Goal: Task Accomplishment & Management: Manage account settings

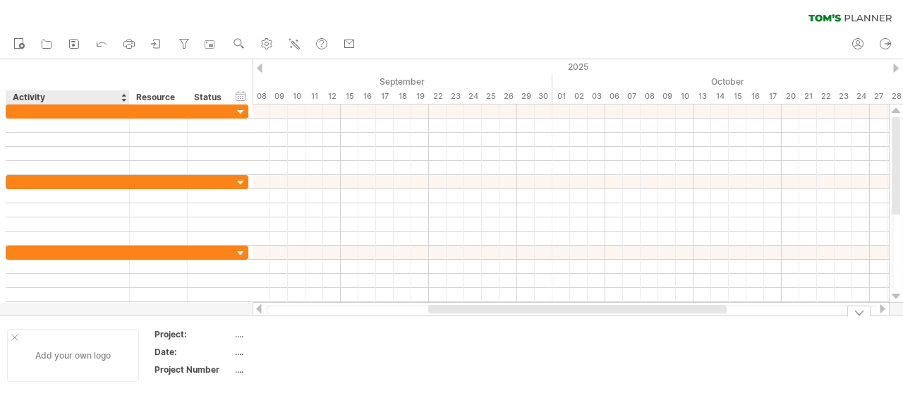
click at [15, 337] on div at bounding box center [14, 337] width 7 height 7
click at [94, 334] on div "...." at bounding box center [148, 334] width 119 height 12
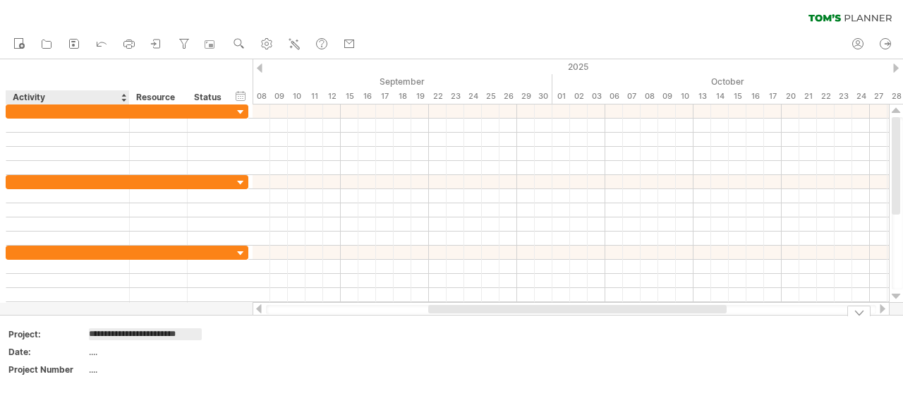
type input "**********"
click at [303, 358] on td at bounding box center [272, 355] width 111 height 54
click at [897, 66] on div at bounding box center [896, 67] width 6 height 9
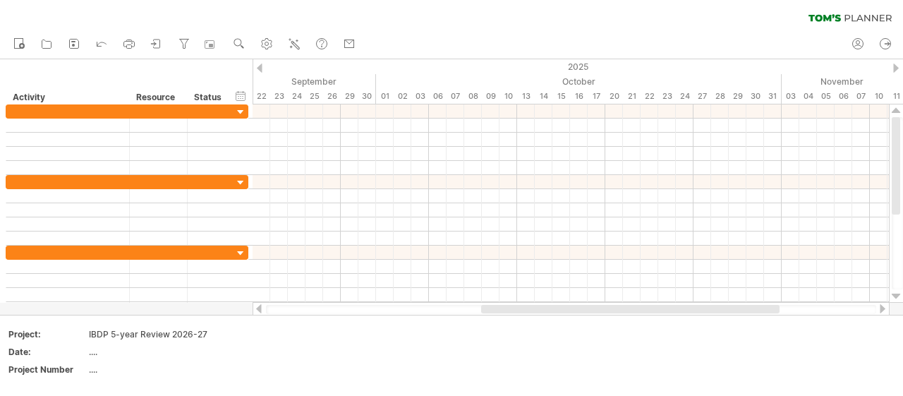
click at [897, 66] on div at bounding box center [896, 67] width 6 height 9
click at [895, 66] on div at bounding box center [896, 67] width 6 height 9
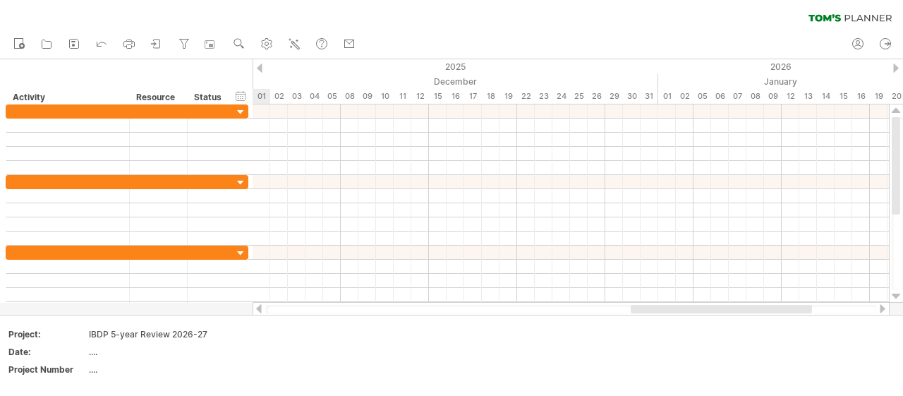
click at [895, 66] on div at bounding box center [896, 67] width 6 height 9
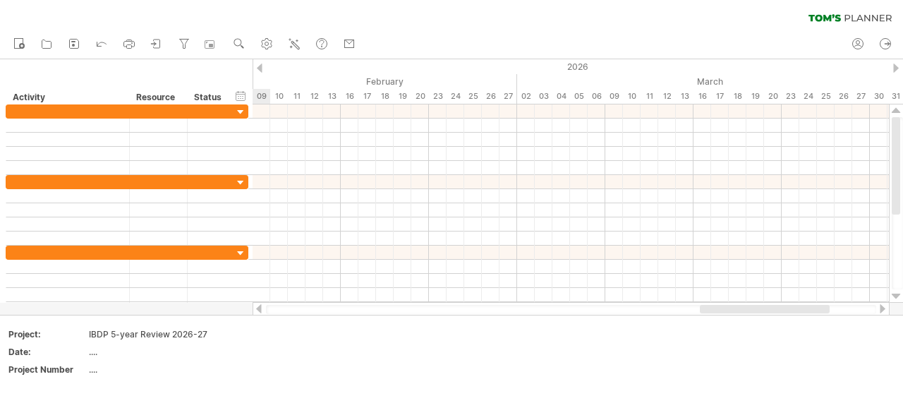
click at [895, 66] on div at bounding box center [896, 67] width 6 height 9
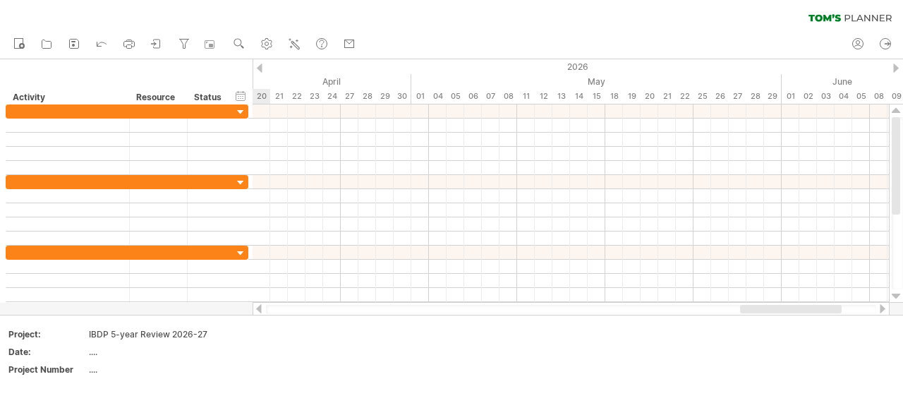
click at [895, 66] on div at bounding box center [896, 67] width 6 height 9
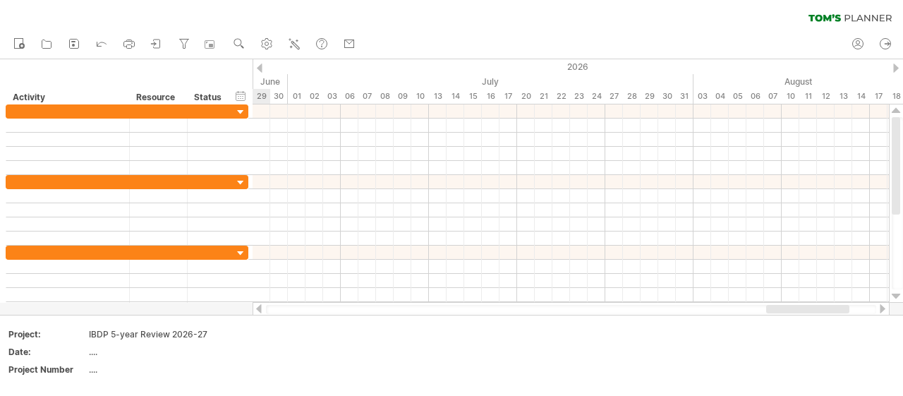
click at [895, 66] on div at bounding box center [896, 67] width 6 height 9
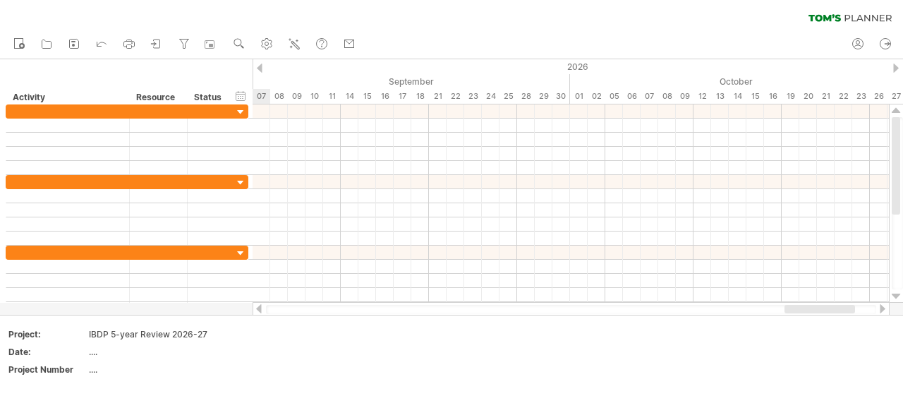
click at [895, 66] on div at bounding box center [896, 67] width 6 height 9
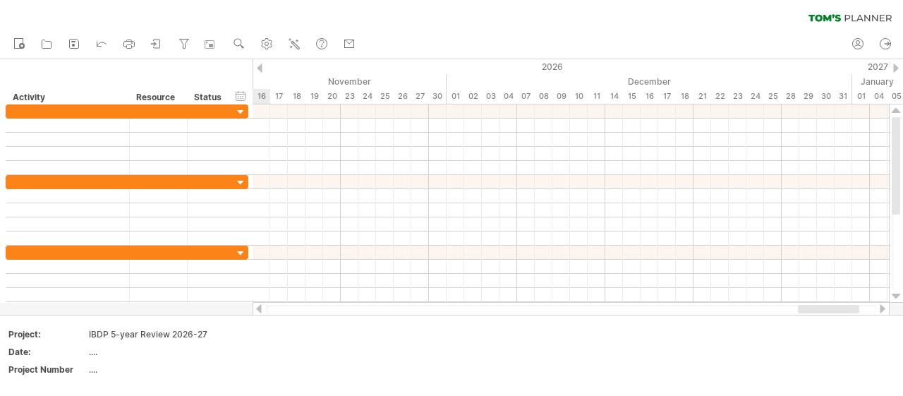
click at [895, 66] on div at bounding box center [896, 67] width 6 height 9
click at [879, 93] on div "18" at bounding box center [879, 96] width 18 height 15
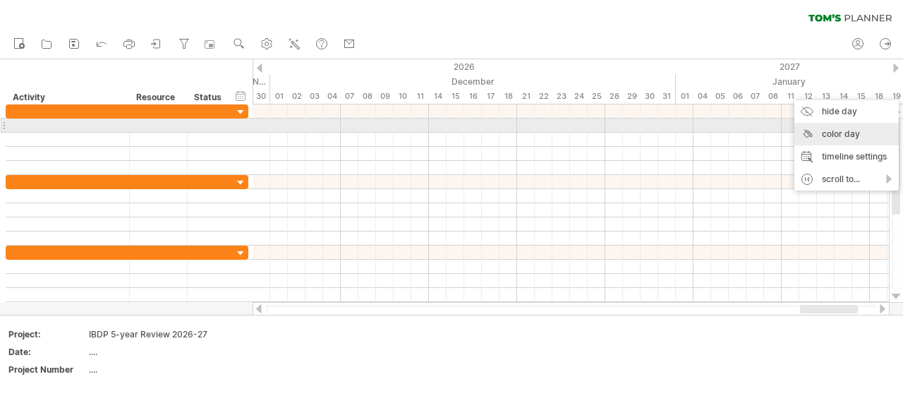
click at [849, 131] on div "color day" at bounding box center [846, 134] width 104 height 23
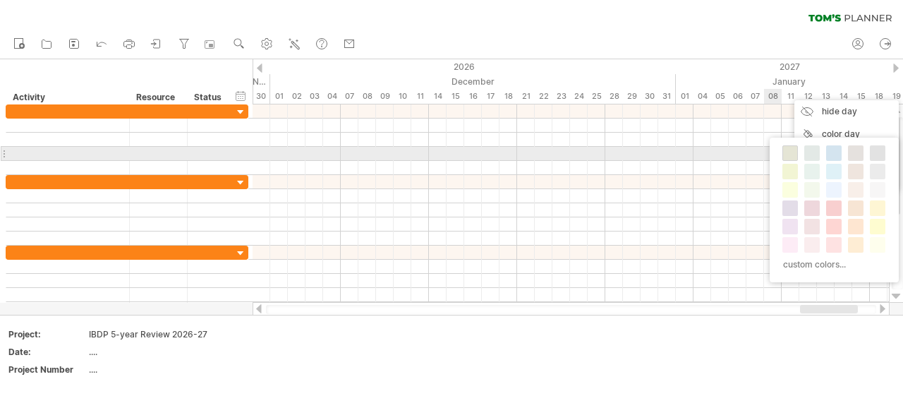
click at [788, 155] on span at bounding box center [790, 152] width 11 height 11
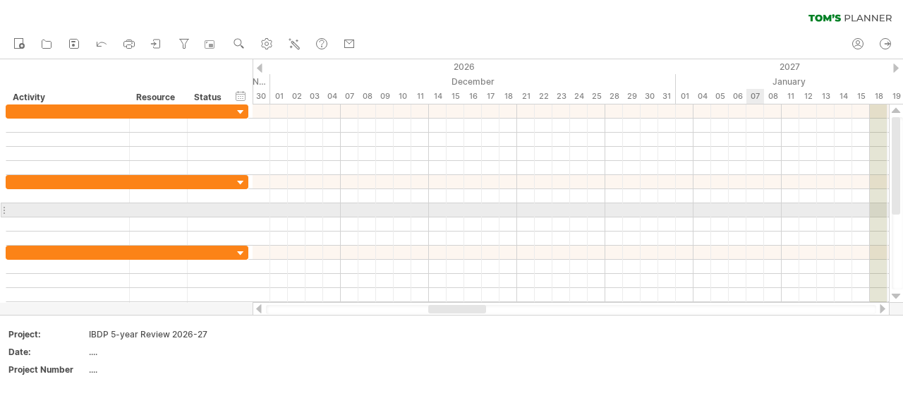
click at [760, 207] on div at bounding box center [571, 210] width 636 height 14
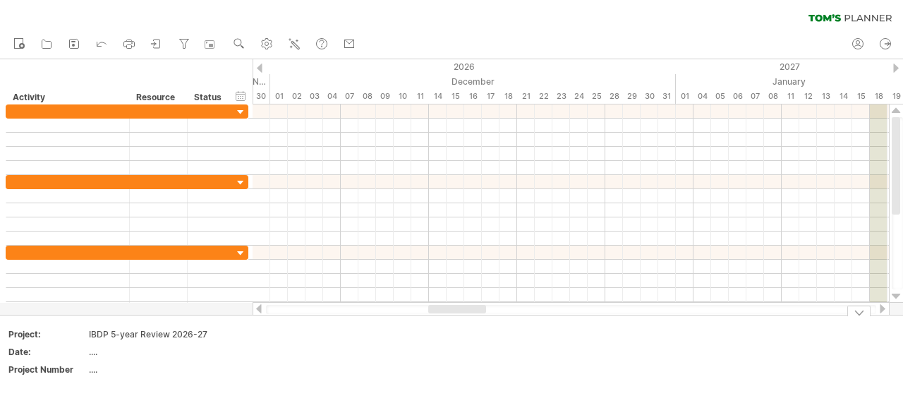
click at [897, 93] on div "19" at bounding box center [897, 96] width 18 height 15
click at [897, 92] on div "19" at bounding box center [897, 96] width 18 height 15
click at [881, 306] on div at bounding box center [882, 308] width 11 height 9
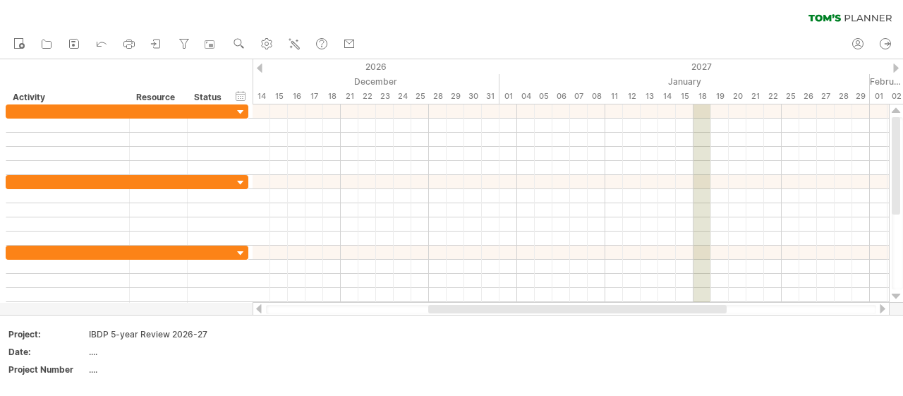
click at [881, 306] on div at bounding box center [882, 308] width 11 height 9
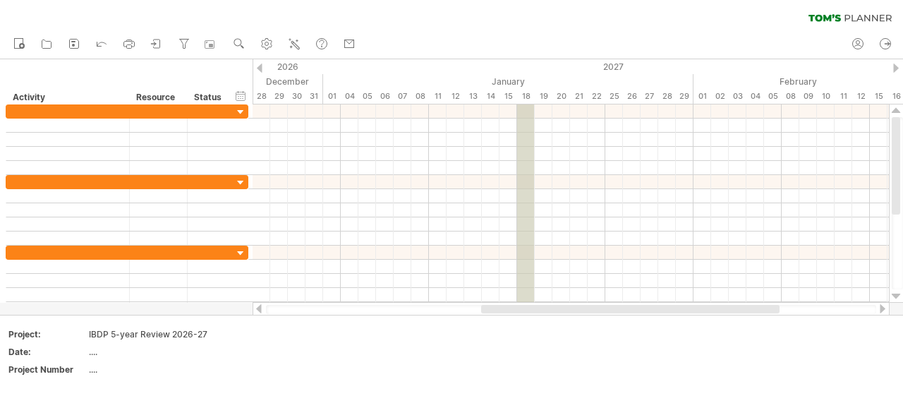
click at [526, 94] on div "18" at bounding box center [526, 96] width 18 height 15
click at [526, 92] on div "18" at bounding box center [526, 96] width 18 height 15
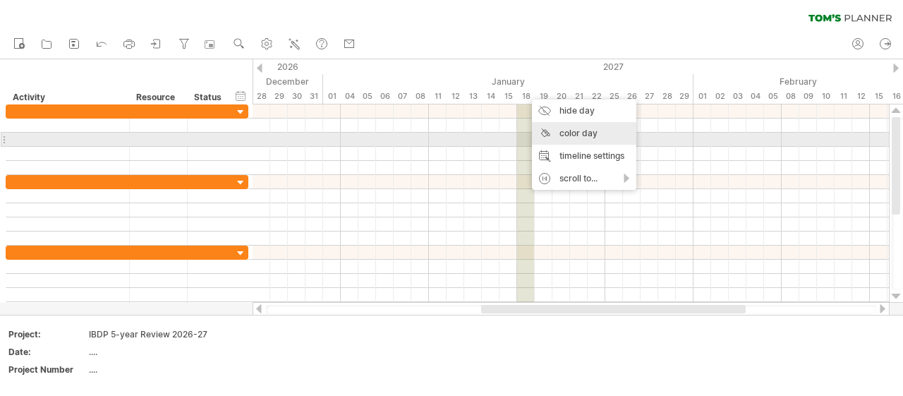
click at [574, 136] on div "color day" at bounding box center [584, 133] width 104 height 23
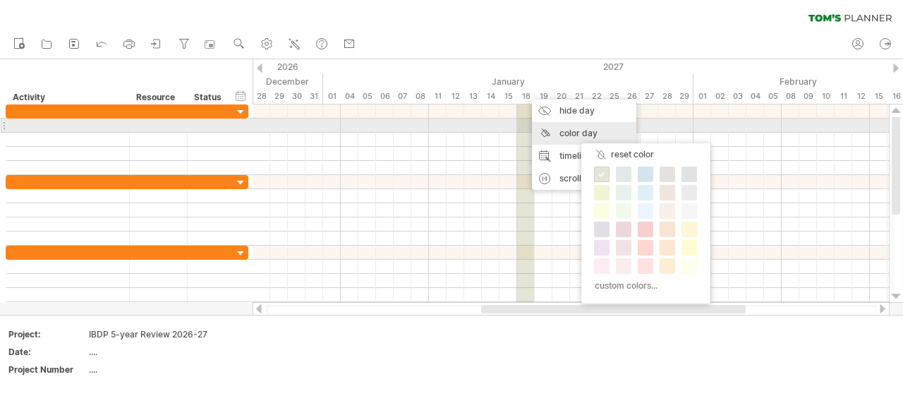
click at [564, 132] on div "color day" at bounding box center [584, 133] width 104 height 23
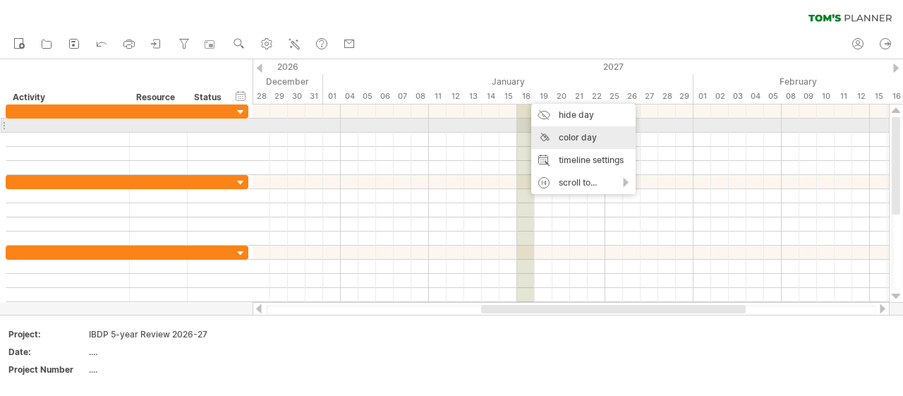
click at [567, 133] on div "color day" at bounding box center [583, 137] width 104 height 23
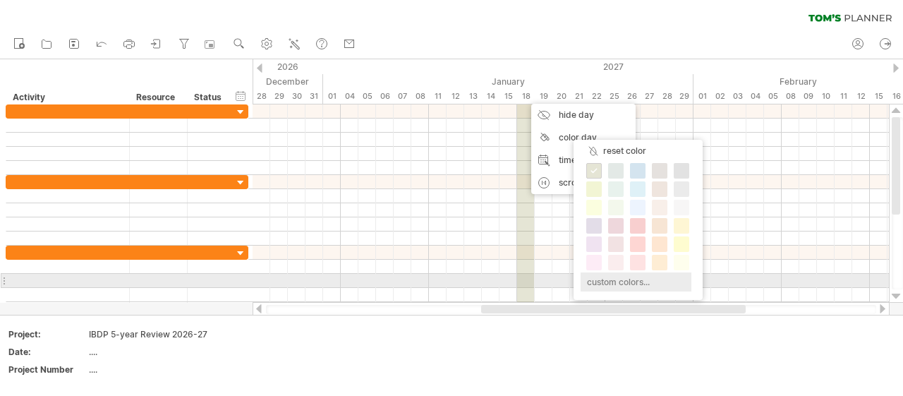
click at [600, 280] on div "custom colors..." at bounding box center [636, 281] width 111 height 19
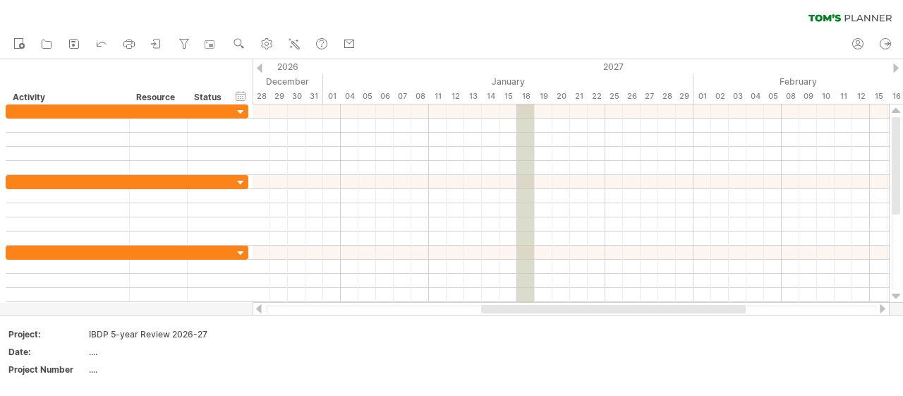
click at [526, 95] on div "18" at bounding box center [526, 96] width 18 height 15
click at [102, 41] on icon at bounding box center [102, 43] width 14 height 14
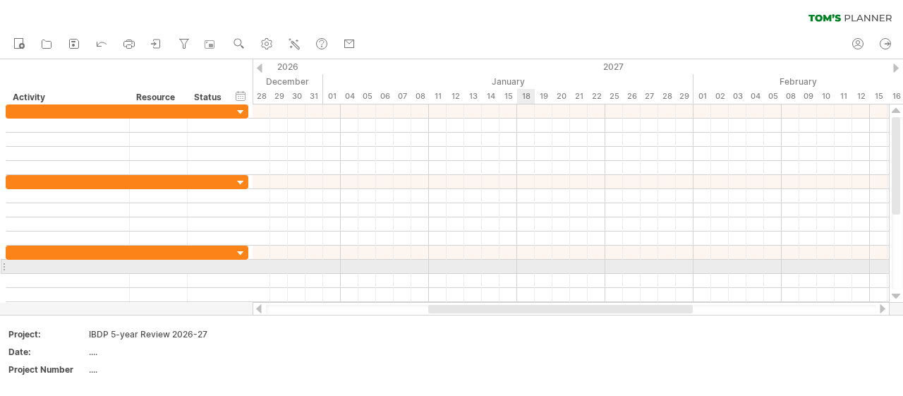
click at [527, 265] on div at bounding box center [571, 267] width 636 height 14
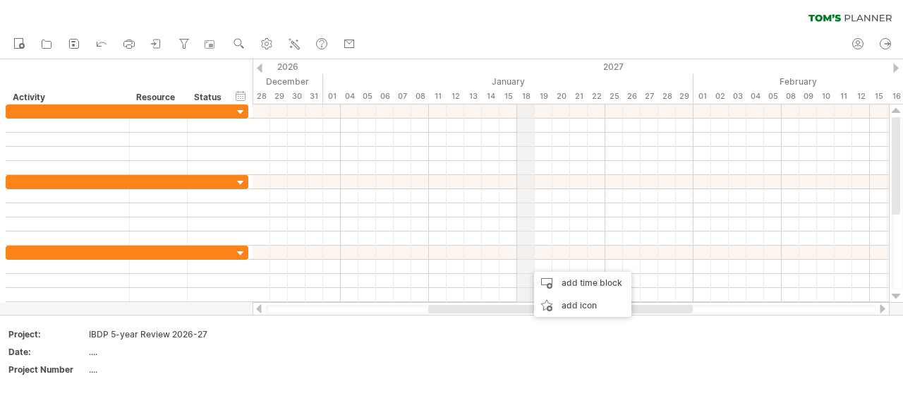
click at [526, 94] on div "18" at bounding box center [526, 96] width 18 height 15
click at [529, 95] on div "18" at bounding box center [526, 96] width 18 height 15
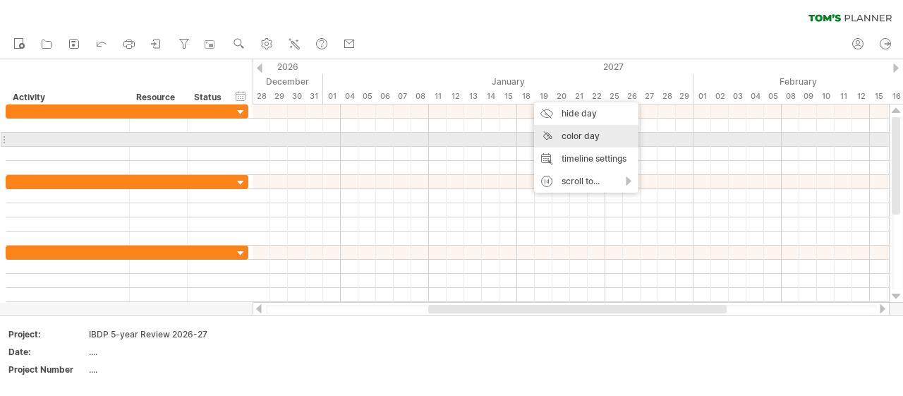
click at [568, 139] on div "color day" at bounding box center [586, 136] width 104 height 23
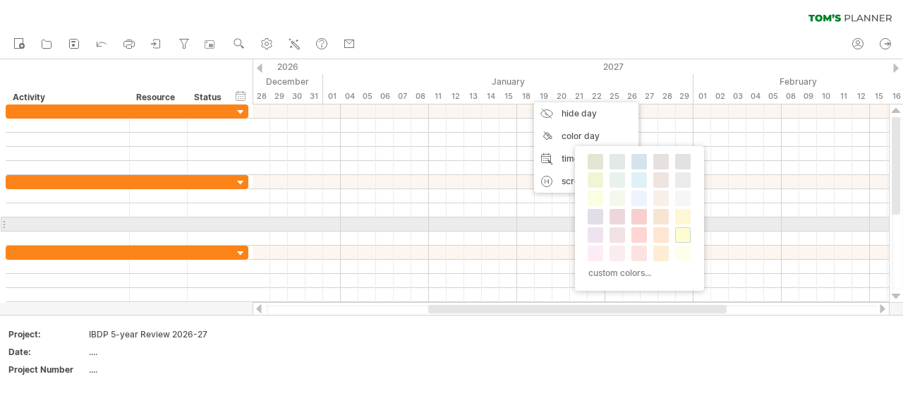
click at [679, 229] on span at bounding box center [682, 234] width 11 height 11
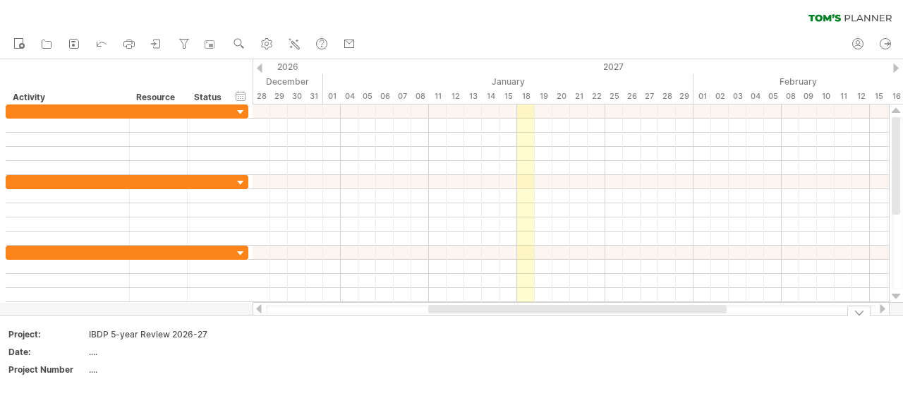
click at [547, 92] on div "19" at bounding box center [544, 96] width 18 height 15
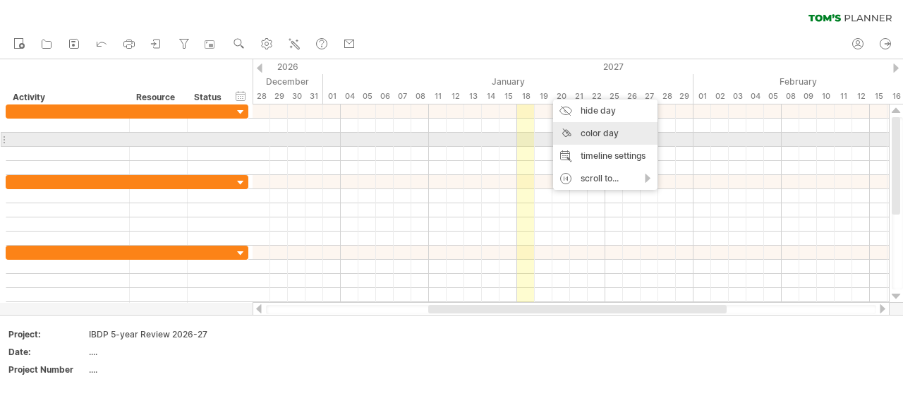
click at [589, 135] on div "color day" at bounding box center [605, 133] width 104 height 23
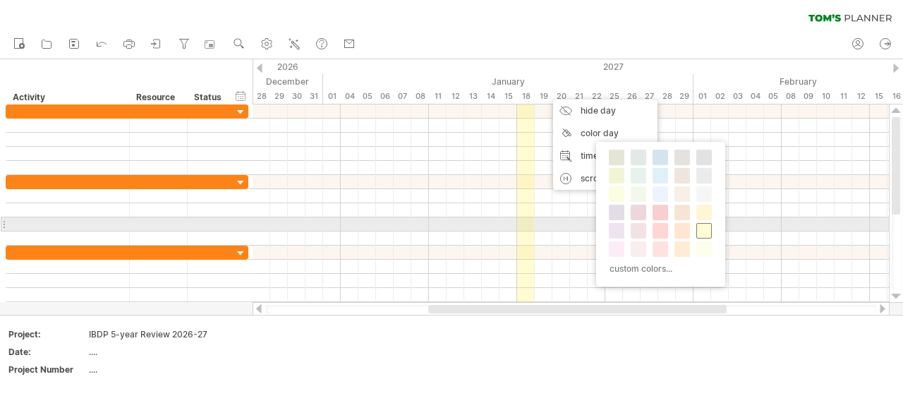
click at [698, 230] on span at bounding box center [703, 230] width 11 height 11
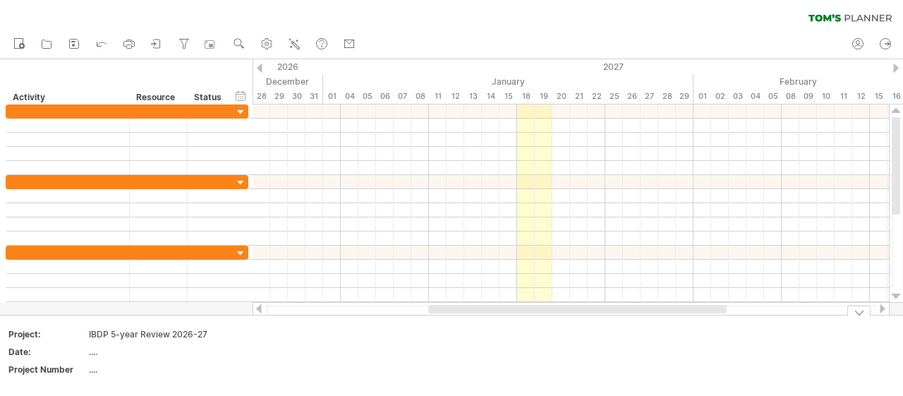
click at [513, 36] on div "new" at bounding box center [451, 45] width 903 height 30
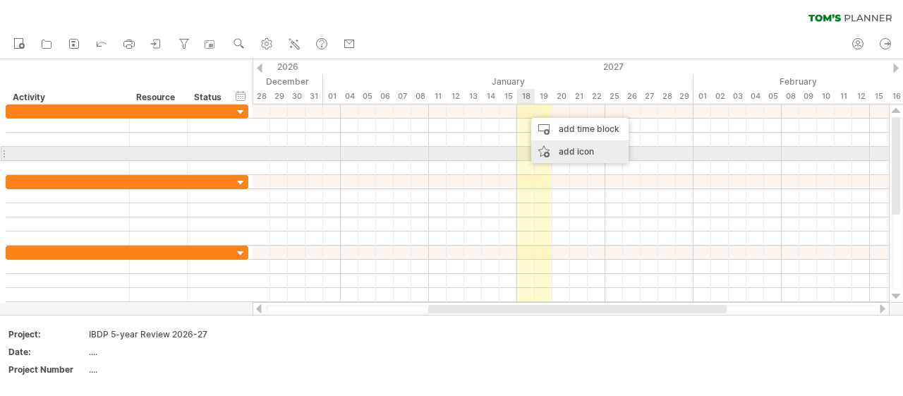
click at [566, 150] on div "add icon" at bounding box center [579, 151] width 97 height 23
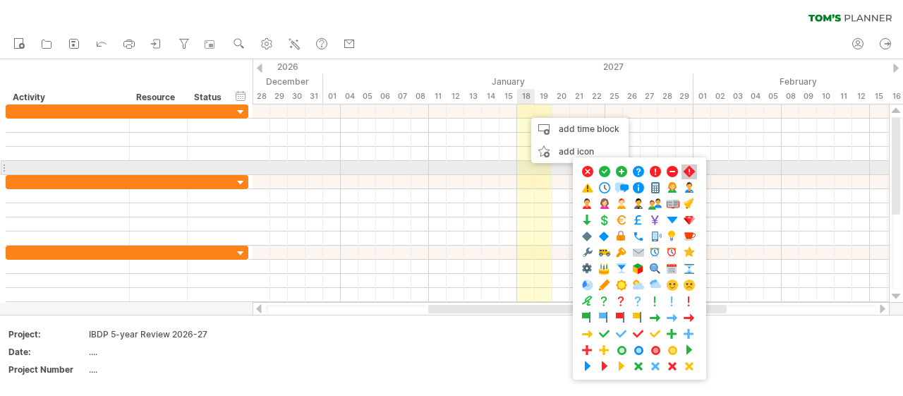
click at [686, 170] on span at bounding box center [689, 171] width 14 height 13
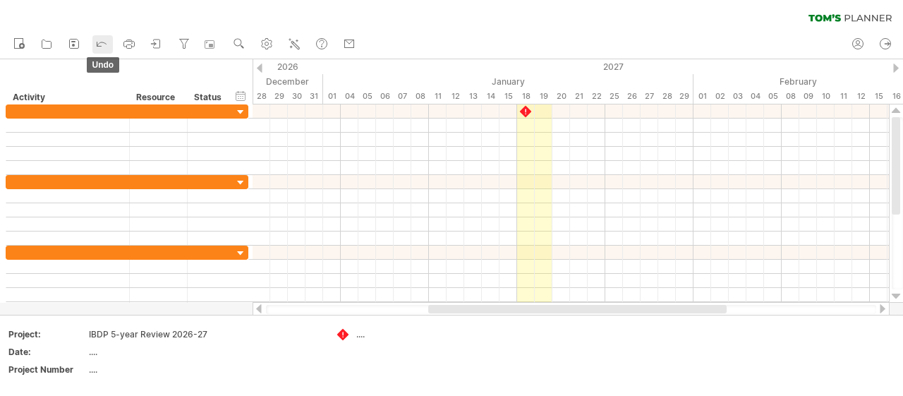
click at [101, 40] on icon at bounding box center [102, 43] width 14 height 14
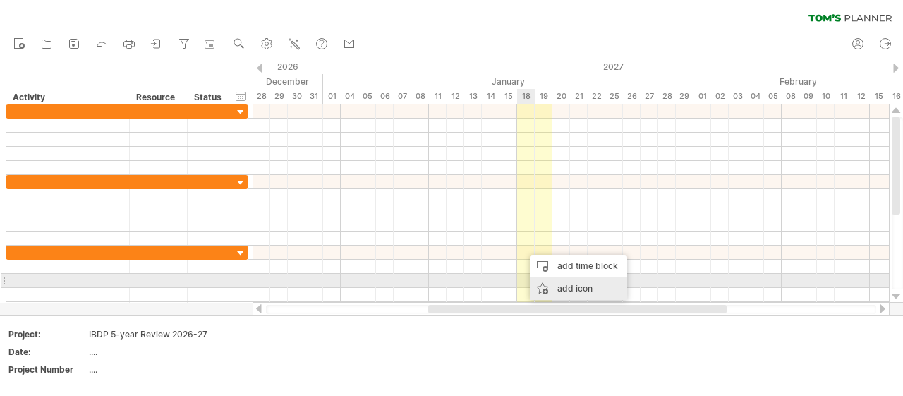
click at [566, 283] on div "add icon" at bounding box center [578, 288] width 97 height 23
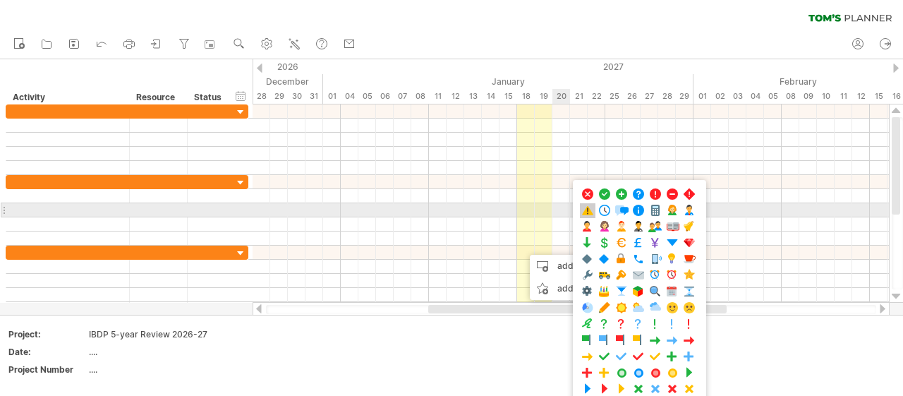
click at [591, 208] on span at bounding box center [588, 210] width 14 height 13
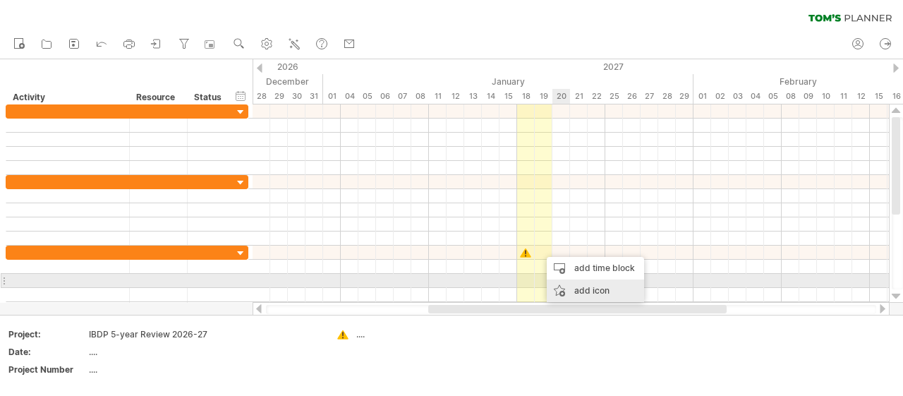
click at [579, 287] on div "add icon" at bounding box center [595, 290] width 97 height 23
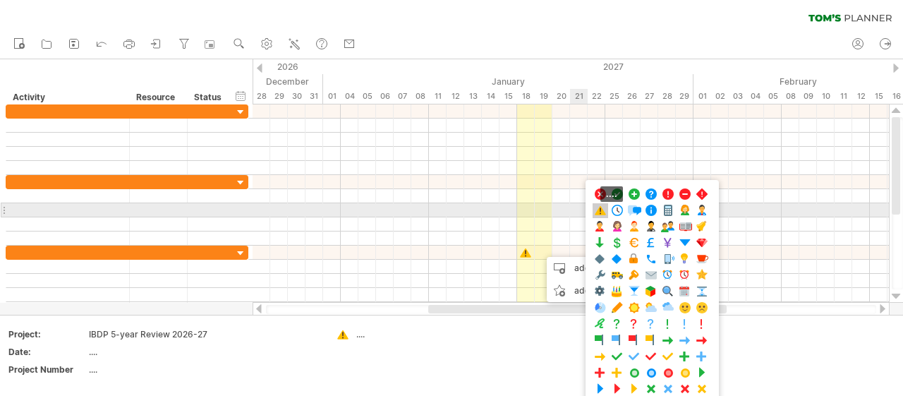
click at [600, 210] on span at bounding box center [600, 210] width 14 height 13
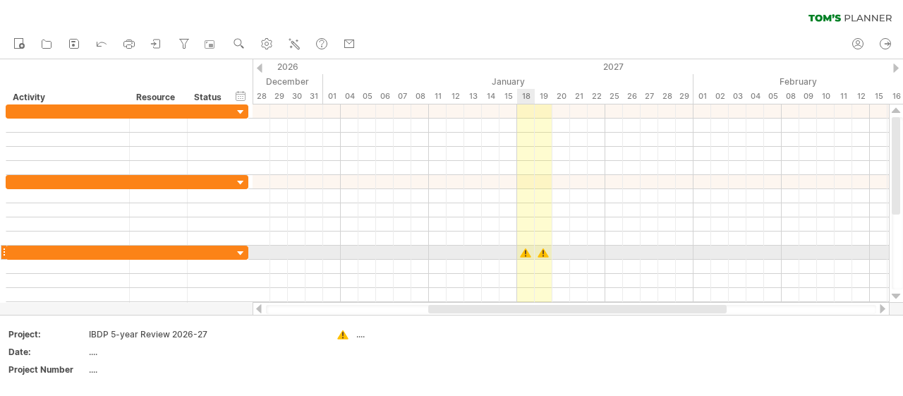
click at [524, 252] on div at bounding box center [526, 252] width 14 height 13
click at [524, 252] on div at bounding box center [526, 252] width 16 height 13
click at [523, 250] on div at bounding box center [526, 252] width 16 height 13
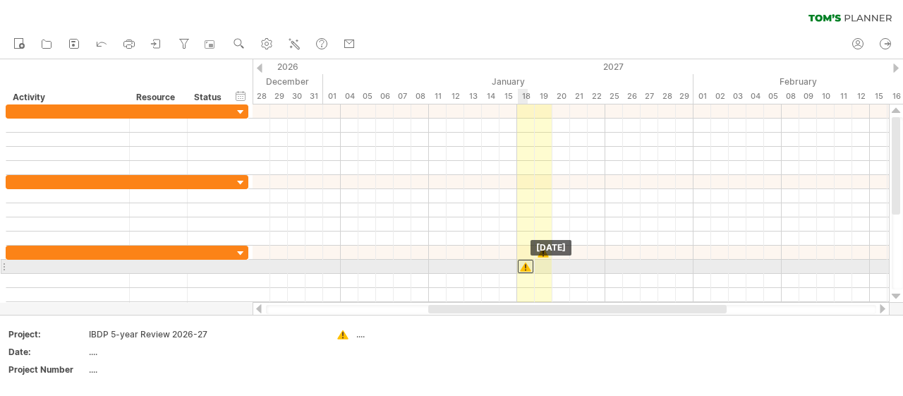
drag, startPoint x: 521, startPoint y: 248, endPoint x: 519, endPoint y: 262, distance: 14.4
click at [519, 262] on div at bounding box center [526, 266] width 16 height 13
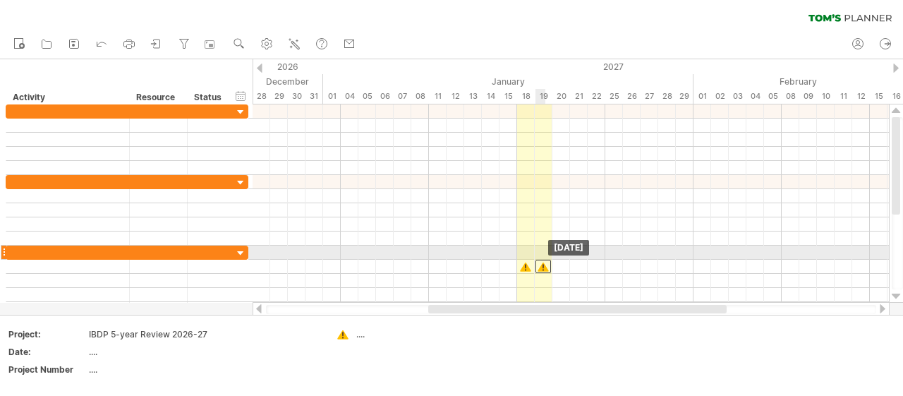
drag, startPoint x: 544, startPoint y: 250, endPoint x: 544, endPoint y: 259, distance: 8.5
click at [544, 260] on div at bounding box center [543, 266] width 16 height 13
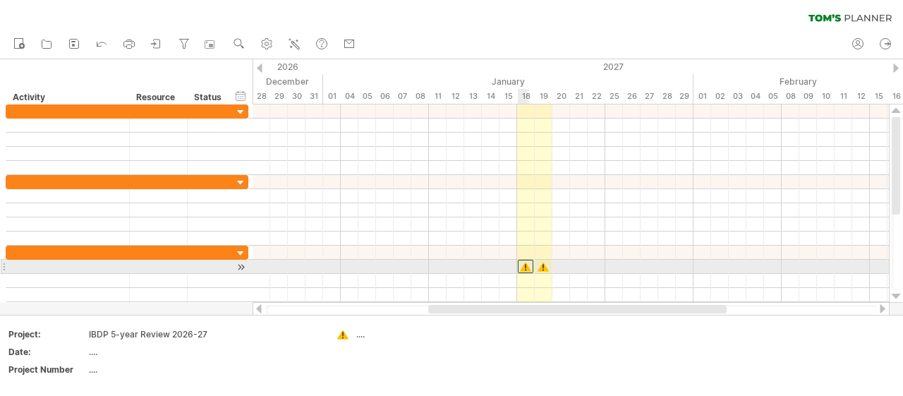
click at [524, 261] on div at bounding box center [526, 266] width 16 height 13
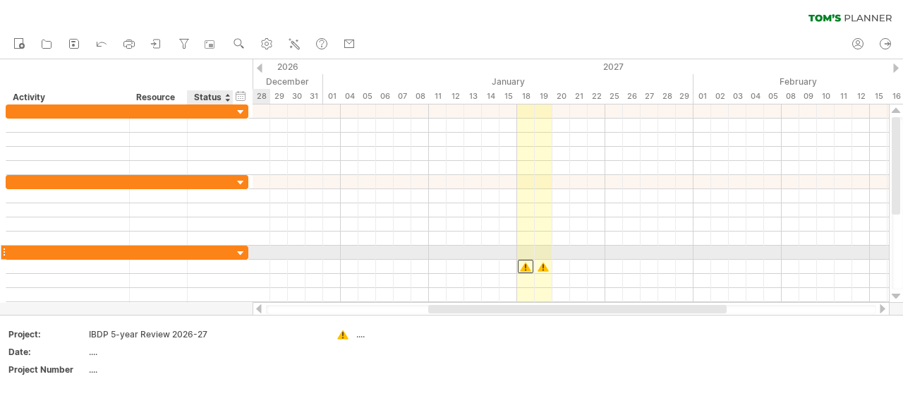
click at [236, 250] on div at bounding box center [240, 253] width 13 height 13
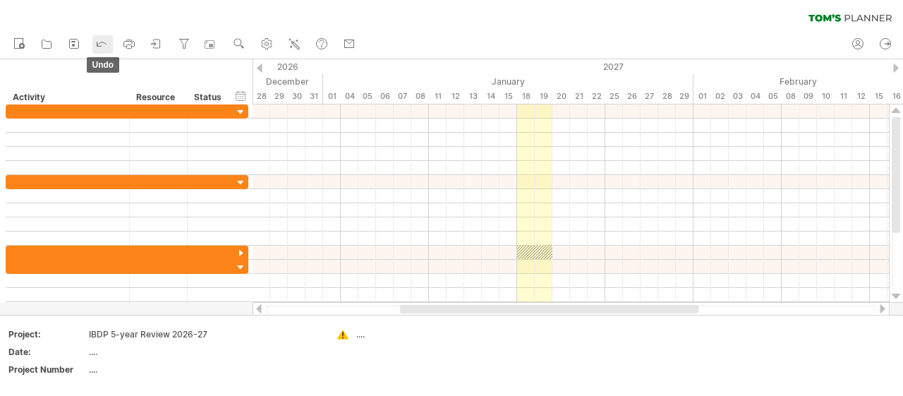
click at [103, 47] on icon at bounding box center [102, 43] width 14 height 14
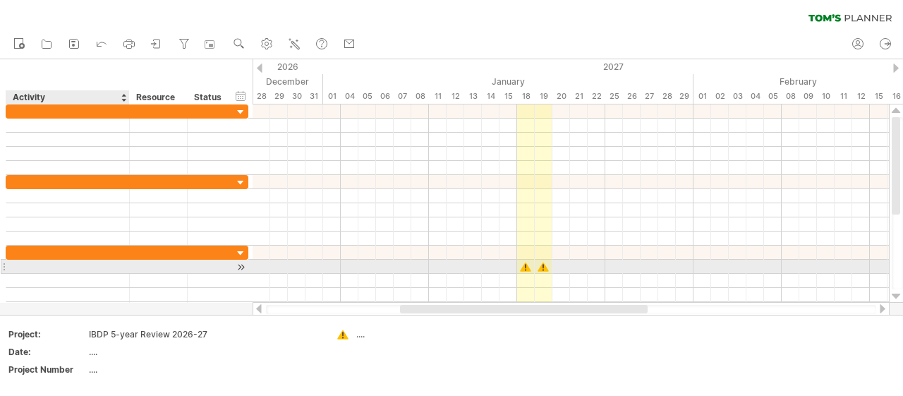
click at [61, 265] on div at bounding box center [67, 266] width 109 height 13
click at [57, 265] on div at bounding box center [67, 266] width 109 height 13
paste input "**********"
type input "**********"
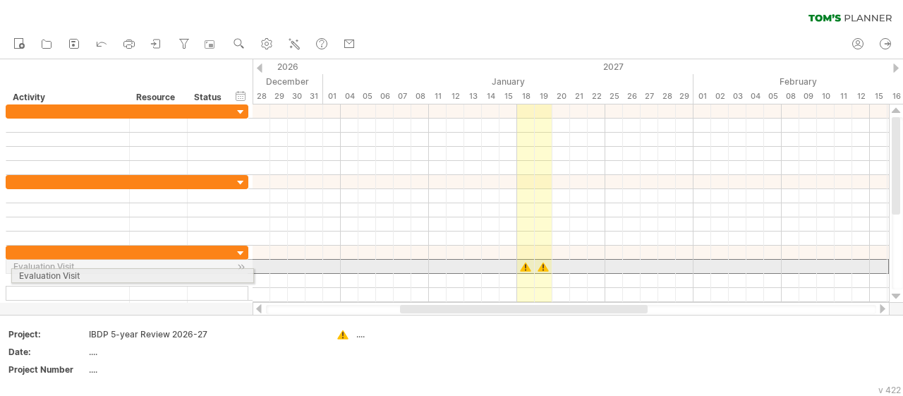
drag, startPoint x: 4, startPoint y: 262, endPoint x: 4, endPoint y: 273, distance: 10.6
click at [4, 273] on div "**********" at bounding box center [124, 216] width 249 height 224
drag, startPoint x: 2, startPoint y: 262, endPoint x: 1, endPoint y: 276, distance: 14.1
click at [1, 276] on div "**********" at bounding box center [124, 216] width 249 height 224
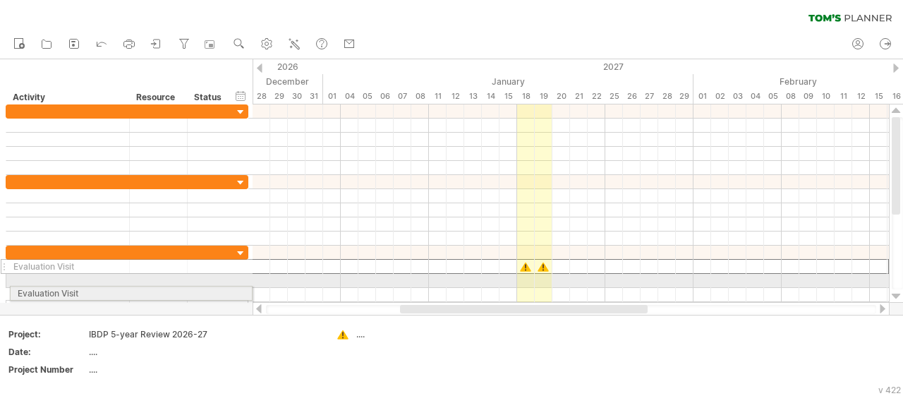
drag, startPoint x: 2, startPoint y: 262, endPoint x: 1, endPoint y: 291, distance: 29.0
click at [1, 291] on div "**********" at bounding box center [124, 216] width 249 height 224
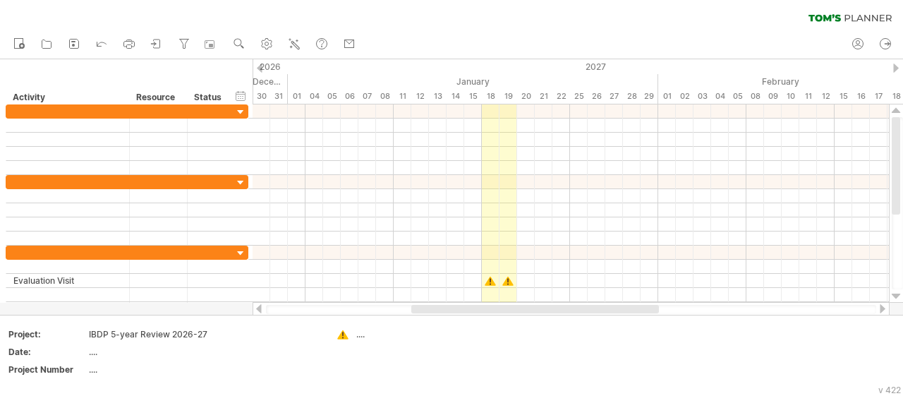
drag, startPoint x: 504, startPoint y: 308, endPoint x: 516, endPoint y: 310, distance: 11.5
click at [516, 310] on div at bounding box center [535, 309] width 248 height 8
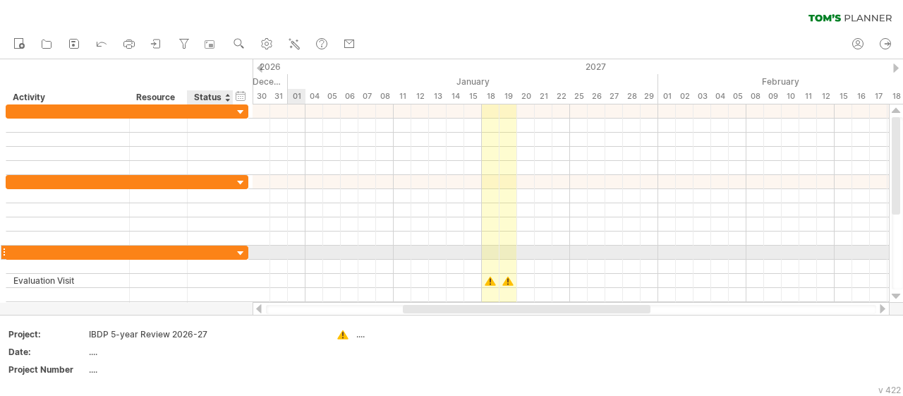
click at [240, 250] on div at bounding box center [240, 253] width 13 height 13
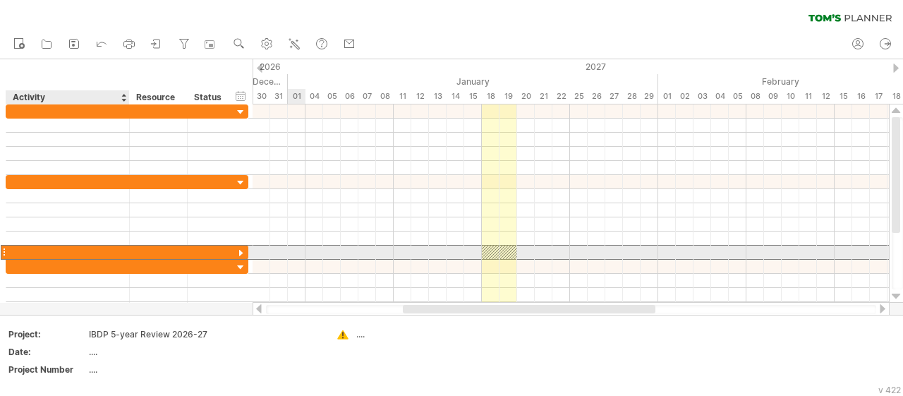
click at [109, 254] on div at bounding box center [67, 252] width 109 height 13
paste input "**********"
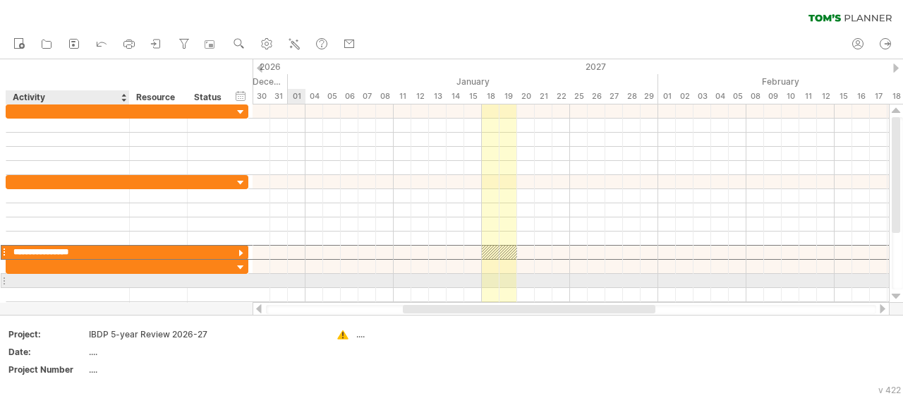
click at [128, 279] on div at bounding box center [127, 281] width 7 height 14
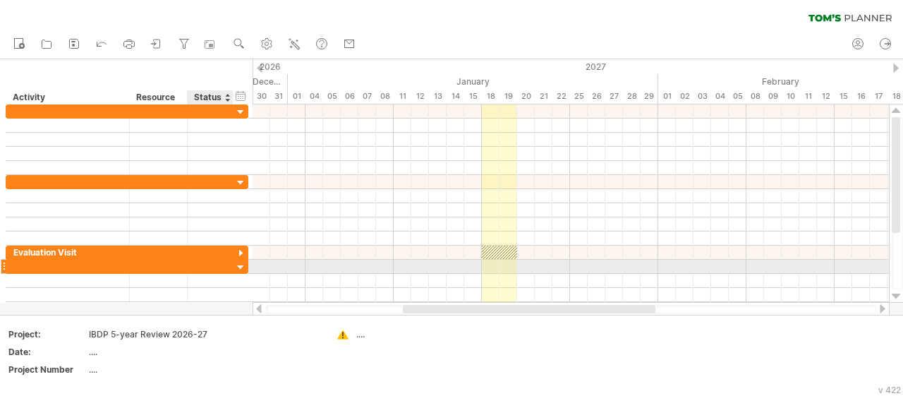
click at [241, 262] on div at bounding box center [240, 267] width 13 height 13
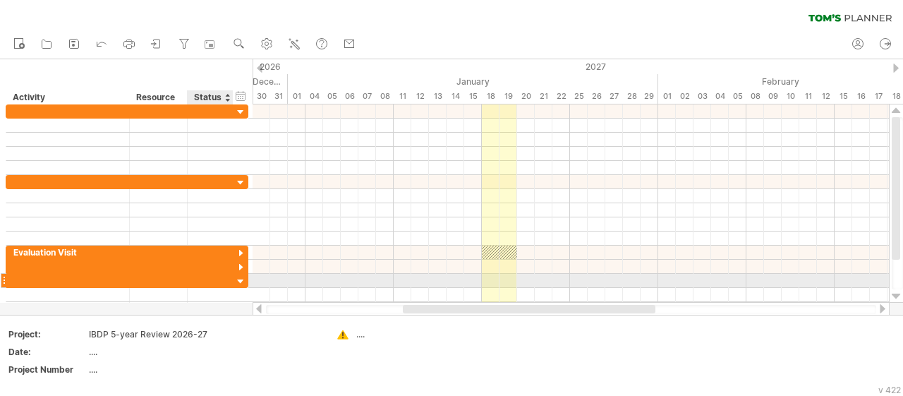
click at [241, 276] on div at bounding box center [240, 281] width 13 height 13
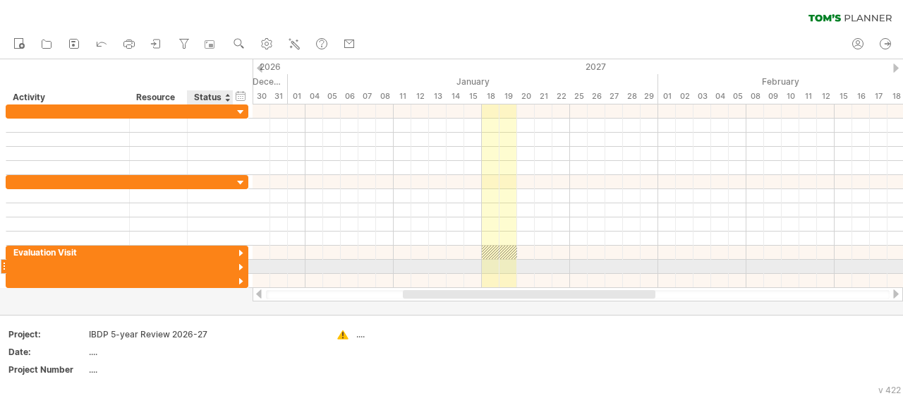
click at [241, 263] on div at bounding box center [240, 267] width 13 height 13
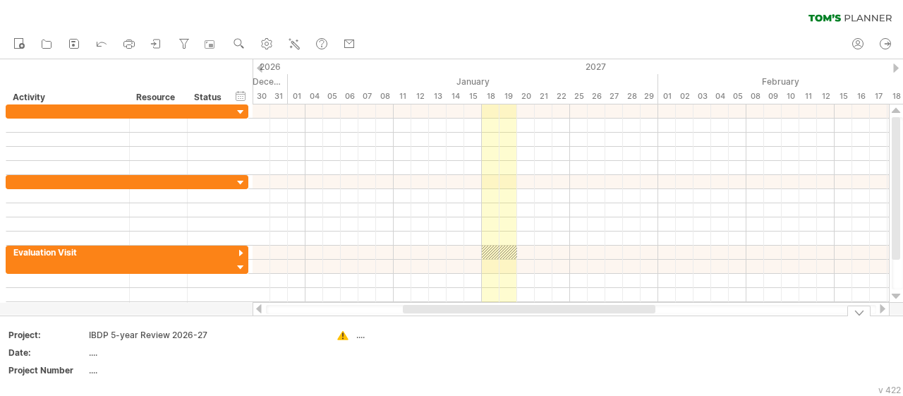
click at [438, 330] on td "...." at bounding box center [384, 356] width 111 height 54
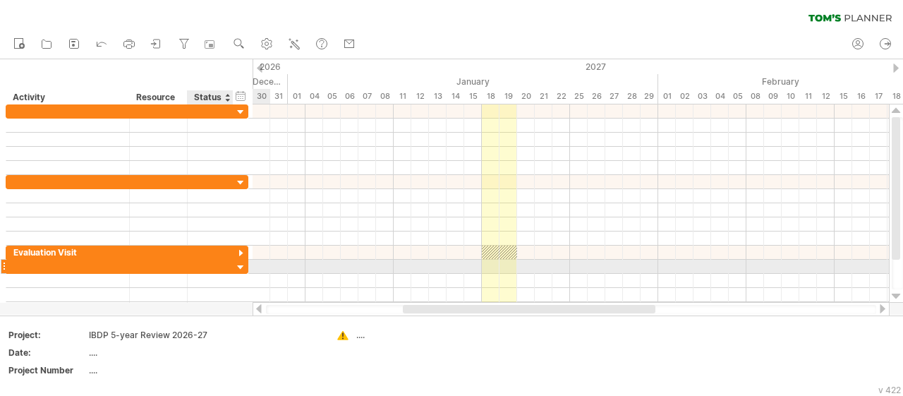
click at [229, 265] on div at bounding box center [231, 267] width 7 height 14
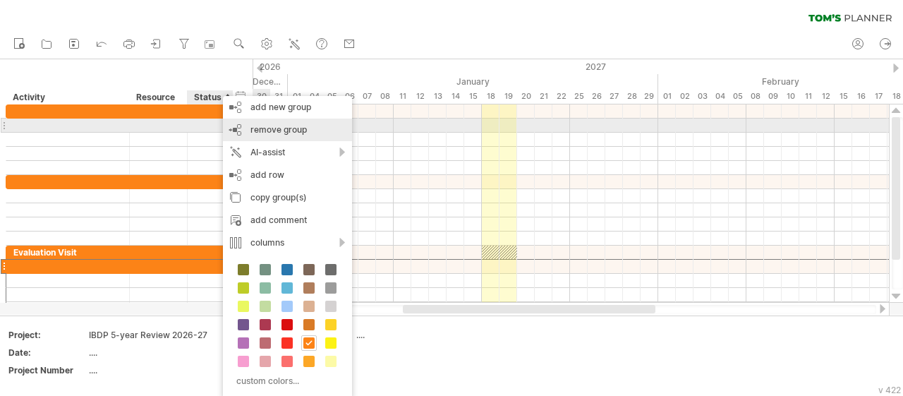
click at [263, 129] on span "remove group" at bounding box center [278, 129] width 56 height 11
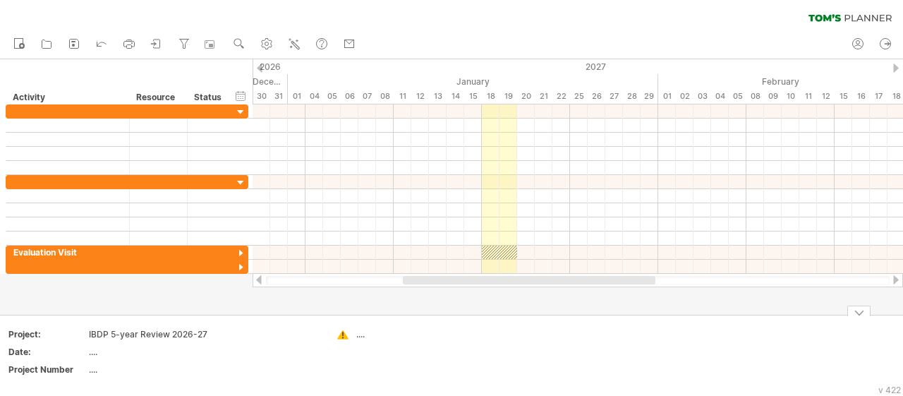
drag, startPoint x: 499, startPoint y: 361, endPoint x: 464, endPoint y: 341, distance: 40.8
click at [104, 44] on icon at bounding box center [102, 43] width 14 height 14
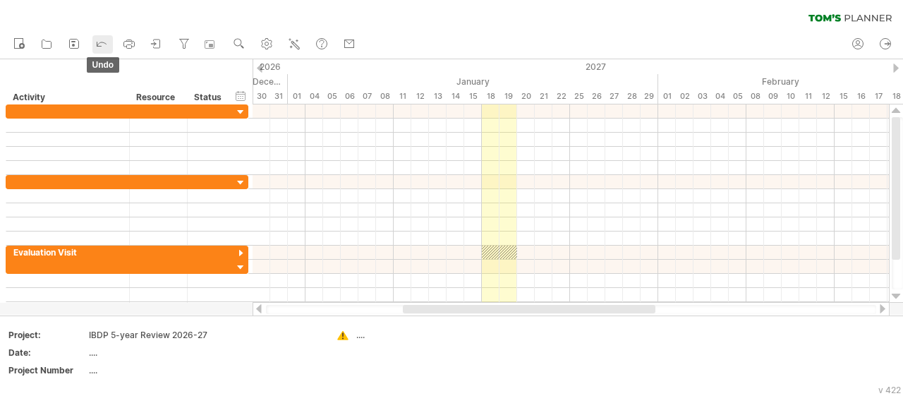
click at [104, 44] on icon at bounding box center [102, 43] width 14 height 14
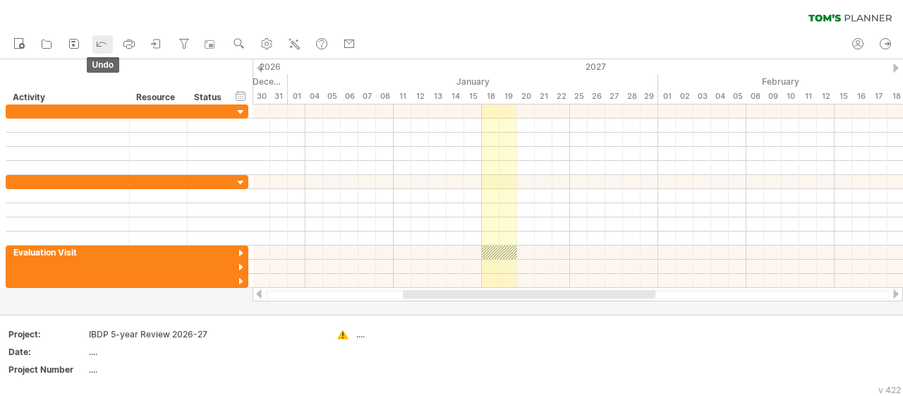
click at [104, 44] on icon at bounding box center [102, 43] width 14 height 14
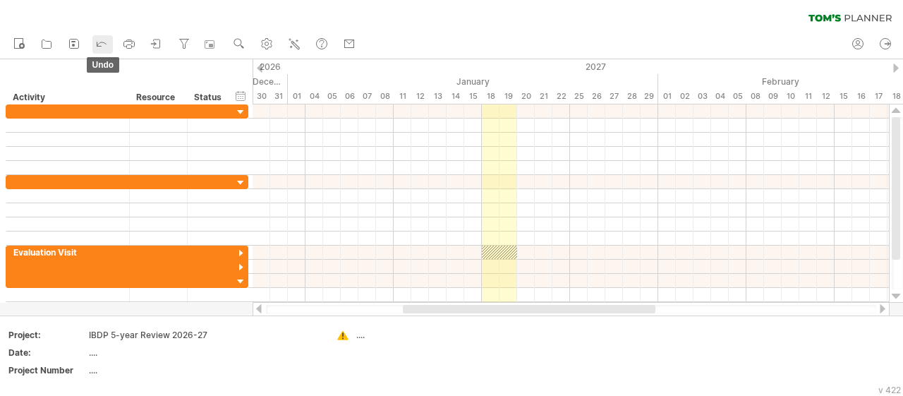
click at [104, 44] on icon at bounding box center [102, 43] width 14 height 14
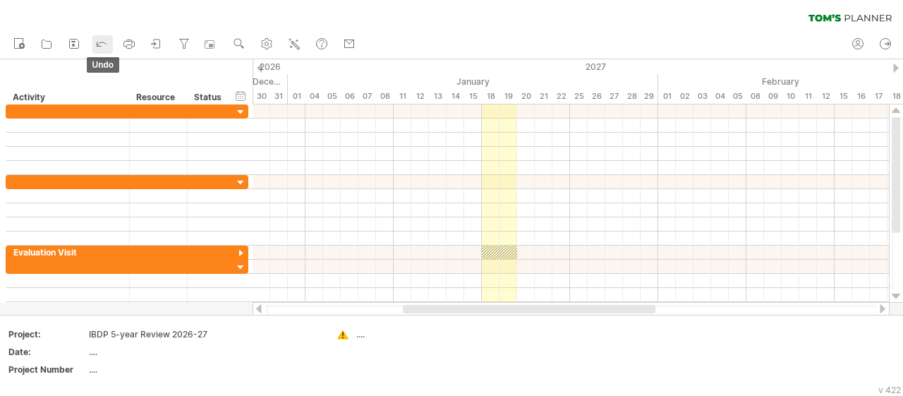
click at [104, 44] on icon at bounding box center [102, 43] width 14 height 14
click at [103, 44] on icon at bounding box center [102, 43] width 14 height 14
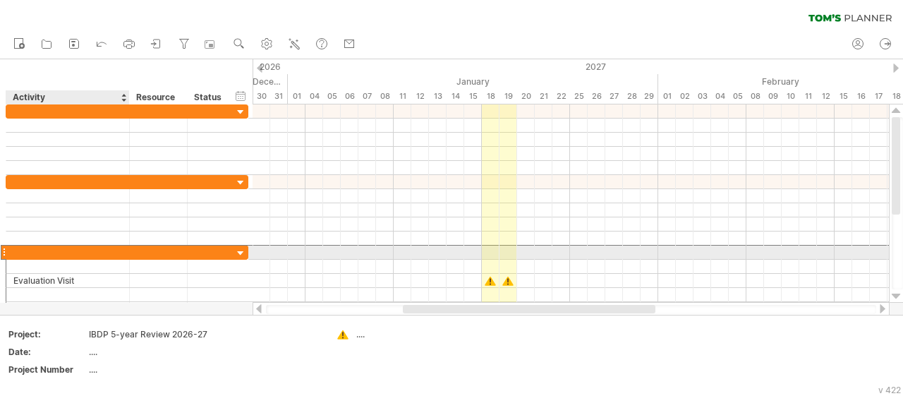
click at [25, 250] on div at bounding box center [67, 252] width 109 height 13
paste input "**********"
type input "**********"
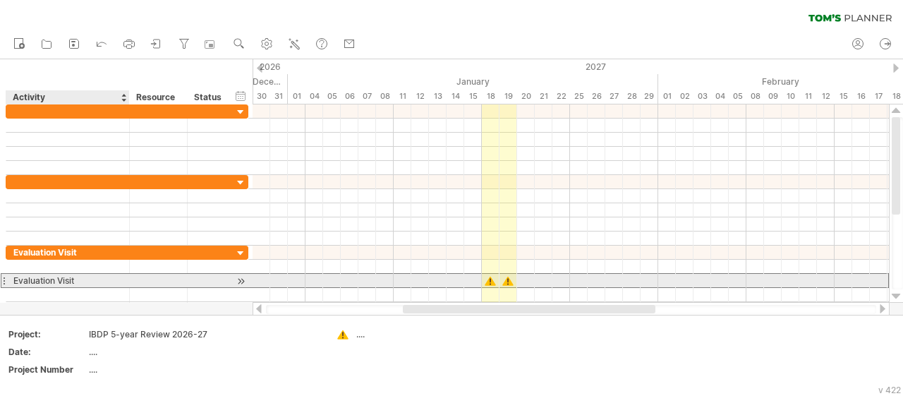
click at [83, 274] on div "Evaluation Visit" at bounding box center [67, 280] width 109 height 13
drag, startPoint x: 75, startPoint y: 276, endPoint x: 8, endPoint y: 274, distance: 67.8
click at [13, 274] on input "**********" at bounding box center [67, 280] width 109 height 13
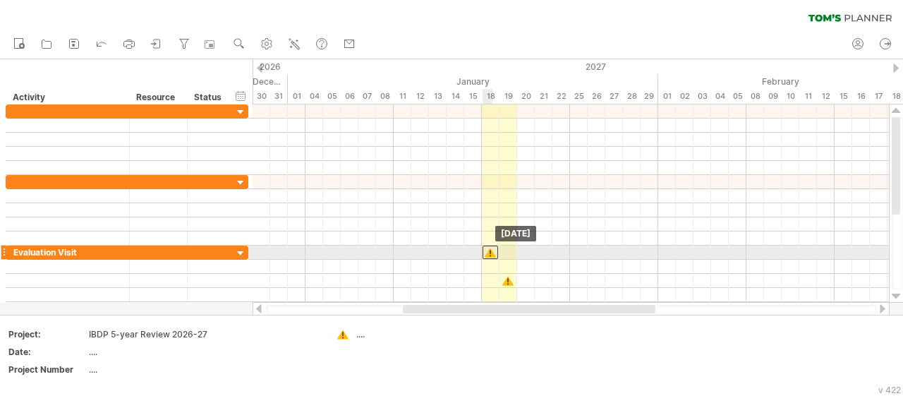
drag, startPoint x: 488, startPoint y: 277, endPoint x: 490, endPoint y: 250, distance: 26.2
click at [490, 250] on div at bounding box center [491, 252] width 16 height 13
drag, startPoint x: 507, startPoint y: 277, endPoint x: 510, endPoint y: 249, distance: 28.4
click at [510, 249] on div at bounding box center [508, 252] width 16 height 13
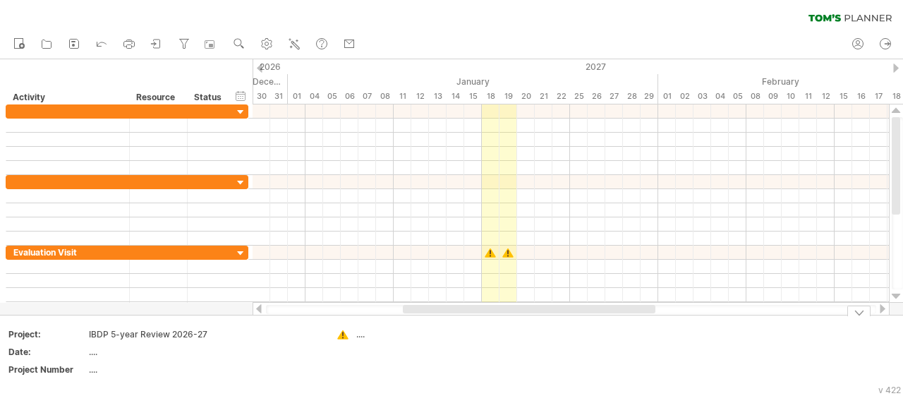
drag, startPoint x: 485, startPoint y: 342, endPoint x: 445, endPoint y: 341, distance: 39.5
click at [360, 337] on div "...." at bounding box center [394, 334] width 77 height 12
type input "**********"
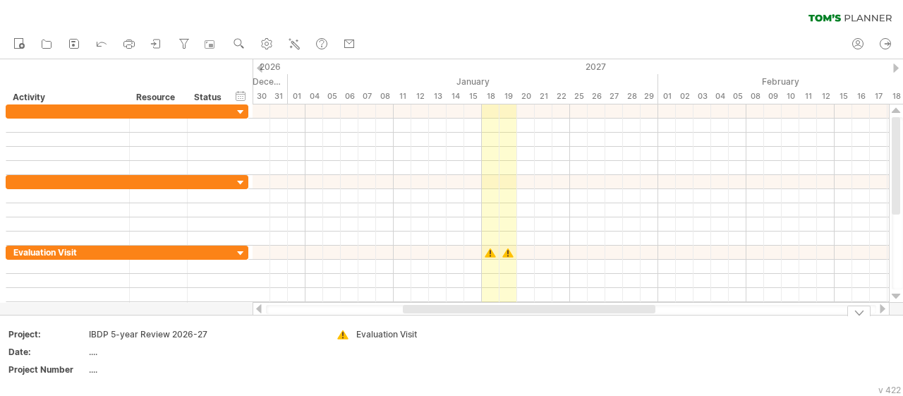
click at [394, 334] on div "Evaluation Visit" at bounding box center [394, 334] width 77 height 12
drag, startPoint x: 423, startPoint y: 334, endPoint x: 357, endPoint y: 333, distance: 65.6
click at [357, 333] on input "**********" at bounding box center [391, 334] width 70 height 12
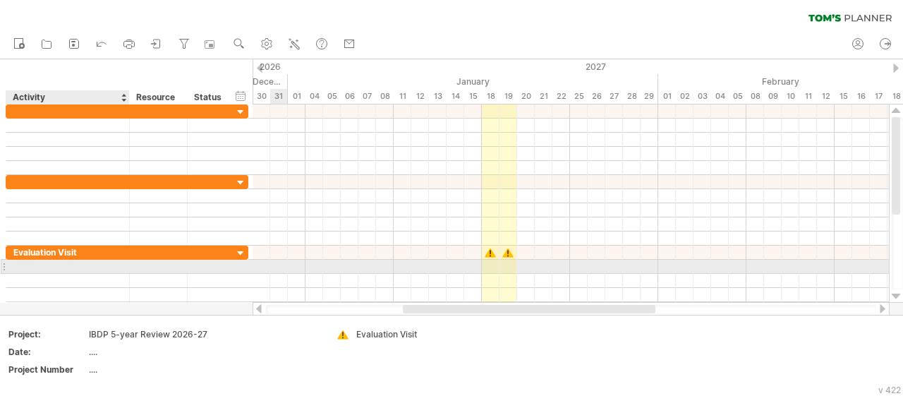
click at [74, 265] on div at bounding box center [67, 266] width 109 height 13
type input "*******"
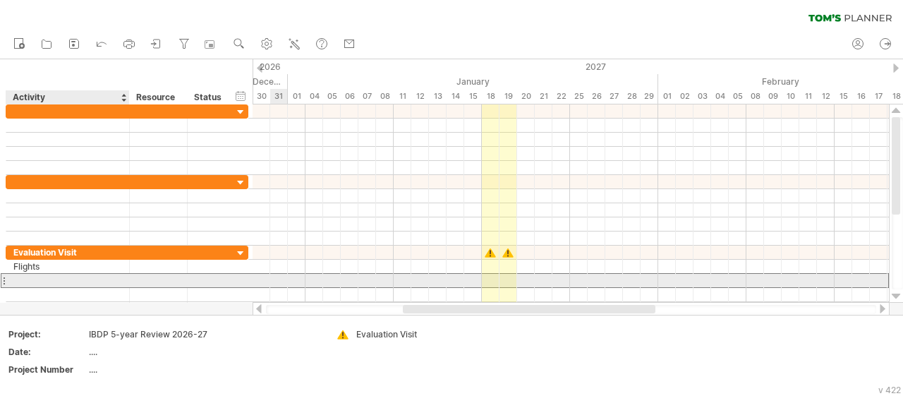
click at [25, 277] on div at bounding box center [67, 280] width 109 height 13
type input "******"
click at [25, 288] on div at bounding box center [67, 294] width 109 height 13
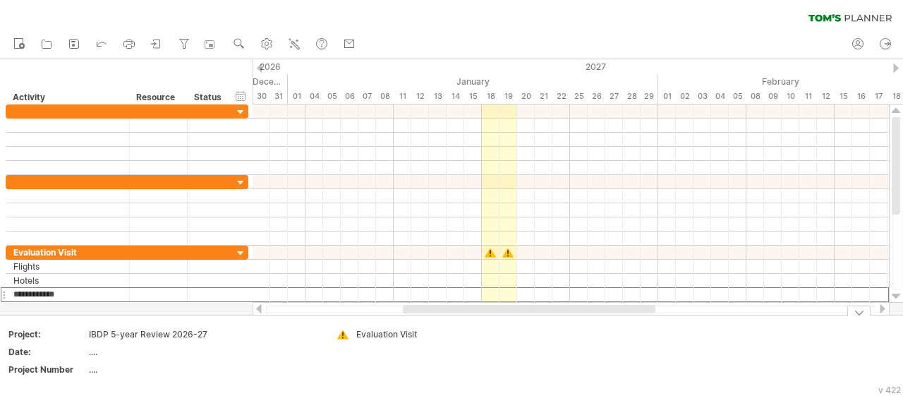
click at [416, 365] on td "Evaluation Visit" at bounding box center [384, 355] width 111 height 54
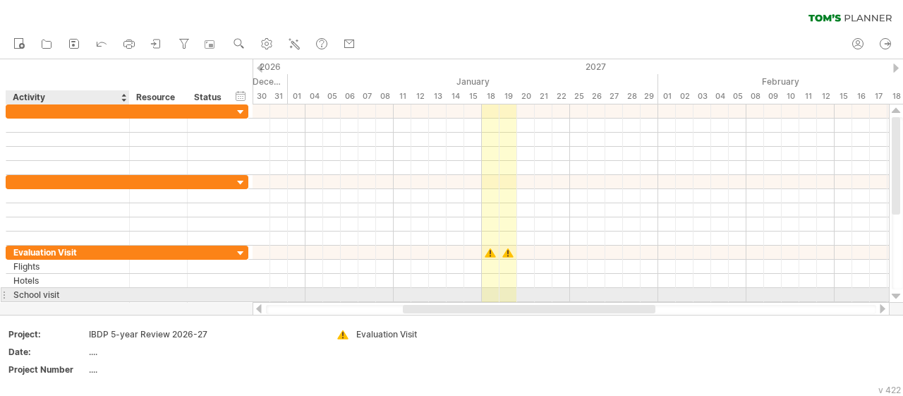
click at [70, 293] on div "School visit" at bounding box center [67, 294] width 109 height 13
click at [70, 293] on input "**********" at bounding box center [67, 294] width 109 height 13
click at [68, 291] on input "**********" at bounding box center [67, 294] width 109 height 13
drag, startPoint x: 68, startPoint y: 291, endPoint x: 10, endPoint y: 289, distance: 58.6
click at [13, 289] on input "**********" at bounding box center [67, 294] width 109 height 13
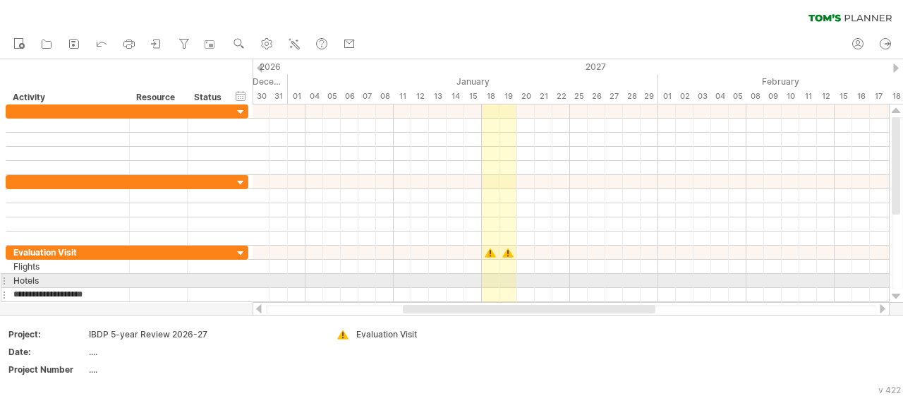
type input "**********"
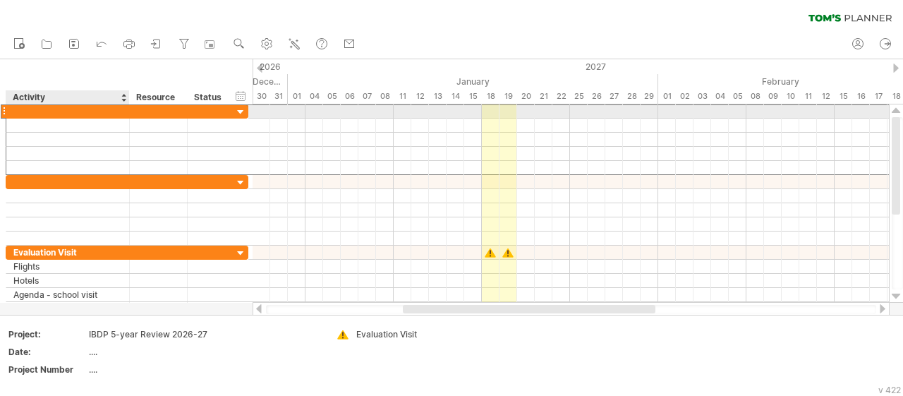
click at [92, 113] on div at bounding box center [67, 110] width 109 height 13
click at [68, 108] on div "Preliminary" at bounding box center [67, 110] width 109 height 13
click at [88, 108] on div "Preliminary" at bounding box center [67, 110] width 109 height 13
click at [88, 108] on input "**********" at bounding box center [67, 110] width 109 height 13
click at [85, 109] on input "**********" at bounding box center [67, 110] width 109 height 13
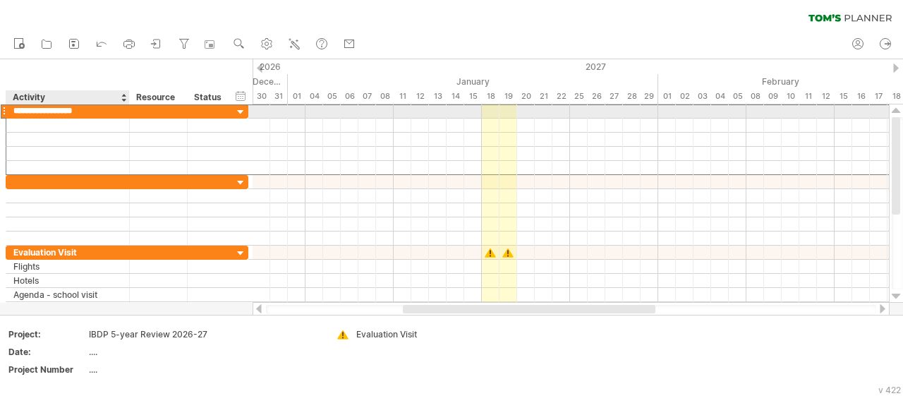
type input "**********"
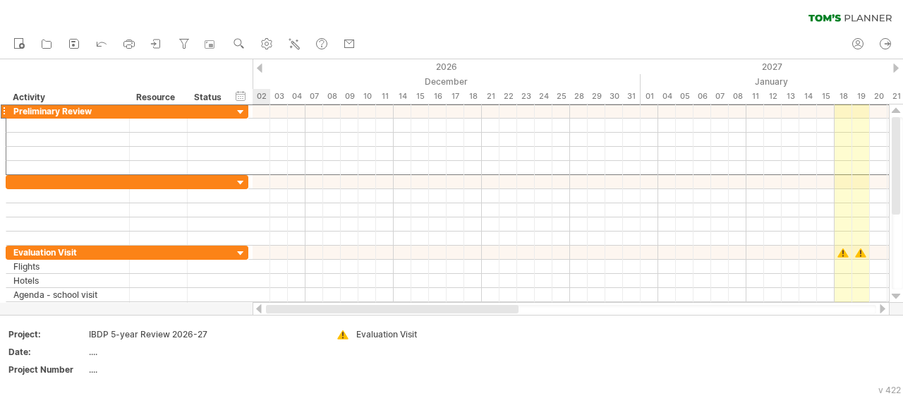
drag, startPoint x: 416, startPoint y: 308, endPoint x: 270, endPoint y: 313, distance: 146.8
click at [270, 313] on div at bounding box center [392, 309] width 253 height 8
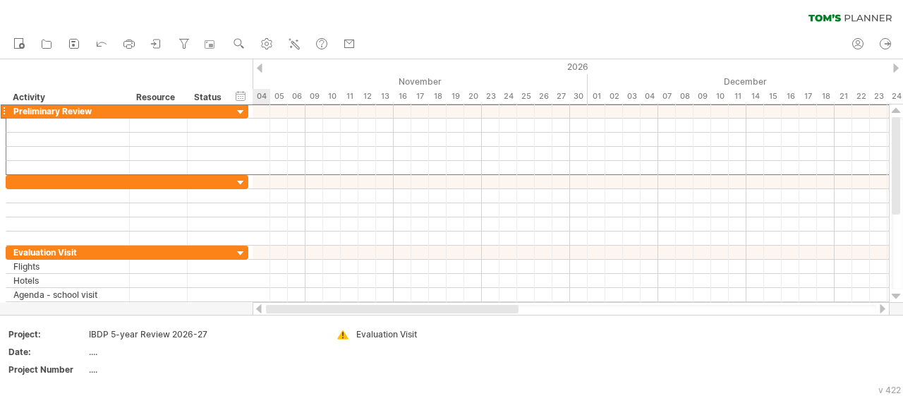
drag, startPoint x: 412, startPoint y: 308, endPoint x: 308, endPoint y: 304, distance: 104.5
click at [308, 304] on div at bounding box center [571, 309] width 637 height 14
drag, startPoint x: 459, startPoint y: 308, endPoint x: 330, endPoint y: 308, distance: 129.1
click at [330, 308] on div at bounding box center [369, 309] width 207 height 8
click at [330, 308] on div at bounding box center [379, 309] width 176 height 8
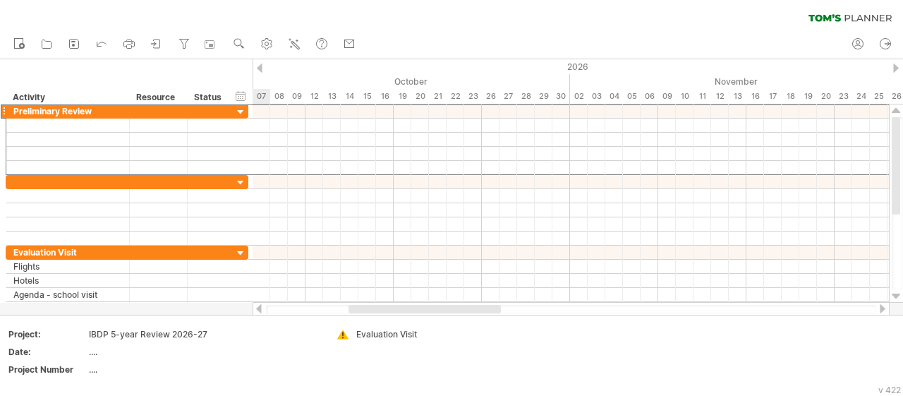
drag, startPoint x: 404, startPoint y: 305, endPoint x: 315, endPoint y: 305, distance: 88.2
click at [315, 305] on div at bounding box center [571, 309] width 637 height 14
drag, startPoint x: 374, startPoint y: 310, endPoint x: 295, endPoint y: 307, distance: 79.1
click at [295, 307] on div at bounding box center [345, 309] width 152 height 8
click at [313, 95] on div "15" at bounding box center [314, 96] width 18 height 15
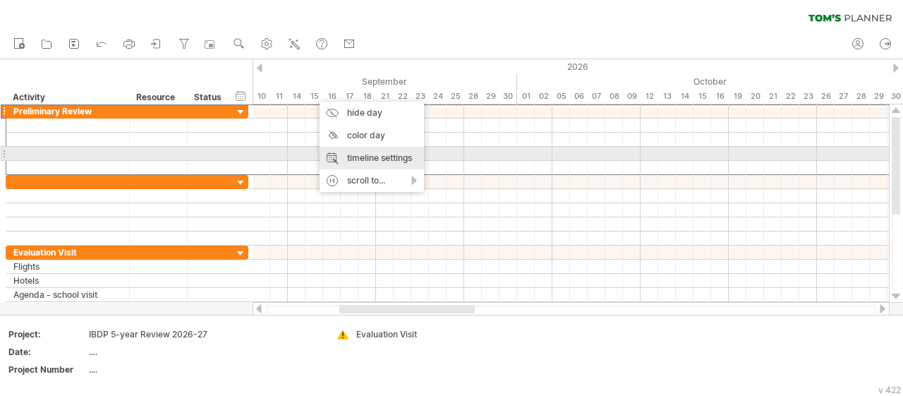
click at [361, 157] on div "timeline settings" at bounding box center [372, 158] width 104 height 23
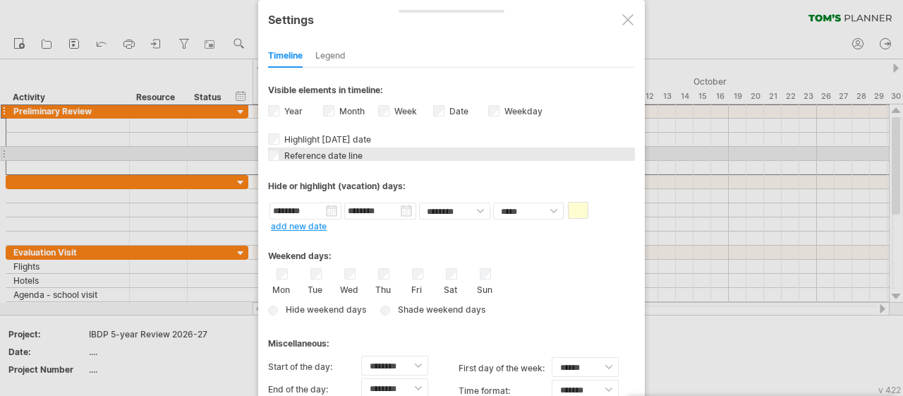
select select "*"
select select "**"
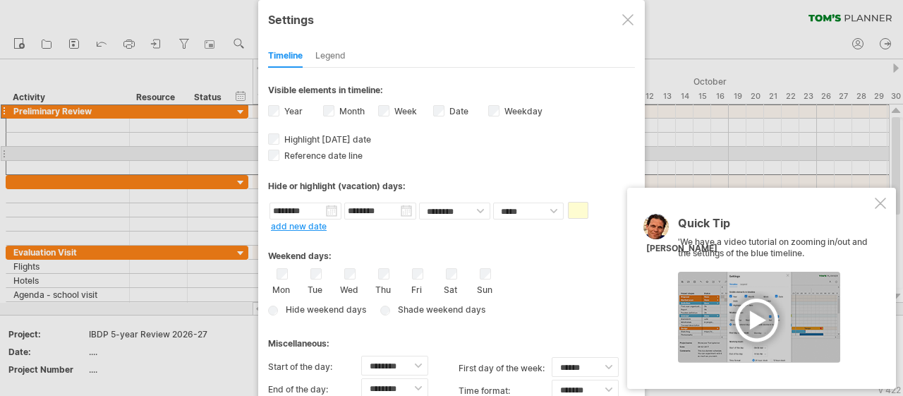
click at [878, 201] on div at bounding box center [880, 203] width 11 height 11
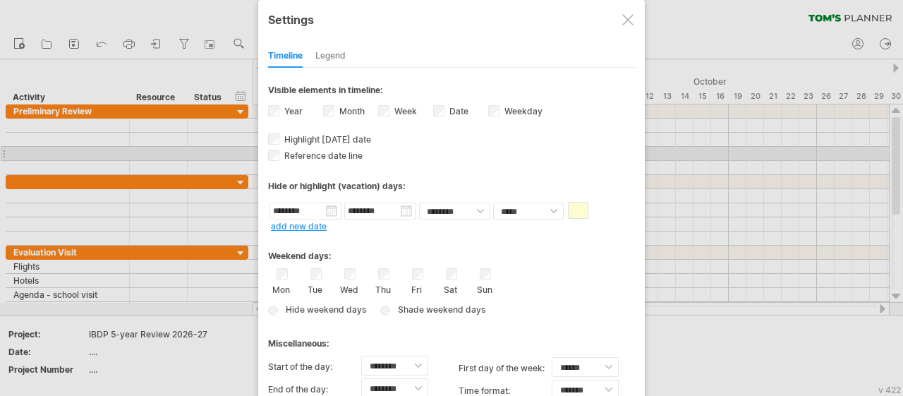
click at [627, 25] on div at bounding box center [627, 19] width 11 height 11
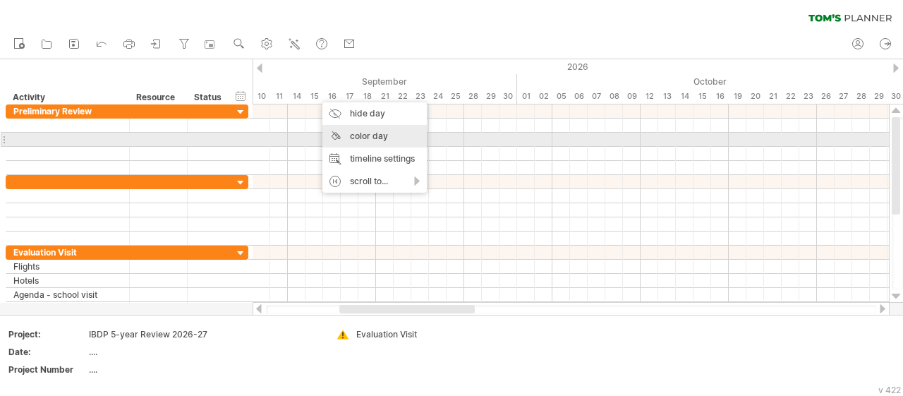
click at [358, 135] on div "color day" at bounding box center [374, 136] width 104 height 23
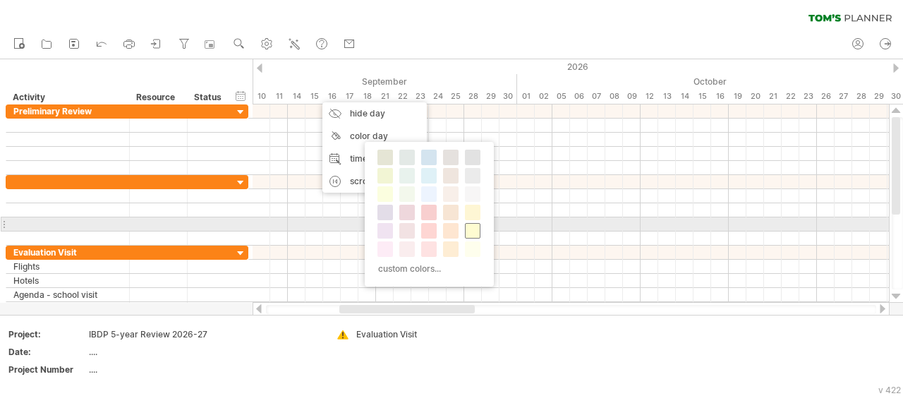
click at [471, 231] on span at bounding box center [472, 230] width 11 height 11
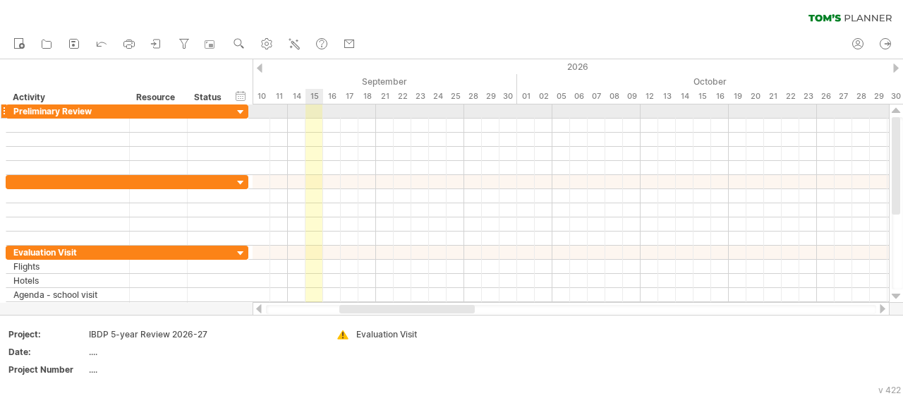
click at [314, 109] on div at bounding box center [571, 111] width 636 height 14
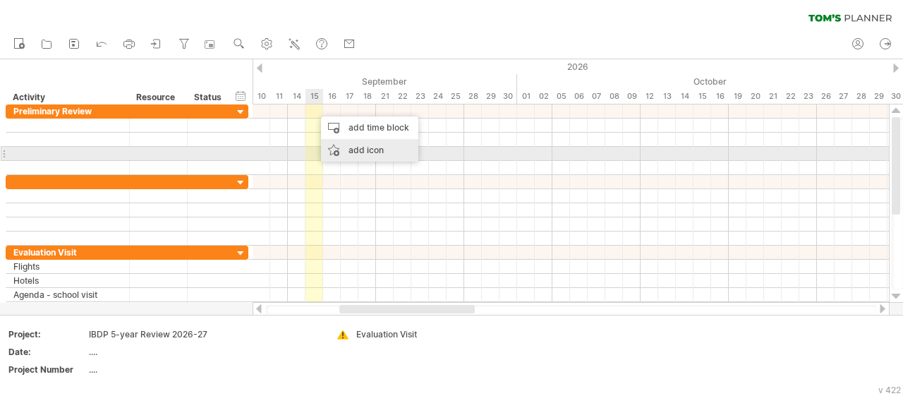
click at [344, 149] on div "add icon" at bounding box center [369, 150] width 97 height 23
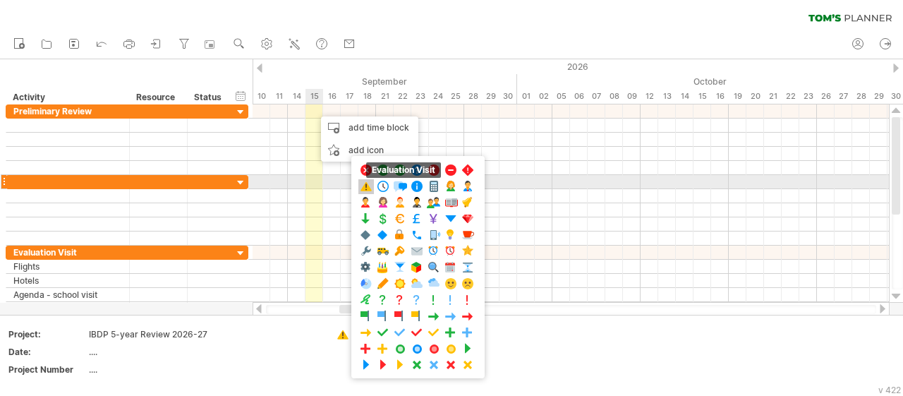
click at [362, 180] on span at bounding box center [366, 186] width 14 height 13
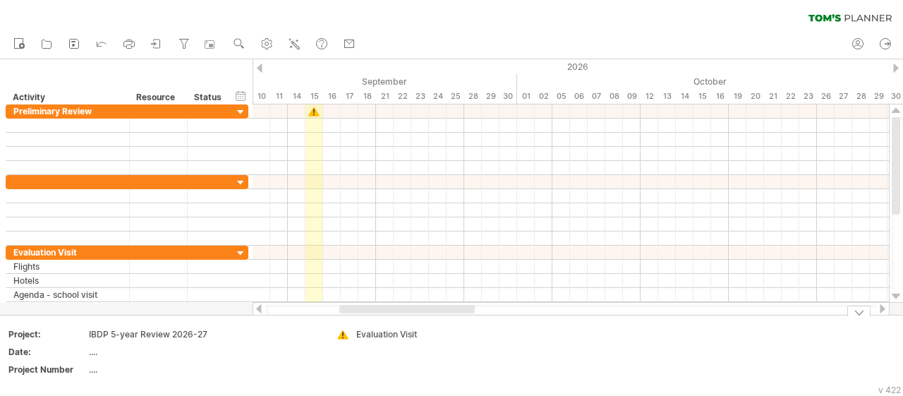
click at [542, 389] on div "Add your own logo Project: IBDP 5-year Review 2026-27 Date: .... Project Number…" at bounding box center [451, 355] width 903 height 80
click at [394, 334] on div "Evaluation Visit" at bounding box center [394, 334] width 77 height 12
drag, startPoint x: 418, startPoint y: 333, endPoint x: 321, endPoint y: 310, distance: 100.1
click at [356, 334] on input "**********" at bounding box center [391, 334] width 70 height 12
type input "*********"
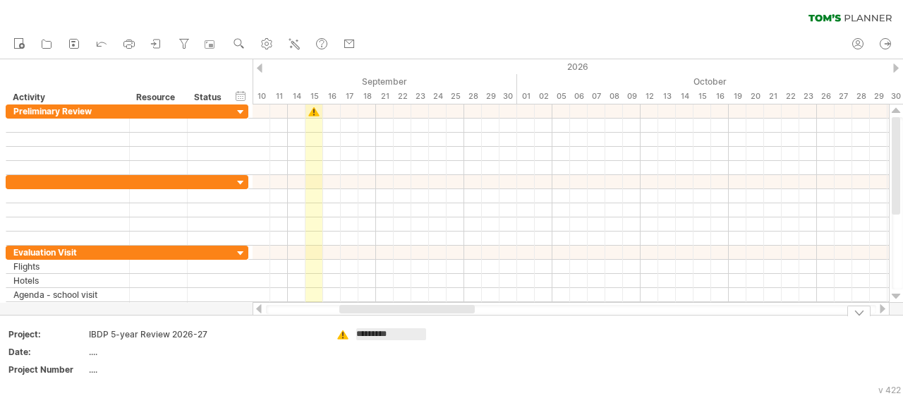
click at [374, 335] on div "Deadlines" at bounding box center [394, 334] width 77 height 12
click at [358, 332] on input "*********" at bounding box center [391, 334] width 70 height 12
type input "**********"
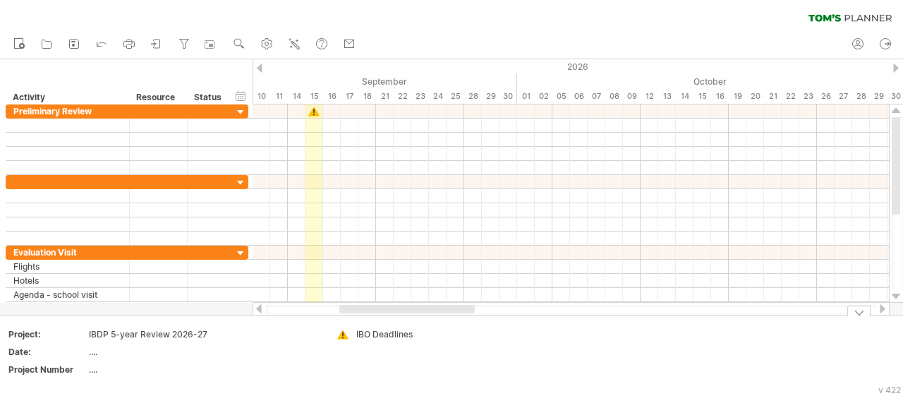
click at [375, 331] on div "IBO Deadlines" at bounding box center [394, 334] width 77 height 12
drag, startPoint x: 373, startPoint y: 334, endPoint x: 352, endPoint y: 332, distance: 21.2
click at [356, 332] on input "**********" at bounding box center [391, 334] width 70 height 12
type input "**********"
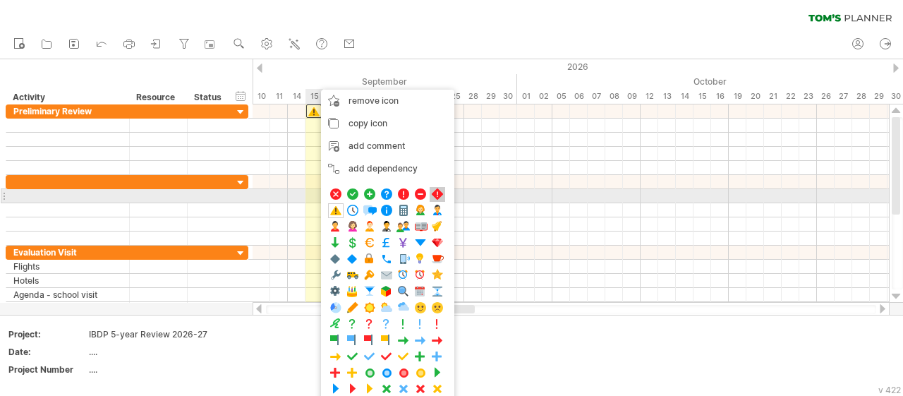
click at [432, 191] on span at bounding box center [437, 194] width 14 height 13
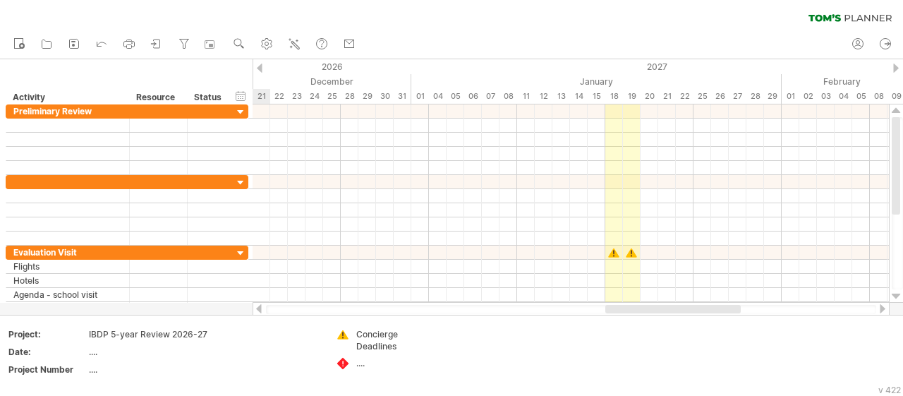
drag, startPoint x: 473, startPoint y: 311, endPoint x: 739, endPoint y: 307, distance: 266.0
click at [739, 307] on div at bounding box center [672, 309] width 135 height 8
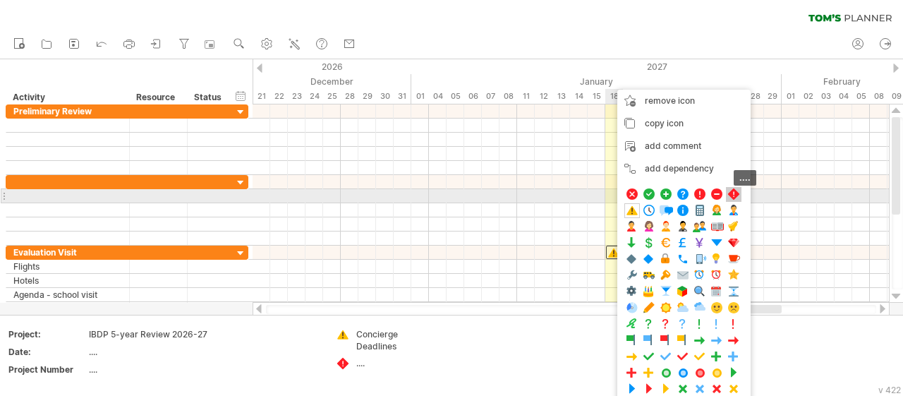
click at [734, 195] on span at bounding box center [734, 194] width 14 height 13
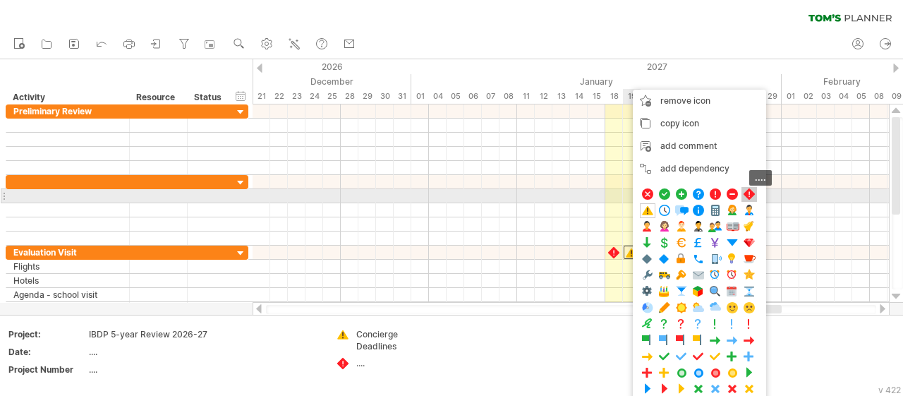
click at [748, 191] on span at bounding box center [749, 194] width 14 height 13
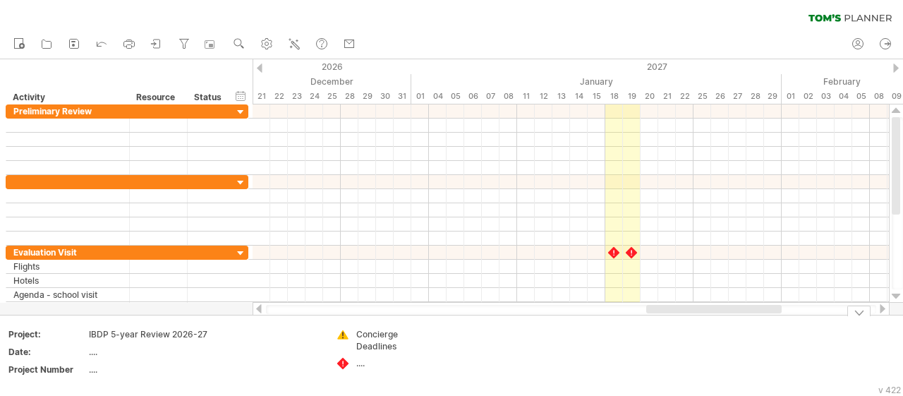
click at [369, 344] on div "Concierge Deadlines" at bounding box center [394, 340] width 77 height 24
click at [368, 332] on input "**********" at bounding box center [391, 334] width 70 height 12
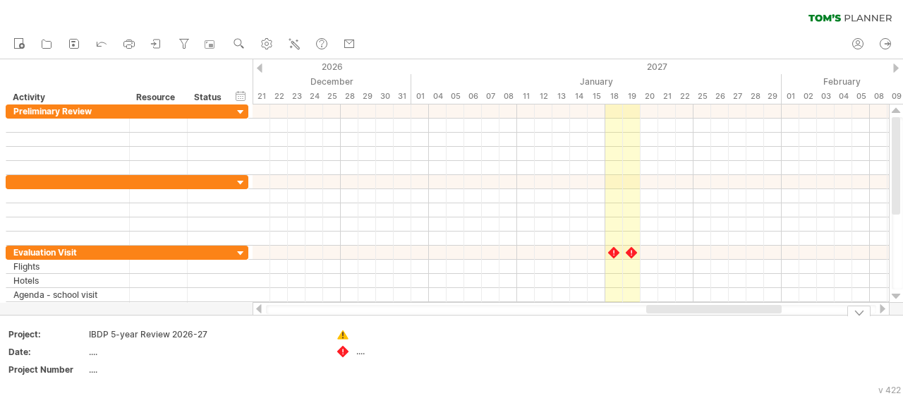
click at [362, 365] on td "...." at bounding box center [384, 355] width 111 height 54
click at [362, 355] on div "...." at bounding box center [394, 351] width 77 height 12
type input "**********"
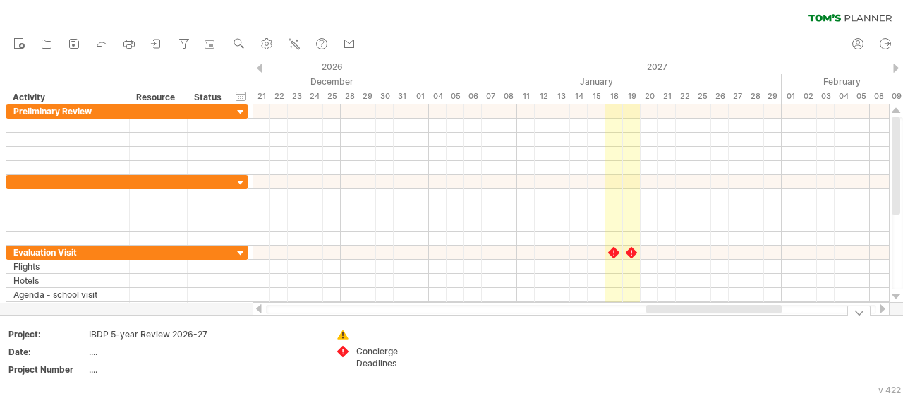
click at [368, 335] on div at bounding box center [394, 334] width 77 height 12
type input "*"
type input "**********"
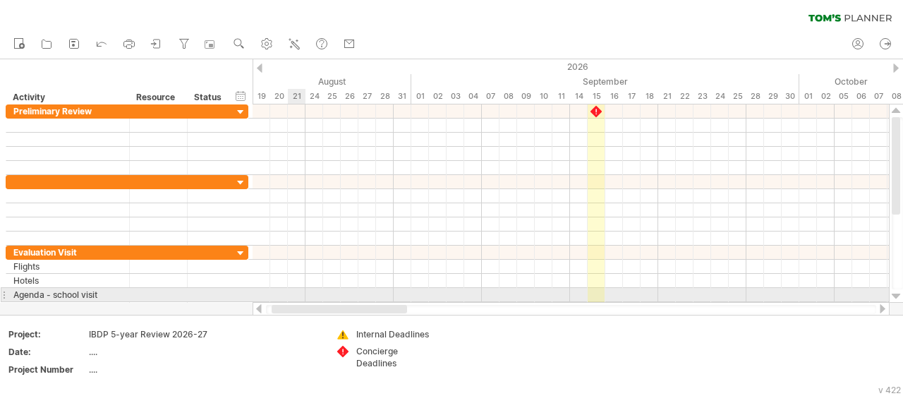
drag, startPoint x: 673, startPoint y: 312, endPoint x: 298, endPoint y: 299, distance: 374.8
click at [298, 299] on div "Trying to reach [DOMAIN_NAME] Connected again... 0% clear filter new" at bounding box center [451, 198] width 903 height 396
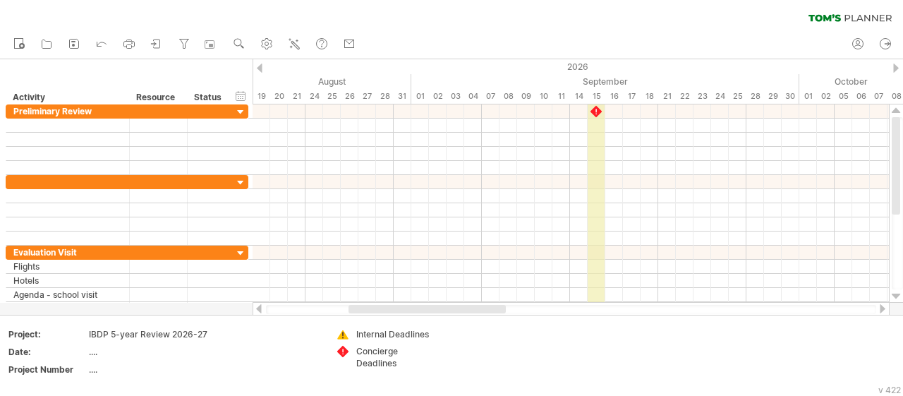
click at [597, 91] on div "15" at bounding box center [597, 96] width 18 height 15
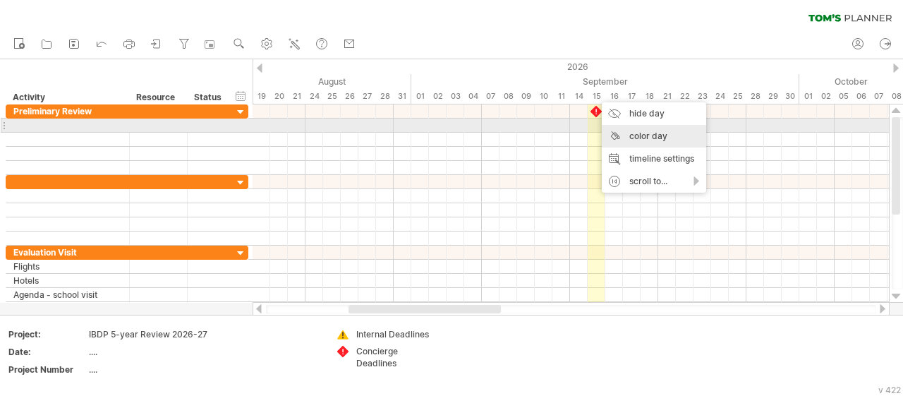
click at [643, 133] on div "color day" at bounding box center [654, 136] width 104 height 23
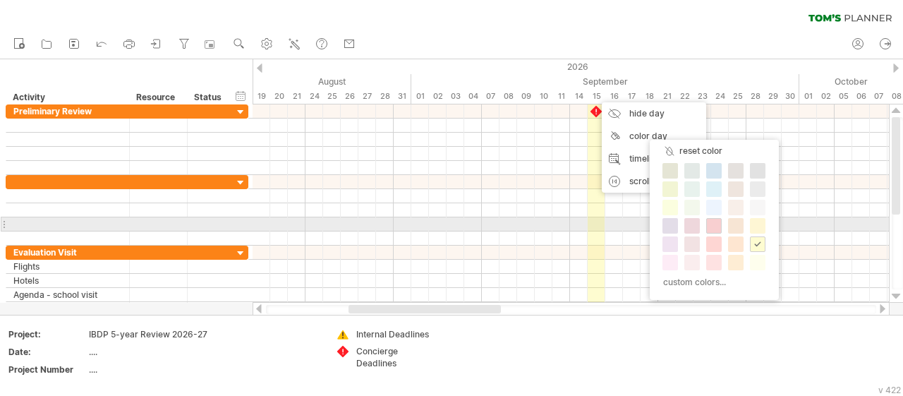
click at [715, 223] on span at bounding box center [713, 225] width 11 height 11
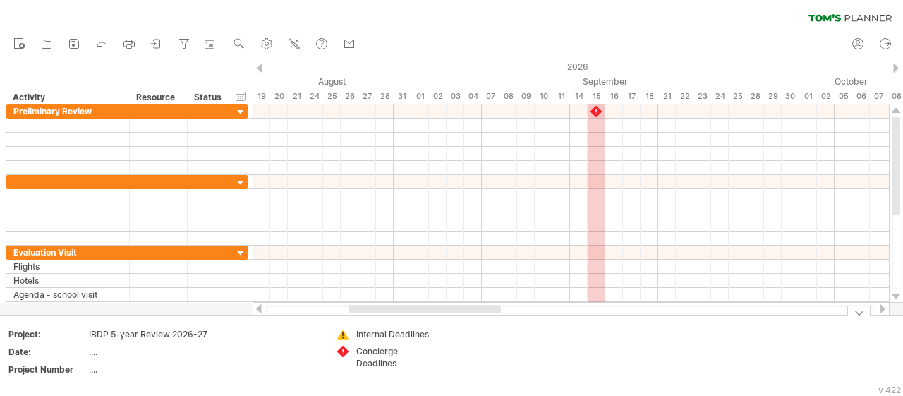
click at [466, 308] on div at bounding box center [425, 309] width 152 height 8
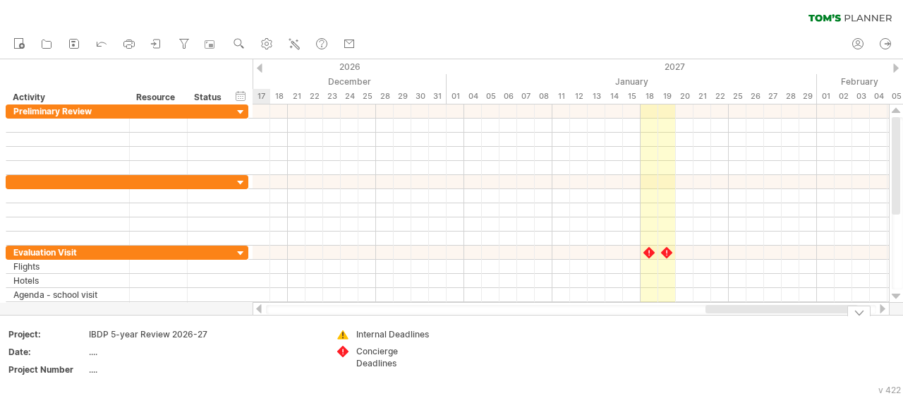
drag, startPoint x: 466, startPoint y: 308, endPoint x: 825, endPoint y: 321, distance: 359.3
click at [825, 321] on div "Trying to reach [DOMAIN_NAME] Connected again... 0% clear filter new" at bounding box center [451, 198] width 903 height 396
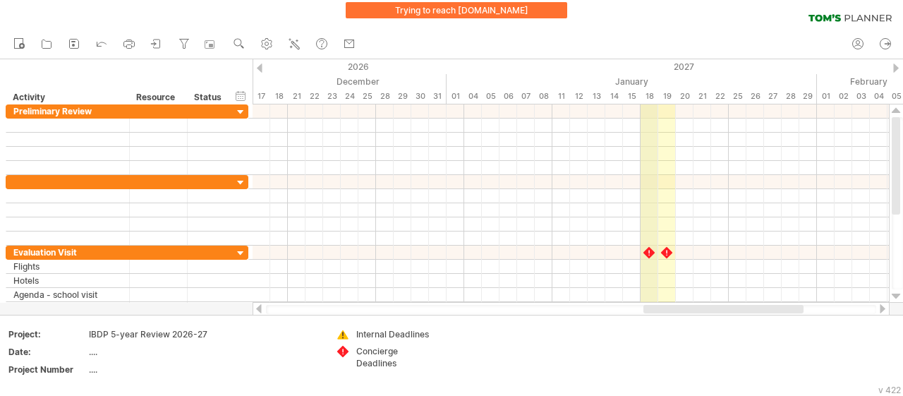
drag, startPoint x: 632, startPoint y: 95, endPoint x: 646, endPoint y: 95, distance: 13.4
click at [646, 95] on div "18" at bounding box center [650, 96] width 18 height 15
click at [660, 13] on div "clear filter reapply filter" at bounding box center [451, 15] width 903 height 30
click at [650, 94] on div "18" at bounding box center [650, 96] width 18 height 15
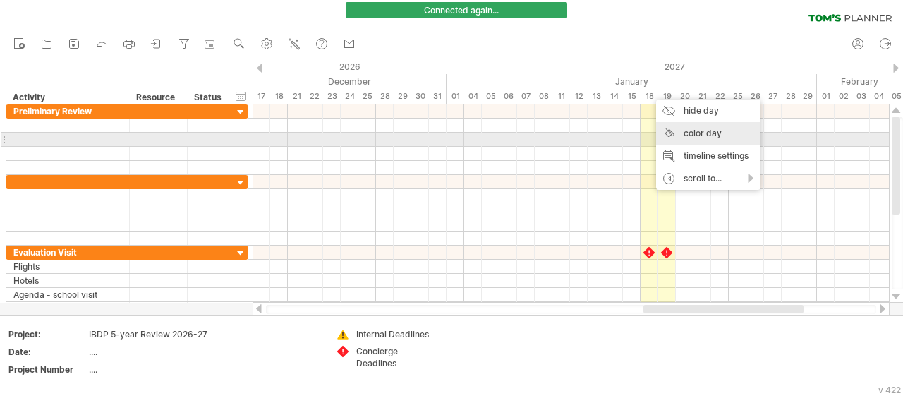
click at [695, 133] on div "color day" at bounding box center [708, 133] width 104 height 23
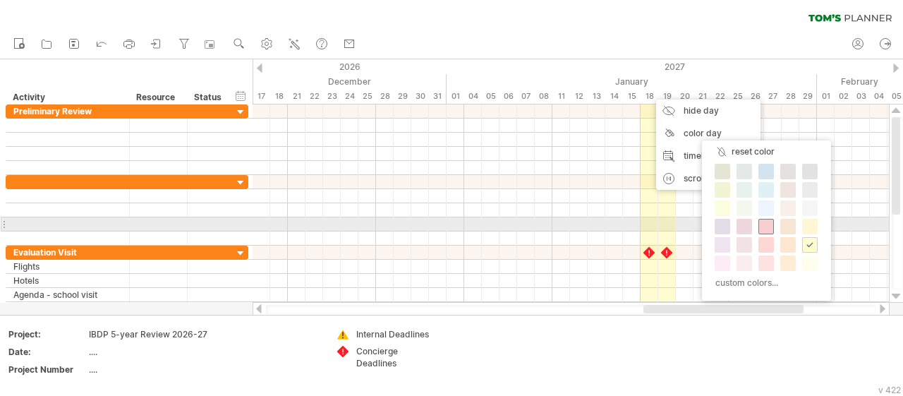
click at [767, 226] on span at bounding box center [766, 226] width 11 height 11
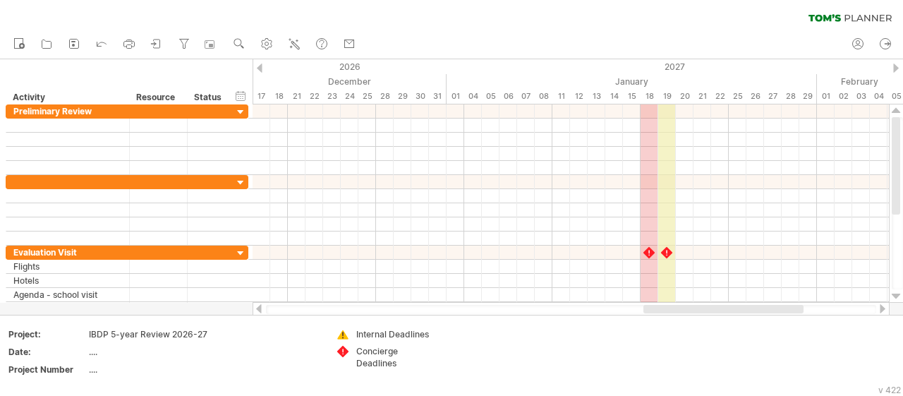
click at [665, 95] on div "19" at bounding box center [667, 96] width 18 height 15
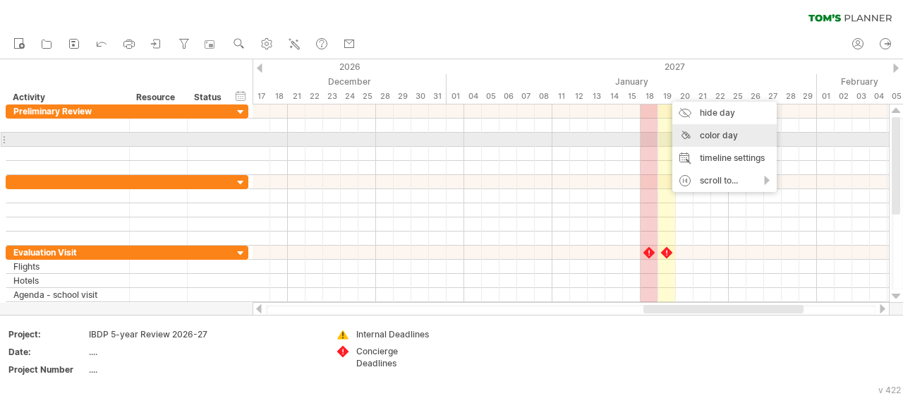
click at [716, 137] on div "color day" at bounding box center [724, 135] width 104 height 23
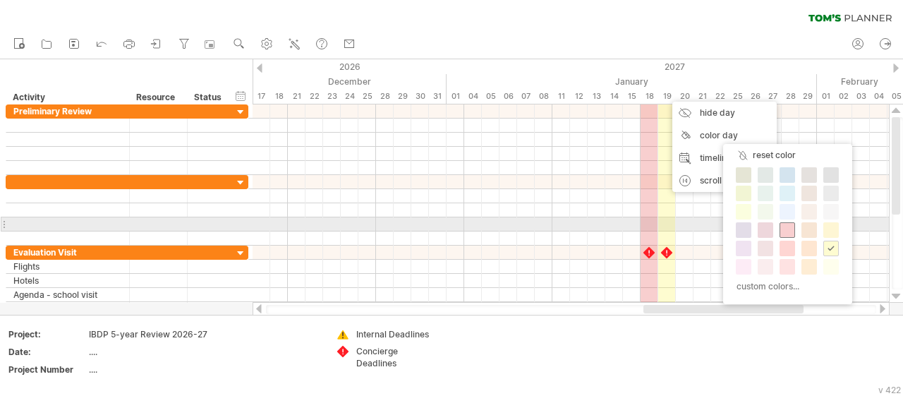
click at [784, 228] on span at bounding box center [787, 229] width 11 height 11
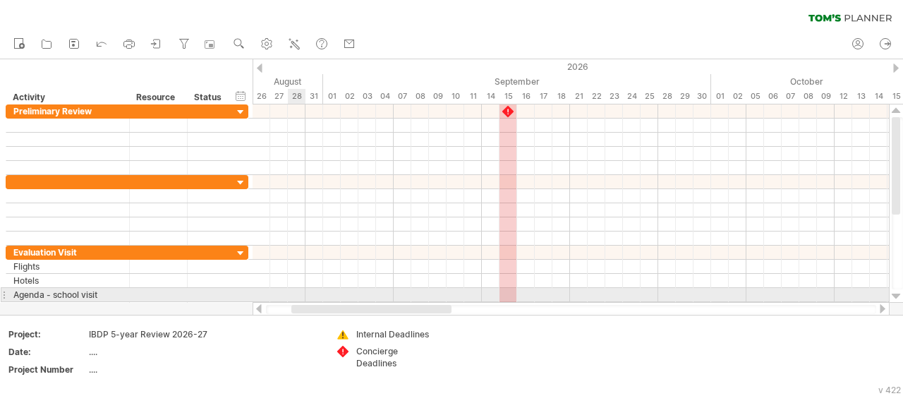
drag, startPoint x: 652, startPoint y: 310, endPoint x: 300, endPoint y: 289, distance: 352.7
click at [300, 289] on div "Trying to reach [DOMAIN_NAME] ... Connected again... 0% clear filter" at bounding box center [451, 198] width 903 height 396
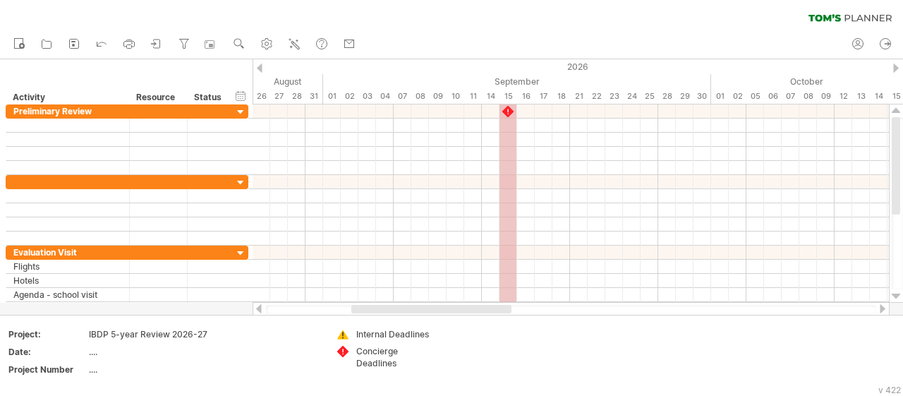
click at [507, 93] on div "15" at bounding box center [509, 96] width 18 height 15
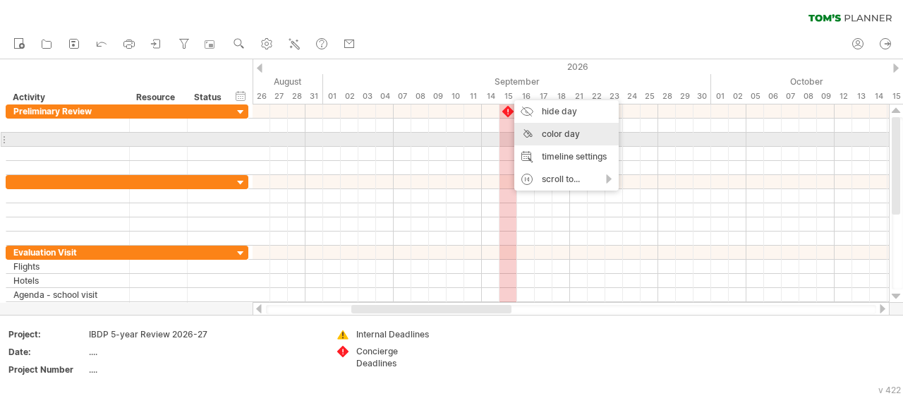
click at [530, 133] on div "color day" at bounding box center [566, 134] width 104 height 23
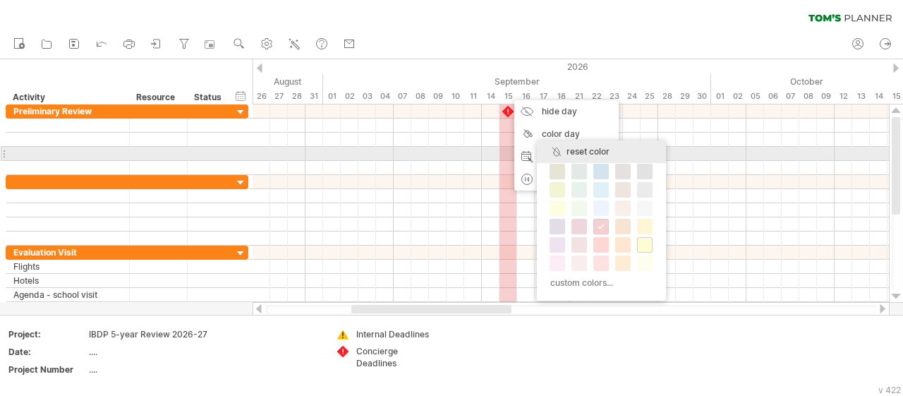
click at [580, 149] on div "reset color" at bounding box center [601, 151] width 129 height 23
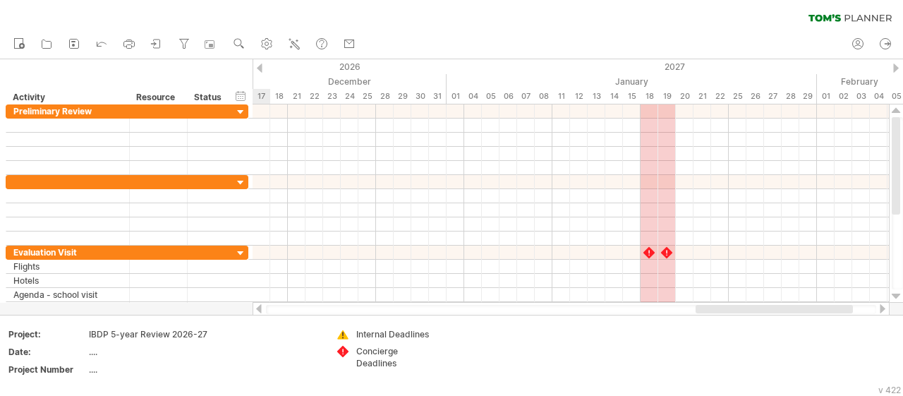
drag, startPoint x: 466, startPoint y: 311, endPoint x: 818, endPoint y: 304, distance: 352.1
click at [818, 304] on div at bounding box center [571, 309] width 637 height 14
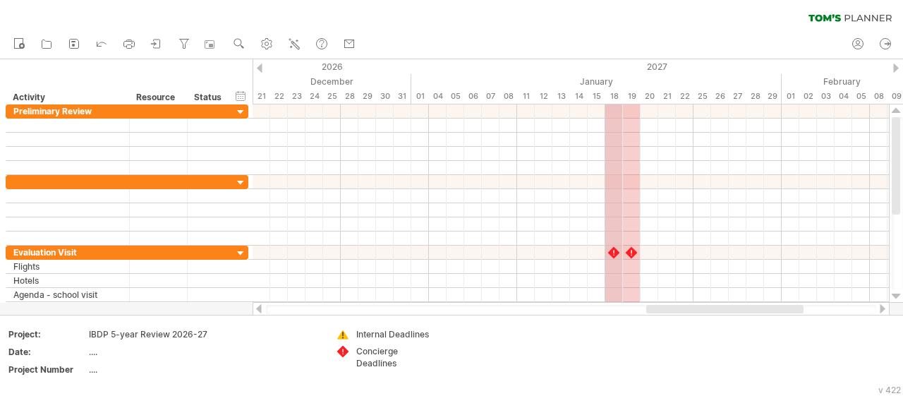
click at [613, 92] on div "18" at bounding box center [614, 96] width 18 height 15
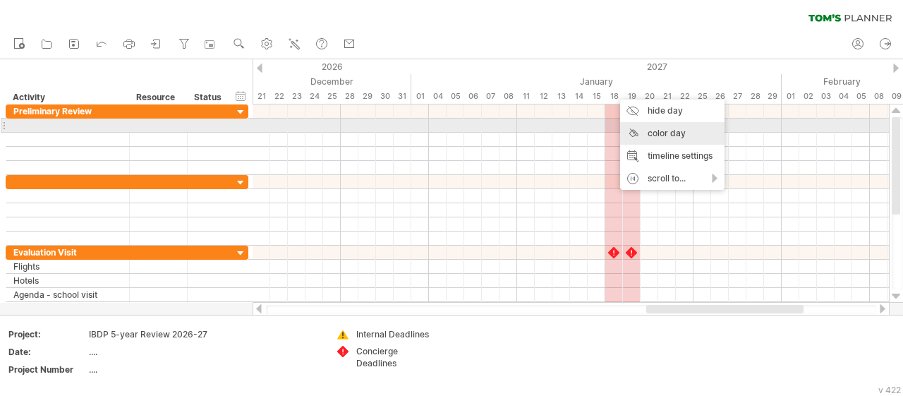
click at [655, 128] on div "color day" at bounding box center [672, 133] width 104 height 23
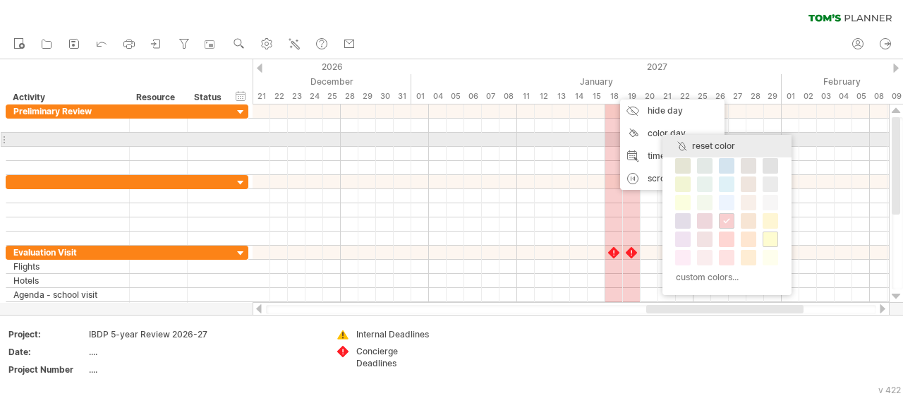
click at [696, 144] on div "reset color" at bounding box center [726, 146] width 129 height 23
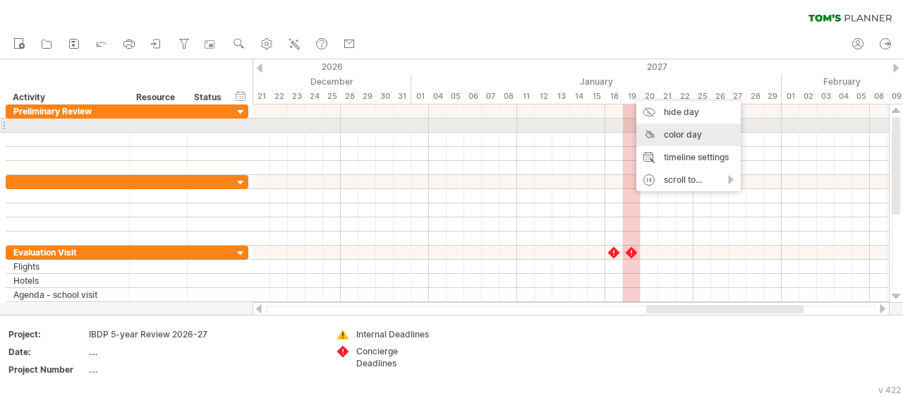
click at [673, 132] on div "color day" at bounding box center [688, 134] width 104 height 23
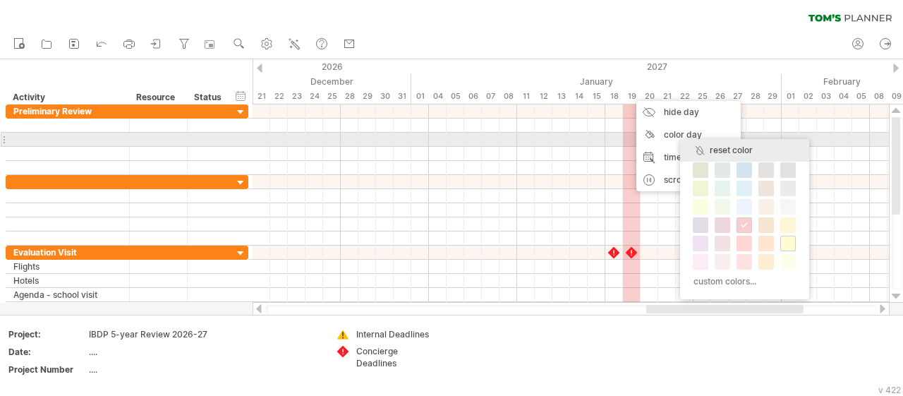
click at [710, 146] on div "reset color" at bounding box center [744, 150] width 129 height 23
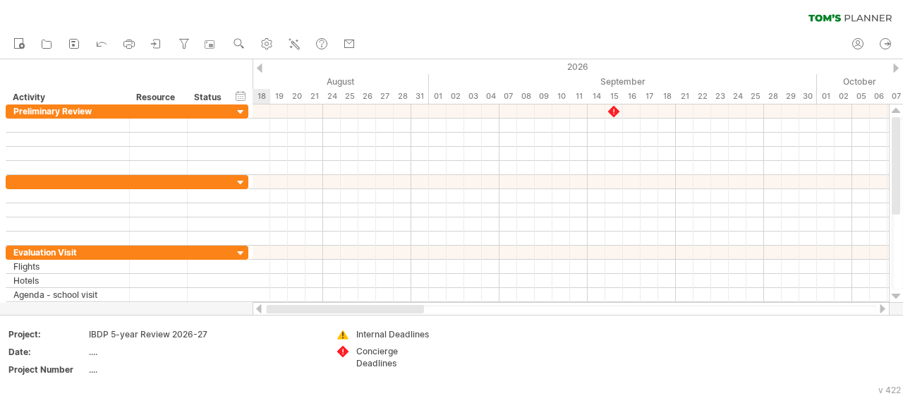
drag, startPoint x: 658, startPoint y: 310, endPoint x: 276, endPoint y: 306, distance: 382.4
click at [277, 306] on div at bounding box center [345, 309] width 157 height 8
click at [71, 46] on icon at bounding box center [74, 44] width 14 height 14
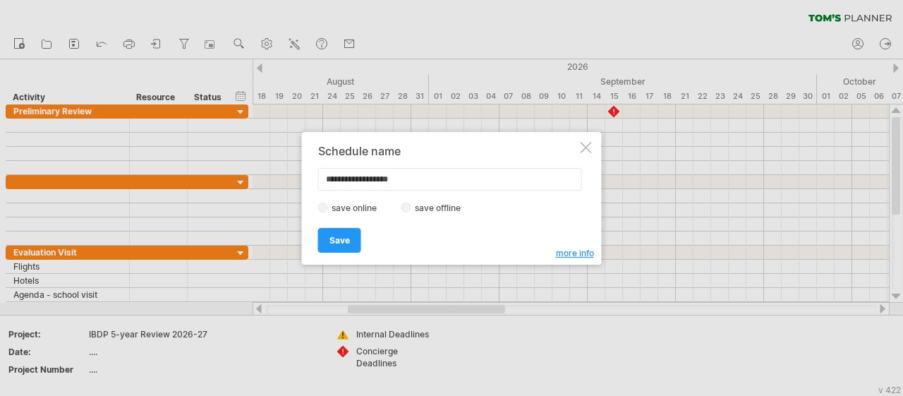
click at [323, 180] on input "**********" at bounding box center [450, 179] width 264 height 23
drag, startPoint x: 350, startPoint y: 179, endPoint x: 325, endPoint y: 176, distance: 25.6
click at [325, 176] on input "**********" at bounding box center [450, 179] width 264 height 23
click at [452, 182] on input "**********" at bounding box center [450, 179] width 264 height 23
type input "**********"
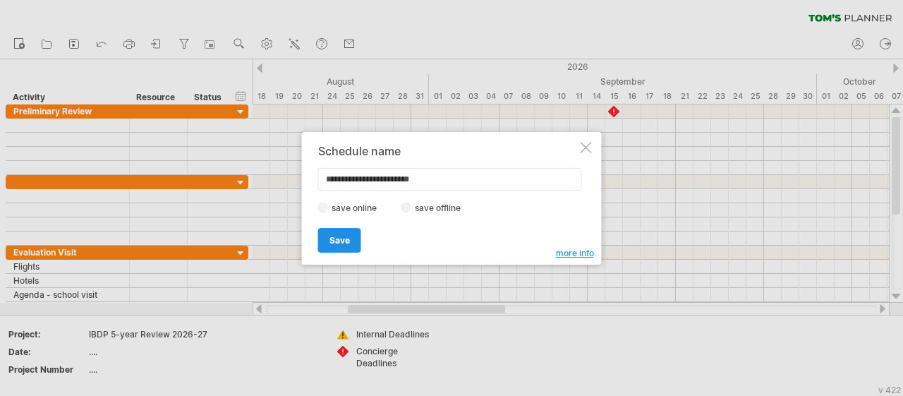
click at [334, 239] on span "Save" at bounding box center [339, 240] width 20 height 11
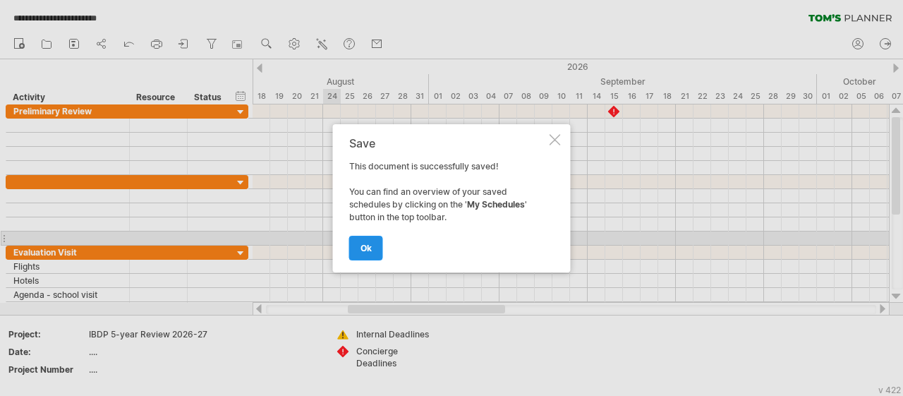
click at [370, 246] on span "ok" at bounding box center [366, 248] width 11 height 11
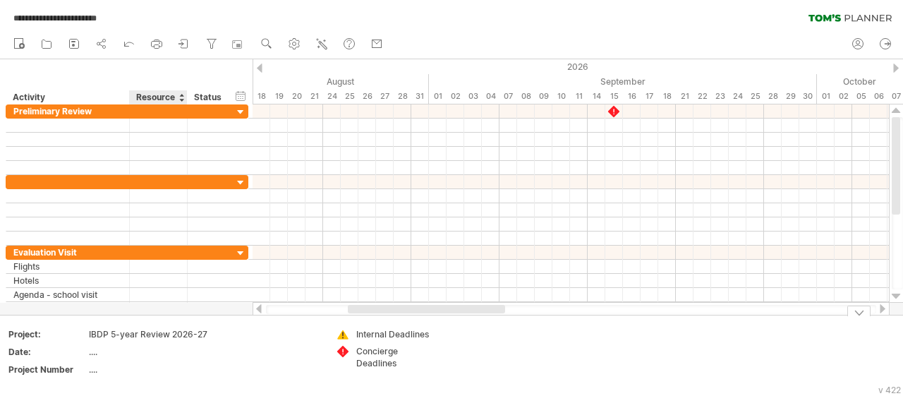
click at [149, 333] on div "IBDP 5-year Review 2026-27" at bounding box center [148, 334] width 119 height 12
drag, startPoint x: 209, startPoint y: 333, endPoint x: 83, endPoint y: 328, distance: 126.4
click at [83, 328] on table "Project: IBDP 5-year Review 2026-27 Date: .... Project Number ...." at bounding box center [108, 354] width 203 height 54
click at [93, 332] on div "IBDP 5-year Review 2026-27" at bounding box center [148, 334] width 119 height 12
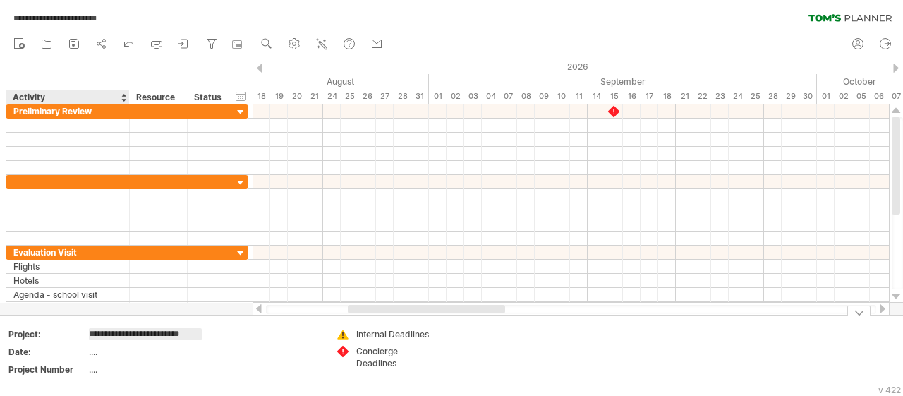
click at [93, 332] on input "**********" at bounding box center [145, 334] width 113 height 12
drag, startPoint x: 199, startPoint y: 333, endPoint x: 144, endPoint y: 335, distance: 55.1
click at [120, 335] on input "**********" at bounding box center [145, 334] width 113 height 12
drag, startPoint x: 202, startPoint y: 332, endPoint x: 163, endPoint y: 332, distance: 39.5
click at [163, 332] on td "IBDP 5-year Review 2026-27" at bounding box center [149, 336] width 120 height 16
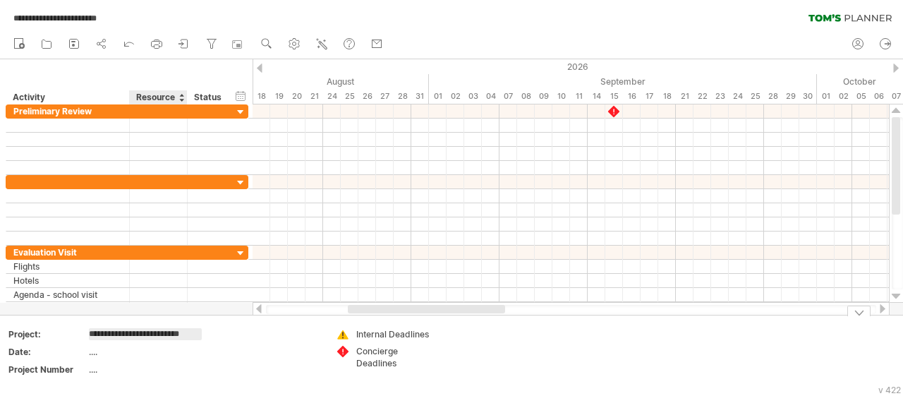
click at [175, 332] on input "**********" at bounding box center [145, 334] width 113 height 12
drag, startPoint x: 203, startPoint y: 332, endPoint x: 107, endPoint y: 329, distance: 96.7
click at [107, 329] on td "IBDP 5-year Review 2026-27" at bounding box center [149, 336] width 120 height 16
drag, startPoint x: 201, startPoint y: 331, endPoint x: 83, endPoint y: 332, distance: 118.5
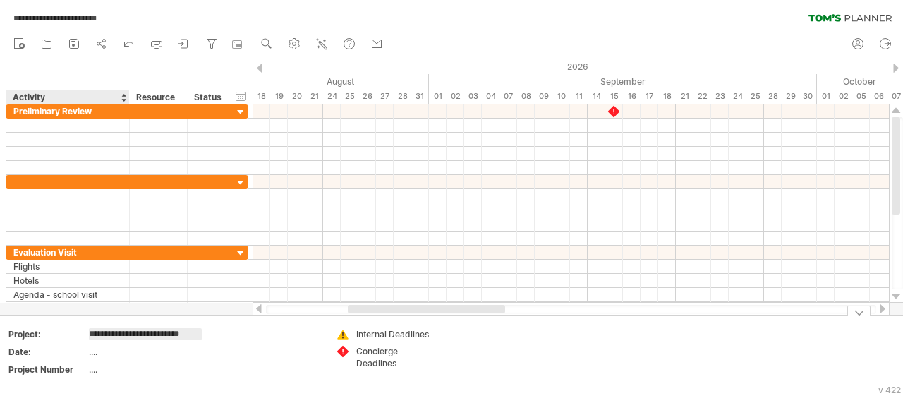
click at [89, 332] on input "**********" at bounding box center [145, 334] width 113 height 12
click at [23, 16] on span "**********" at bounding box center [54, 18] width 97 height 13
click at [96, 341] on td at bounding box center [149, 336] width 120 height 16
type input "**********"
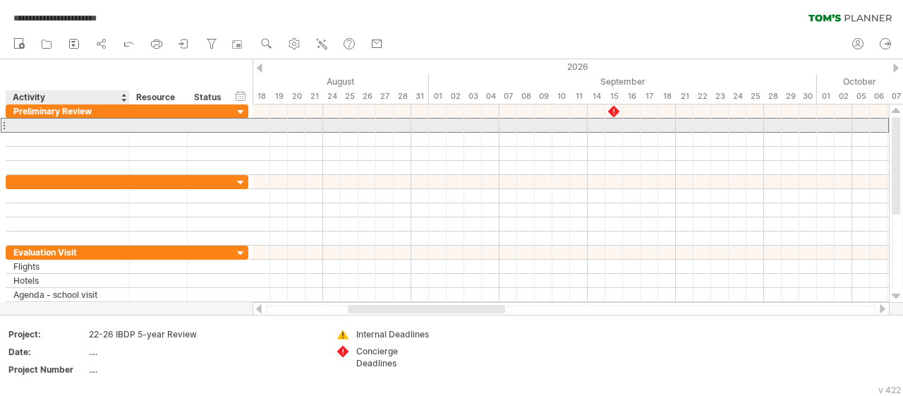
click at [46, 128] on div at bounding box center [67, 125] width 109 height 13
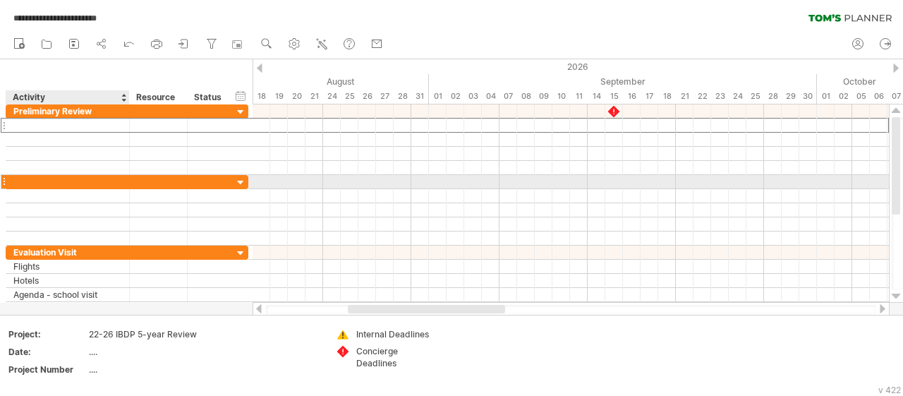
click at [39, 178] on div at bounding box center [67, 181] width 109 height 13
paste input "**********"
click at [69, 183] on input "**********" at bounding box center [67, 181] width 109 height 13
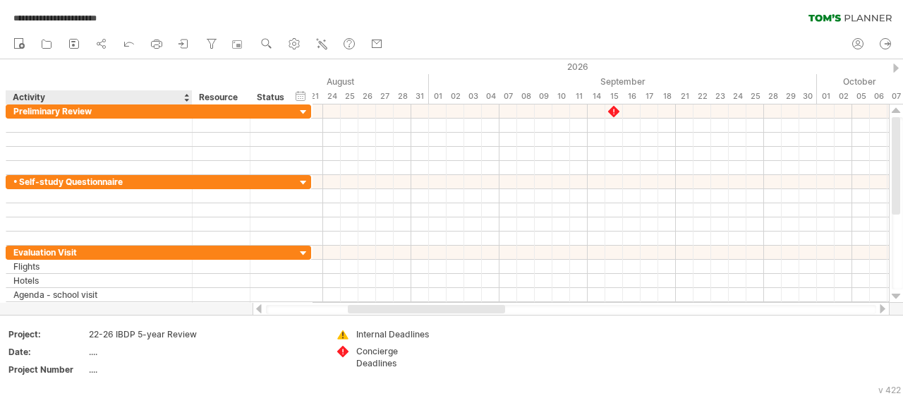
drag, startPoint x: 128, startPoint y: 97, endPoint x: 190, endPoint y: 102, distance: 63.0
click at [190, 102] on div at bounding box center [191, 97] width 5 height 14
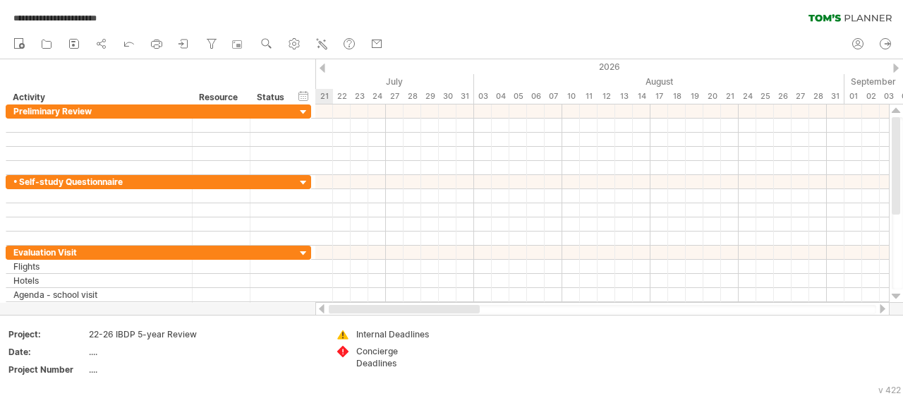
drag, startPoint x: 464, startPoint y: 306, endPoint x: 371, endPoint y: 312, distance: 92.6
click at [371, 312] on div at bounding box center [404, 309] width 151 height 8
drag, startPoint x: 400, startPoint y: 309, endPoint x: 338, endPoint y: 310, distance: 62.1
click at [338, 310] on div at bounding box center [390, 309] width 123 height 8
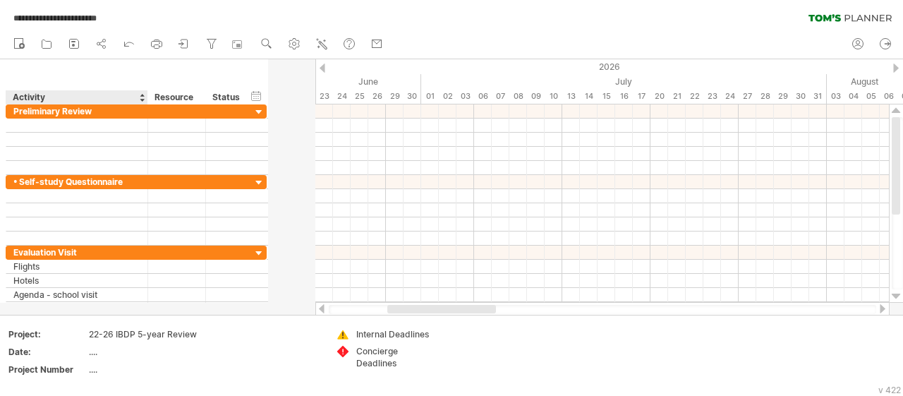
drag, startPoint x: 191, startPoint y: 95, endPoint x: 147, endPoint y: 97, distance: 44.5
click at [147, 97] on div "******** Activity" at bounding box center [77, 97] width 142 height 14
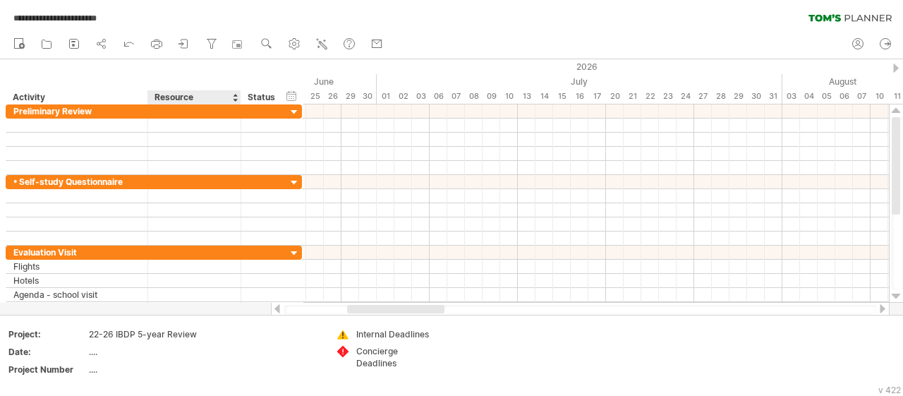
drag, startPoint x: 204, startPoint y: 97, endPoint x: 240, endPoint y: 101, distance: 36.2
click at [240, 101] on div at bounding box center [240, 97] width 5 height 14
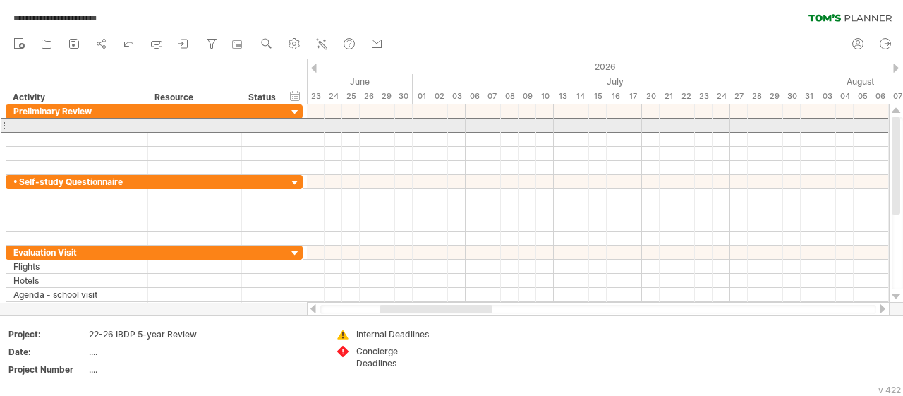
click at [184, 126] on div at bounding box center [194, 125] width 79 height 13
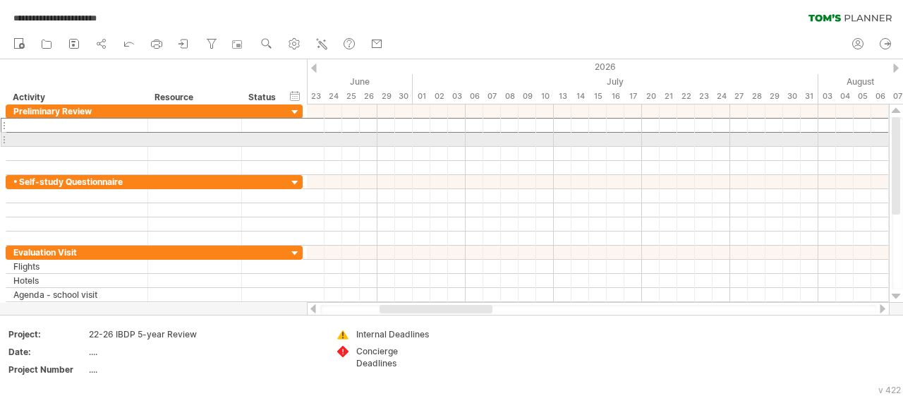
click at [186, 139] on div at bounding box center [194, 139] width 79 height 13
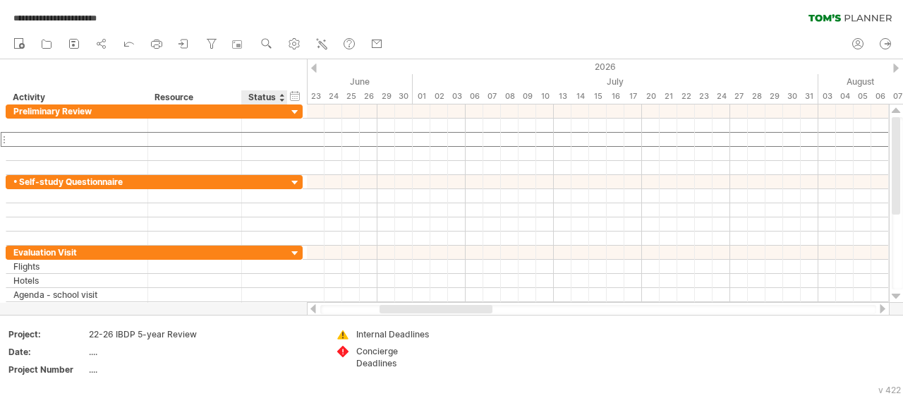
click at [282, 95] on div at bounding box center [282, 97] width 6 height 14
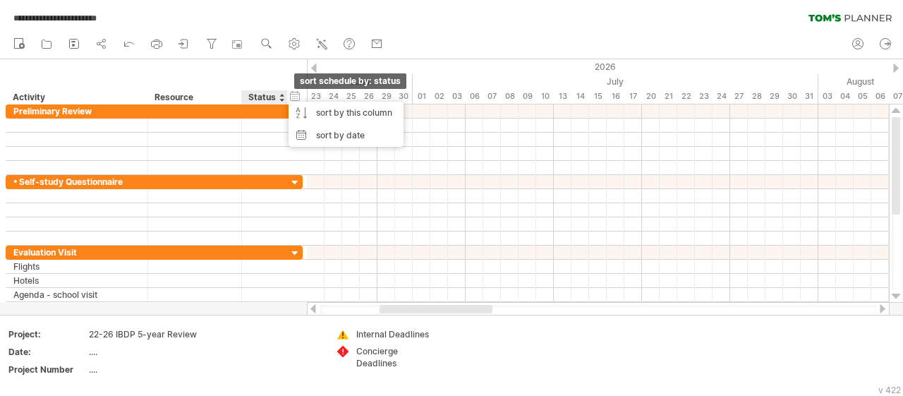
click at [282, 95] on div at bounding box center [282, 97] width 6 height 14
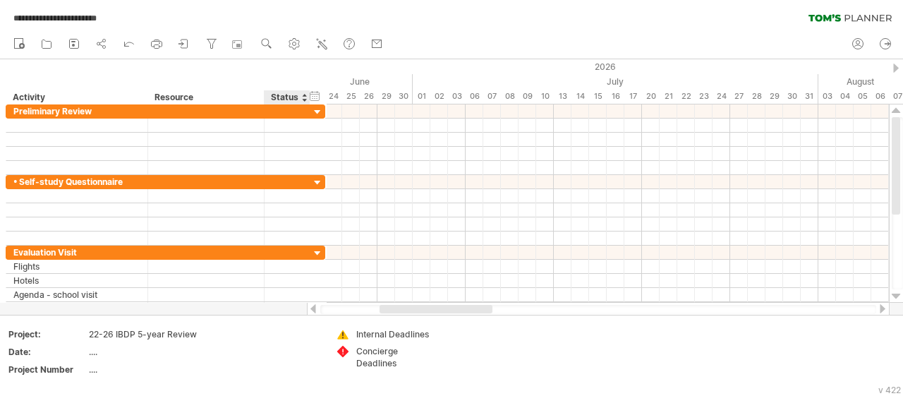
drag, startPoint x: 239, startPoint y: 97, endPoint x: 262, endPoint y: 97, distance: 22.6
click at [262, 97] on div at bounding box center [263, 97] width 5 height 14
click at [373, 332] on div "Internal Deadlines" at bounding box center [394, 334] width 77 height 12
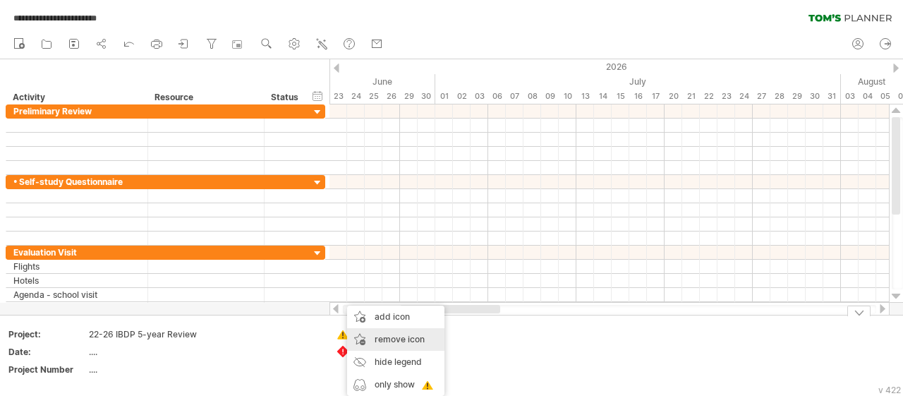
click at [385, 342] on span "remove icon" at bounding box center [400, 339] width 50 height 11
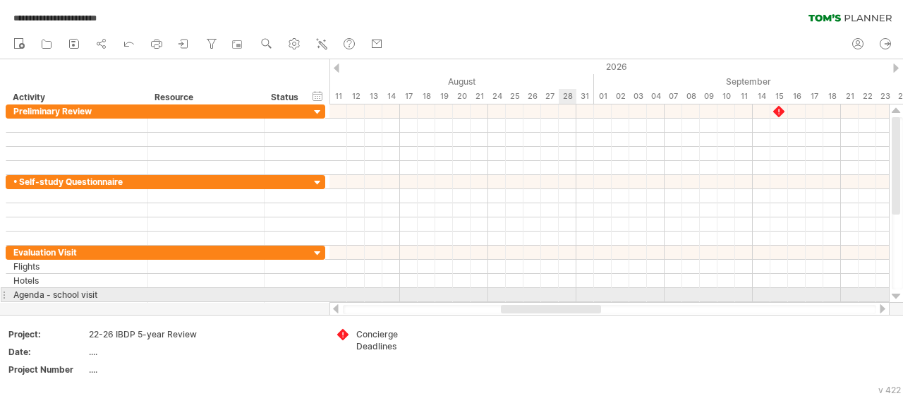
drag, startPoint x: 467, startPoint y: 311, endPoint x: 568, endPoint y: 298, distance: 101.7
click at [568, 298] on div "**********" at bounding box center [451, 198] width 903 height 396
drag, startPoint x: 478, startPoint y: 310, endPoint x: 725, endPoint y: 298, distance: 247.2
click at [725, 298] on div "**********" at bounding box center [451, 198] width 903 height 396
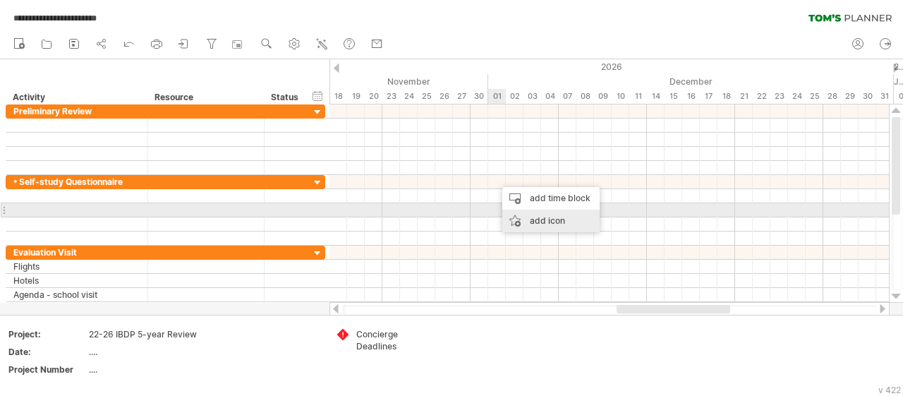
click at [539, 215] on div "add icon" at bounding box center [550, 221] width 97 height 23
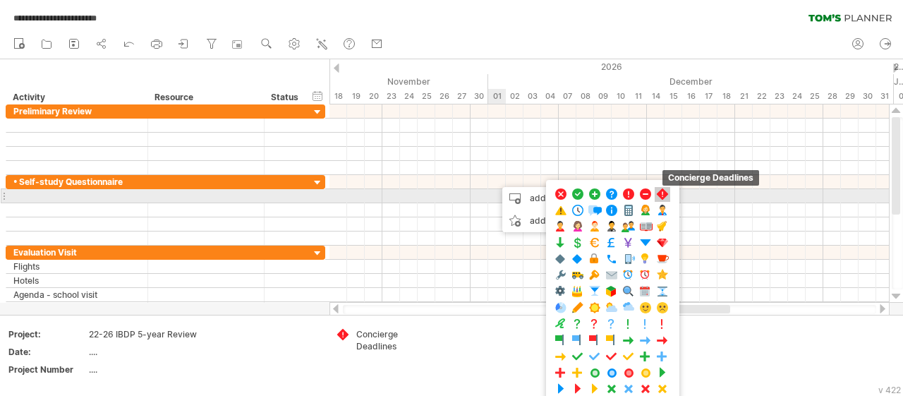
click at [656, 194] on span at bounding box center [662, 194] width 14 height 13
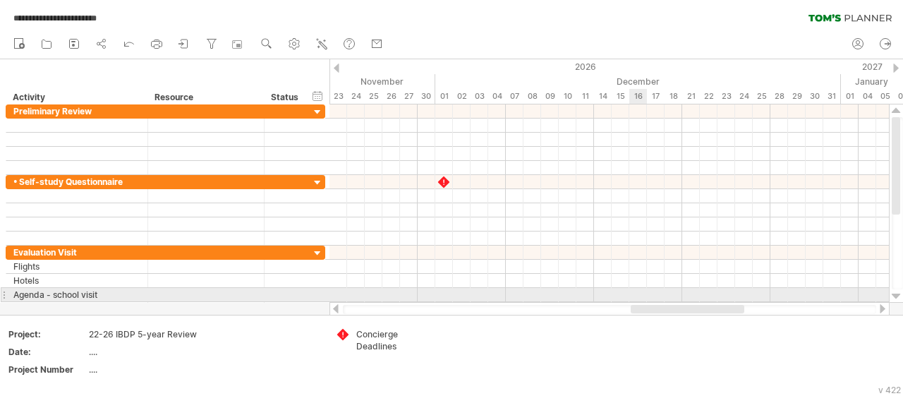
drag, startPoint x: 629, startPoint y: 308, endPoint x: 638, endPoint y: 302, distance: 11.4
click at [640, 301] on div "**********" at bounding box center [451, 198] width 903 height 396
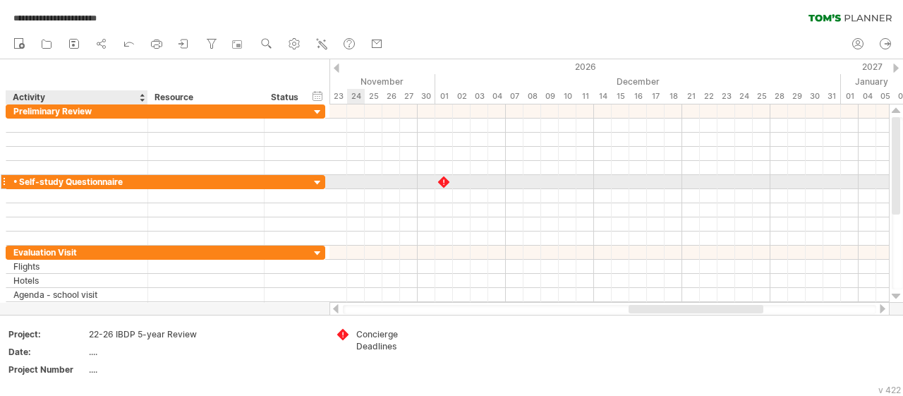
click at [144, 181] on div at bounding box center [146, 182] width 7 height 14
click at [128, 181] on div "• Self-study Questionnaire" at bounding box center [76, 181] width 127 height 13
click at [0, 0] on input "**********" at bounding box center [0, 0] width 0 height 0
click at [128, 181] on input "**********" at bounding box center [76, 181] width 127 height 13
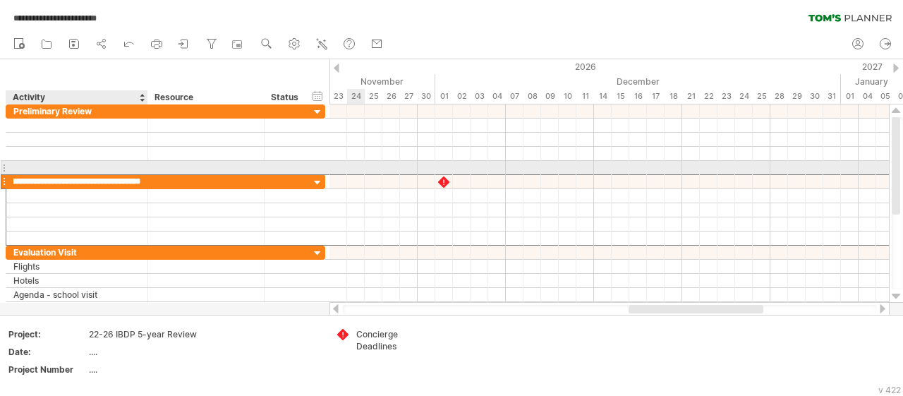
scroll to position [0, 32]
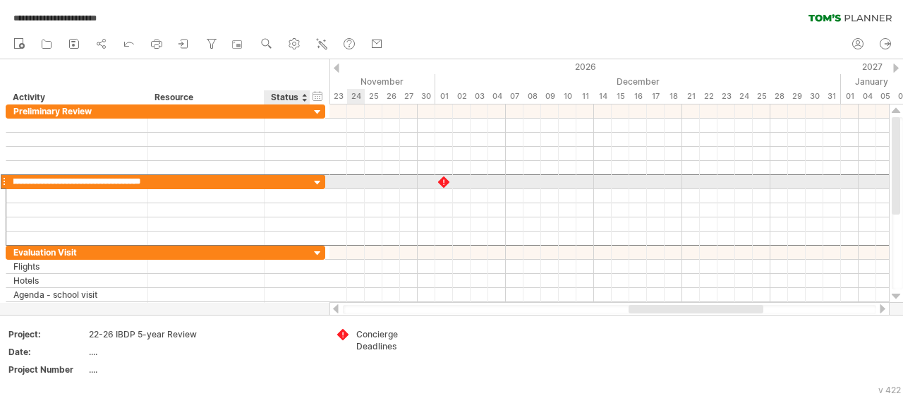
click at [331, 205] on div at bounding box center [608, 210] width 559 height 14
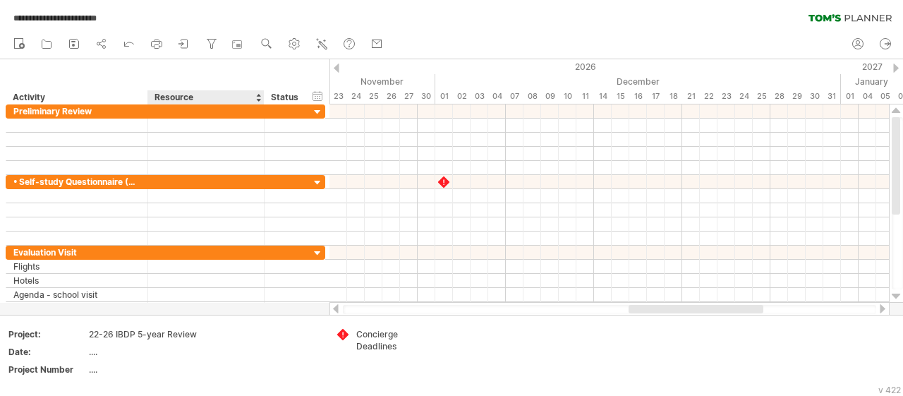
drag, startPoint x: 149, startPoint y: 95, endPoint x: 233, endPoint y: 90, distance: 84.1
click at [233, 90] on div "******** Resource" at bounding box center [205, 97] width 116 height 14
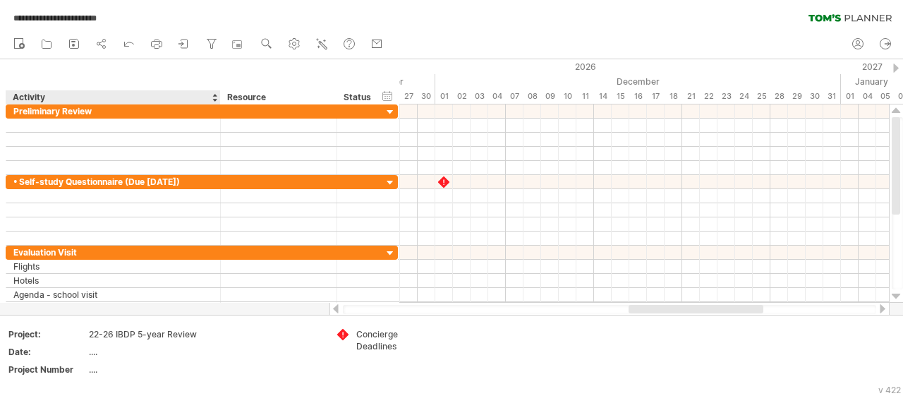
drag, startPoint x: 146, startPoint y: 95, endPoint x: 219, endPoint y: 97, distance: 72.7
click at [219, 97] on div at bounding box center [219, 97] width 5 height 14
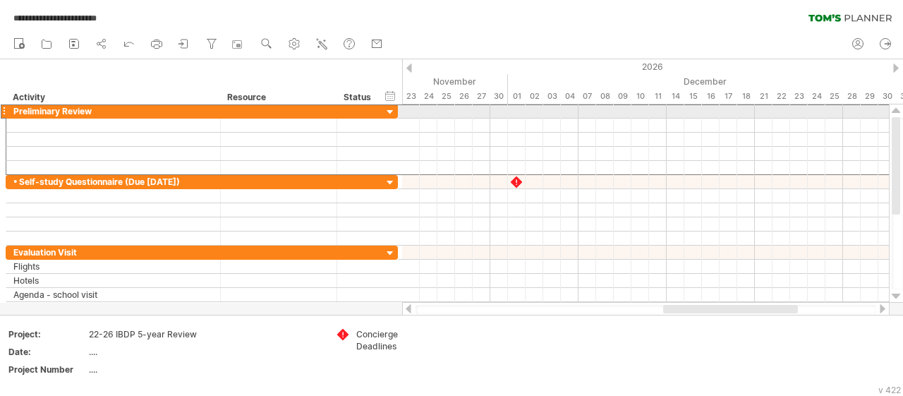
click at [105, 111] on div "Preliminary Review" at bounding box center [113, 110] width 200 height 13
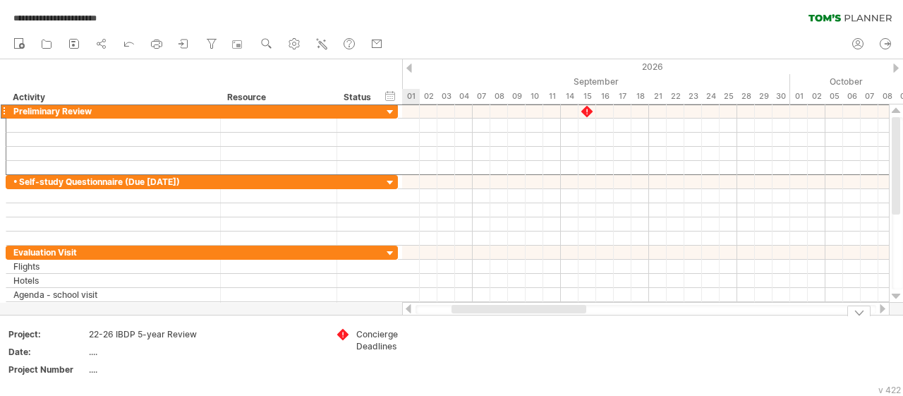
drag, startPoint x: 677, startPoint y: 308, endPoint x: 462, endPoint y: 329, distance: 215.5
click at [464, 329] on div "**********" at bounding box center [451, 198] width 903 height 396
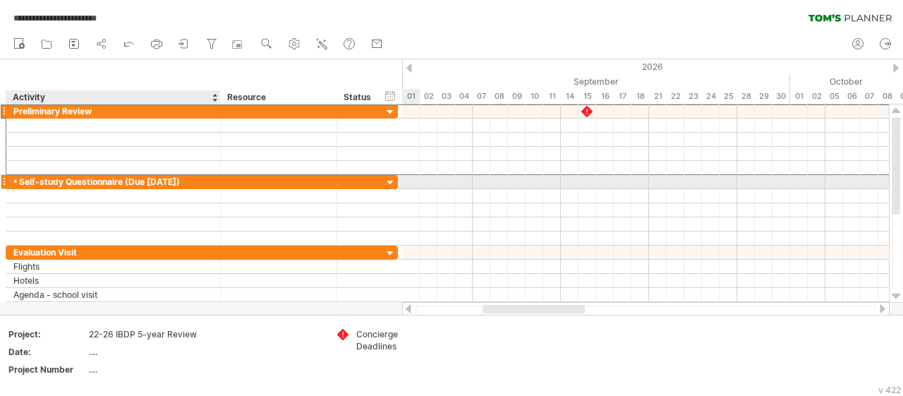
click at [168, 180] on div "• Self-study Questionnaire (Due [DATE])" at bounding box center [113, 181] width 200 height 13
click at [168, 180] on input "**********" at bounding box center [113, 181] width 200 height 13
click at [168, 183] on input "**********" at bounding box center [113, 181] width 200 height 13
type input "**********"
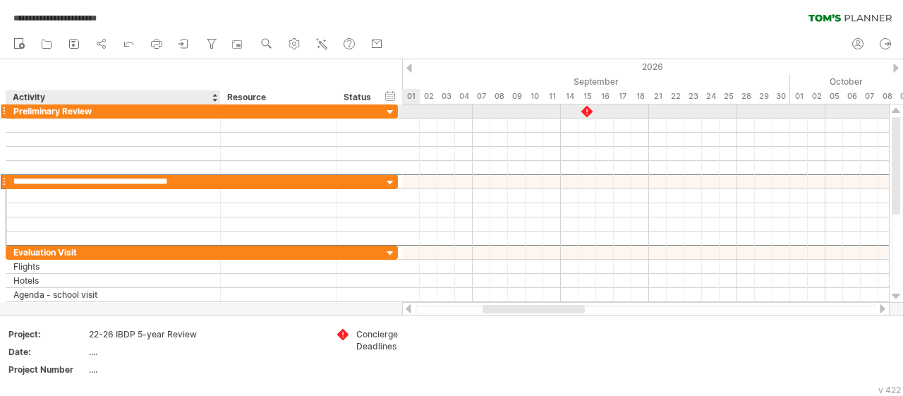
click at [111, 106] on div "Preliminary Review" at bounding box center [113, 110] width 200 height 13
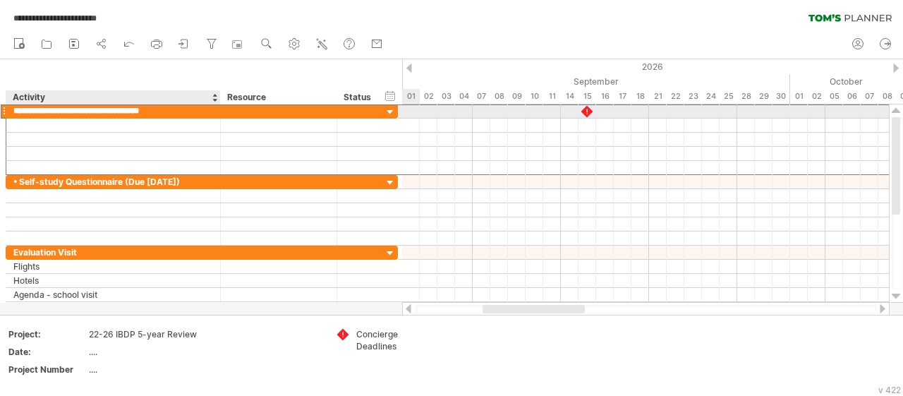
type input "**********"
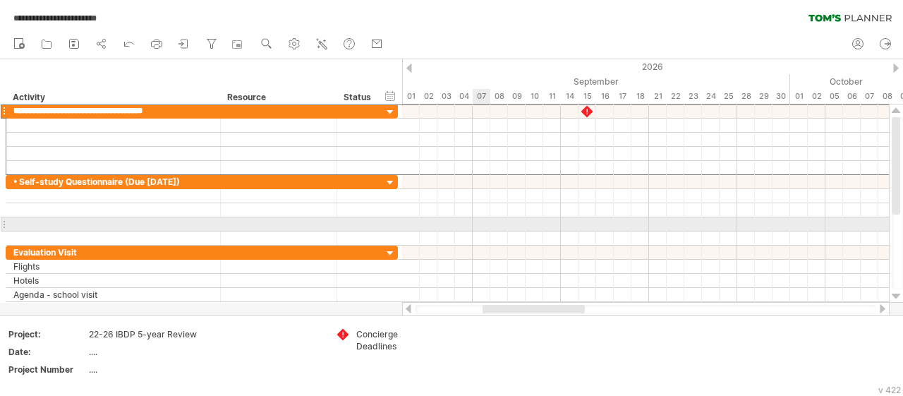
click at [483, 222] on div at bounding box center [645, 224] width 487 height 14
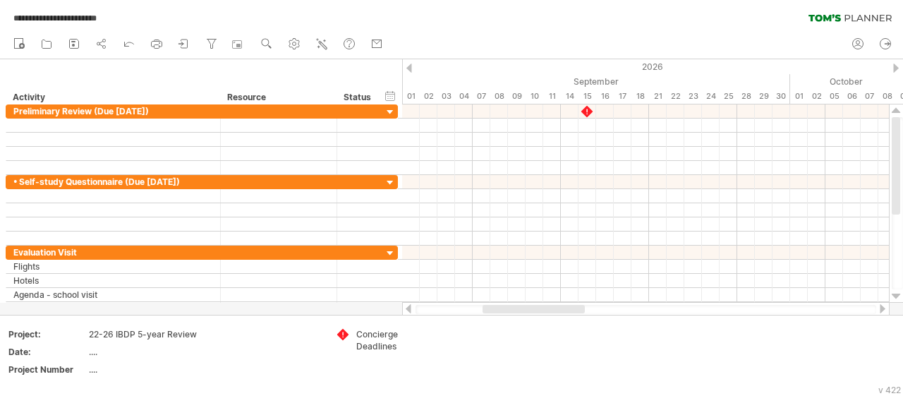
click at [545, 31] on div "new" at bounding box center [451, 45] width 903 height 30
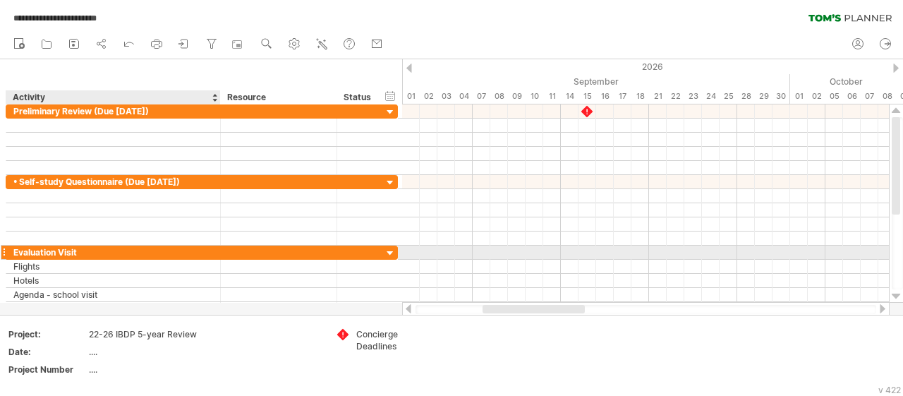
click at [95, 251] on div "Evaluation Visit" at bounding box center [113, 252] width 200 height 13
click at [95, 251] on input "**********" at bounding box center [113, 252] width 200 height 13
click at [95, 250] on input "**********" at bounding box center [113, 252] width 200 height 13
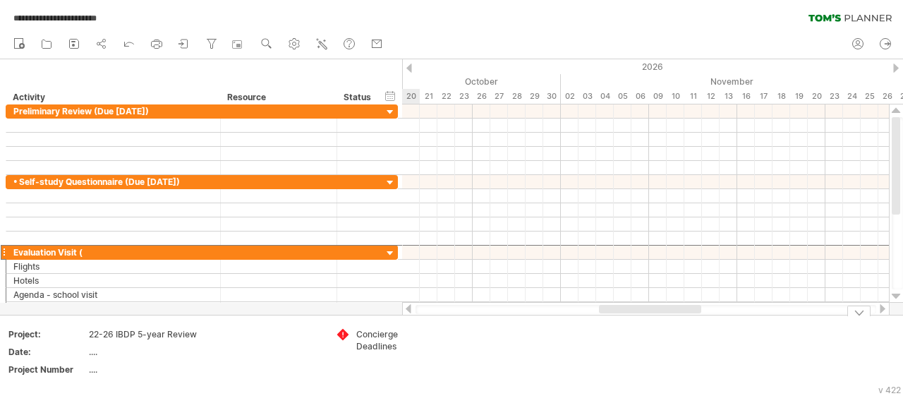
drag, startPoint x: 523, startPoint y: 308, endPoint x: 640, endPoint y: 317, distance: 116.7
click at [640, 317] on div "**********" at bounding box center [451, 198] width 903 height 396
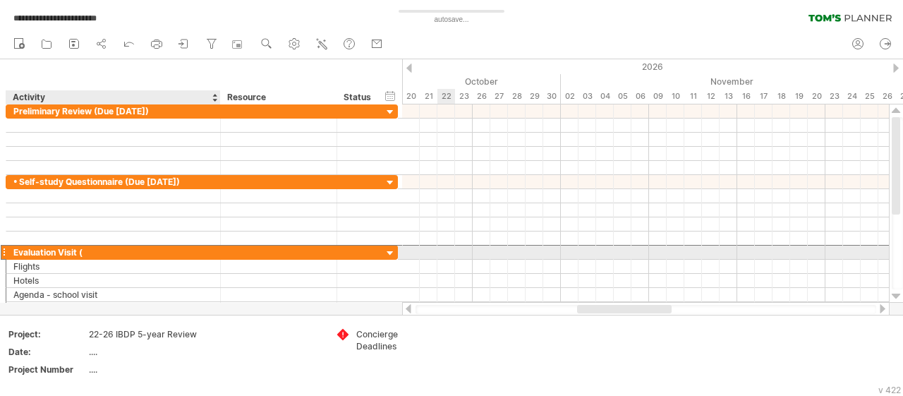
click at [89, 252] on div "Evaluation Visit (" at bounding box center [113, 252] width 200 height 13
click at [88, 252] on input "**********" at bounding box center [113, 252] width 200 height 13
click at [87, 250] on input "**********" at bounding box center [113, 252] width 200 height 13
type input "**********"
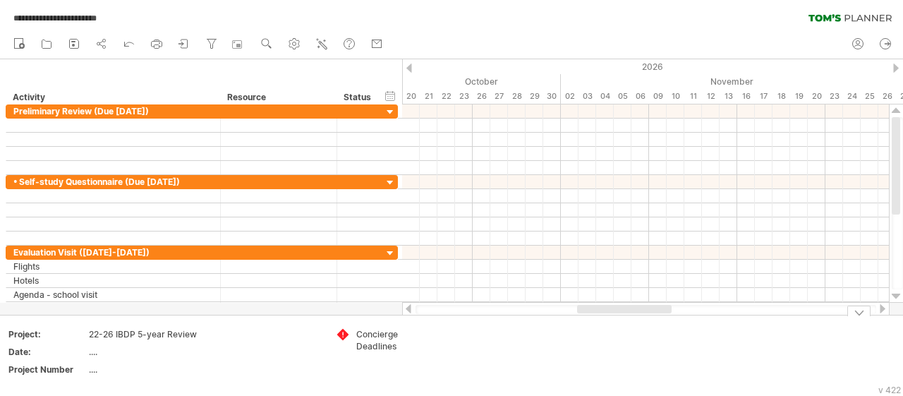
drag, startPoint x: 599, startPoint y: 310, endPoint x: 427, endPoint y: 318, distance: 172.3
click at [427, 318] on div "**********" at bounding box center [451, 198] width 903 height 396
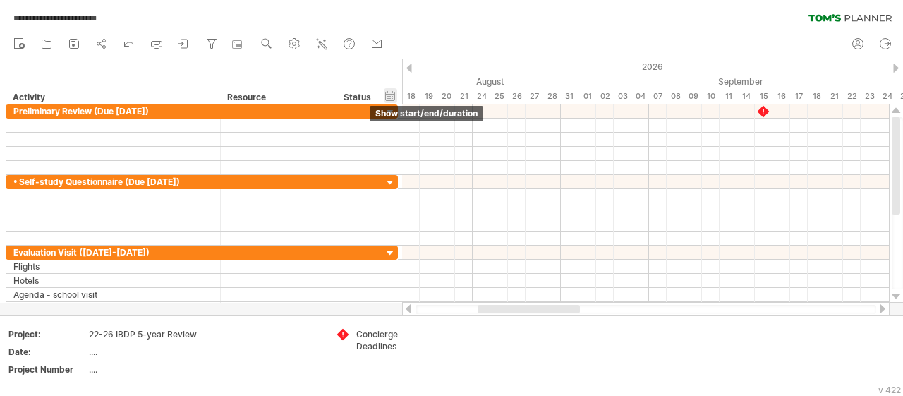
click at [395, 95] on div "hide start/end/duration show start/end/duration" at bounding box center [390, 95] width 13 height 15
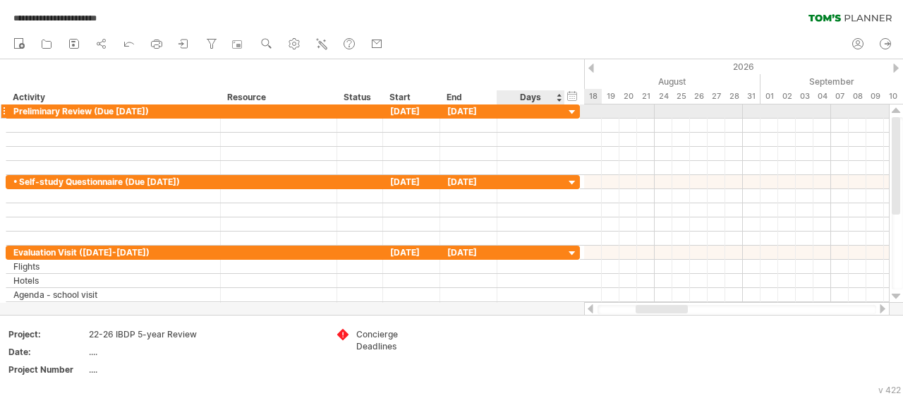
click at [528, 109] on div at bounding box center [530, 110] width 53 height 13
click at [574, 112] on div at bounding box center [572, 112] width 13 height 13
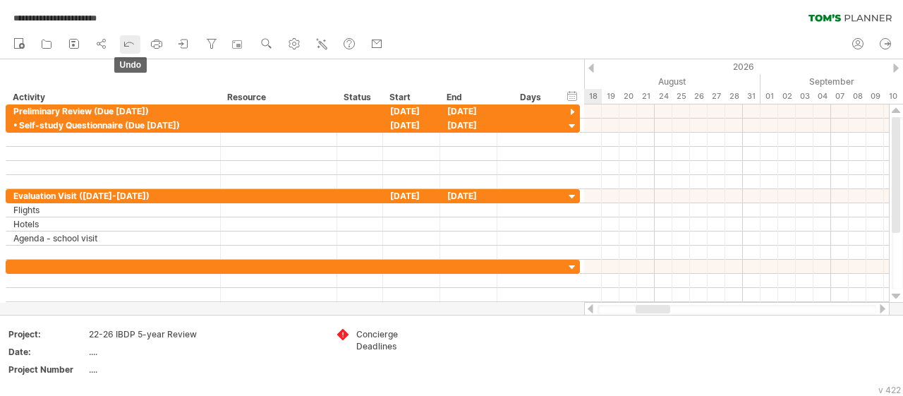
click at [132, 43] on icon at bounding box center [129, 44] width 9 height 4
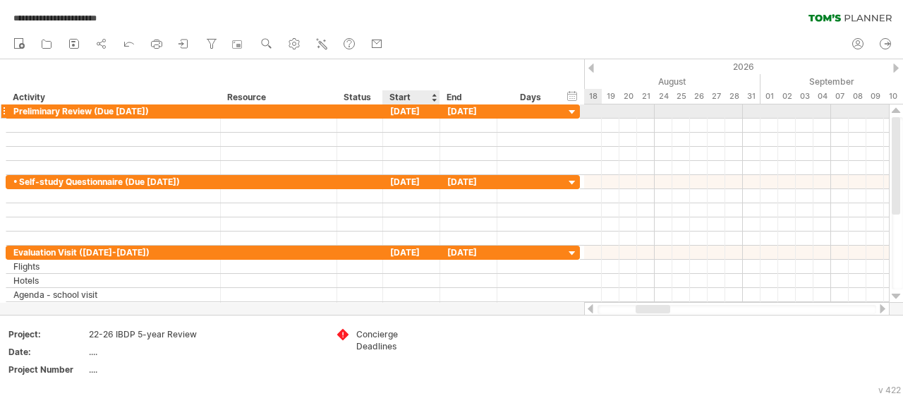
click at [404, 111] on div "[DATE]" at bounding box center [411, 110] width 57 height 13
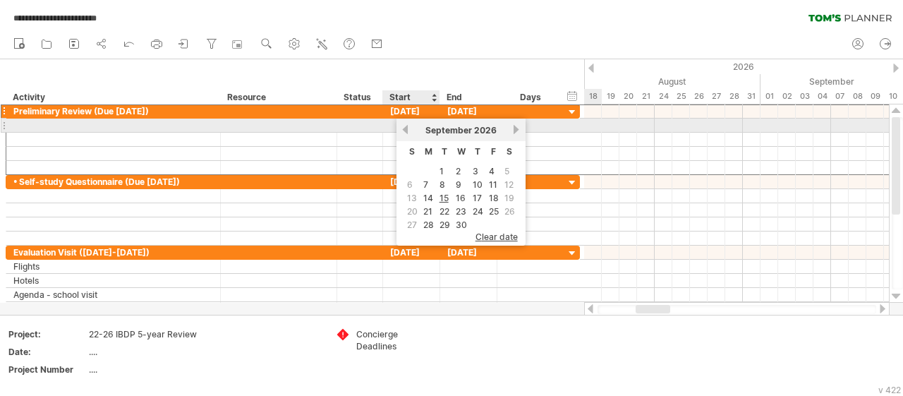
click at [406, 127] on link "previous" at bounding box center [405, 129] width 11 height 11
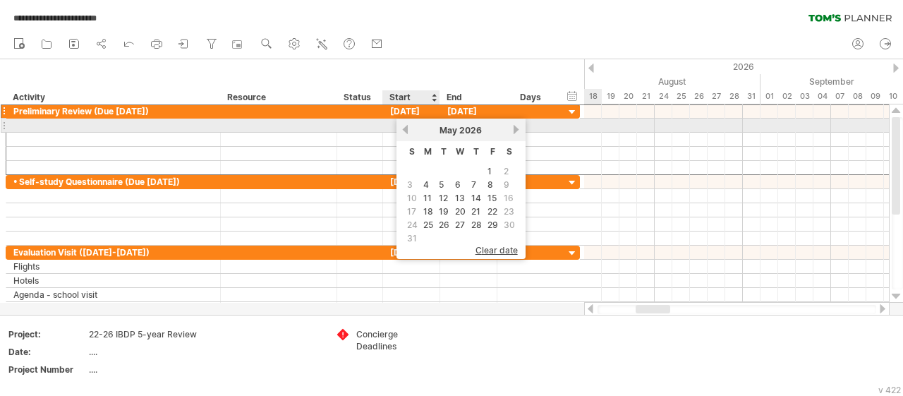
click at [406, 127] on link "previous" at bounding box center [405, 129] width 11 height 11
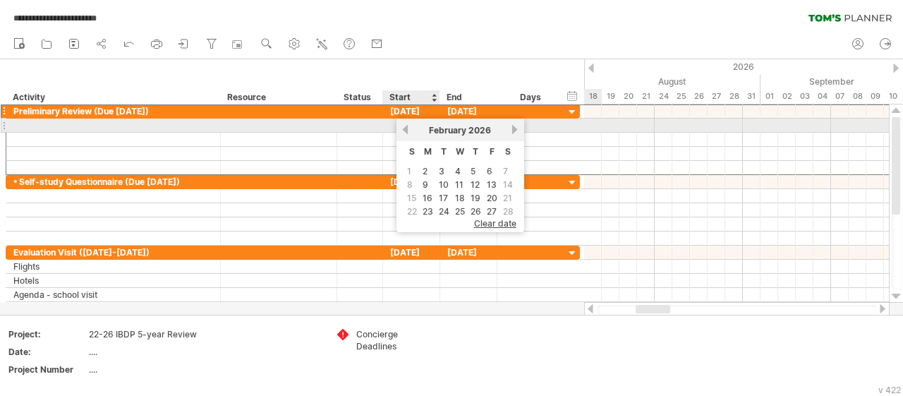
click at [406, 127] on link "previous" at bounding box center [405, 129] width 11 height 11
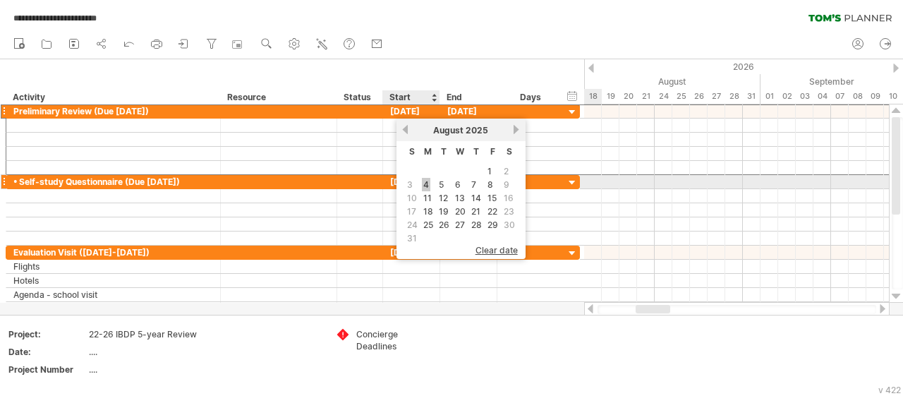
click at [427, 182] on link "4" at bounding box center [426, 184] width 8 height 13
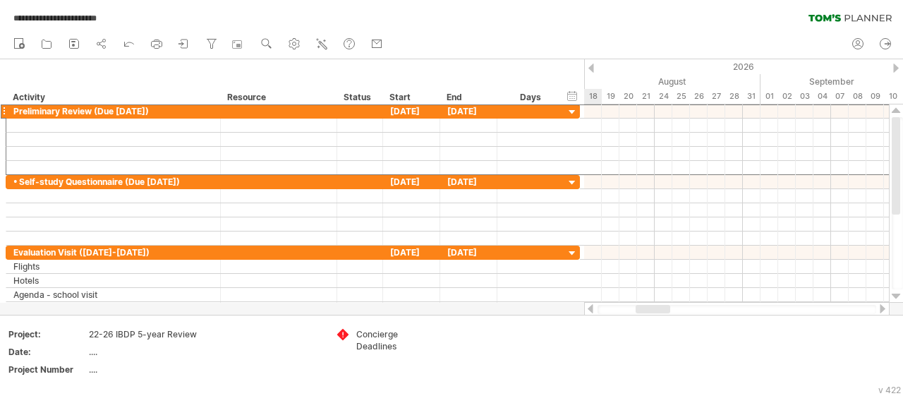
click at [241, 11] on div "**********" at bounding box center [451, 15] width 903 height 30
click at [407, 111] on div "[DATE]" at bounding box center [411, 110] width 57 height 13
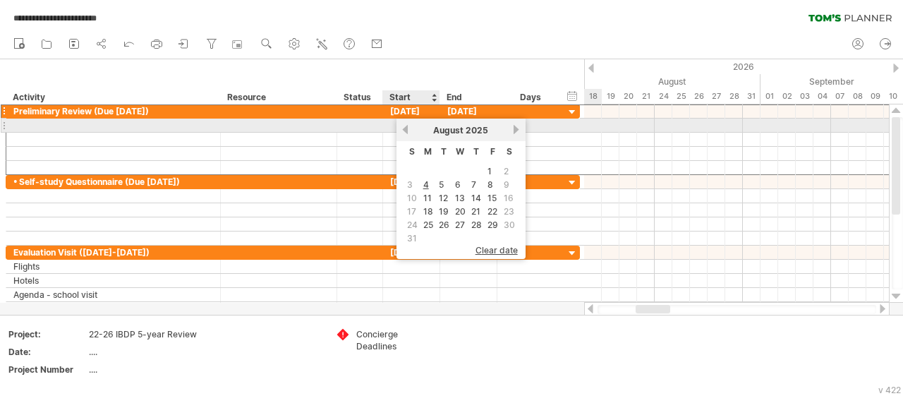
click at [406, 127] on link "previous" at bounding box center [405, 129] width 11 height 11
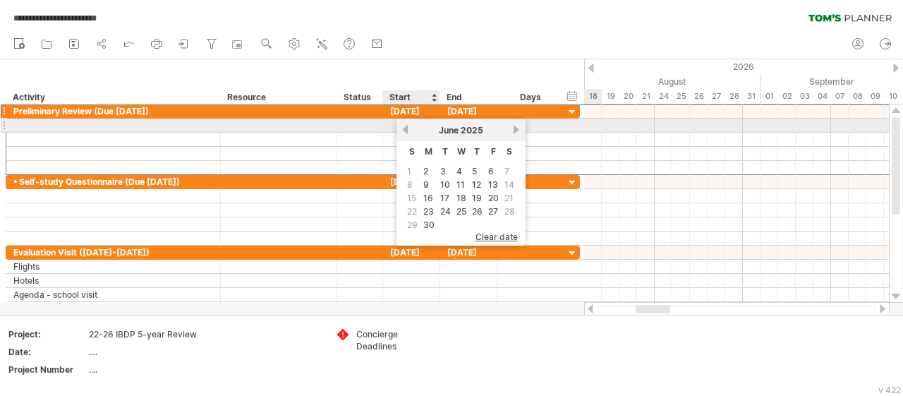
click at [406, 127] on link "previous" at bounding box center [405, 129] width 11 height 11
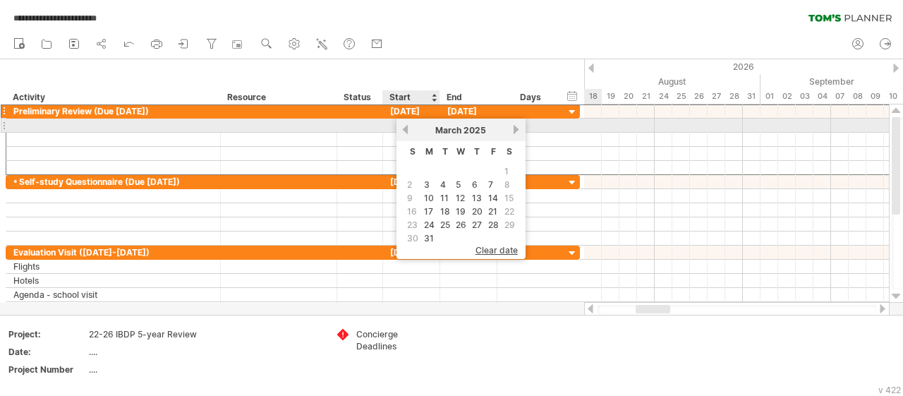
click at [406, 127] on link "previous" at bounding box center [405, 129] width 11 height 11
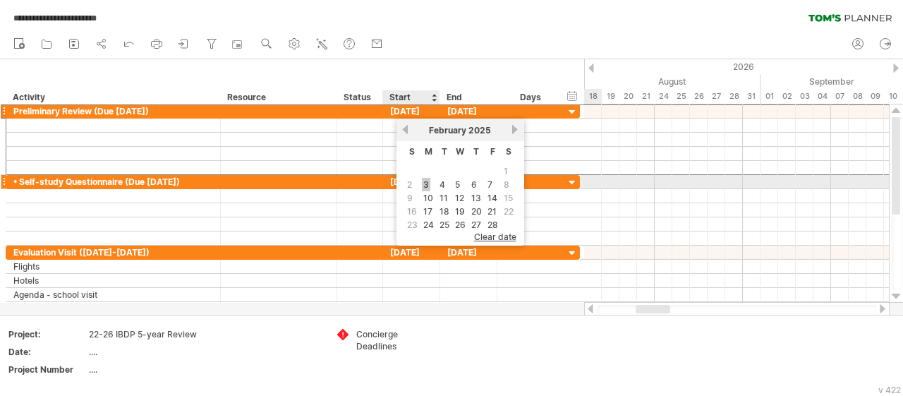
click at [425, 184] on link "3" at bounding box center [426, 184] width 8 height 13
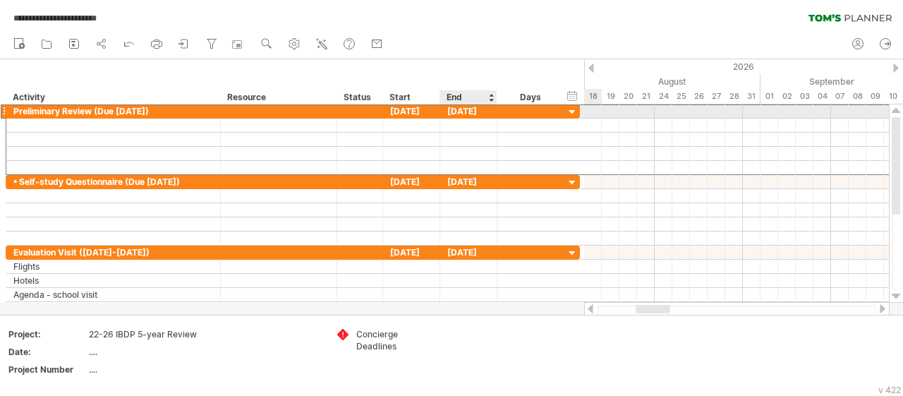
click at [466, 111] on div "[DATE]" at bounding box center [468, 110] width 57 height 13
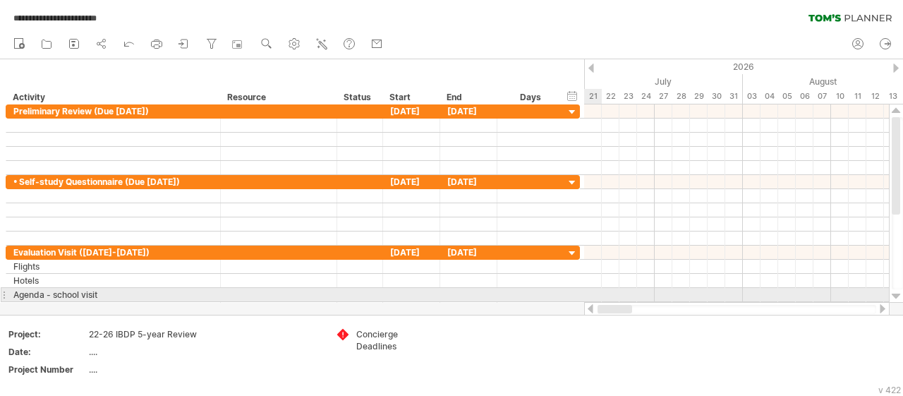
drag, startPoint x: 647, startPoint y: 307, endPoint x: 595, endPoint y: 298, distance: 52.9
click at [595, 298] on div "**********" at bounding box center [451, 198] width 903 height 396
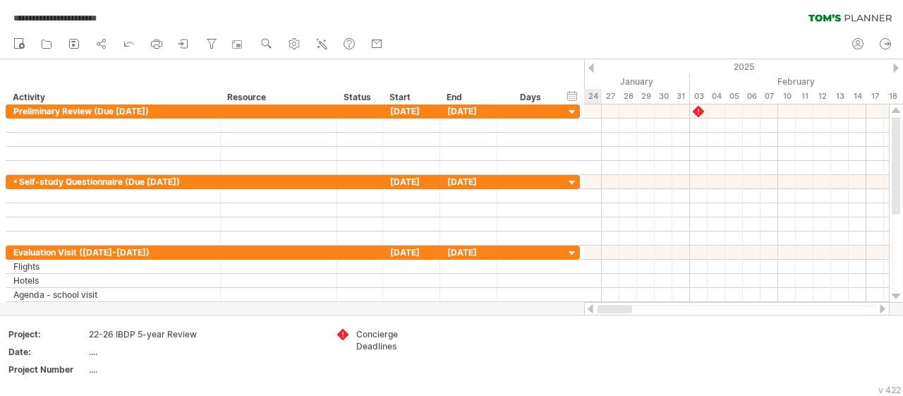
drag, startPoint x: 818, startPoint y: 309, endPoint x: 601, endPoint y: 310, distance: 217.3
click at [601, 310] on div at bounding box center [615, 309] width 35 height 8
click at [696, 108] on div at bounding box center [699, 110] width 16 height 13
click at [695, 108] on div at bounding box center [699, 110] width 16 height 13
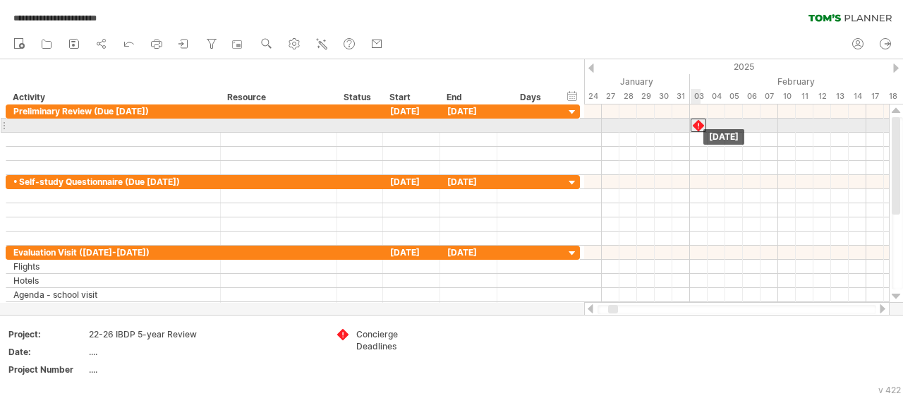
drag, startPoint x: 697, startPoint y: 110, endPoint x: 697, endPoint y: 122, distance: 12.0
click at [697, 122] on div at bounding box center [699, 125] width 16 height 13
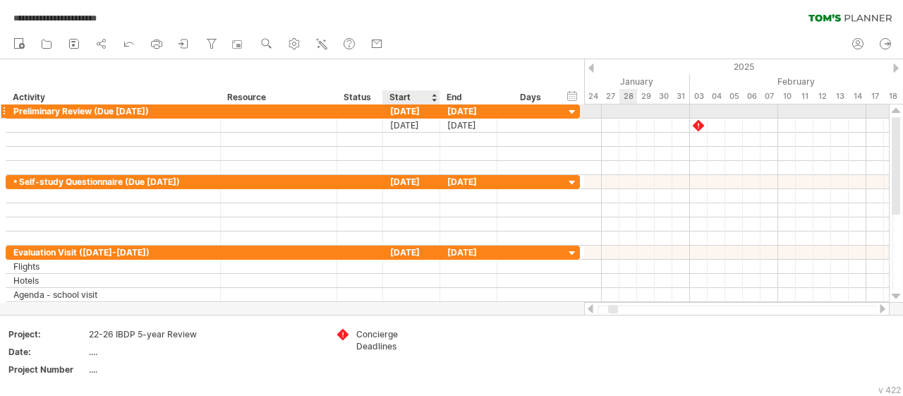
click at [397, 111] on div "[DATE]" at bounding box center [411, 110] width 57 height 13
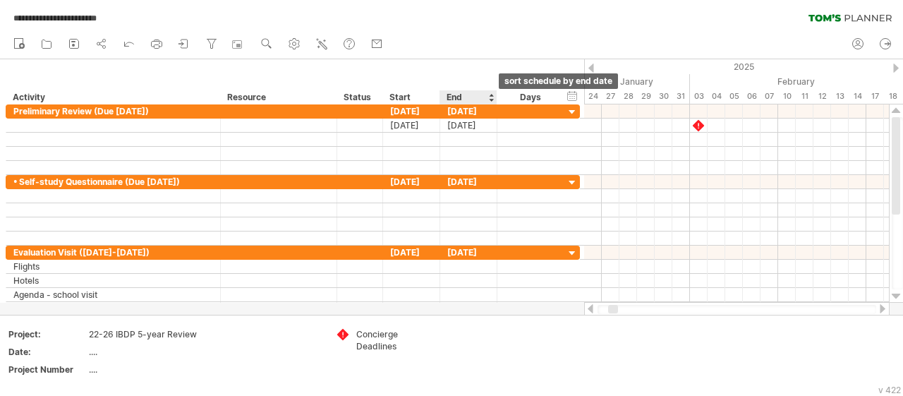
click at [489, 95] on div at bounding box center [491, 97] width 6 height 14
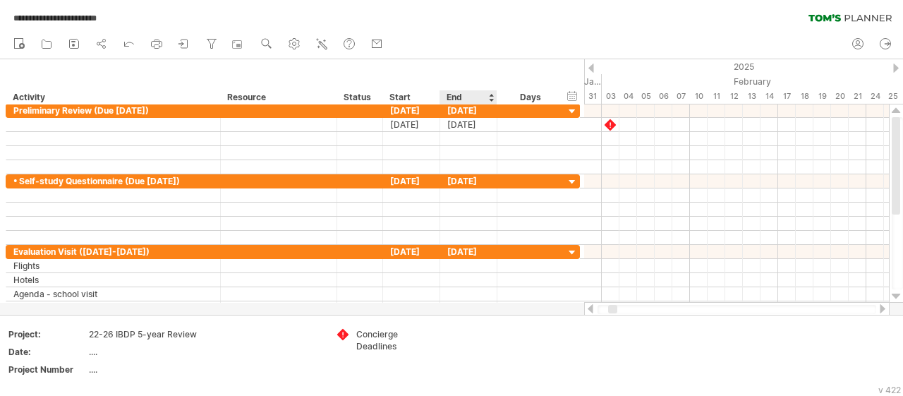
click at [489, 95] on div at bounding box center [491, 97] width 6 height 14
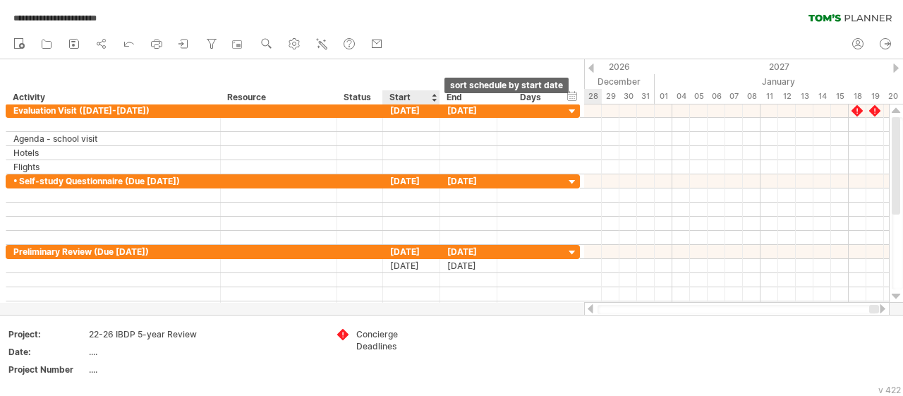
click at [433, 98] on div at bounding box center [434, 97] width 6 height 14
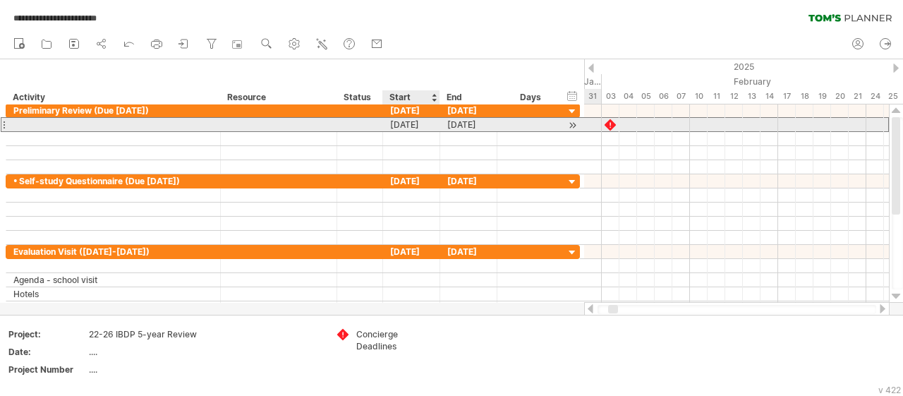
click at [401, 123] on div "[DATE]" at bounding box center [411, 124] width 57 height 13
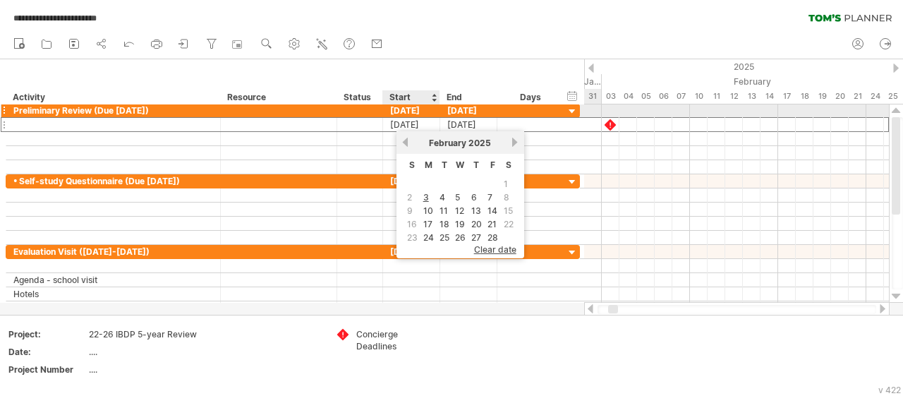
click at [401, 109] on div "[DATE]" at bounding box center [411, 110] width 57 height 13
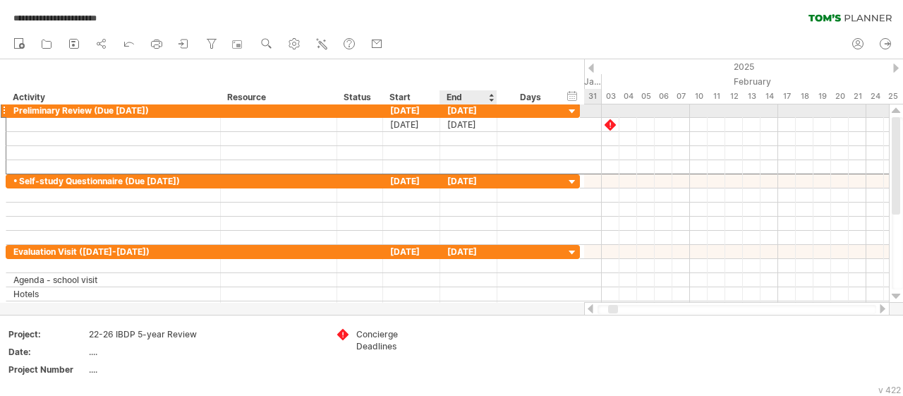
click at [463, 109] on div "[DATE]" at bounding box center [468, 110] width 57 height 13
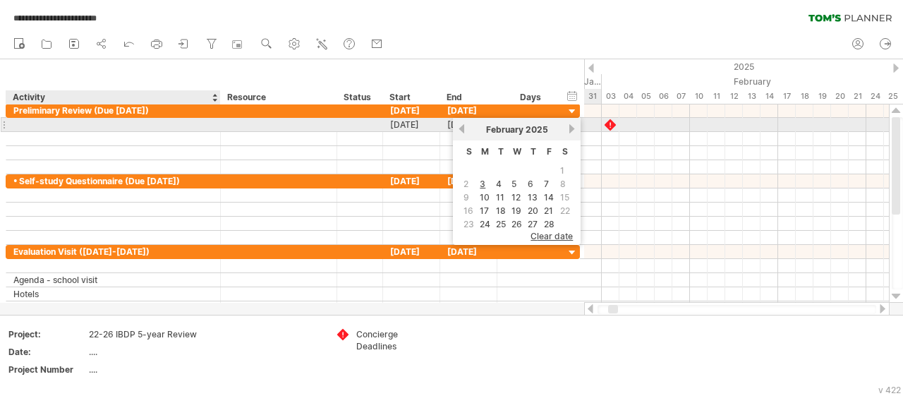
click at [78, 126] on div at bounding box center [113, 124] width 200 height 13
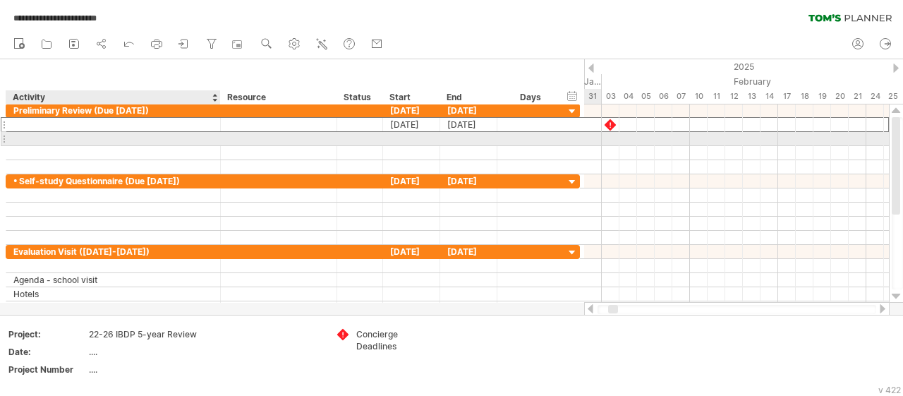
click at [83, 139] on div at bounding box center [113, 138] width 200 height 13
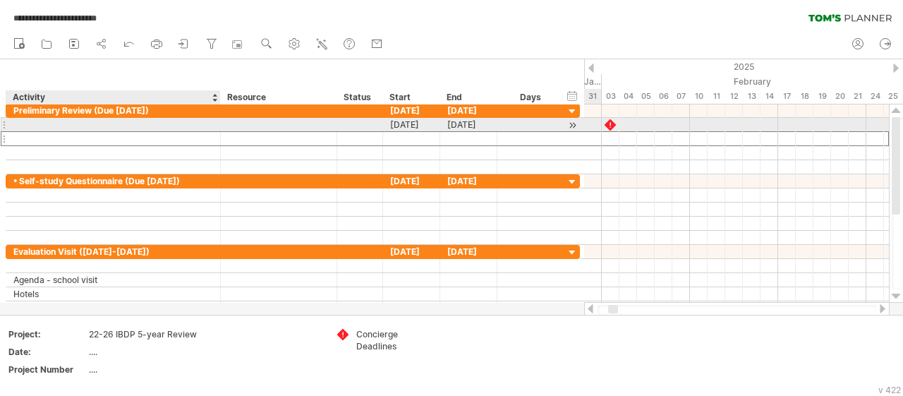
click at [78, 123] on div at bounding box center [113, 124] width 200 height 13
click at [610, 121] on div at bounding box center [610, 124] width 14 height 13
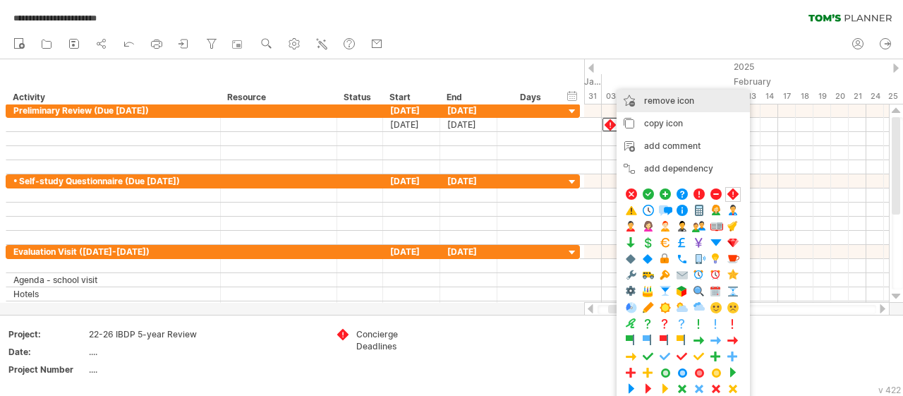
click at [661, 97] on span "remove icon" at bounding box center [669, 100] width 50 height 11
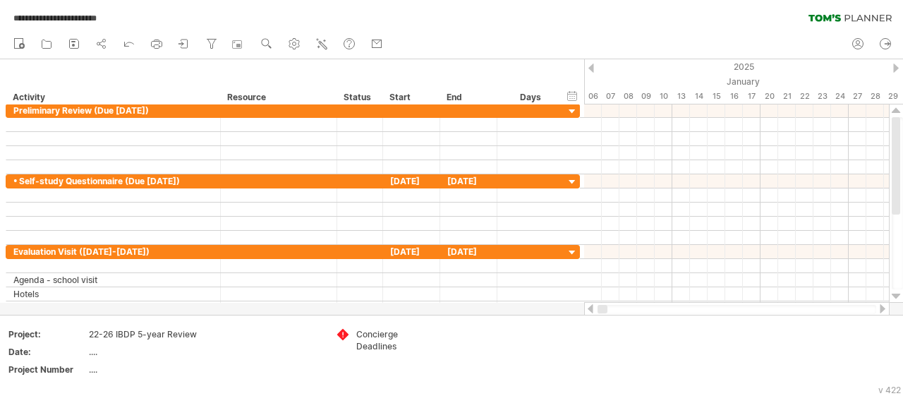
drag, startPoint x: 615, startPoint y: 308, endPoint x: 591, endPoint y: 307, distance: 24.0
click at [591, 307] on div at bounding box center [736, 309] width 305 height 14
click at [402, 112] on div at bounding box center [411, 110] width 57 height 13
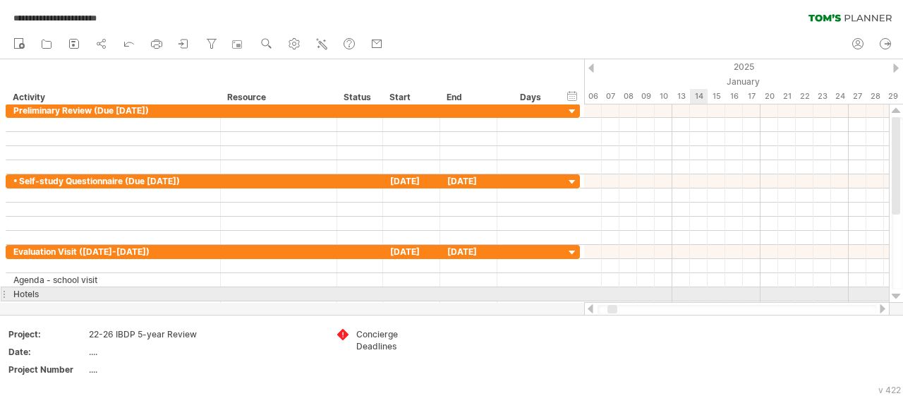
click at [692, 293] on div at bounding box center [736, 294] width 305 height 14
drag, startPoint x: 613, startPoint y: 308, endPoint x: 858, endPoint y: 296, distance: 245.1
click at [858, 296] on div "**********" at bounding box center [451, 198] width 903 height 396
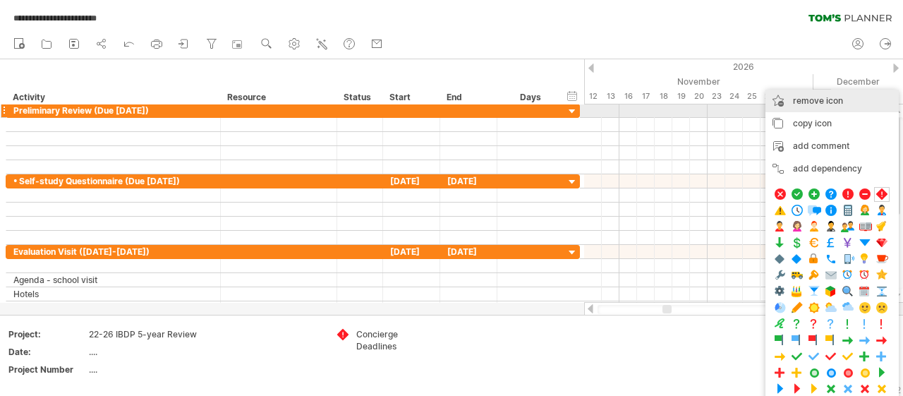
click at [805, 106] on div "remove icon remove selected items" at bounding box center [831, 101] width 133 height 23
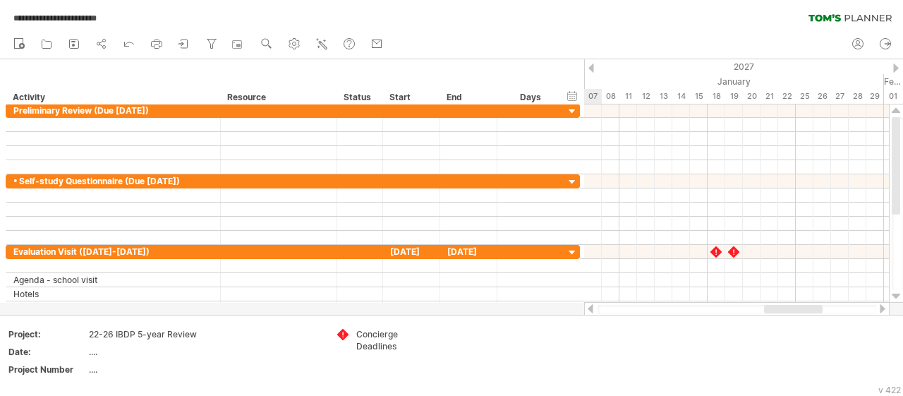
drag, startPoint x: 686, startPoint y: 307, endPoint x: 798, endPoint y: 313, distance: 111.6
click at [798, 313] on div at bounding box center [793, 309] width 59 height 8
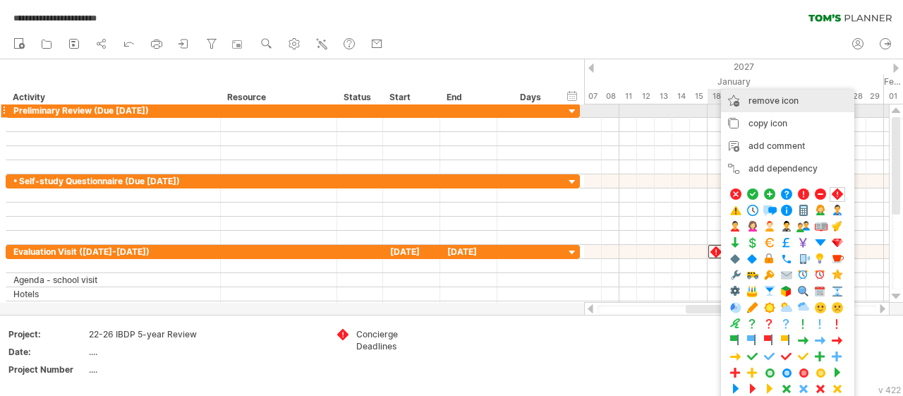
click at [761, 107] on div "remove icon remove selected items" at bounding box center [787, 101] width 133 height 23
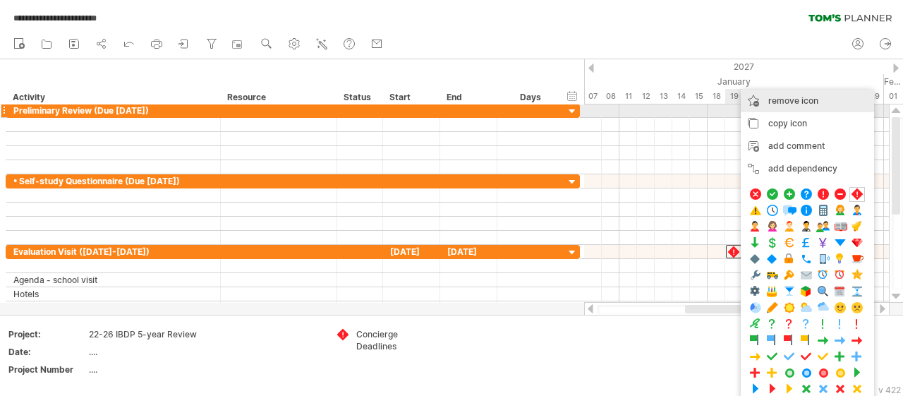
click at [774, 104] on span "remove icon" at bounding box center [793, 100] width 50 height 11
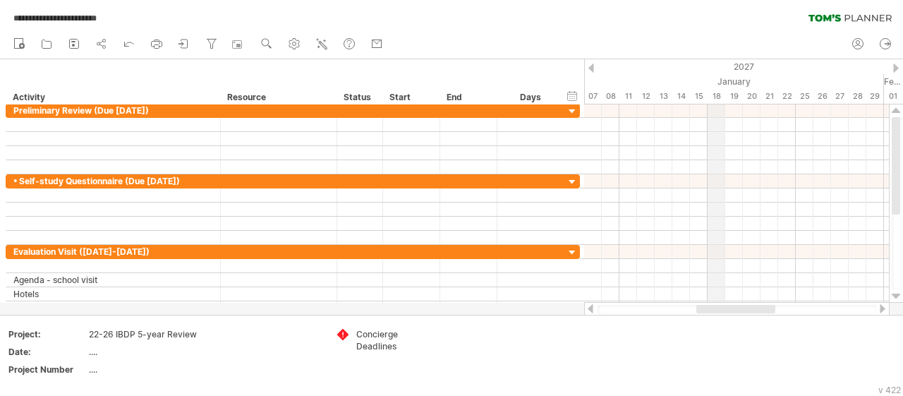
click at [714, 96] on div "18" at bounding box center [717, 96] width 18 height 15
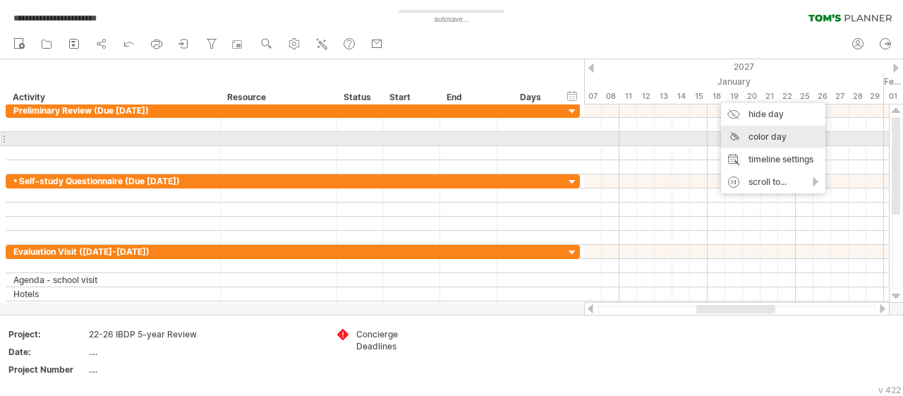
click at [756, 139] on div "color day" at bounding box center [773, 137] width 104 height 23
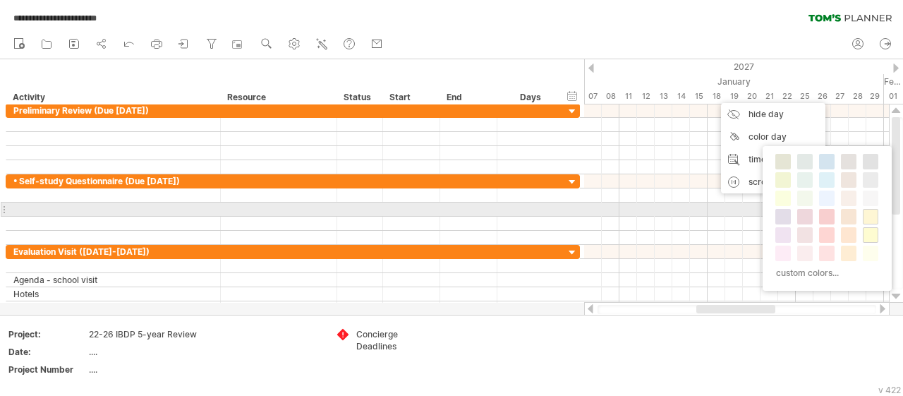
click at [869, 214] on span at bounding box center [870, 216] width 11 height 11
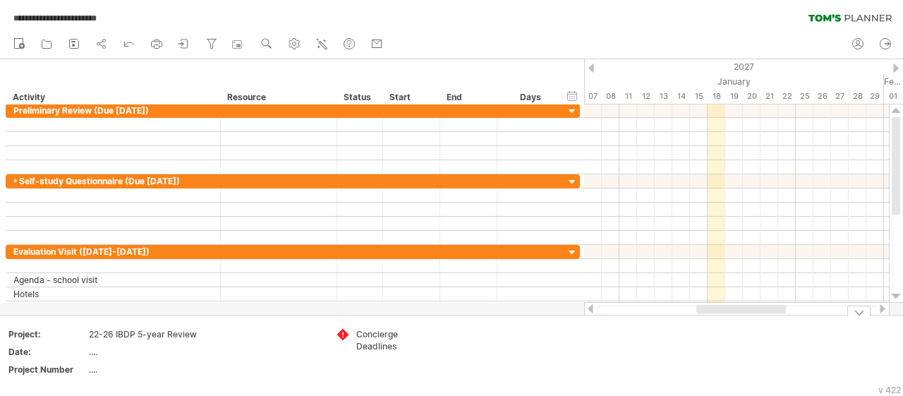
click at [737, 92] on div "19" at bounding box center [734, 96] width 18 height 15
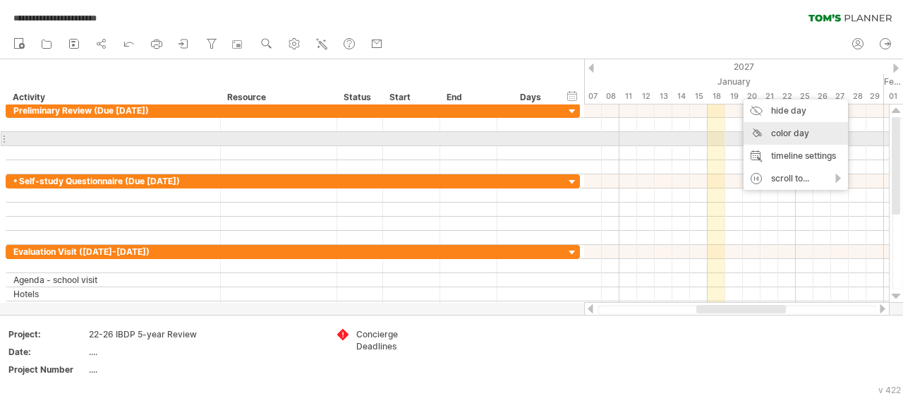
click at [780, 135] on div "color day" at bounding box center [796, 133] width 104 height 23
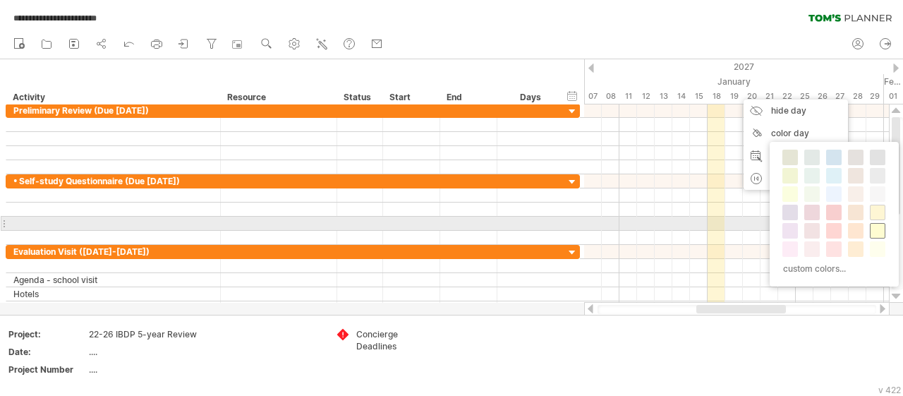
click at [876, 225] on span at bounding box center [877, 230] width 11 height 11
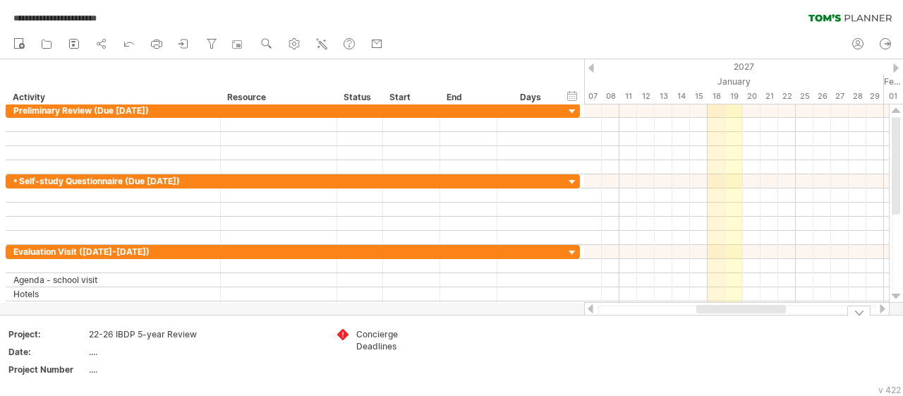
click at [460, 250] on div at bounding box center [468, 251] width 57 height 13
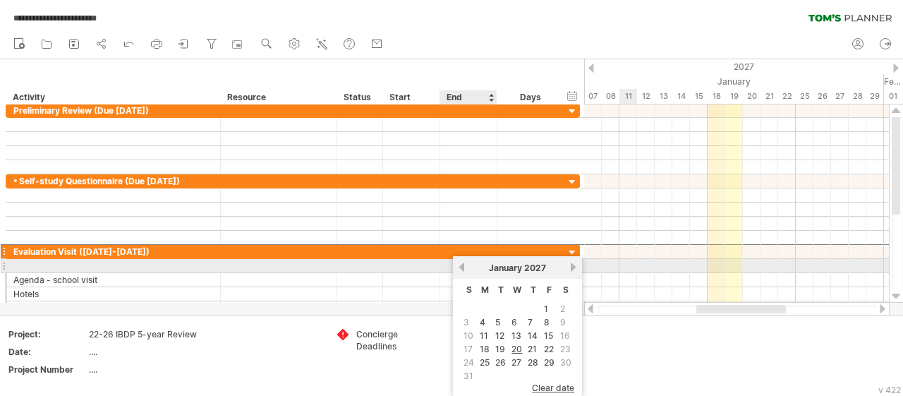
click at [444, 262] on div at bounding box center [468, 265] width 57 height 13
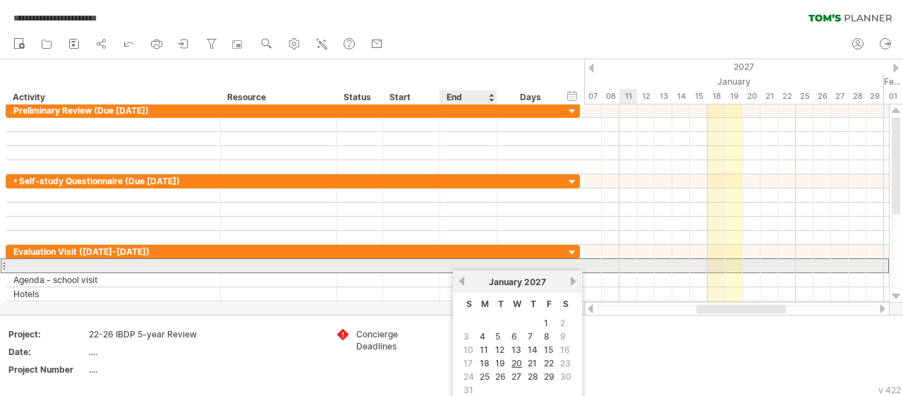
click at [453, 263] on div at bounding box center [468, 265] width 57 height 13
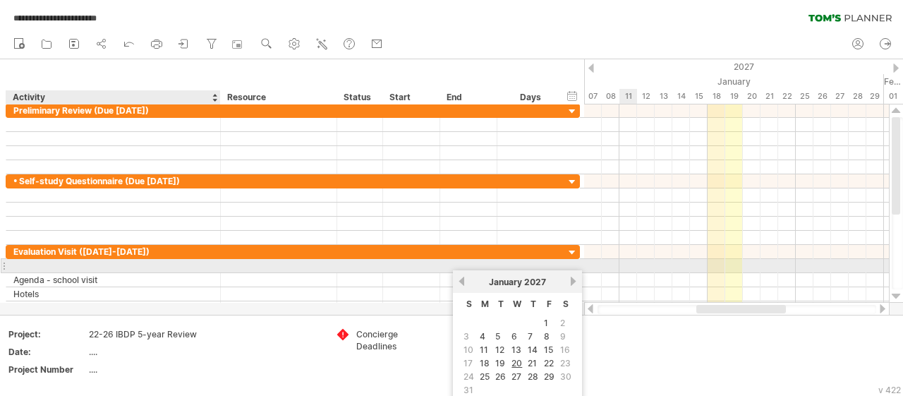
click at [42, 265] on div at bounding box center [113, 265] width 200 height 13
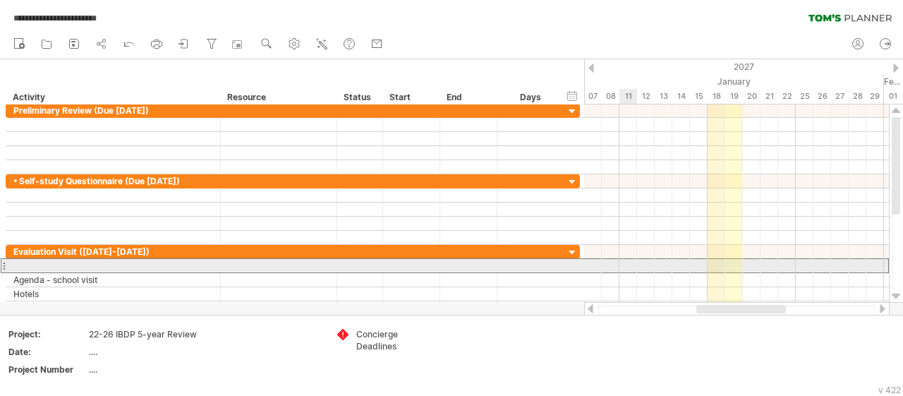
click at [3, 265] on div at bounding box center [4, 265] width 6 height 15
click at [6, 264] on div at bounding box center [113, 265] width 214 height 13
click at [29, 262] on div at bounding box center [113, 265] width 200 height 13
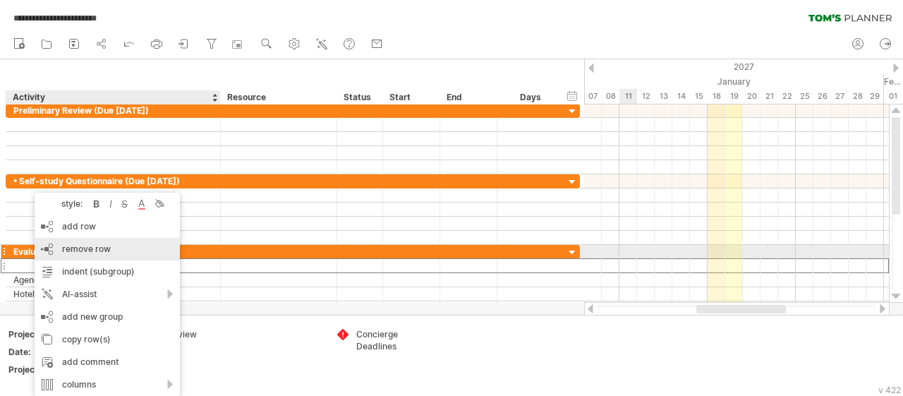
click at [100, 248] on span "remove row" at bounding box center [86, 248] width 49 height 11
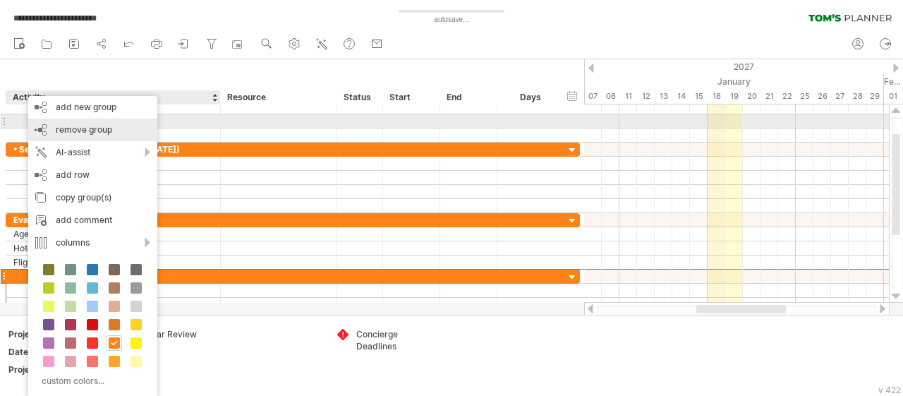
click at [75, 126] on span "remove group" at bounding box center [84, 129] width 56 height 11
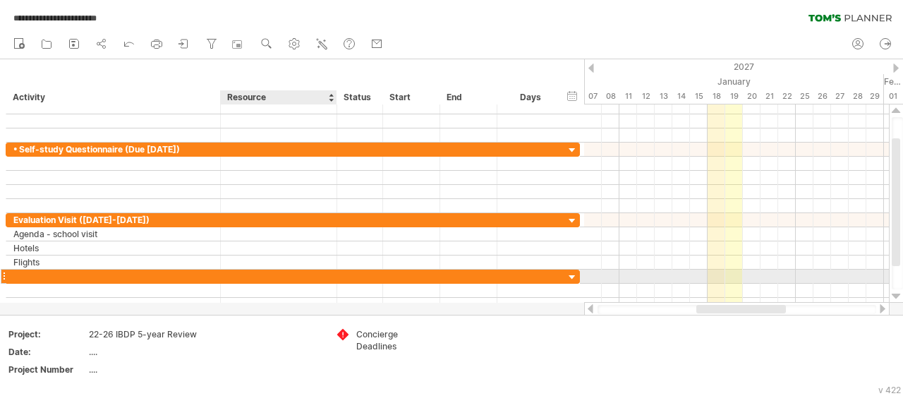
click at [329, 273] on div at bounding box center [279, 276] width 116 height 13
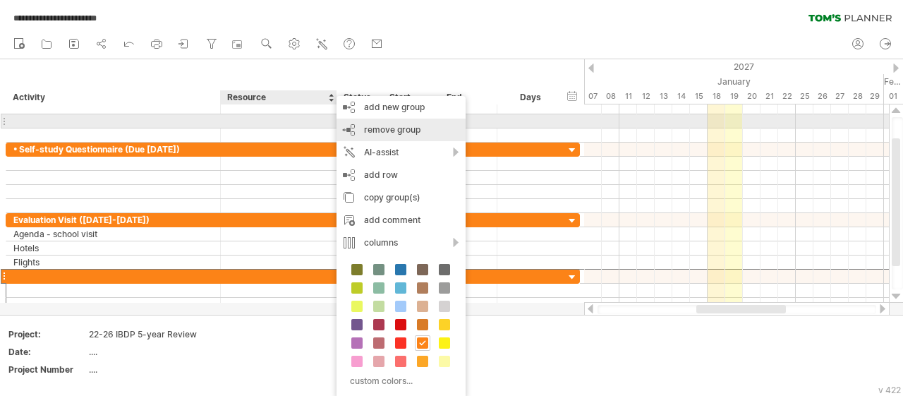
click at [410, 123] on div "remove group remove selected groups" at bounding box center [401, 130] width 129 height 23
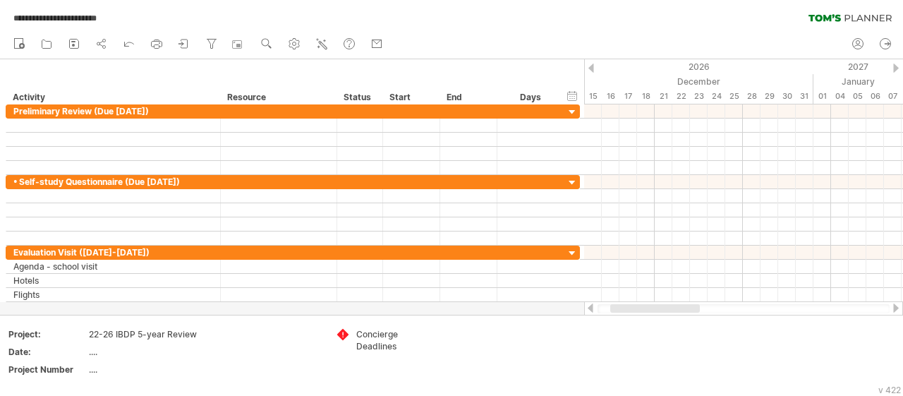
drag, startPoint x: 705, startPoint y: 307, endPoint x: 619, endPoint y: 308, distance: 86.1
click at [619, 308] on div at bounding box center [655, 308] width 90 height 8
drag, startPoint x: 706, startPoint y: 310, endPoint x: 658, endPoint y: 311, distance: 48.0
click at [658, 311] on div at bounding box center [671, 308] width 90 height 8
click at [646, 94] on div "01" at bounding box center [646, 96] width 18 height 15
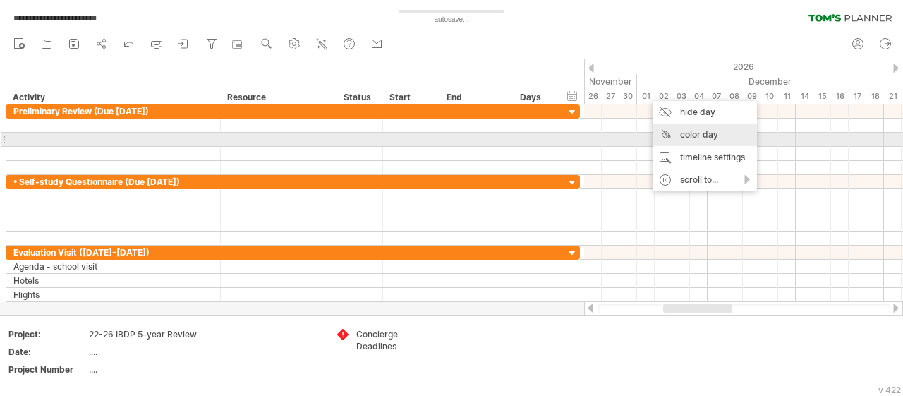
click at [705, 133] on div "color day" at bounding box center [705, 134] width 104 height 23
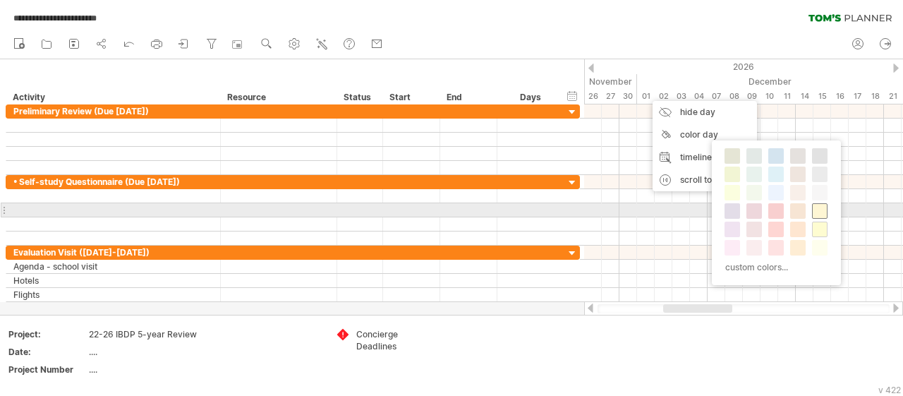
click at [819, 207] on span at bounding box center [819, 210] width 11 height 11
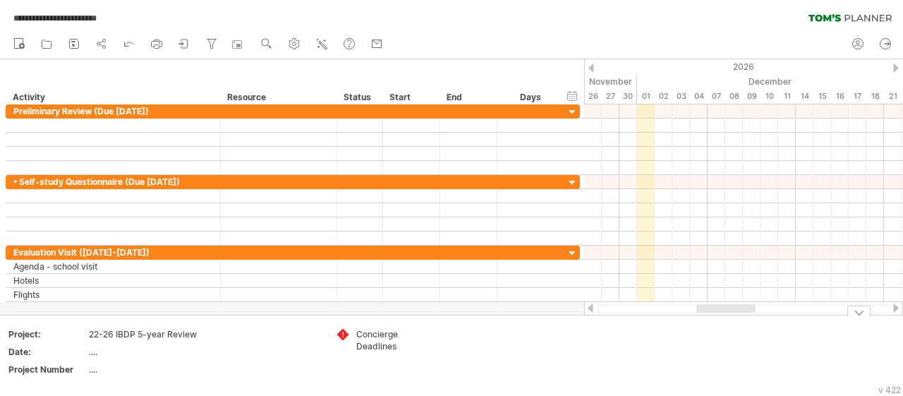
drag, startPoint x: 693, startPoint y: 377, endPoint x: 697, endPoint y: 346, distance: 31.3
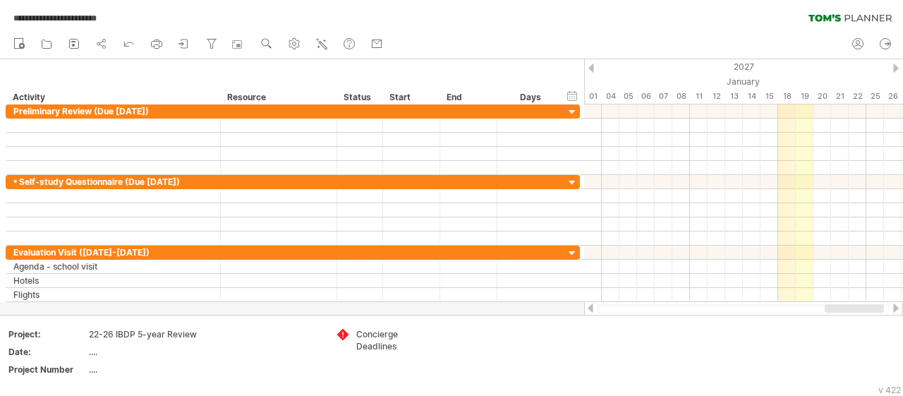
drag, startPoint x: 716, startPoint y: 307, endPoint x: 845, endPoint y: 303, distance: 128.5
click at [845, 303] on div at bounding box center [743, 308] width 319 height 14
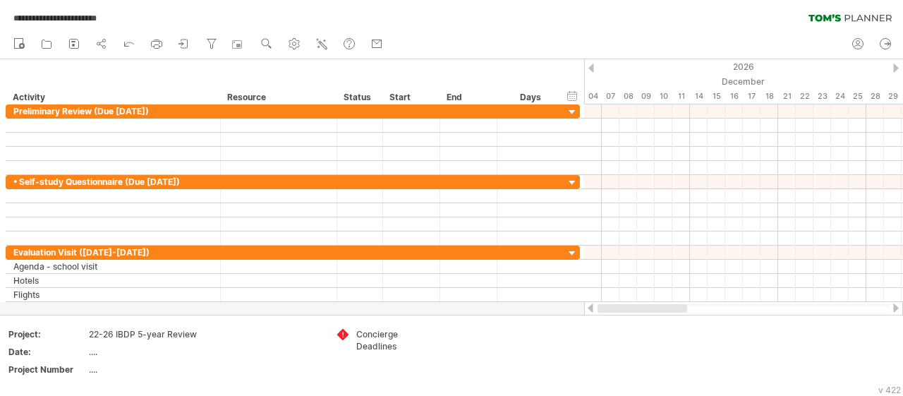
drag, startPoint x: 703, startPoint y: 308, endPoint x: 598, endPoint y: 310, distance: 105.8
click at [598, 310] on div at bounding box center [643, 308] width 90 height 8
click at [592, 67] on div at bounding box center [591, 67] width 6 height 9
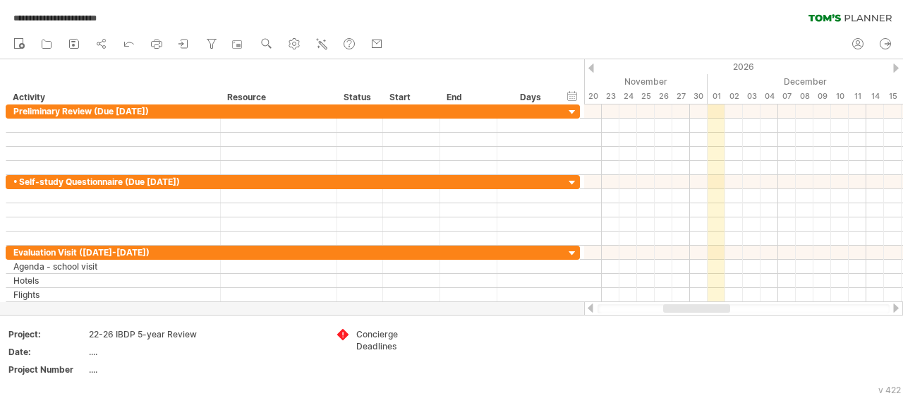
click at [592, 67] on div at bounding box center [591, 67] width 6 height 9
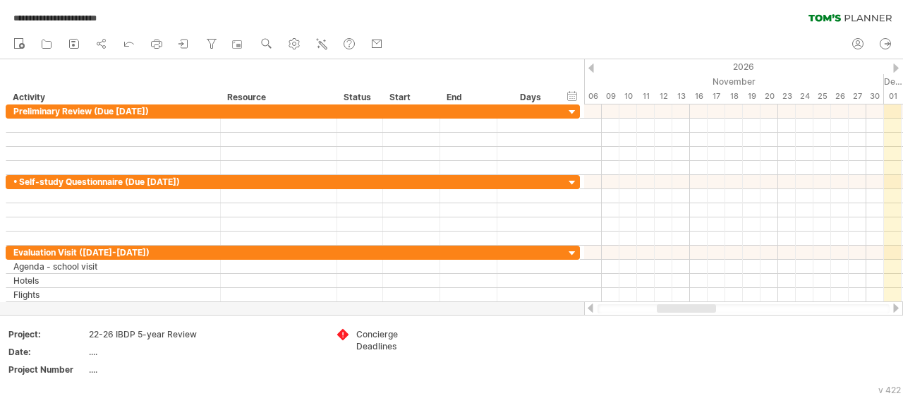
click at [592, 67] on div at bounding box center [591, 67] width 6 height 9
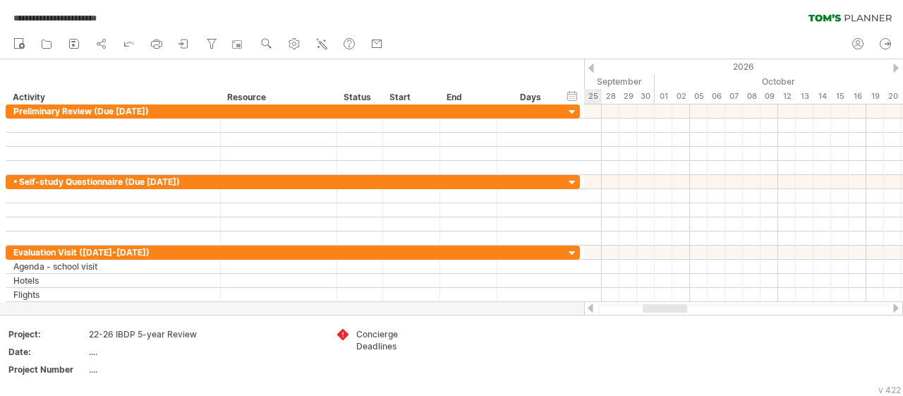
click at [592, 67] on div at bounding box center [591, 67] width 6 height 9
click at [629, 95] on div "15" at bounding box center [628, 96] width 18 height 15
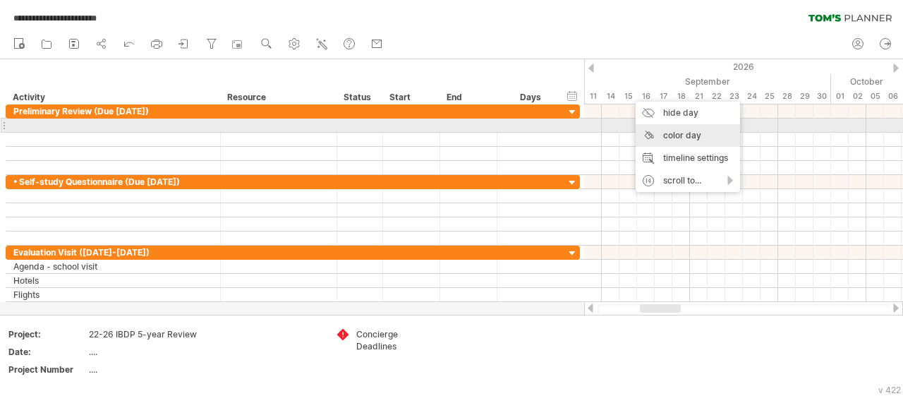
click at [682, 133] on div "color day" at bounding box center [688, 135] width 104 height 23
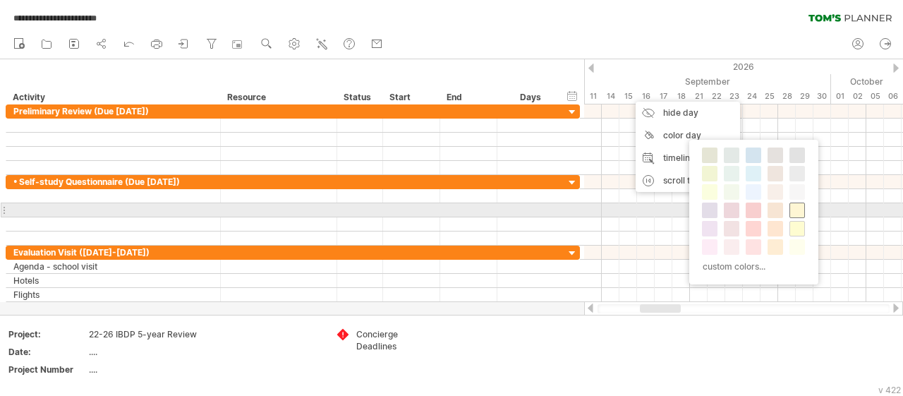
click at [797, 212] on span at bounding box center [797, 210] width 11 height 11
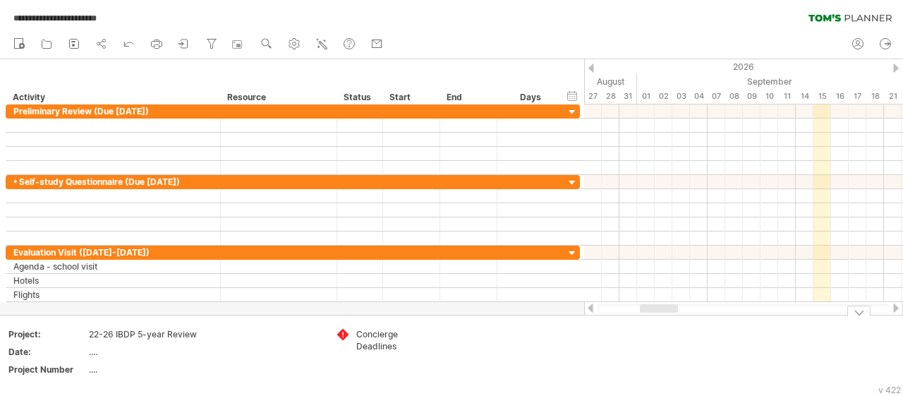
drag, startPoint x: 715, startPoint y: 311, endPoint x: 658, endPoint y: 309, distance: 56.5
click at [658, 309] on div at bounding box center [659, 308] width 38 height 8
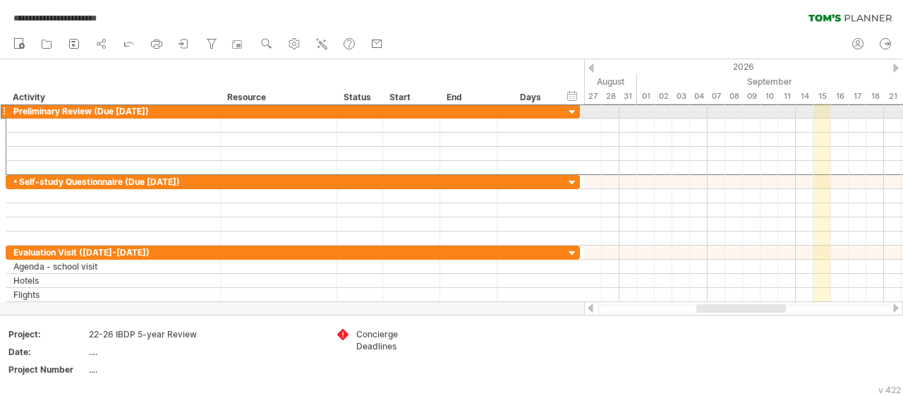
click at [3, 111] on div at bounding box center [4, 111] width 6 height 15
click at [3, 110] on div at bounding box center [4, 111] width 6 height 15
click at [818, 94] on div "15" at bounding box center [822, 96] width 18 height 15
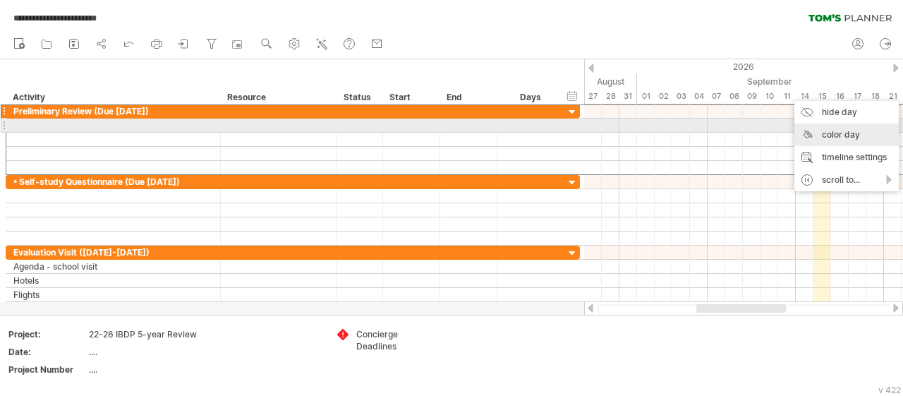
click at [833, 127] on div "color day" at bounding box center [846, 134] width 104 height 23
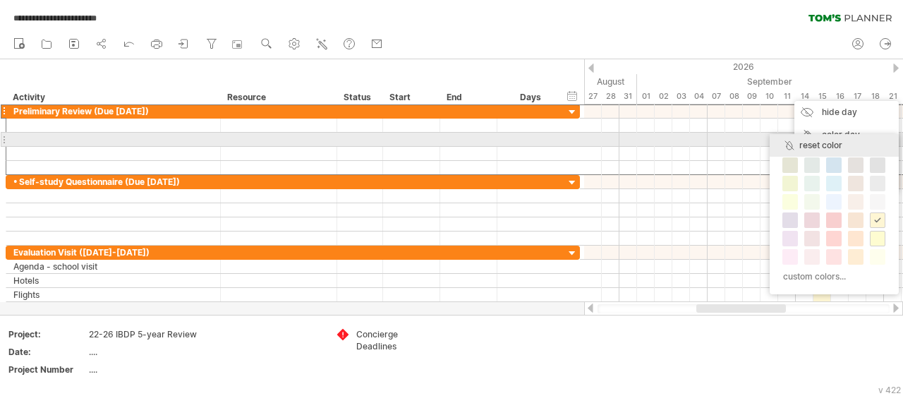
click at [798, 143] on div "reset color" at bounding box center [834, 145] width 129 height 23
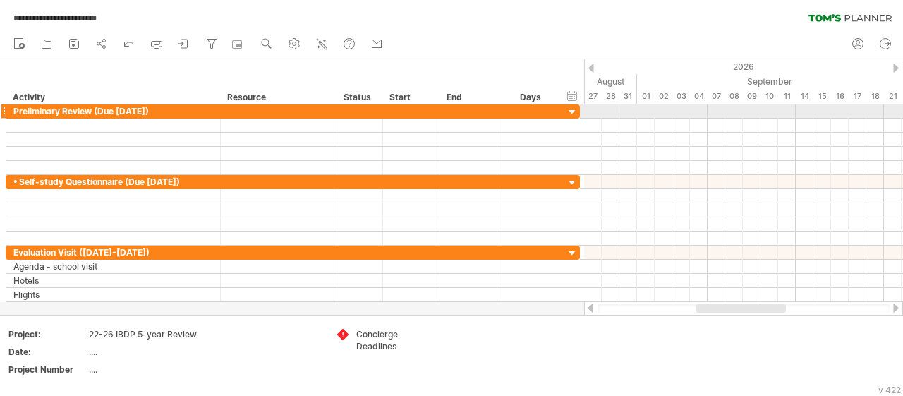
click at [3, 107] on div at bounding box center [4, 111] width 6 height 15
click at [4, 108] on div at bounding box center [4, 111] width 6 height 15
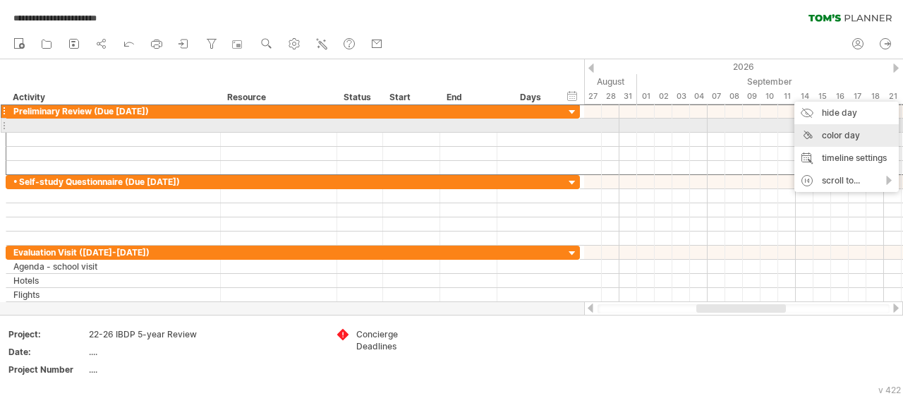
click at [836, 131] on div "color day" at bounding box center [846, 135] width 104 height 23
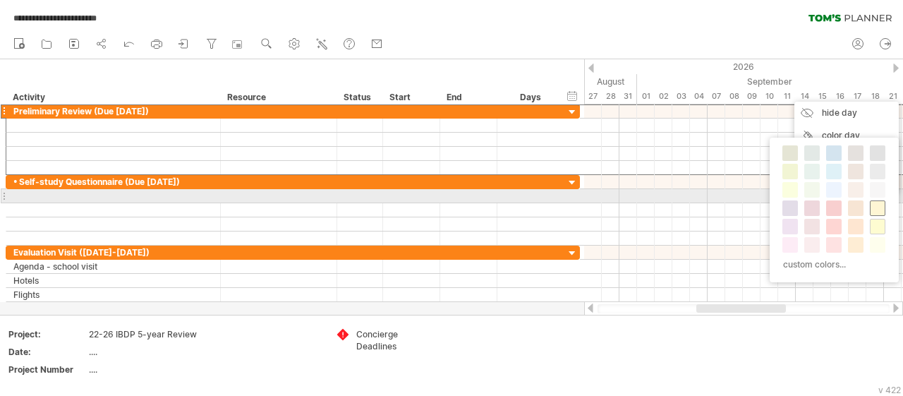
click at [873, 202] on span at bounding box center [877, 207] width 11 height 11
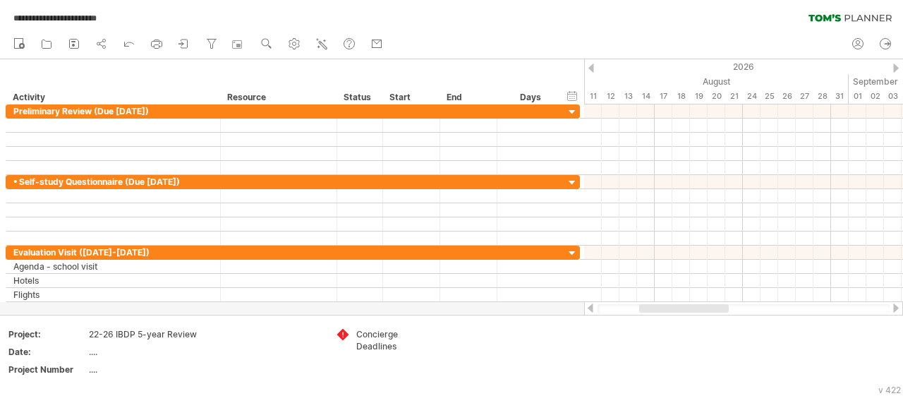
drag, startPoint x: 734, startPoint y: 306, endPoint x: 677, endPoint y: 305, distance: 57.2
click at [677, 305] on div at bounding box center [684, 308] width 90 height 8
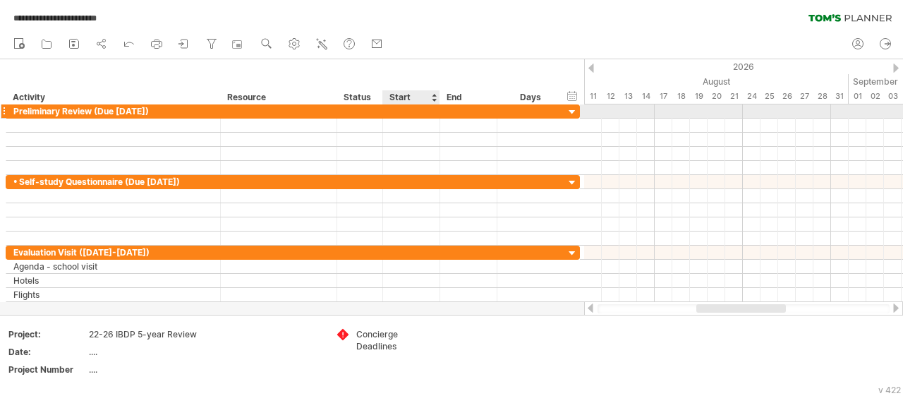
click at [407, 108] on div at bounding box center [411, 110] width 57 height 13
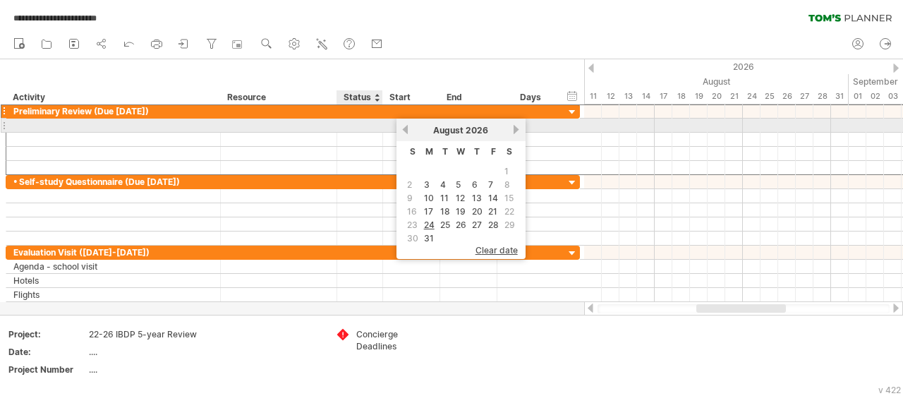
click at [383, 125] on div at bounding box center [411, 125] width 57 height 13
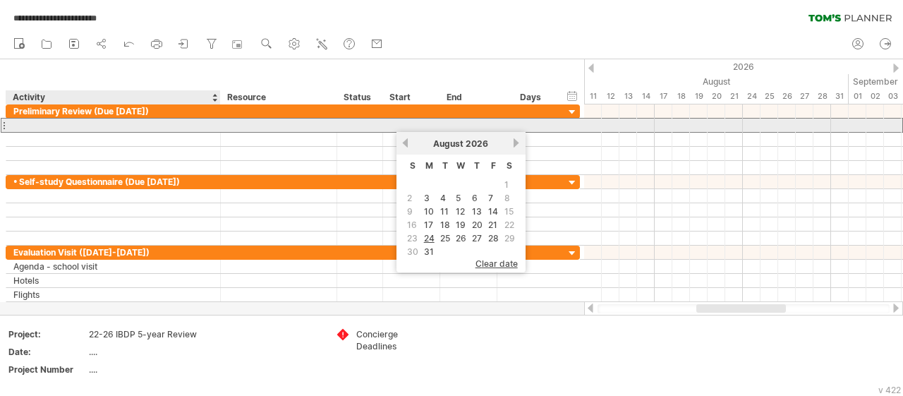
click at [114, 121] on div at bounding box center [113, 125] width 200 height 13
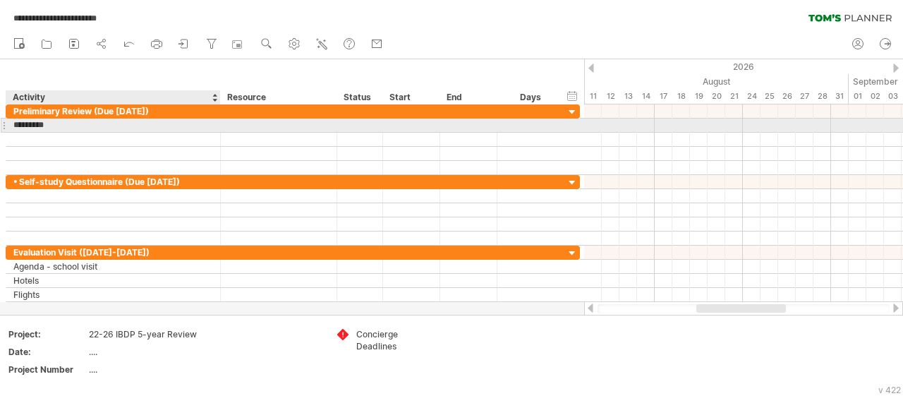
type input "**********"
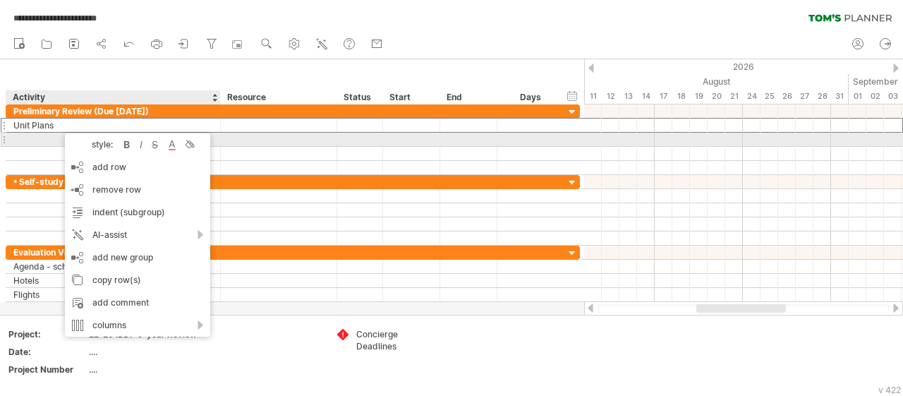
click at [277, 139] on div at bounding box center [279, 139] width 102 height 13
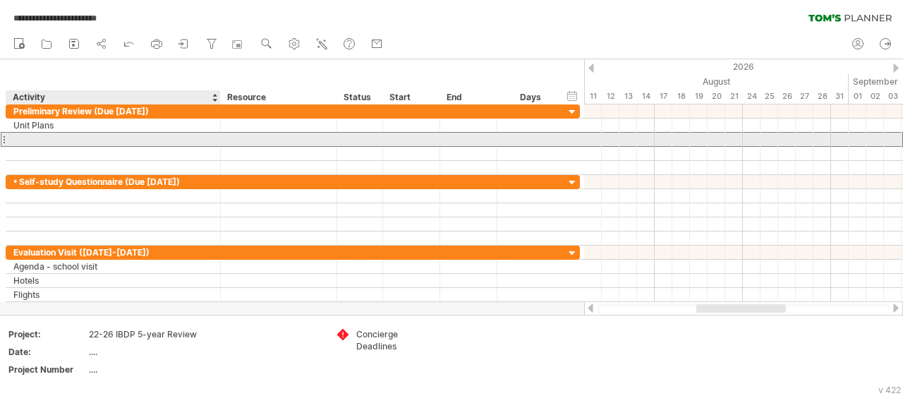
click at [73, 137] on div at bounding box center [113, 139] width 200 height 13
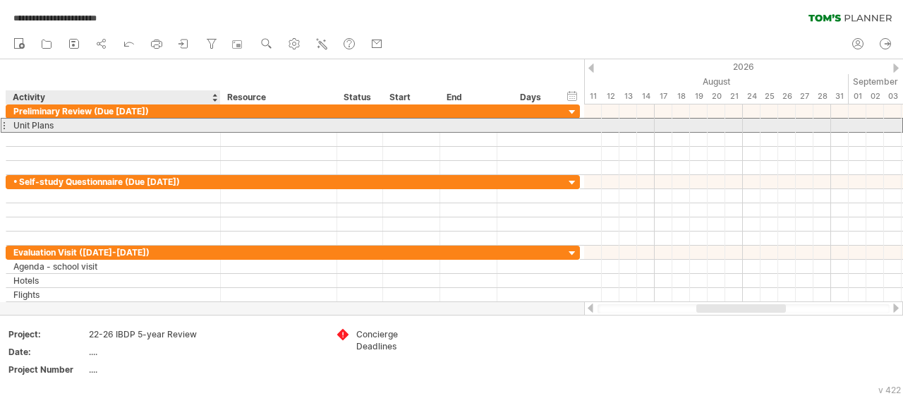
click at [71, 123] on div "Unit Plans" at bounding box center [113, 125] width 200 height 13
click at [399, 124] on div at bounding box center [411, 125] width 57 height 13
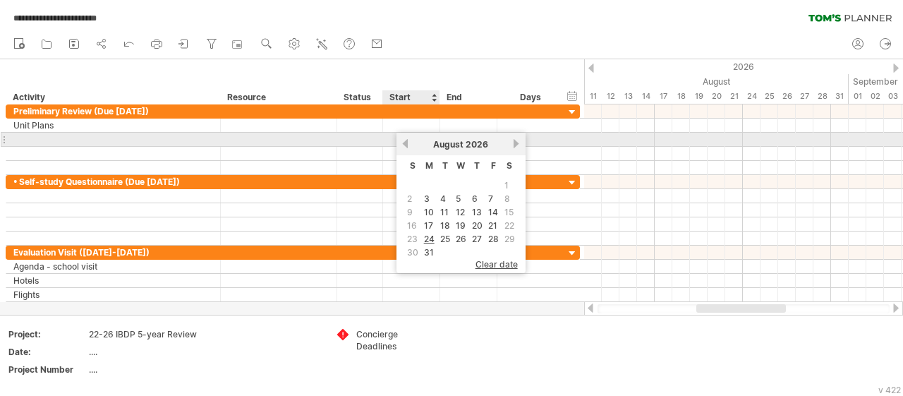
click at [404, 143] on link "previous" at bounding box center [405, 143] width 11 height 11
click at [404, 144] on link "previous" at bounding box center [405, 143] width 11 height 11
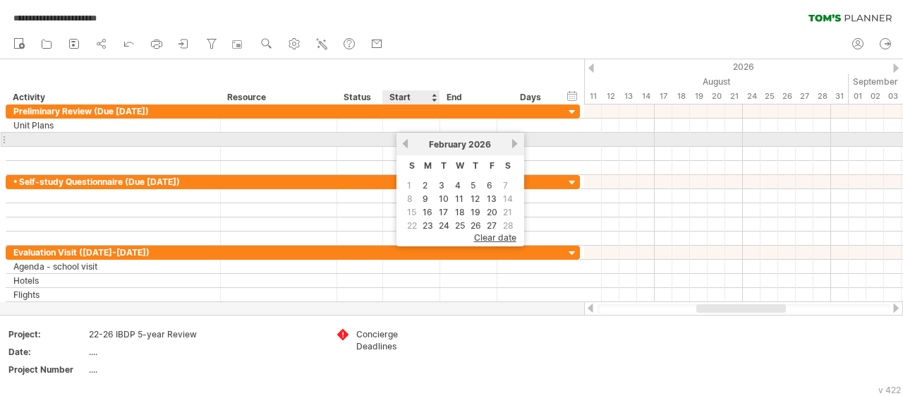
click at [404, 144] on link "previous" at bounding box center [405, 143] width 11 height 11
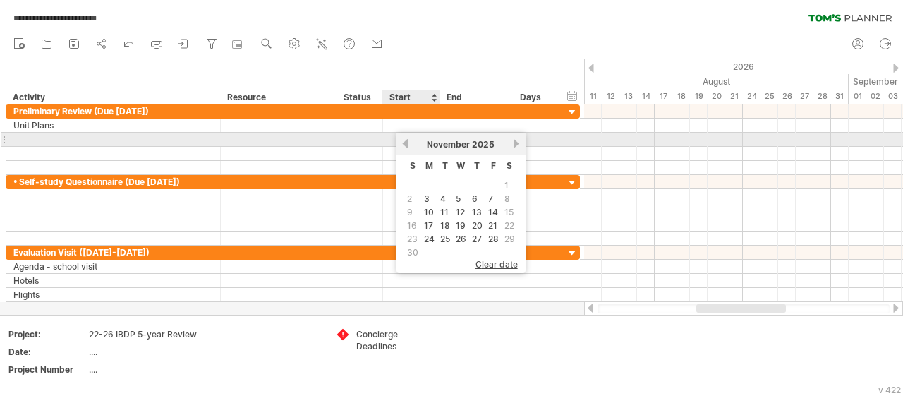
click at [404, 144] on link "previous" at bounding box center [405, 143] width 11 height 11
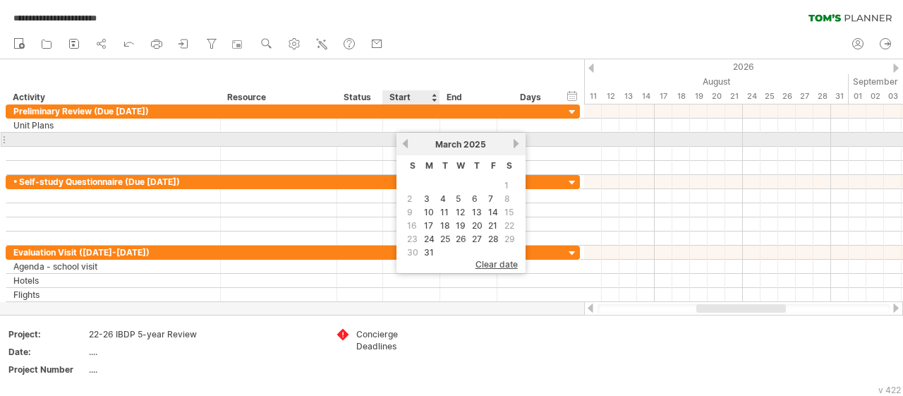
click at [404, 144] on link "previous" at bounding box center [405, 143] width 11 height 11
click at [513, 145] on link "next" at bounding box center [516, 143] width 11 height 11
click at [514, 145] on link "next" at bounding box center [516, 143] width 11 height 11
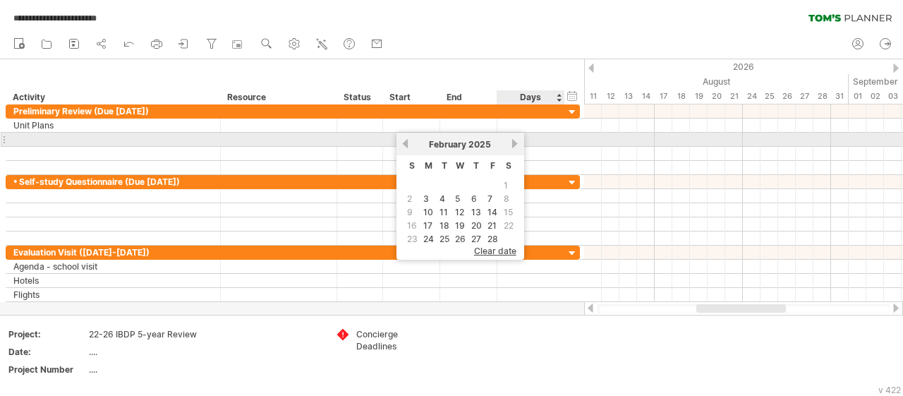
click at [514, 146] on link "next" at bounding box center [515, 143] width 11 height 11
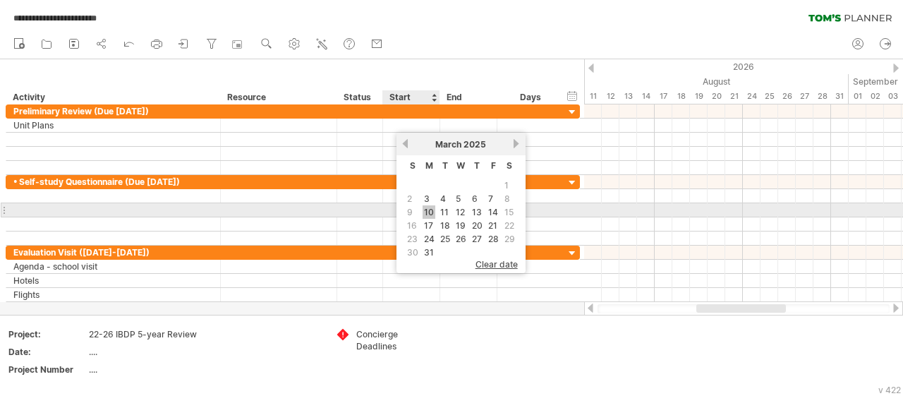
click at [430, 210] on link "10" at bounding box center [429, 211] width 13 height 13
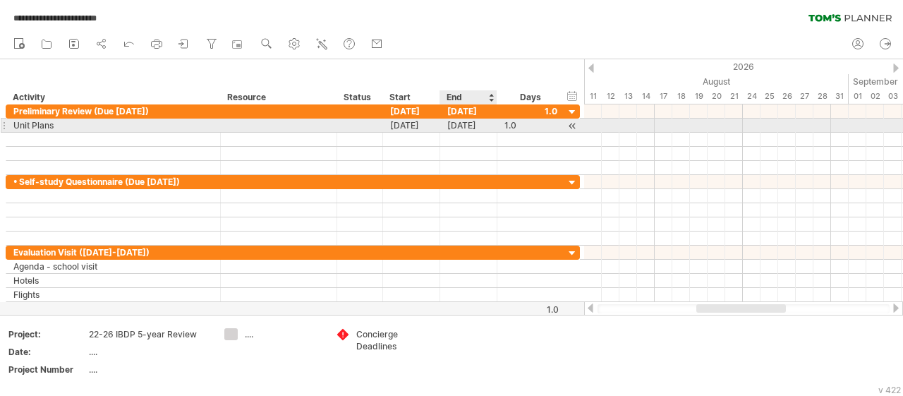
click at [465, 119] on div "[DATE]" at bounding box center [468, 125] width 57 height 13
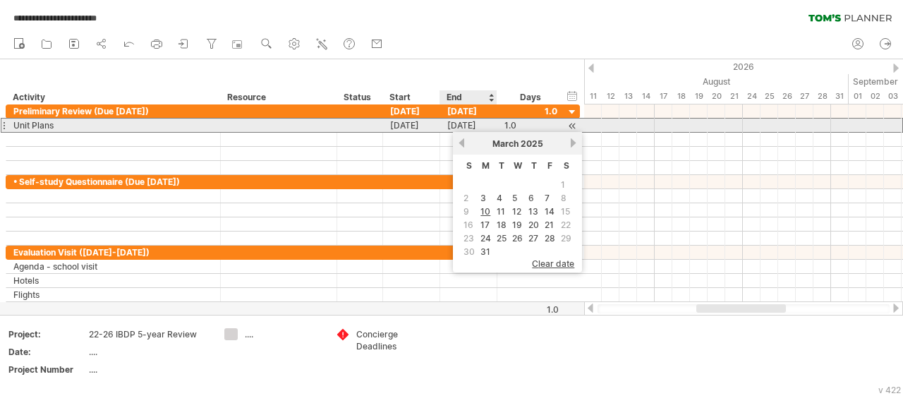
click at [468, 122] on div "[DATE]" at bounding box center [468, 125] width 57 height 13
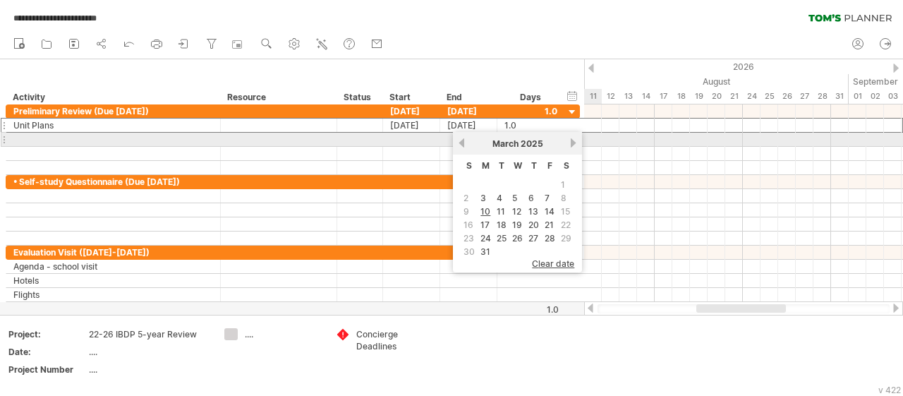
click at [574, 142] on link "next" at bounding box center [573, 143] width 11 height 11
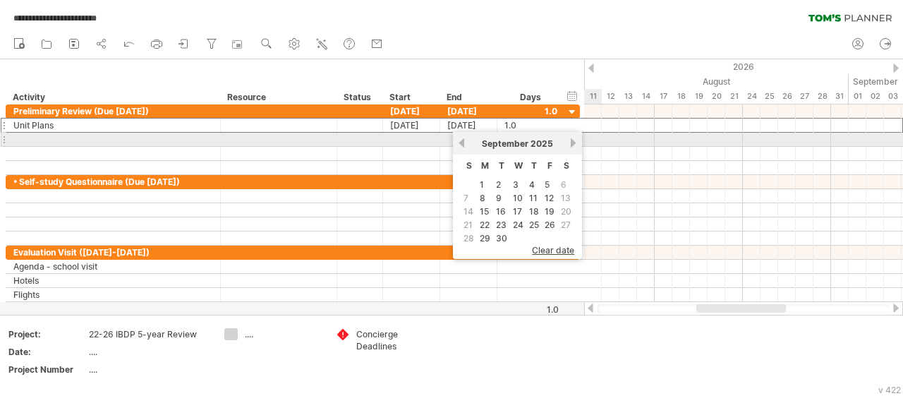
click at [574, 142] on link "next" at bounding box center [573, 143] width 11 height 11
click at [574, 142] on link "next" at bounding box center [572, 143] width 11 height 11
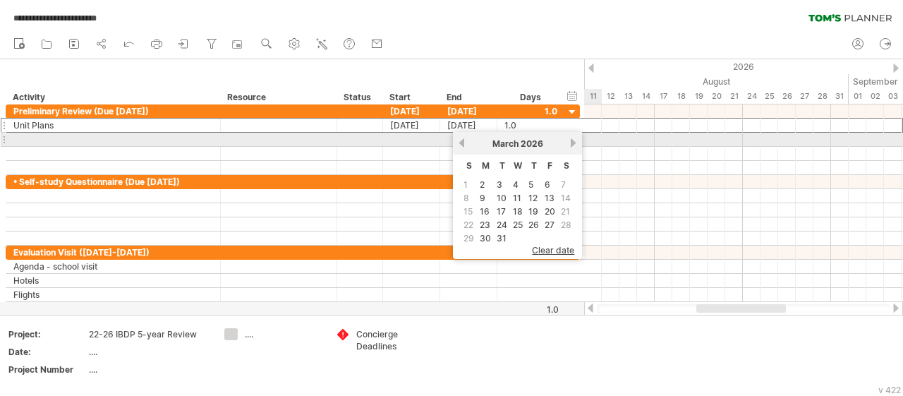
click at [574, 142] on link "next" at bounding box center [573, 143] width 11 height 11
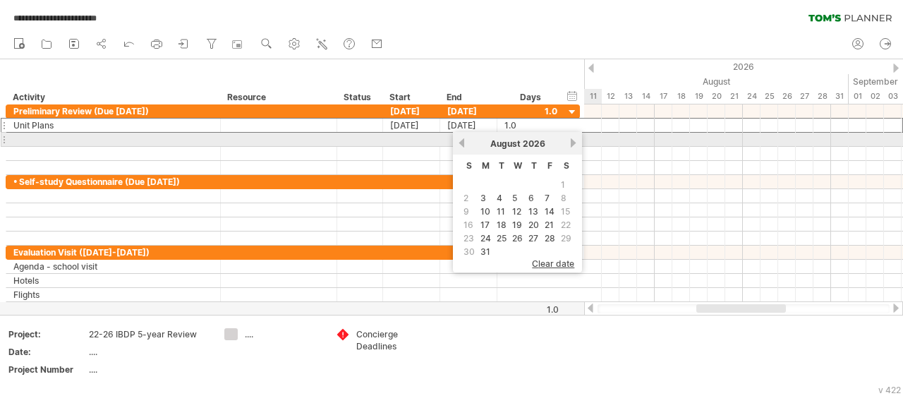
click at [574, 142] on link "next" at bounding box center [573, 143] width 11 height 11
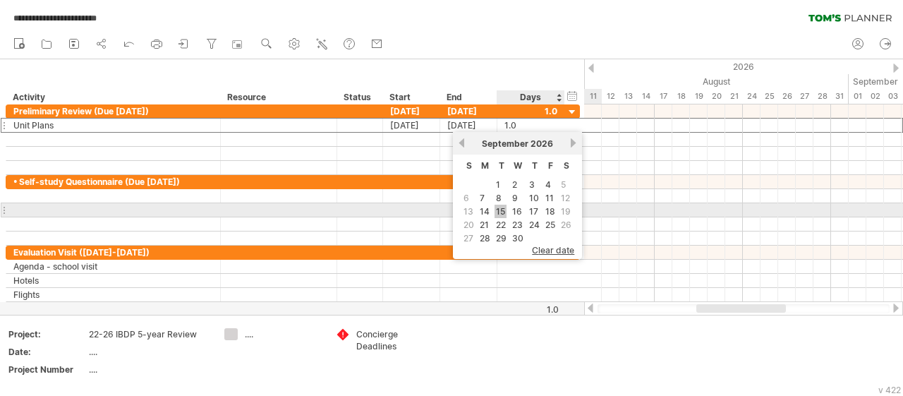
click at [502, 211] on link "15" at bounding box center [501, 211] width 12 height 13
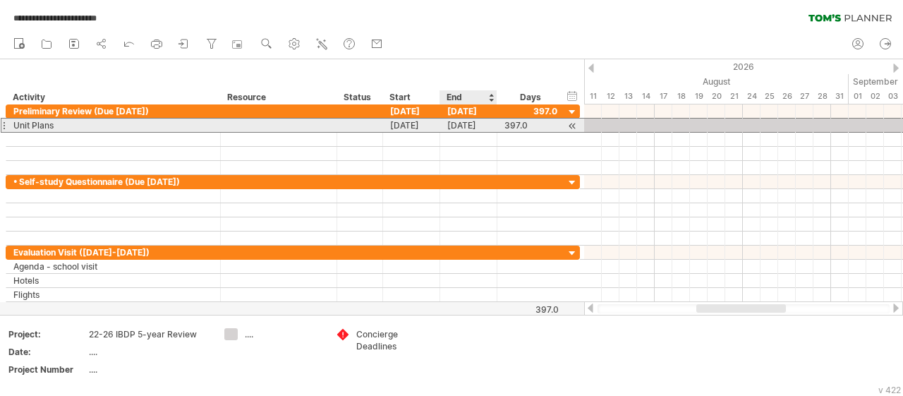
click at [460, 128] on div "[DATE]" at bounding box center [468, 125] width 57 height 13
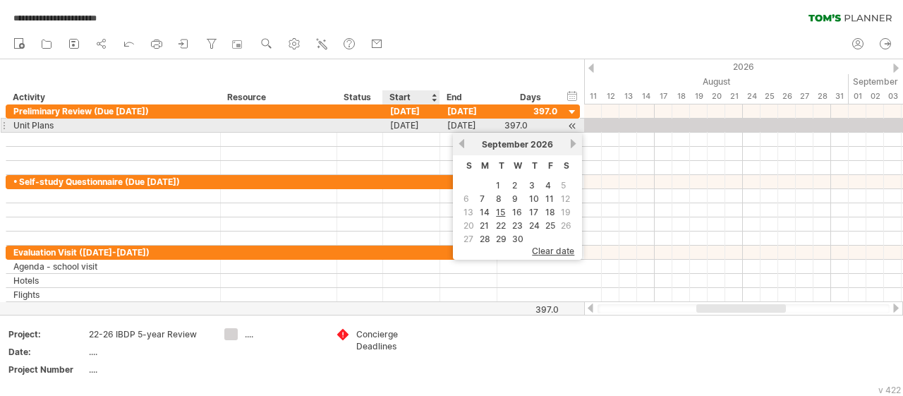
click at [414, 127] on div "[DATE]" at bounding box center [411, 125] width 57 height 13
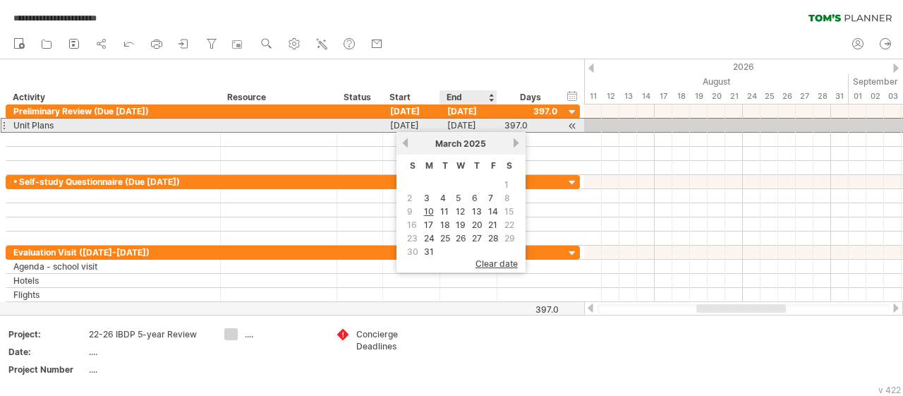
click at [464, 122] on div "[DATE]" at bounding box center [468, 125] width 57 height 13
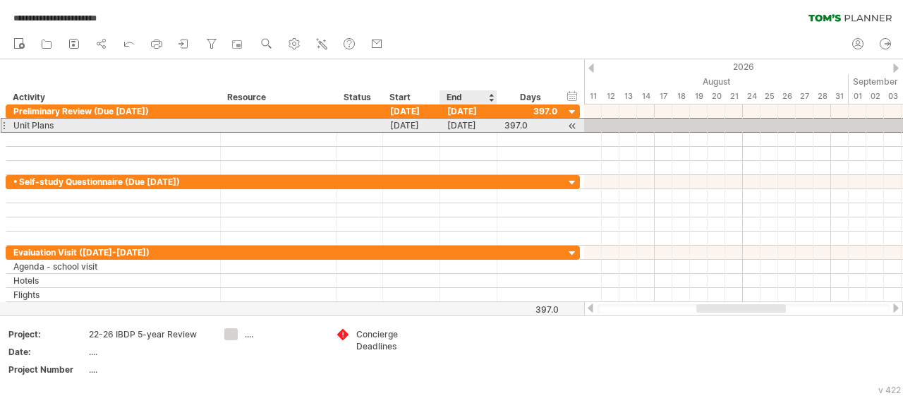
click at [456, 121] on div "[DATE]" at bounding box center [468, 125] width 57 height 13
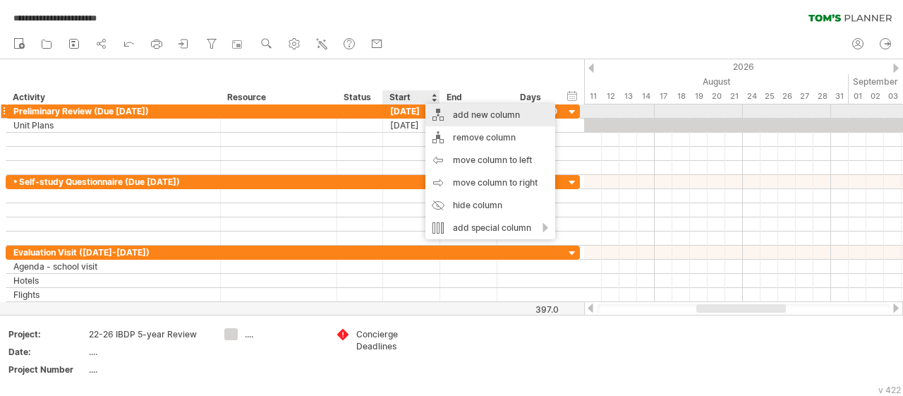
click at [478, 111] on div "add new column" at bounding box center [490, 115] width 130 height 23
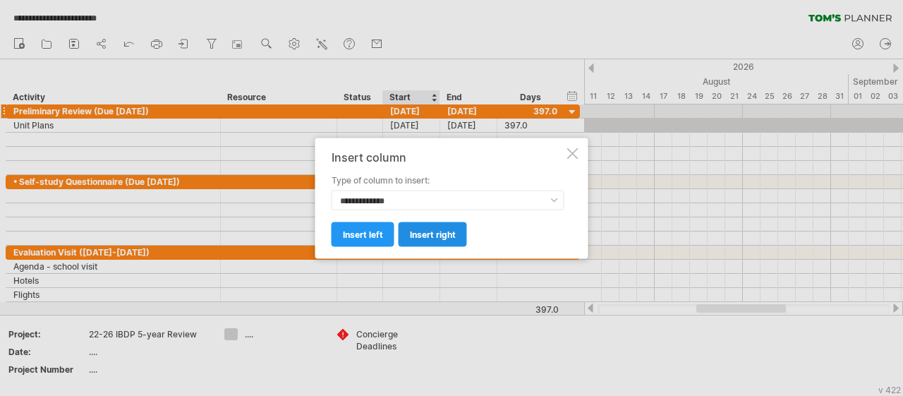
click at [435, 230] on span "insert right" at bounding box center [433, 234] width 46 height 11
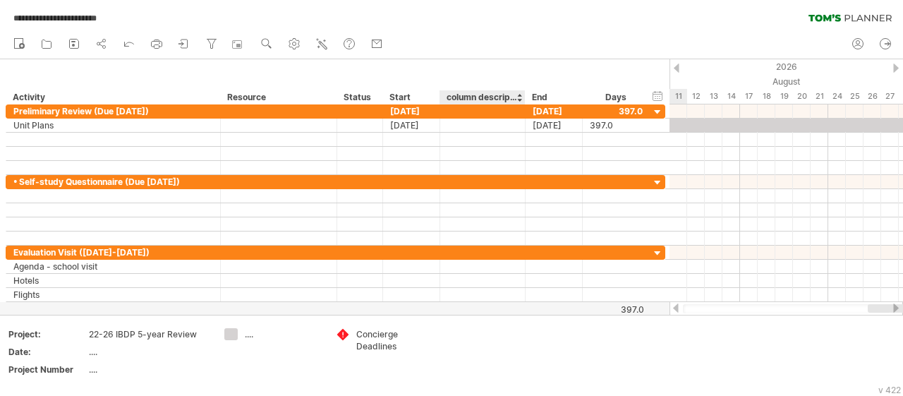
click at [473, 95] on div "column description" at bounding box center [482, 97] width 71 height 14
click at [512, 98] on input "**********" at bounding box center [482, 97] width 71 height 14
drag, startPoint x: 449, startPoint y: 99, endPoint x: 521, endPoint y: 98, distance: 71.3
click at [517, 98] on input "**********" at bounding box center [482, 97] width 71 height 14
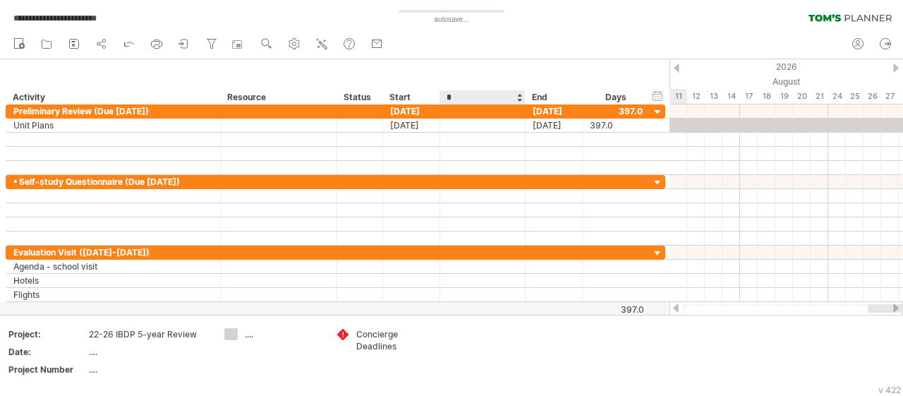
scroll to position [0, 0]
type input "********"
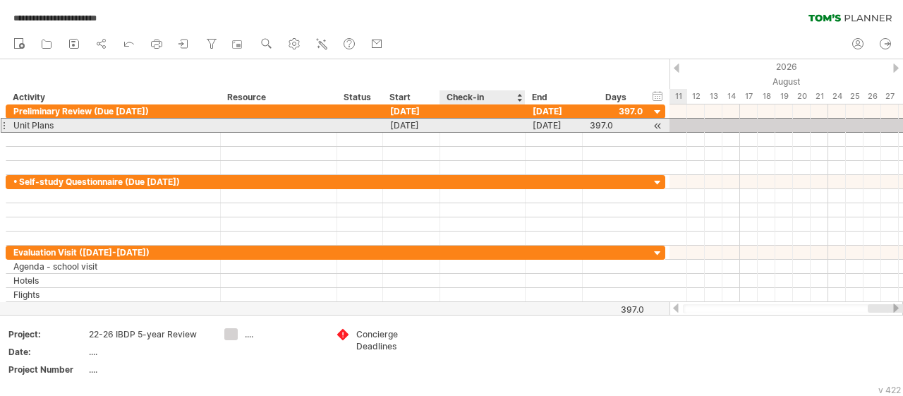
click at [461, 129] on div at bounding box center [482, 125] width 71 height 13
click at [462, 126] on input "text" at bounding box center [482, 125] width 71 height 13
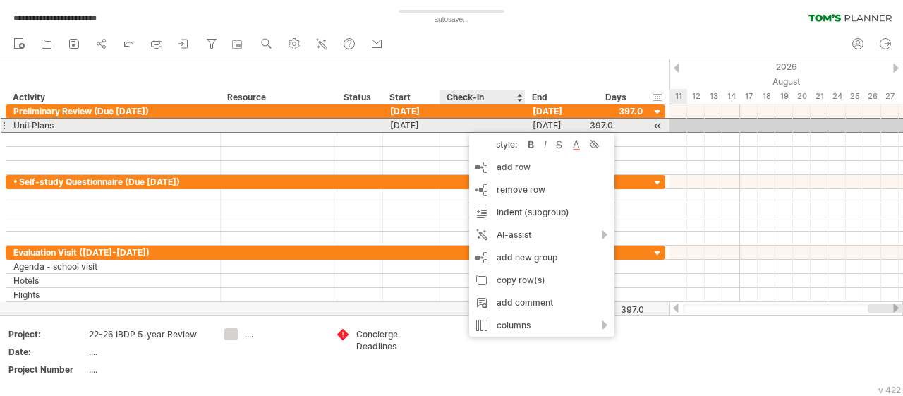
click at [459, 126] on div at bounding box center [482, 125] width 71 height 13
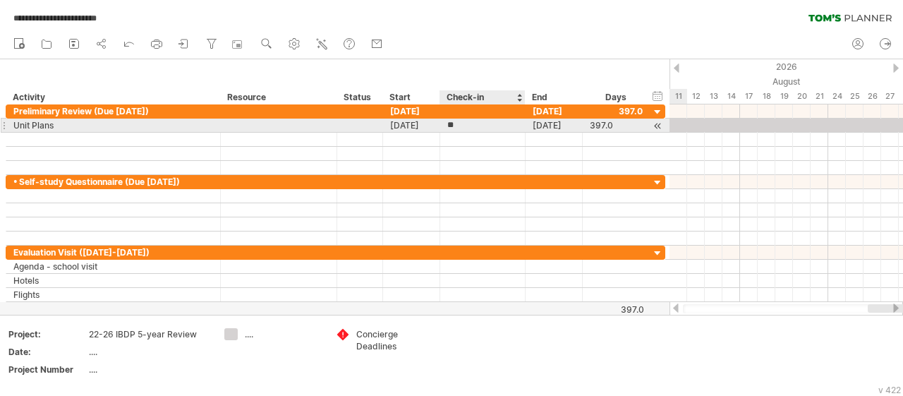
type input "*"
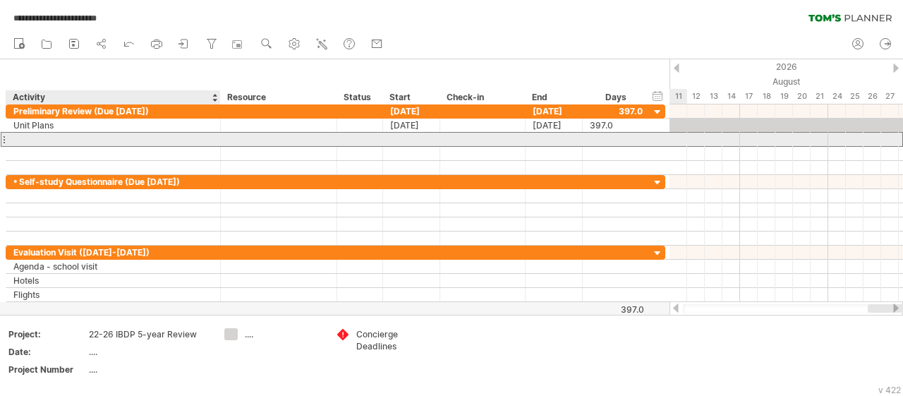
click at [73, 139] on div at bounding box center [113, 139] width 200 height 13
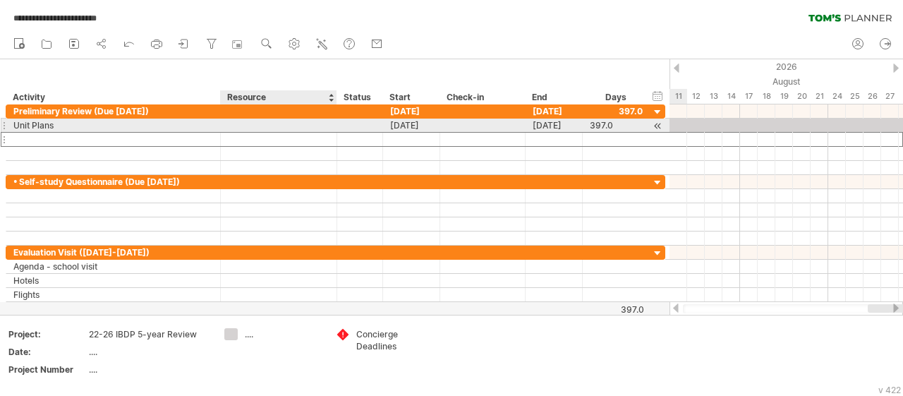
click at [248, 122] on div at bounding box center [279, 125] width 102 height 13
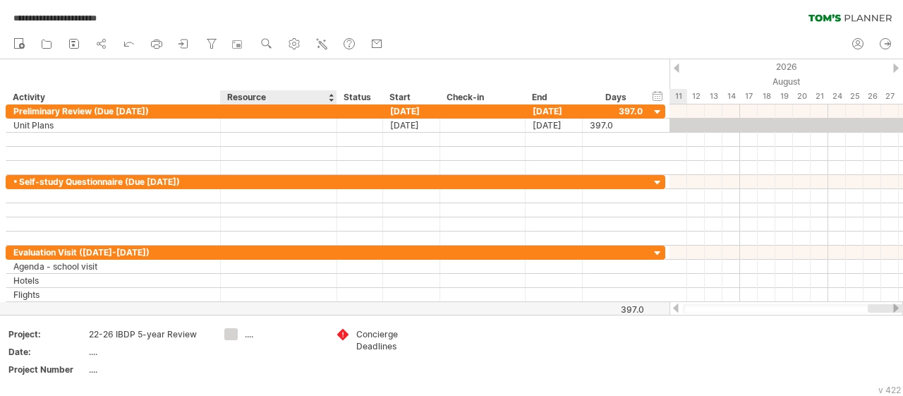
click at [272, 97] on div "Resource" at bounding box center [278, 97] width 102 height 14
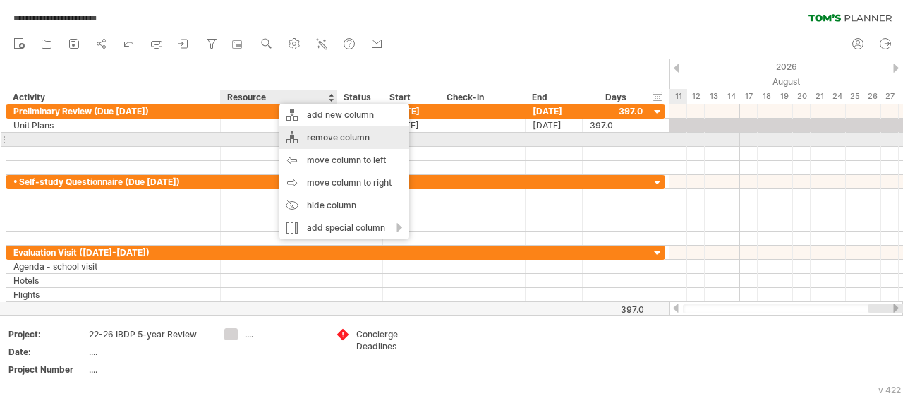
click at [321, 133] on div "remove column" at bounding box center [344, 137] width 130 height 23
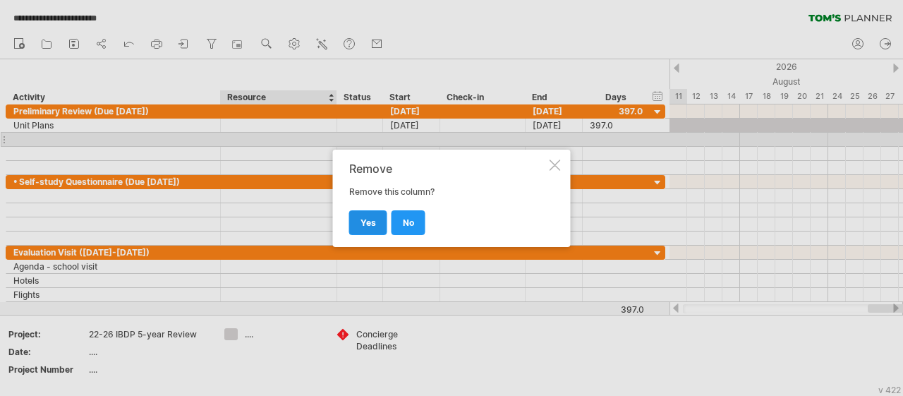
click at [369, 222] on span "yes" at bounding box center [369, 222] width 16 height 11
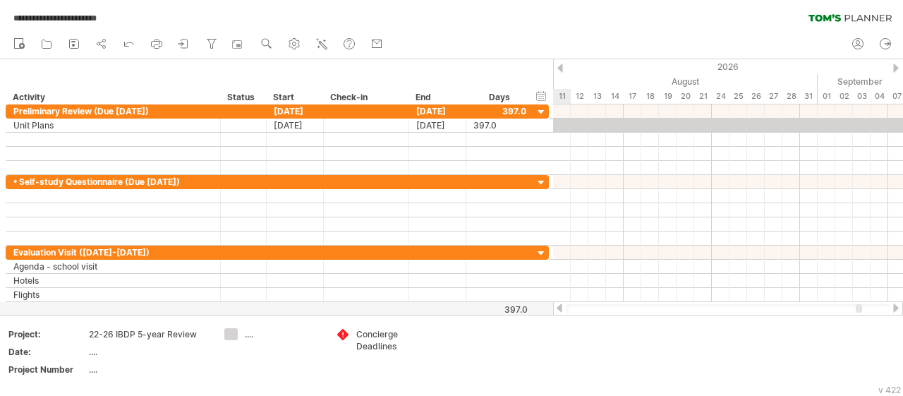
click at [475, 10] on div "**********" at bounding box center [451, 15] width 903 height 30
drag, startPoint x: 580, startPoint y: 309, endPoint x: 600, endPoint y: 307, distance: 20.6
click at [600, 307] on div at bounding box center [728, 308] width 323 height 9
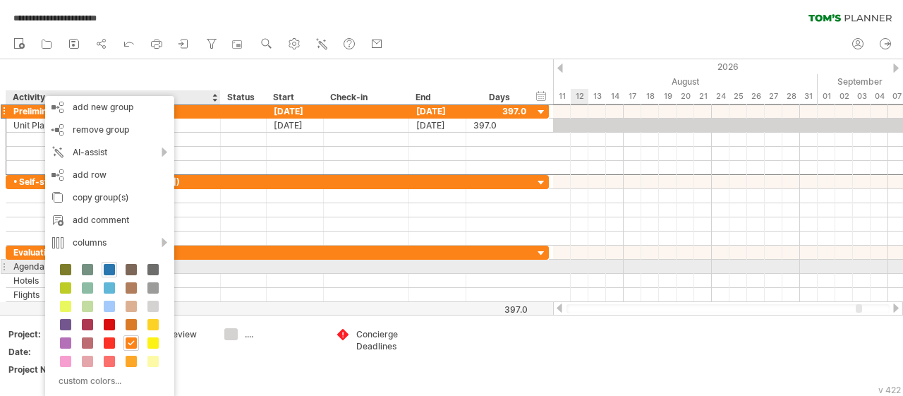
click at [109, 267] on span at bounding box center [109, 269] width 11 height 11
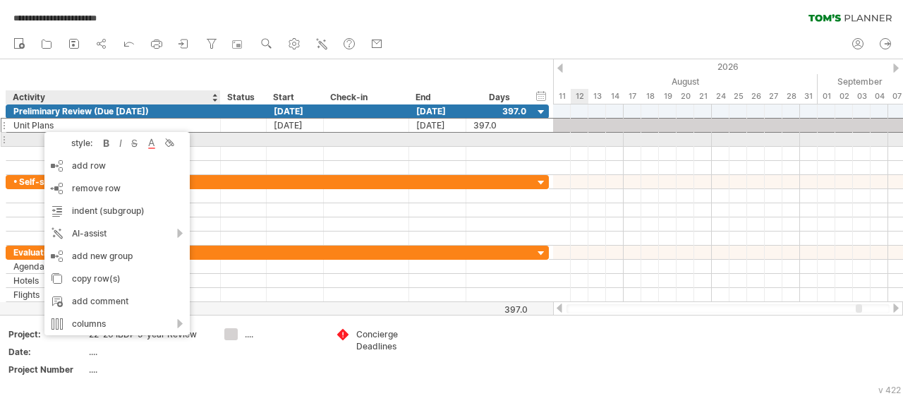
click at [277, 142] on div at bounding box center [295, 139] width 57 height 13
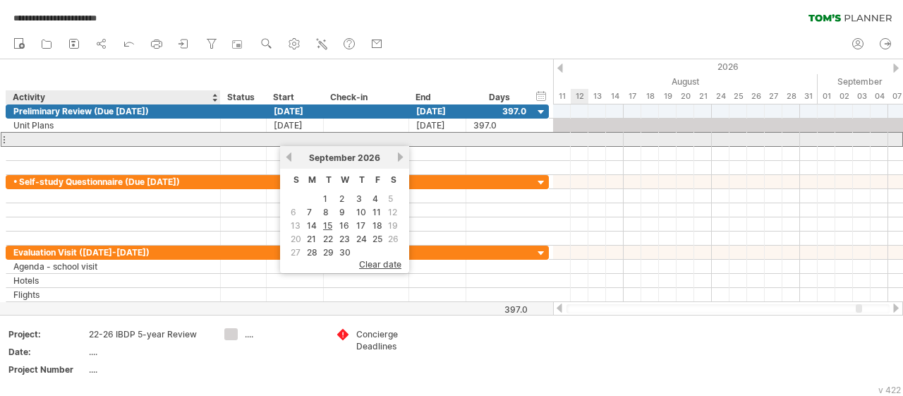
click at [63, 143] on div at bounding box center [113, 139] width 200 height 13
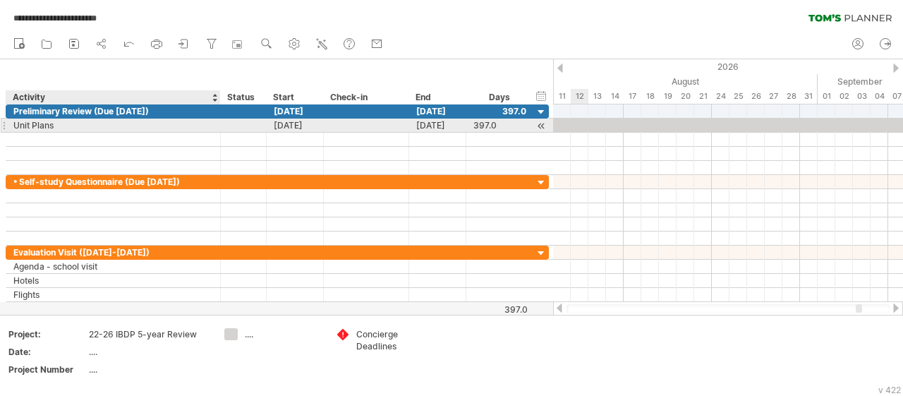
click at [63, 127] on div "Unit Plans" at bounding box center [113, 125] width 200 height 13
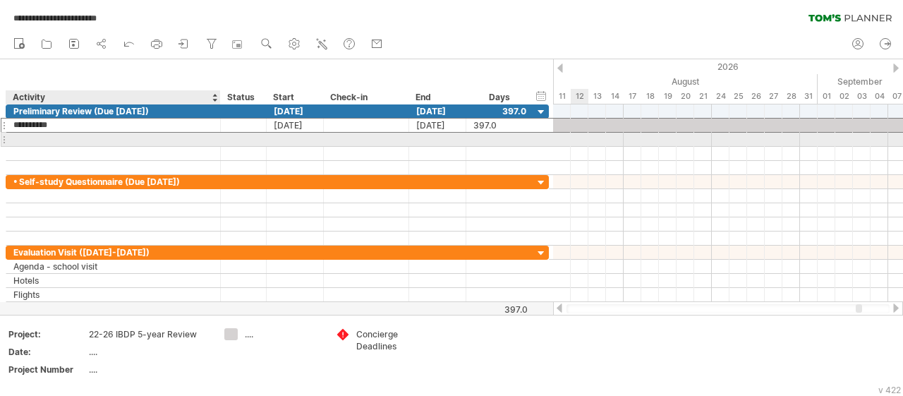
click at [83, 139] on div at bounding box center [113, 139] width 200 height 13
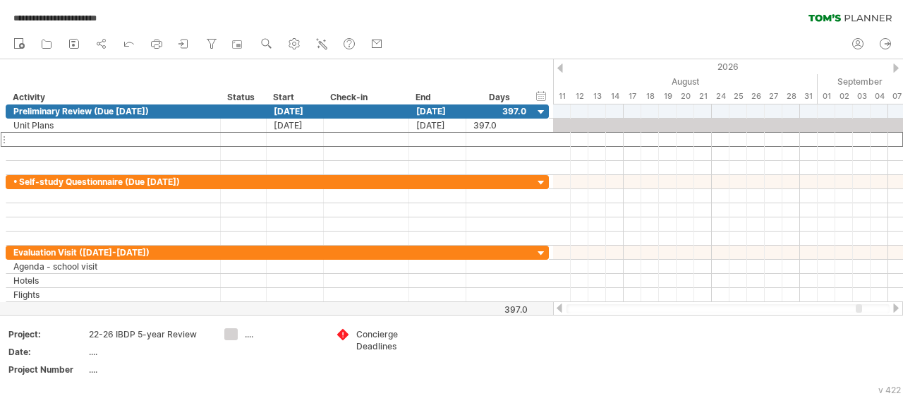
click at [480, 34] on div "new" at bounding box center [451, 45] width 903 height 30
click at [428, 23] on div "**********" at bounding box center [451, 15] width 903 height 30
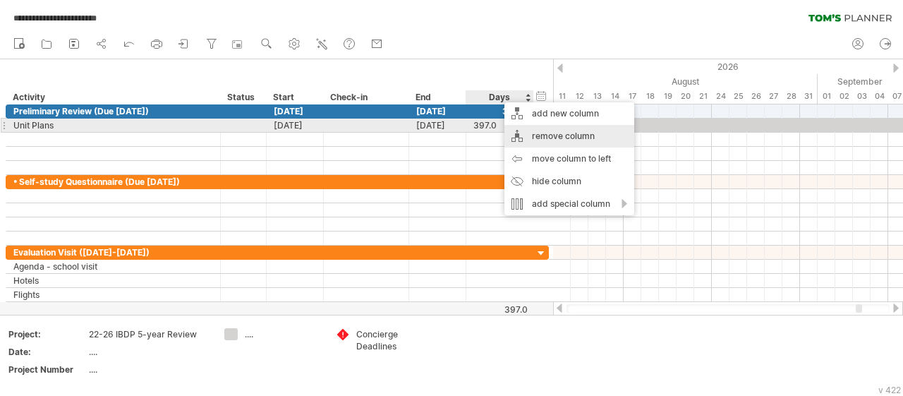
click at [541, 133] on div "remove column" at bounding box center [569, 136] width 130 height 23
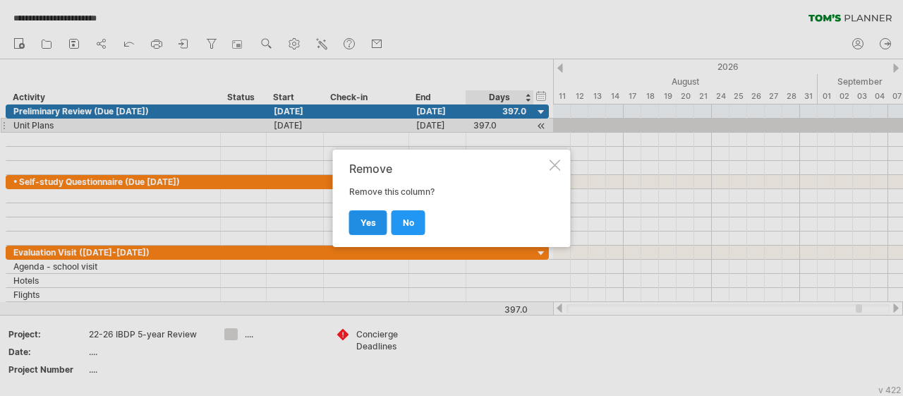
click at [362, 214] on link "yes" at bounding box center [368, 222] width 38 height 25
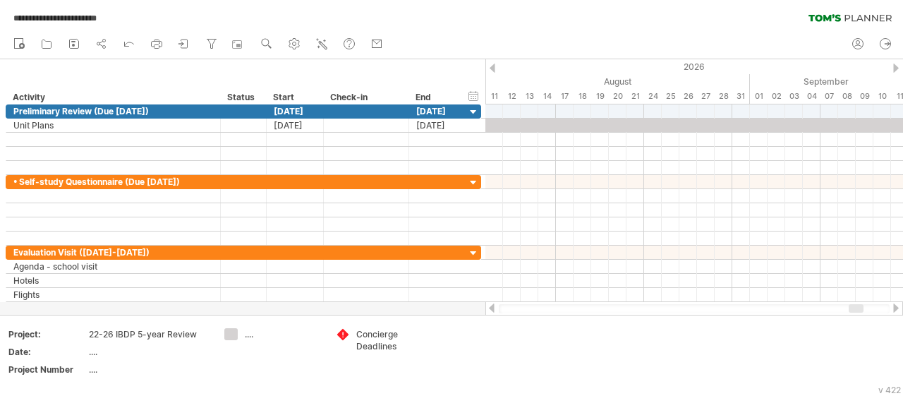
click at [550, 308] on div at bounding box center [694, 308] width 391 height 9
drag, startPoint x: 854, startPoint y: 310, endPoint x: 842, endPoint y: 312, distance: 12.1
click at [842, 312] on body "**********" at bounding box center [451, 199] width 903 height 399
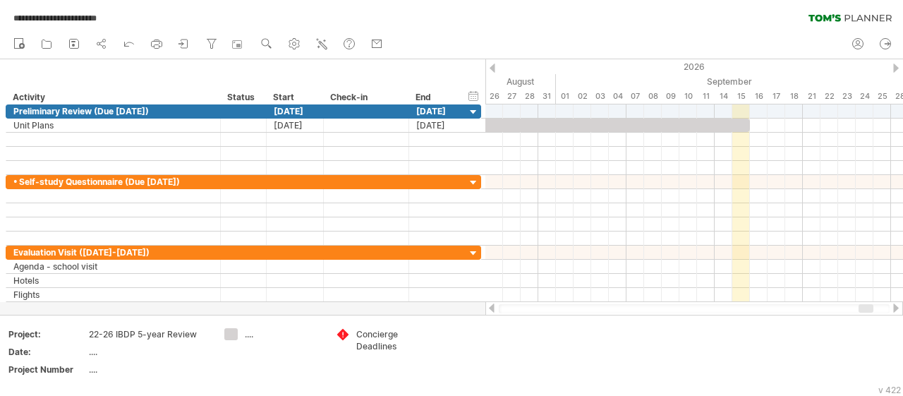
drag, startPoint x: 852, startPoint y: 310, endPoint x: 861, endPoint y: 310, distance: 9.9
click at [861, 310] on div at bounding box center [866, 308] width 15 height 8
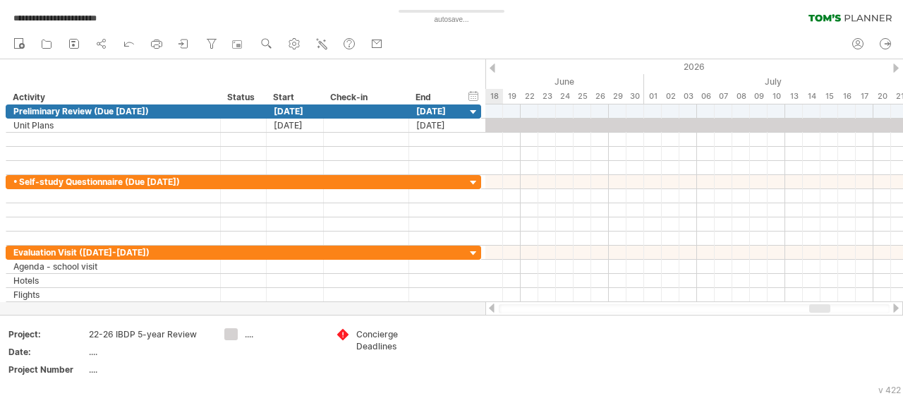
drag, startPoint x: 862, startPoint y: 310, endPoint x: 820, endPoint y: 313, distance: 42.4
click at [820, 313] on div at bounding box center [694, 308] width 391 height 9
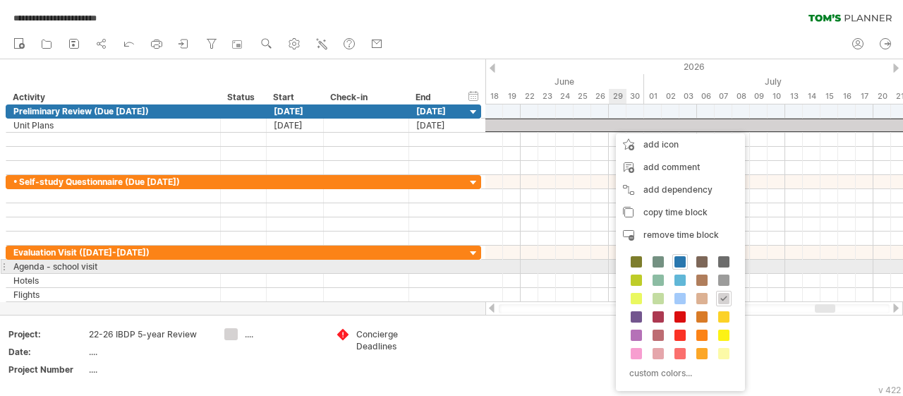
click at [681, 261] on span at bounding box center [679, 261] width 11 height 11
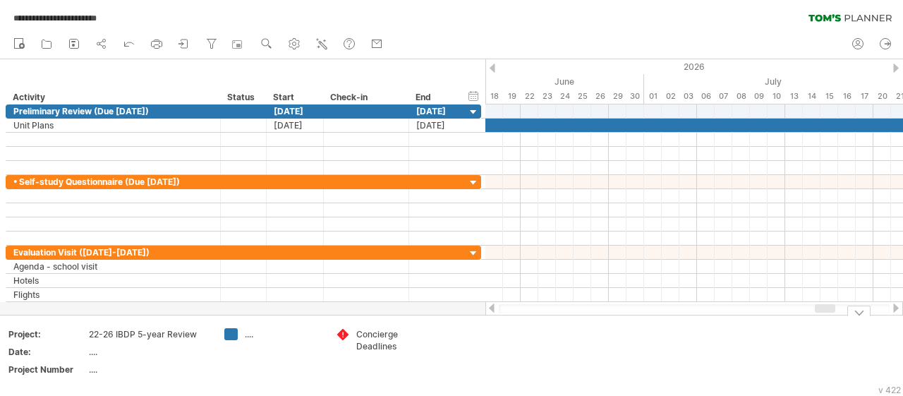
drag, startPoint x: 761, startPoint y: 353, endPoint x: 791, endPoint y: 315, distance: 48.3
drag, startPoint x: 821, startPoint y: 305, endPoint x: 559, endPoint y: 313, distance: 261.1
click at [559, 313] on div at bounding box center [554, 308] width 20 height 8
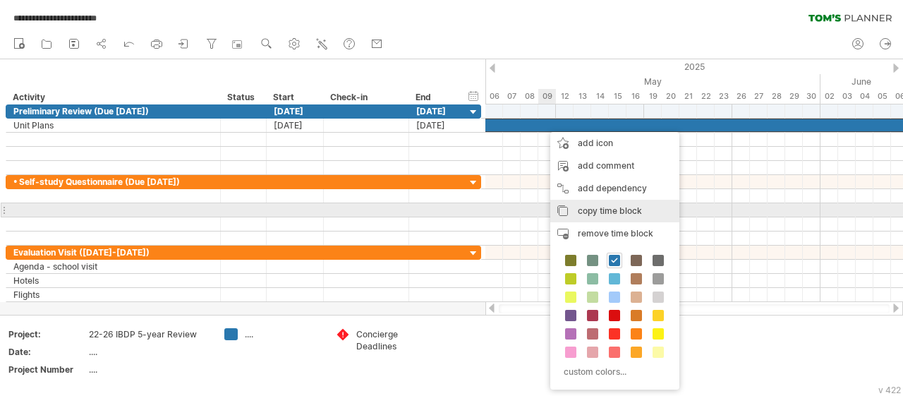
click at [588, 211] on span "copy time block" at bounding box center [610, 210] width 64 height 11
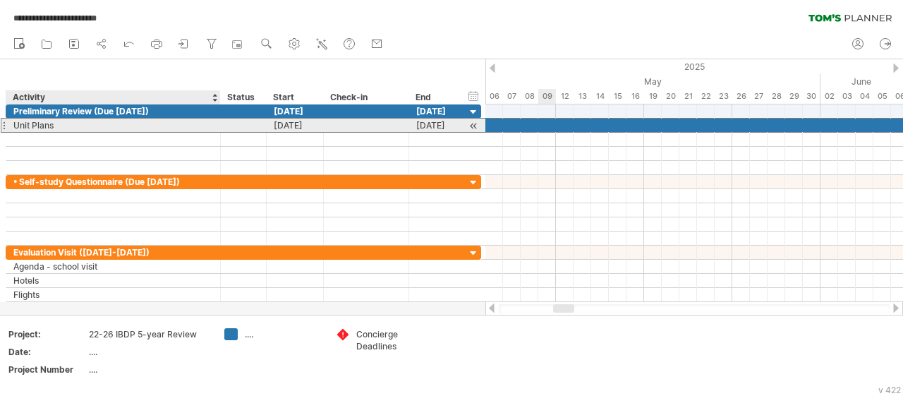
click at [128, 123] on div "Unit Plans" at bounding box center [113, 125] width 200 height 13
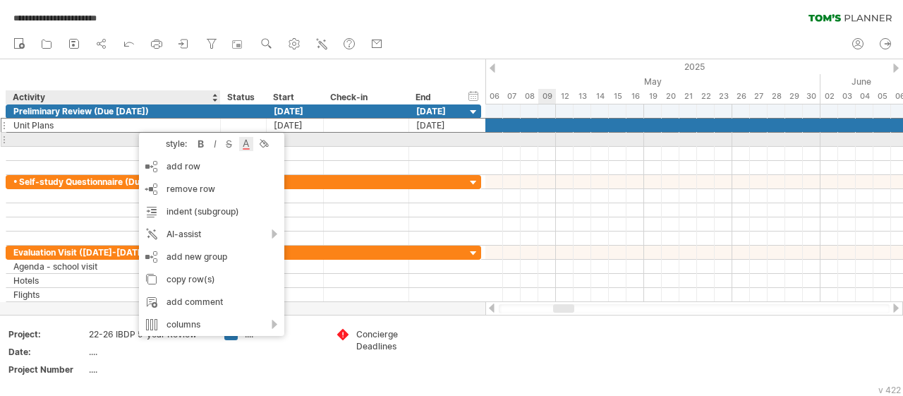
click at [249, 143] on div at bounding box center [246, 144] width 14 height 14
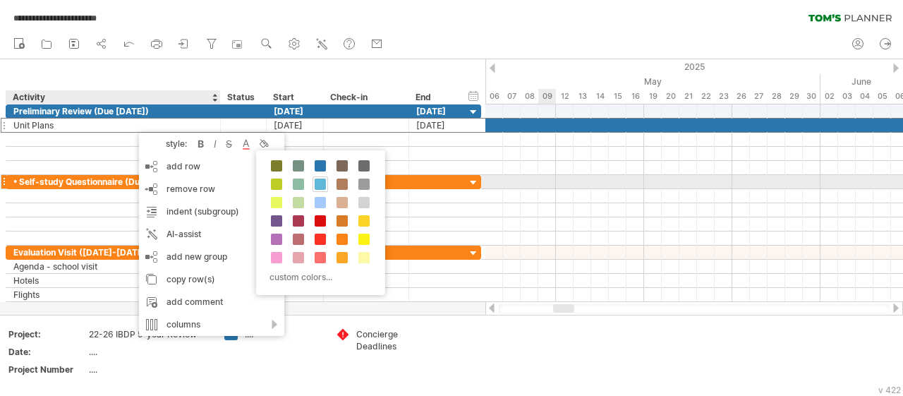
click at [317, 183] on span at bounding box center [320, 183] width 11 height 11
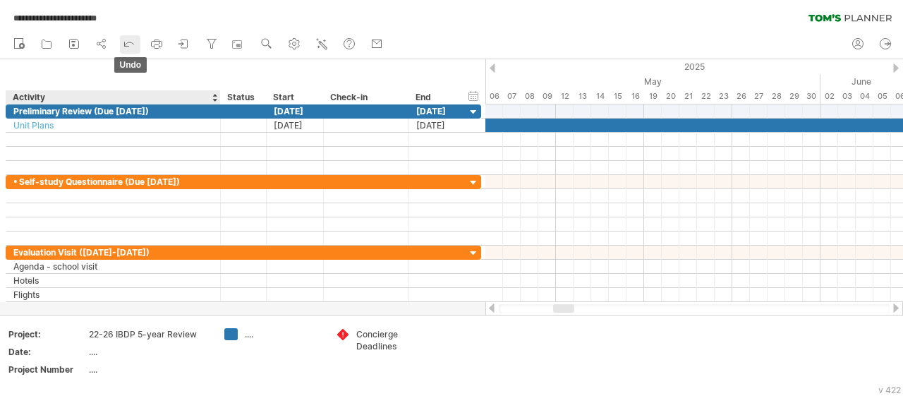
click at [134, 42] on icon at bounding box center [129, 43] width 14 height 14
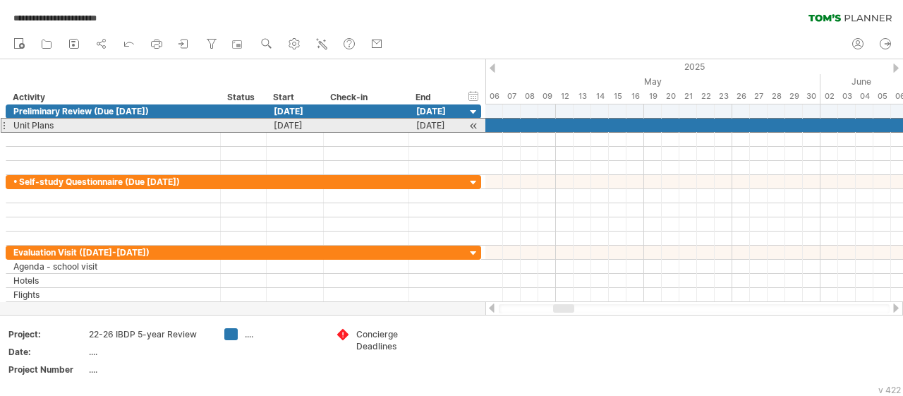
click at [1, 123] on div at bounding box center [4, 125] width 6 height 15
click at [3, 123] on div at bounding box center [4, 125] width 6 height 15
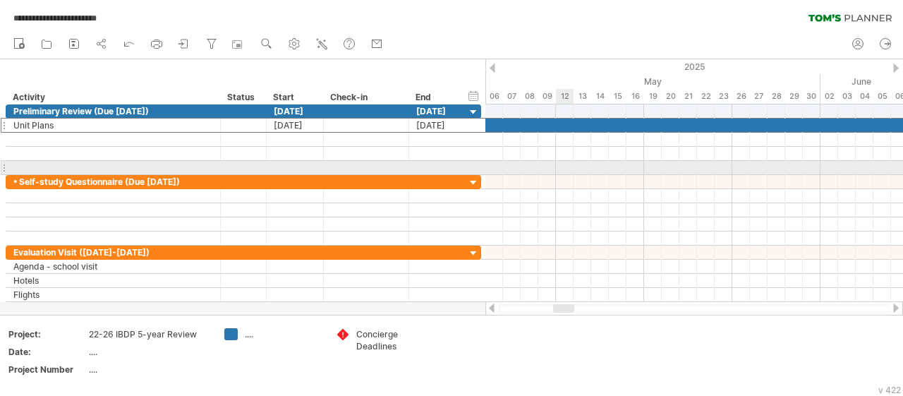
click at [557, 165] on div at bounding box center [694, 168] width 418 height 14
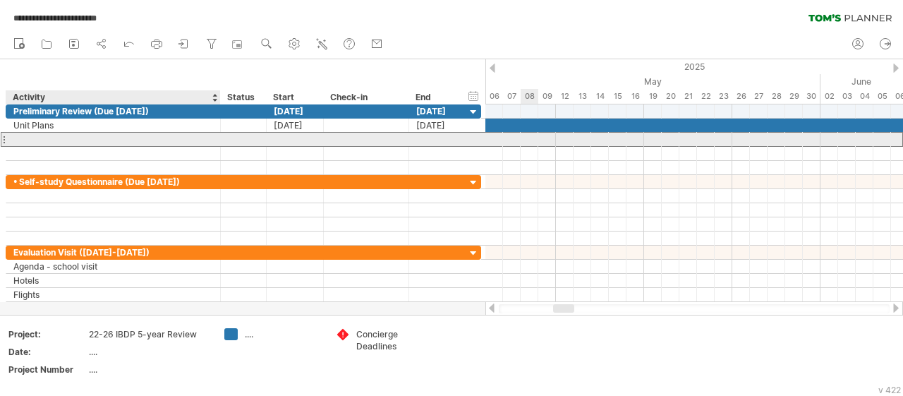
click at [44, 136] on div at bounding box center [113, 139] width 200 height 13
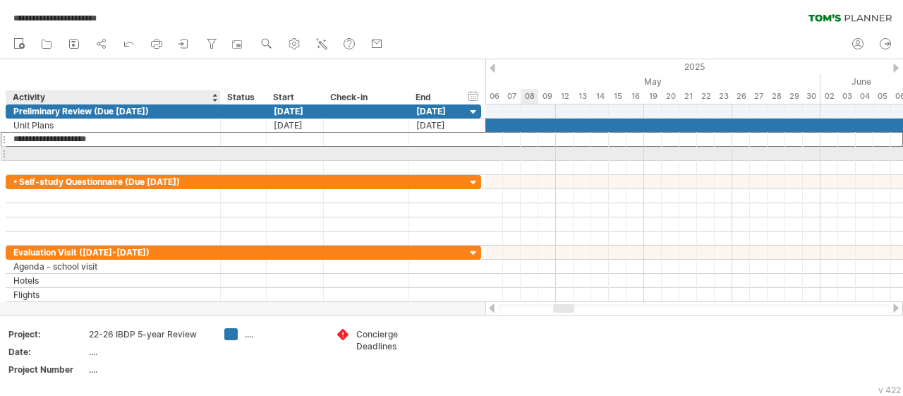
type input "*"
click at [56, 147] on div at bounding box center [113, 153] width 200 height 13
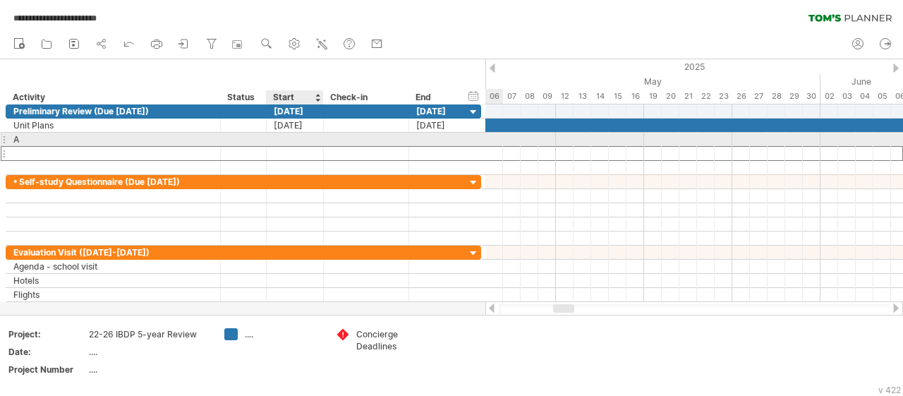
click at [284, 139] on div at bounding box center [295, 139] width 57 height 13
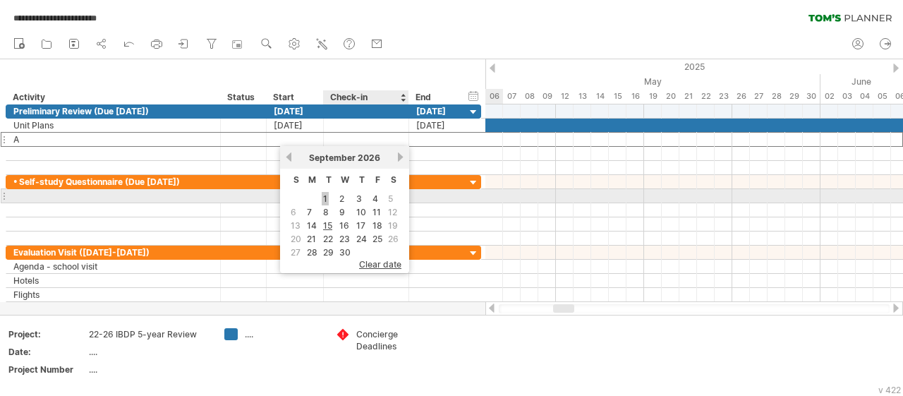
click at [328, 200] on link "1" at bounding box center [325, 198] width 7 height 13
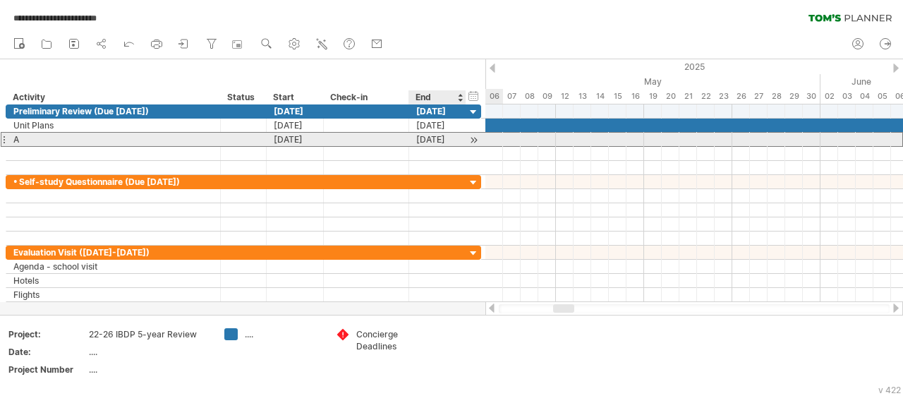
click at [424, 140] on div "[DATE]" at bounding box center [437, 139] width 57 height 13
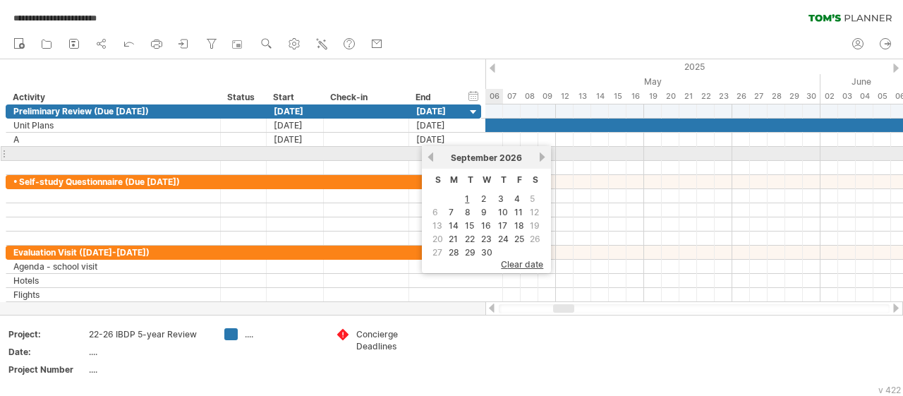
click at [541, 157] on link "next" at bounding box center [542, 157] width 11 height 11
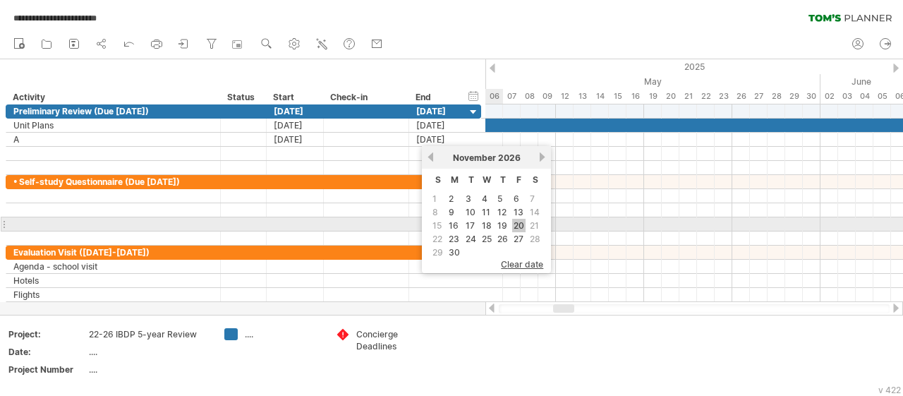
click at [521, 223] on link "20" at bounding box center [518, 225] width 13 height 13
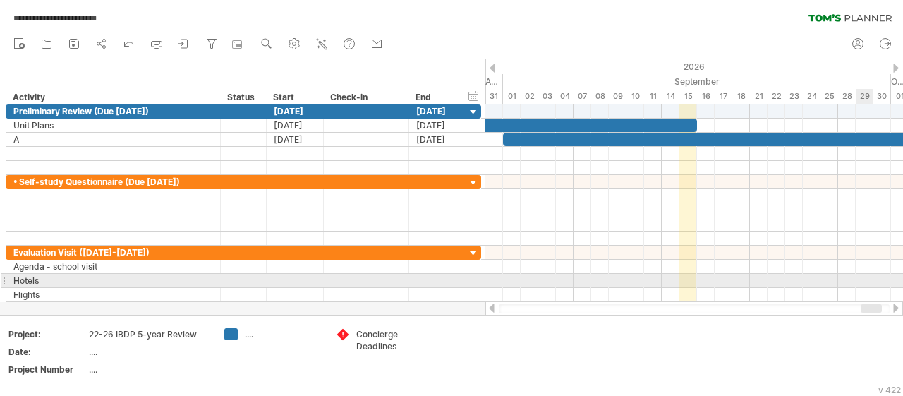
drag, startPoint x: 559, startPoint y: 305, endPoint x: 867, endPoint y: 286, distance: 308.2
click at [867, 286] on div "**********" at bounding box center [451, 198] width 903 height 396
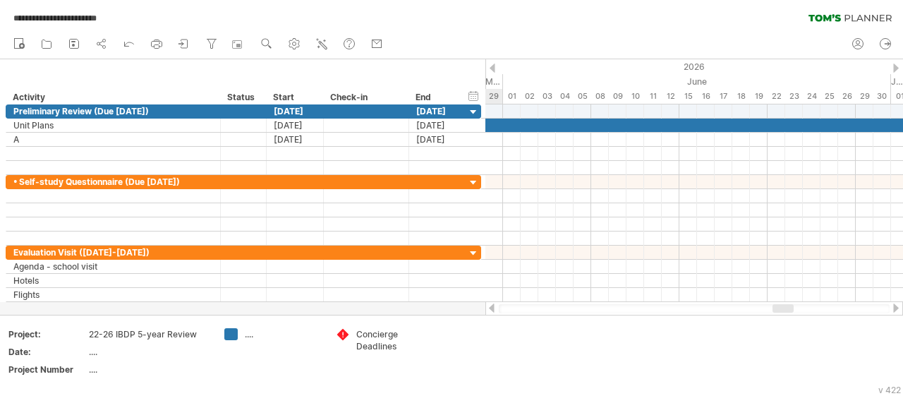
drag, startPoint x: 834, startPoint y: 307, endPoint x: 781, endPoint y: 308, distance: 52.9
click at [781, 308] on div at bounding box center [783, 308] width 21 height 8
click at [162, 40] on icon at bounding box center [157, 44] width 14 height 14
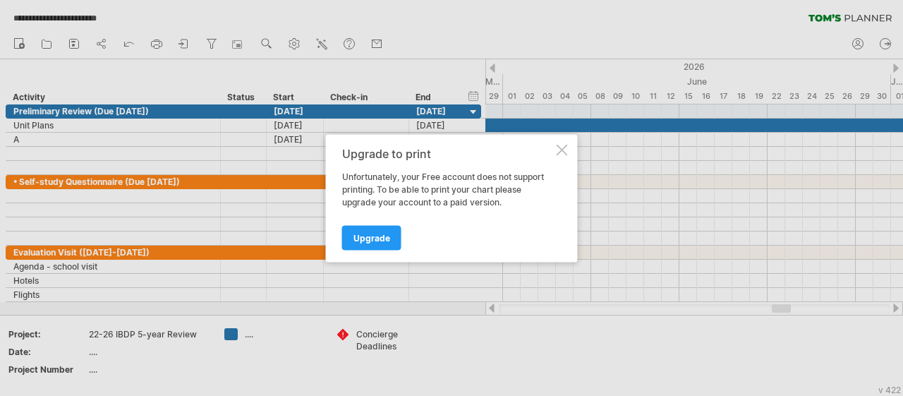
click at [558, 151] on div at bounding box center [562, 149] width 11 height 11
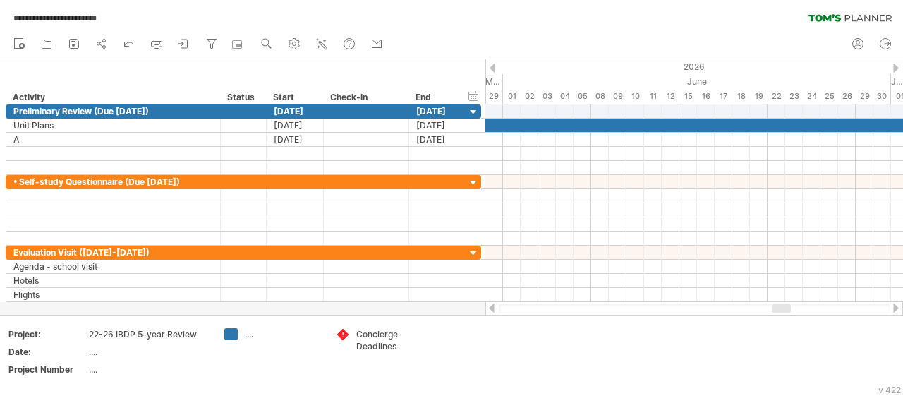
click at [403, 12] on div "**********" at bounding box center [451, 15] width 903 height 30
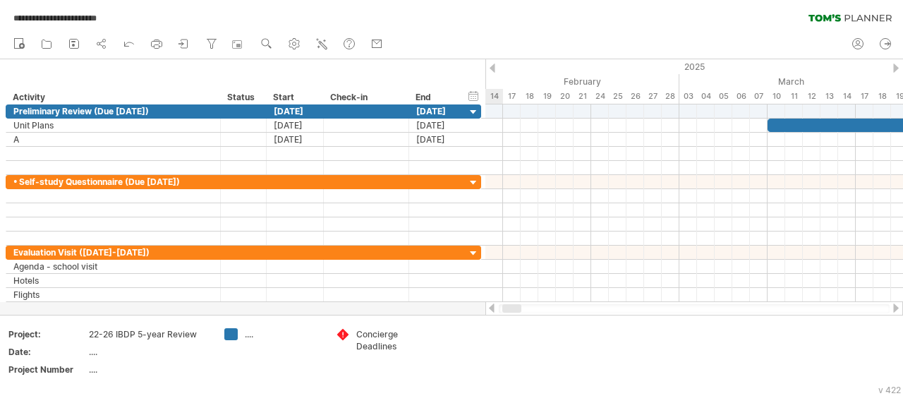
drag, startPoint x: 780, startPoint y: 308, endPoint x: 510, endPoint y: 311, distance: 269.5
click at [510, 311] on div at bounding box center [511, 308] width 19 height 8
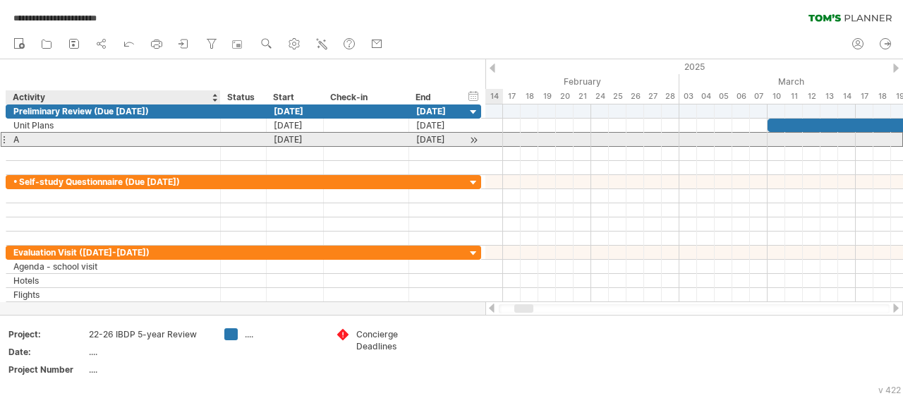
click at [18, 136] on div "A" at bounding box center [113, 139] width 200 height 13
drag, startPoint x: 22, startPoint y: 139, endPoint x: 13, endPoint y: 138, distance: 8.6
click at [13, 138] on input "*" at bounding box center [113, 139] width 200 height 13
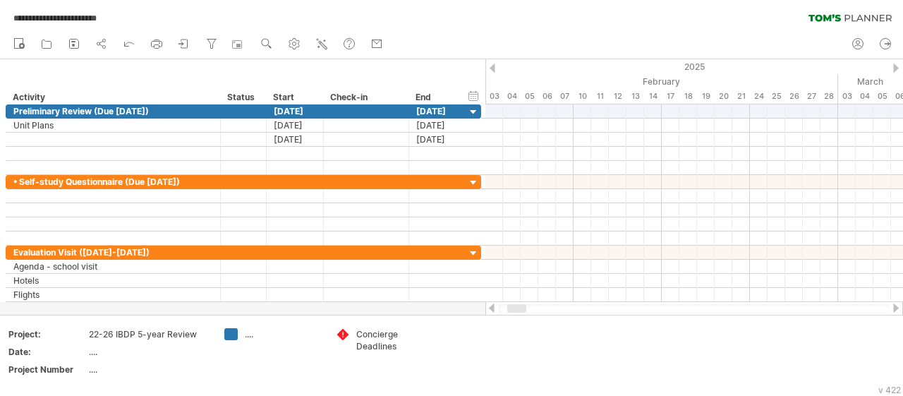
drag, startPoint x: 524, startPoint y: 310, endPoint x: 464, endPoint y: 25, distance: 290.7
click at [517, 310] on div at bounding box center [516, 308] width 19 height 8
click at [464, 9] on div "**********" at bounding box center [451, 15] width 903 height 30
click at [95, 353] on div "...." at bounding box center [148, 352] width 119 height 12
type input "*********"
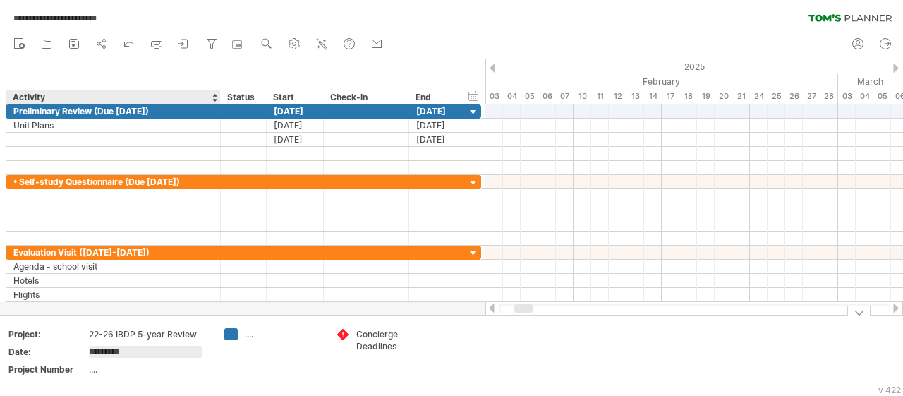
click at [109, 372] on div "...." at bounding box center [148, 369] width 119 height 12
click at [389, 335] on div "Concierge Deadlines" at bounding box center [394, 340] width 77 height 24
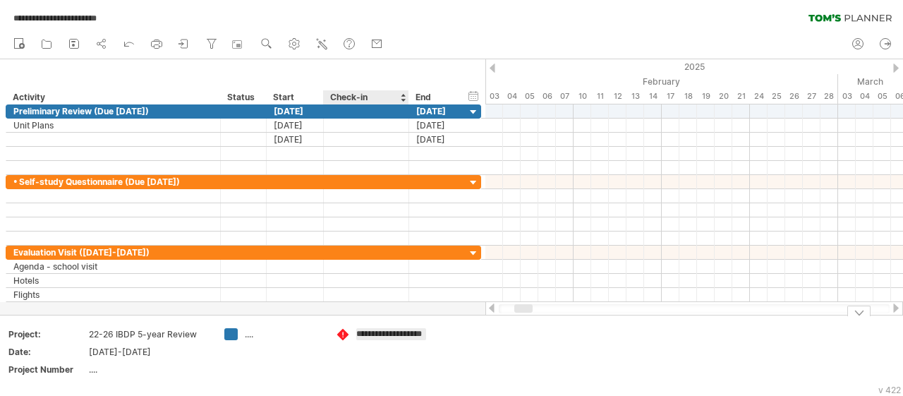
drag, startPoint x: 425, startPoint y: 334, endPoint x: 332, endPoint y: 335, distance: 93.1
click at [356, 335] on input "**********" at bounding box center [391, 334] width 70 height 12
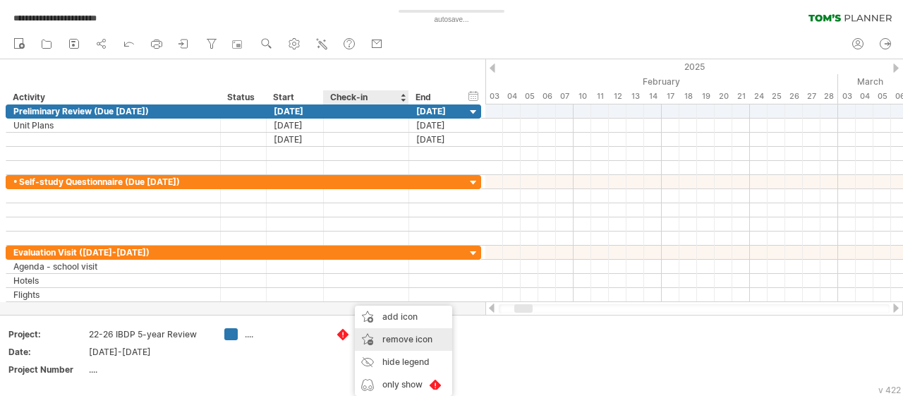
click at [396, 339] on span "remove icon" at bounding box center [407, 339] width 50 height 11
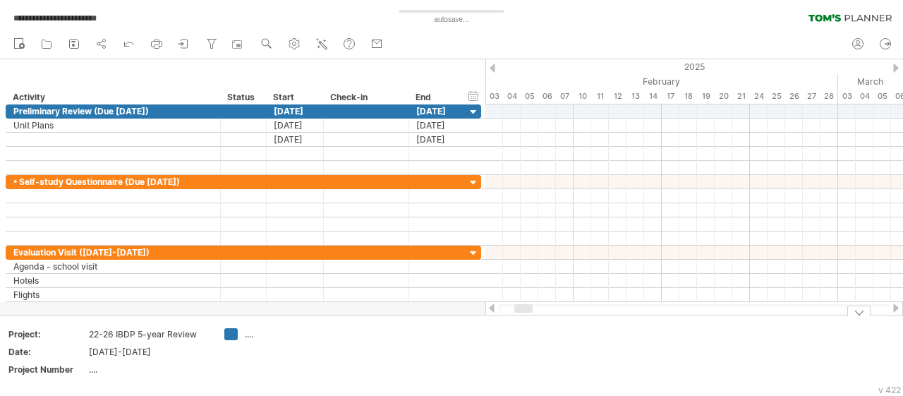
click at [246, 335] on div "...." at bounding box center [283, 334] width 77 height 12
type input "**********"
drag, startPoint x: 401, startPoint y: 367, endPoint x: 349, endPoint y: 330, distance: 64.4
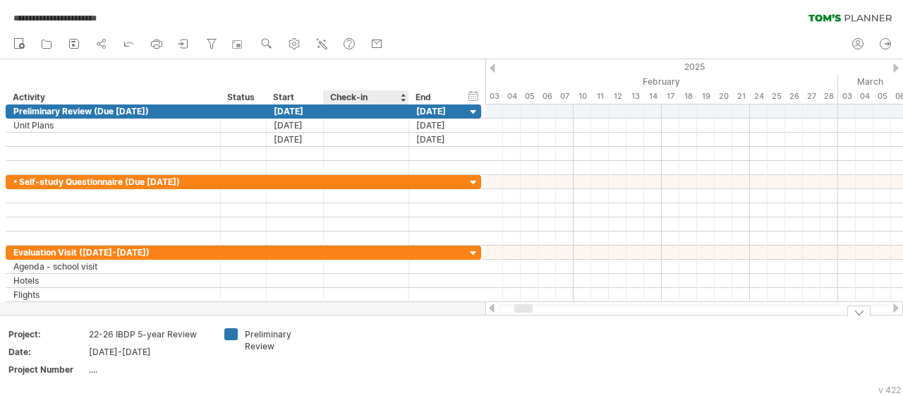
click at [401, 367] on td at bounding box center [384, 355] width 111 height 54
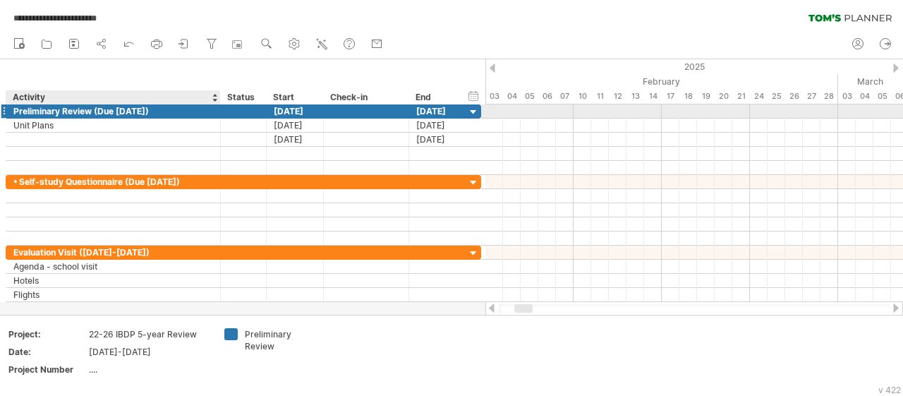
click at [40, 111] on div "Preliminary Review (Due [DATE])" at bounding box center [113, 110] width 200 height 13
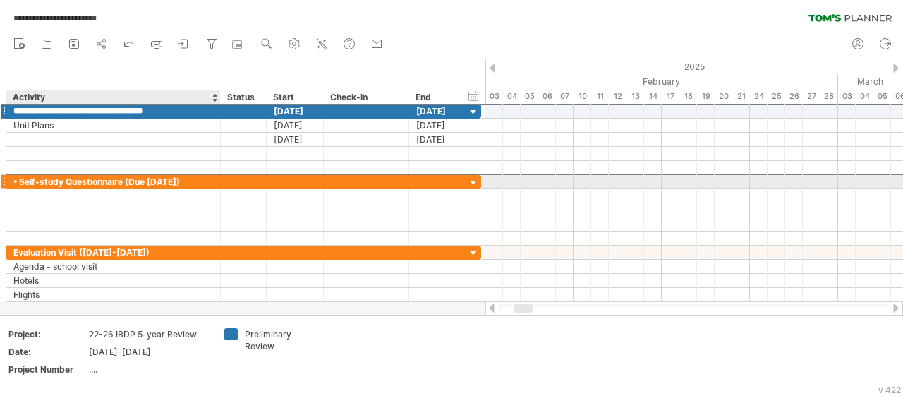
click at [29, 180] on div "• Self-study Questionnaire (Due [DATE])" at bounding box center [113, 181] width 200 height 13
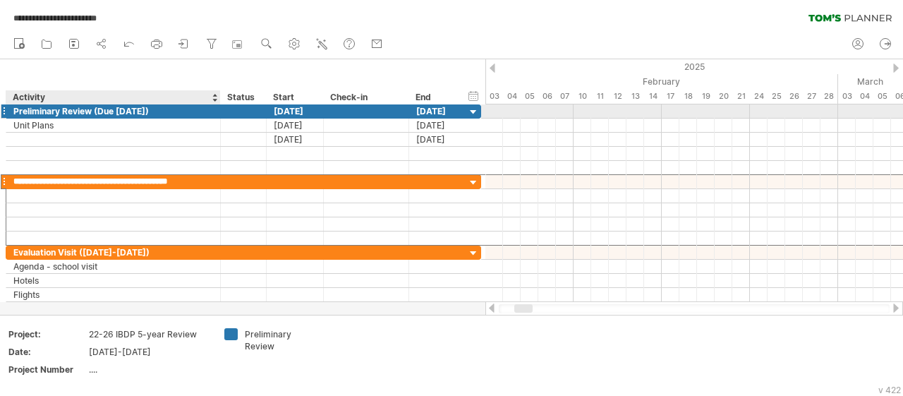
click at [16, 112] on div "Preliminary Review (Due [DATE])" at bounding box center [113, 110] width 200 height 13
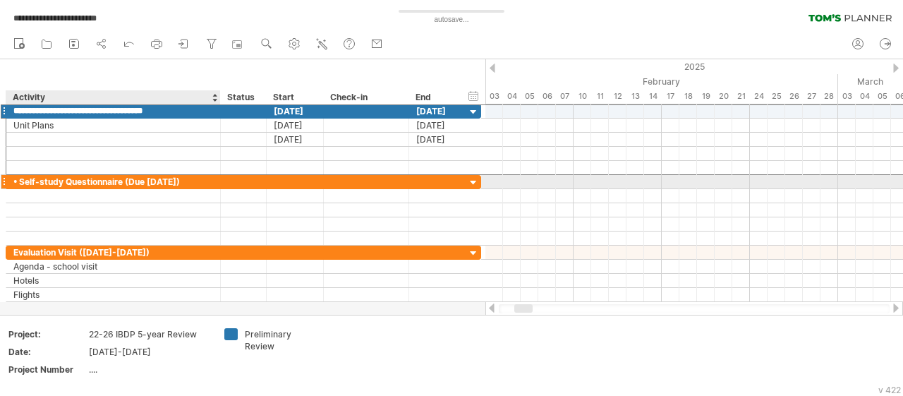
click at [28, 178] on div "• Self-study Questionnaire (Due [DATE])" at bounding box center [113, 181] width 200 height 13
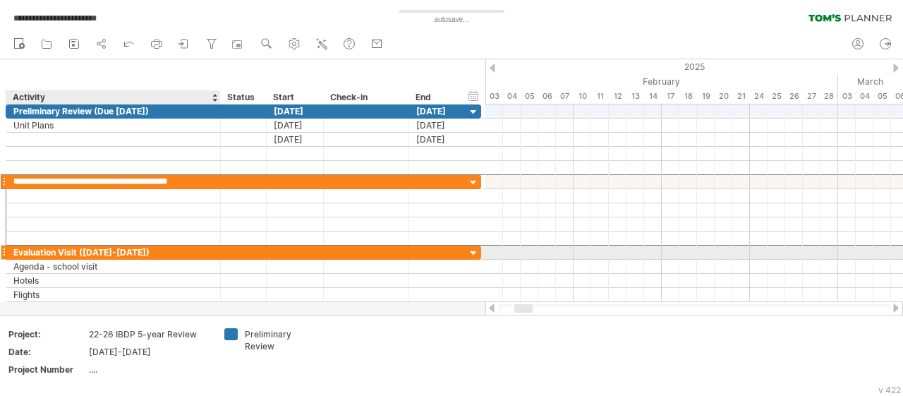
click at [34, 250] on div "Evaluation Visit ([DATE]-[DATE])" at bounding box center [113, 252] width 200 height 13
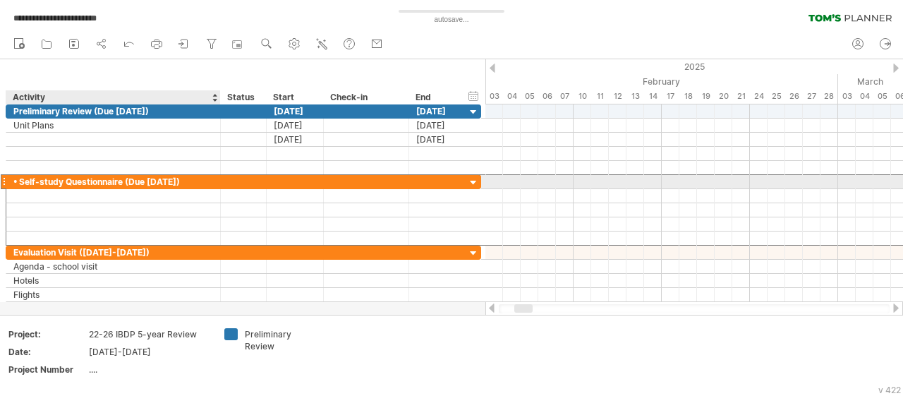
click at [20, 178] on div "• Self-study Questionnaire (Due [DATE])" at bounding box center [113, 181] width 200 height 13
click at [0, 0] on input "**********" at bounding box center [0, 0] width 0 height 0
click at [20, 178] on input "**********" at bounding box center [113, 181] width 200 height 13
type input "**********"
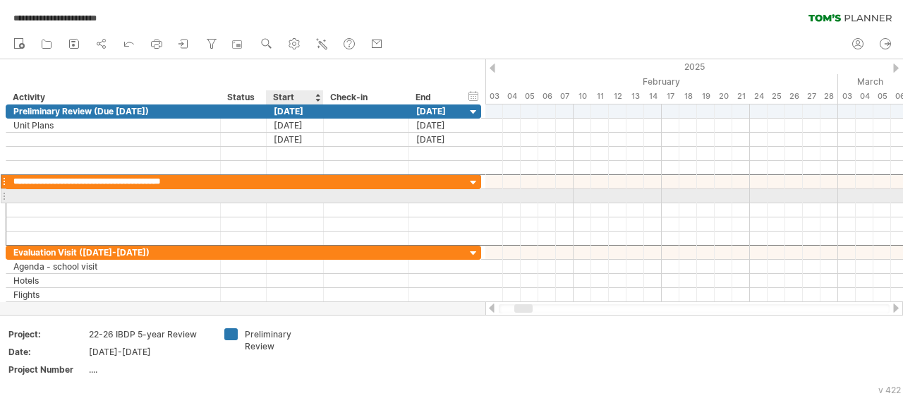
click at [296, 194] on div at bounding box center [295, 195] width 57 height 13
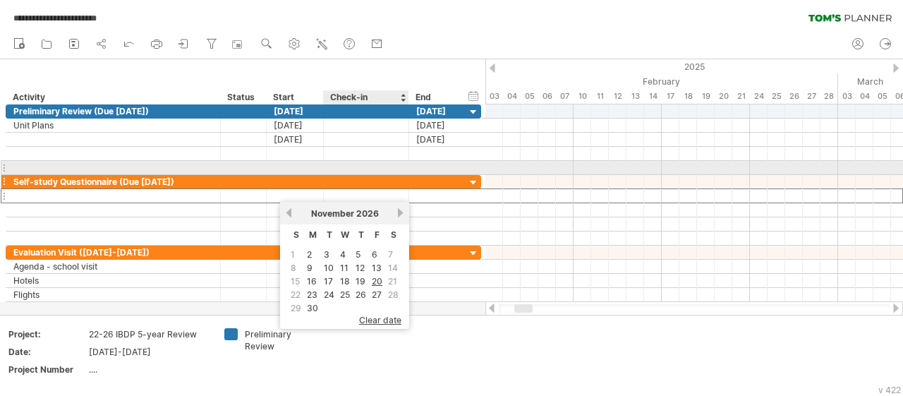
click at [377, 176] on div at bounding box center [366, 181] width 71 height 13
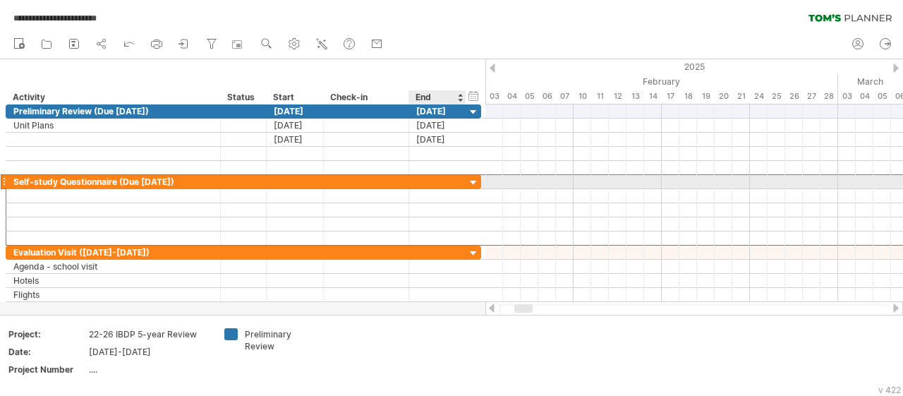
click at [472, 183] on div at bounding box center [473, 182] width 13 height 13
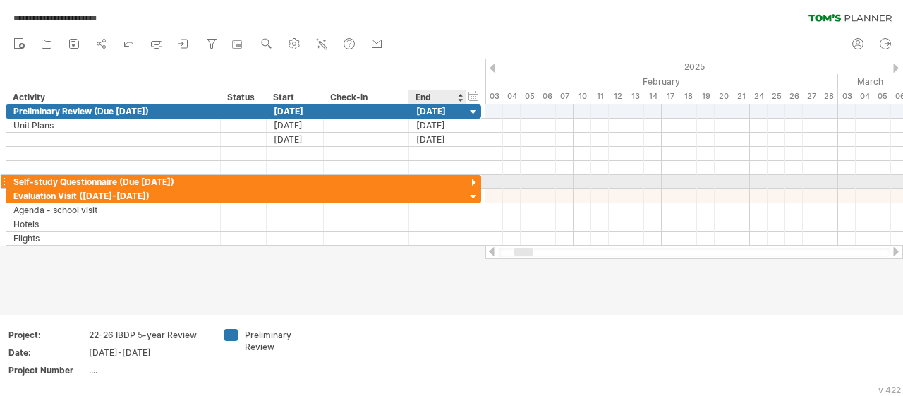
click at [472, 183] on div at bounding box center [473, 182] width 13 height 13
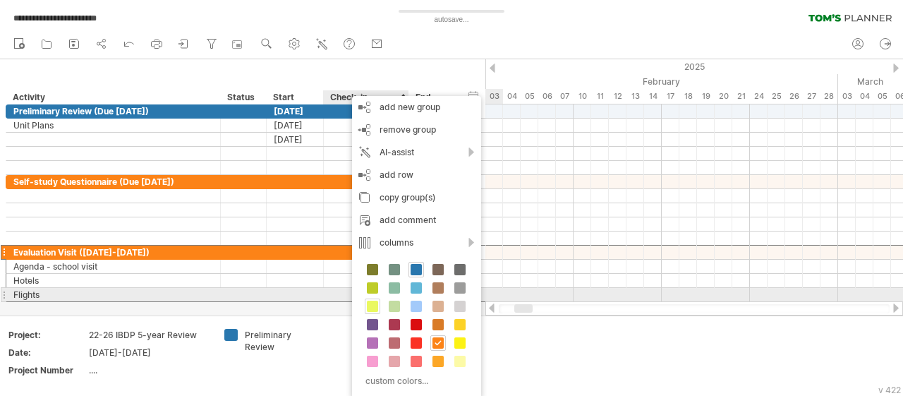
click at [372, 301] on span at bounding box center [372, 306] width 11 height 11
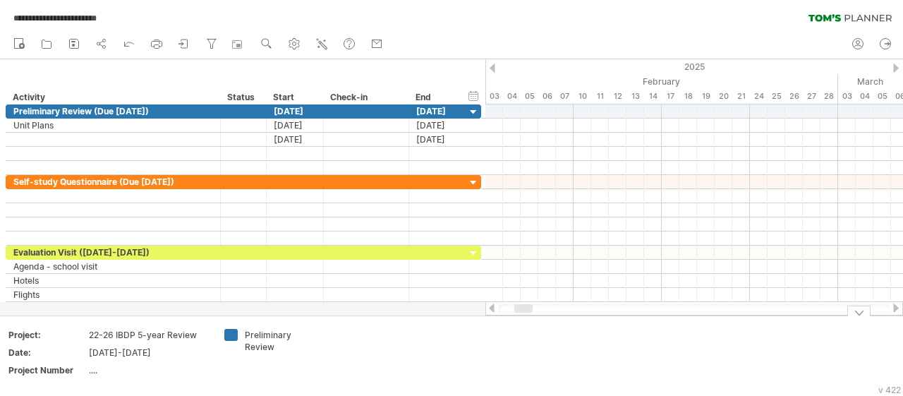
click at [606, 393] on div "Add your own logo Project: 22-26 IBDP 5-year Review Date: [DATE]-[DATE] Project…" at bounding box center [451, 355] width 903 height 80
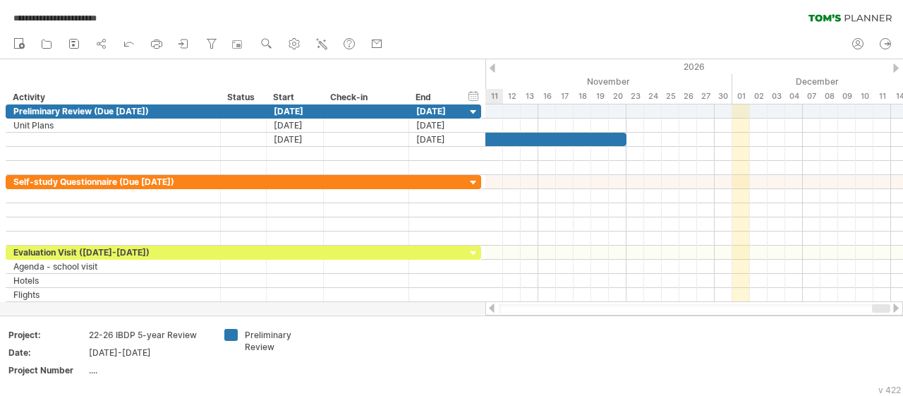
drag, startPoint x: 526, startPoint y: 307, endPoint x: 902, endPoint y: 313, distance: 376.1
click at [902, 313] on div at bounding box center [694, 308] width 418 height 14
click at [739, 92] on div "01" at bounding box center [741, 96] width 18 height 15
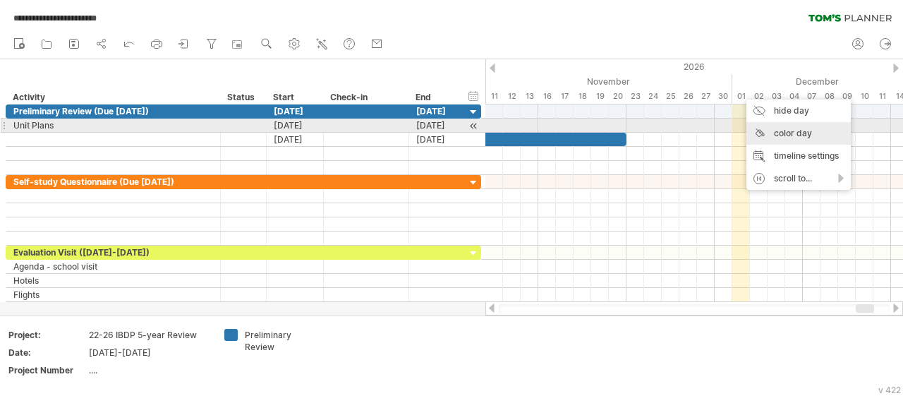
click at [791, 129] on div "color day" at bounding box center [798, 133] width 104 height 23
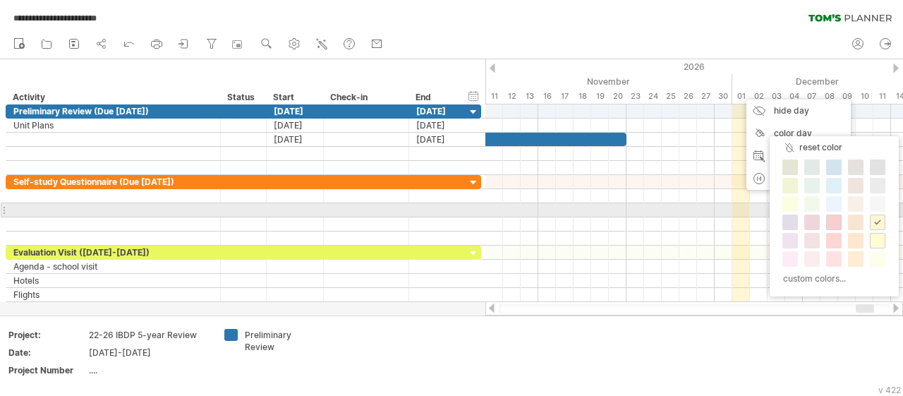
click at [835, 217] on span at bounding box center [833, 222] width 11 height 11
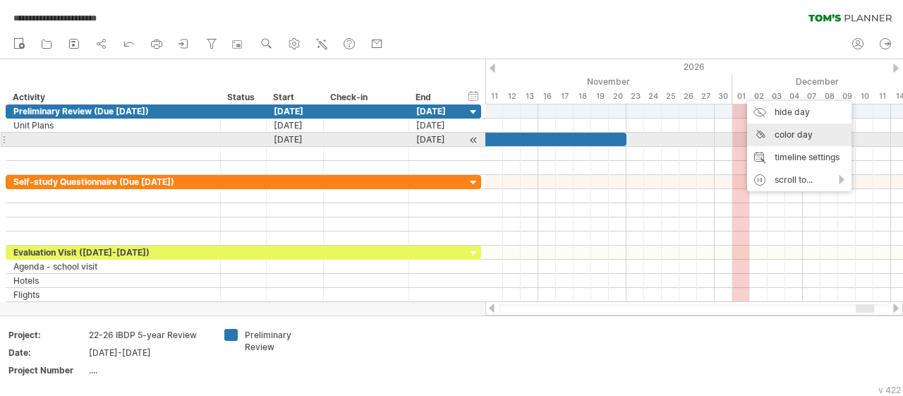
click at [789, 133] on div "color day" at bounding box center [799, 134] width 104 height 23
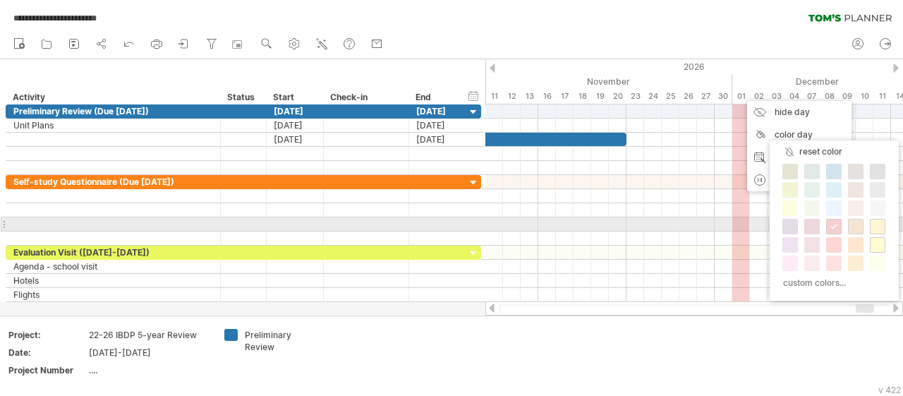
click at [855, 221] on span at bounding box center [855, 226] width 11 height 11
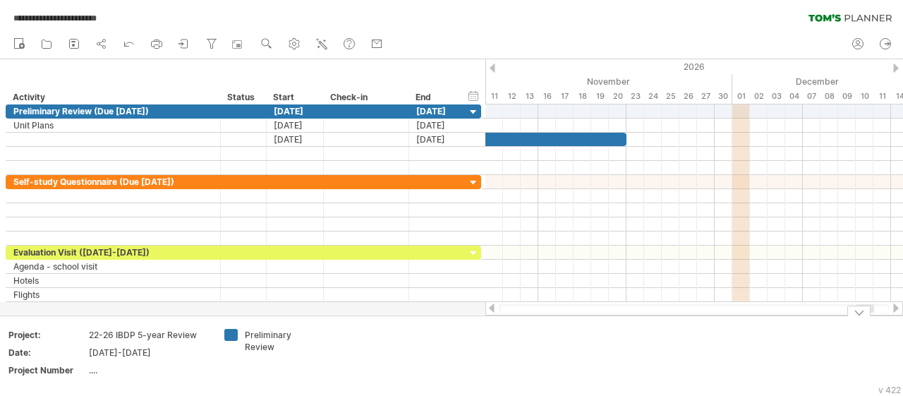
drag, startPoint x: 709, startPoint y: 306, endPoint x: 676, endPoint y: 308, distance: 33.2
click at [676, 308] on div at bounding box center [694, 308] width 391 height 9
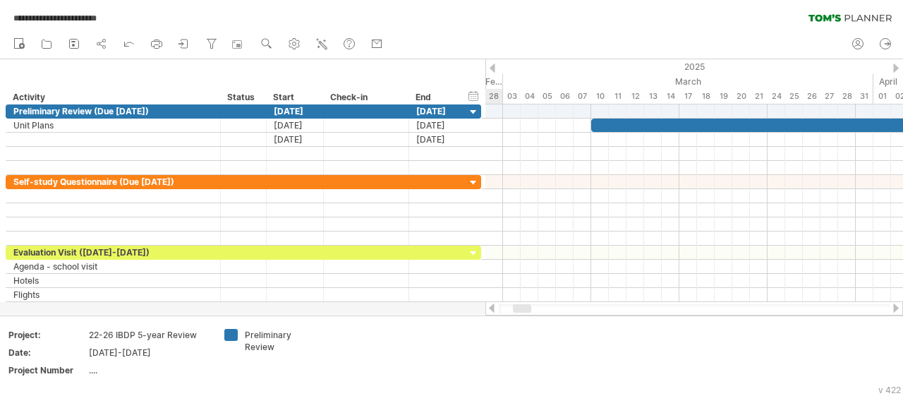
drag, startPoint x: 869, startPoint y: 307, endPoint x: 526, endPoint y: 307, distance: 342.9
click at [526, 307] on div at bounding box center [522, 308] width 18 height 8
click at [452, 7] on div "**********" at bounding box center [451, 15] width 903 height 30
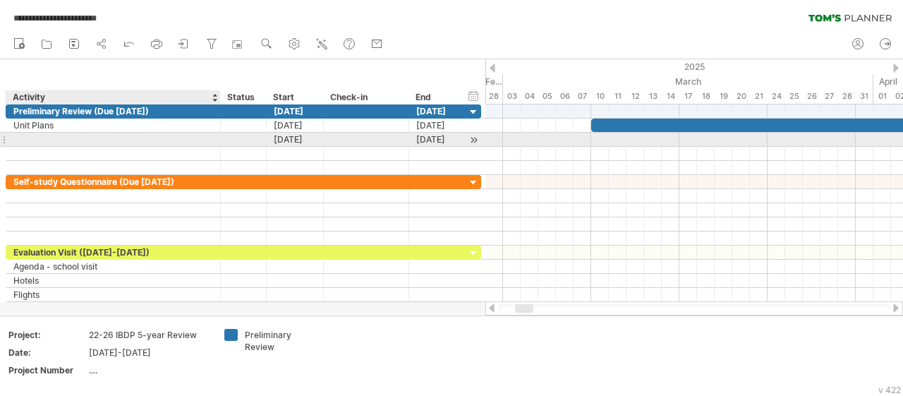
click at [16, 140] on div at bounding box center [113, 139] width 200 height 13
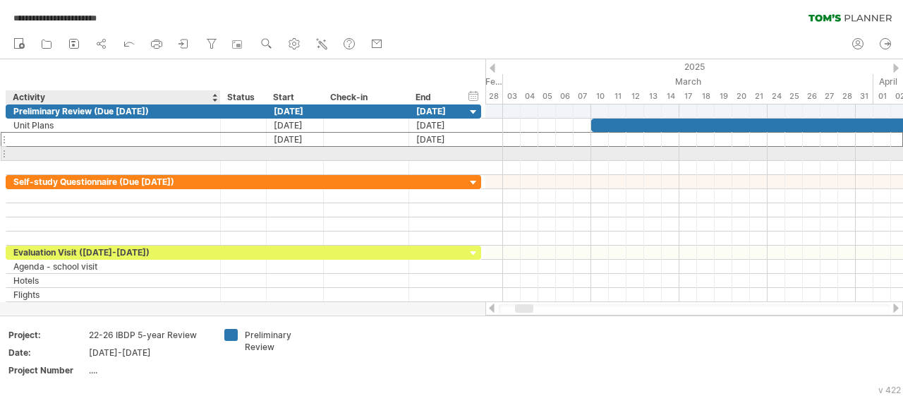
click at [37, 152] on div at bounding box center [113, 153] width 200 height 13
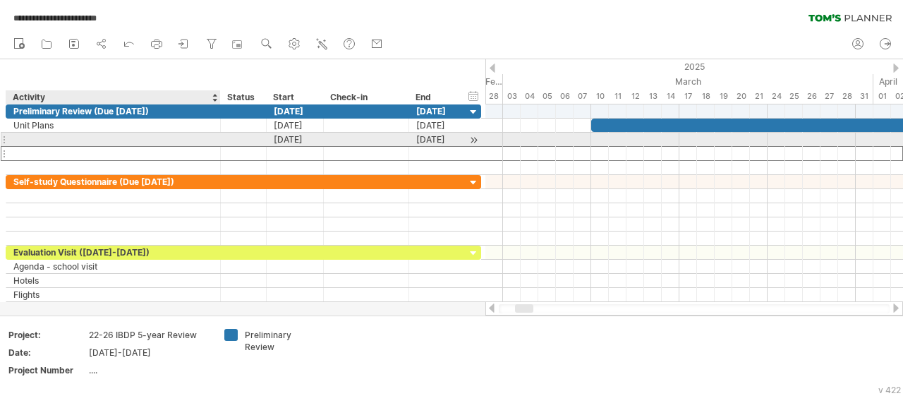
click at [32, 138] on div at bounding box center [113, 139] width 200 height 13
click at [49, 135] on input "text" at bounding box center [113, 139] width 200 height 13
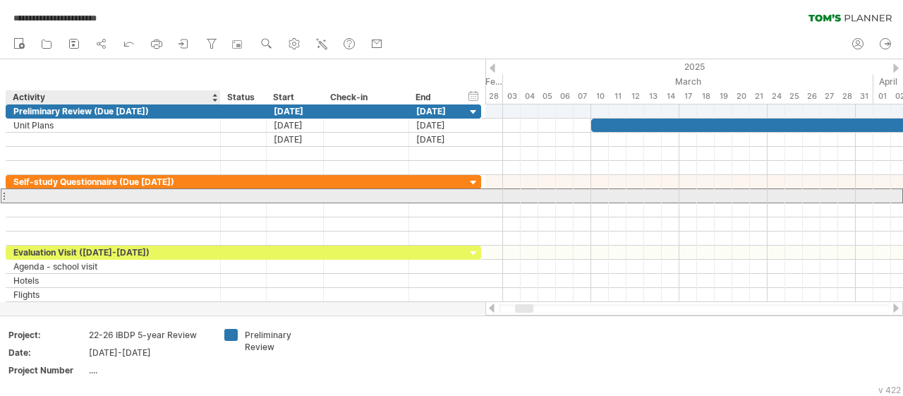
click at [32, 194] on div at bounding box center [113, 195] width 200 height 13
type input "**********"
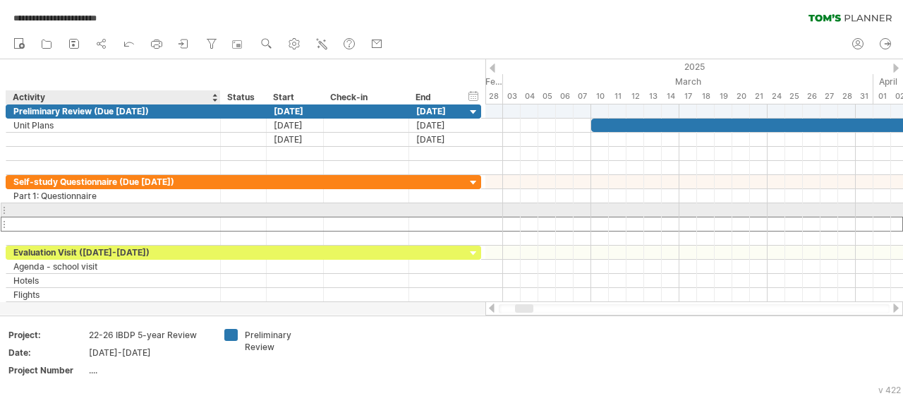
click at [22, 217] on div at bounding box center [113, 223] width 200 height 13
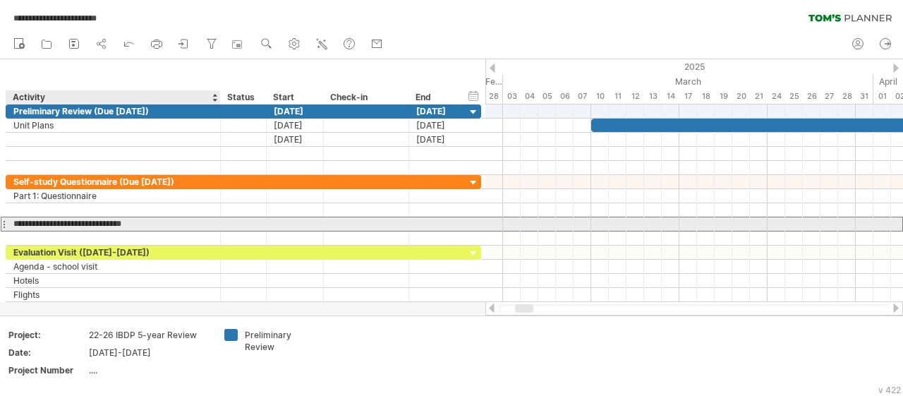
type input "**********"
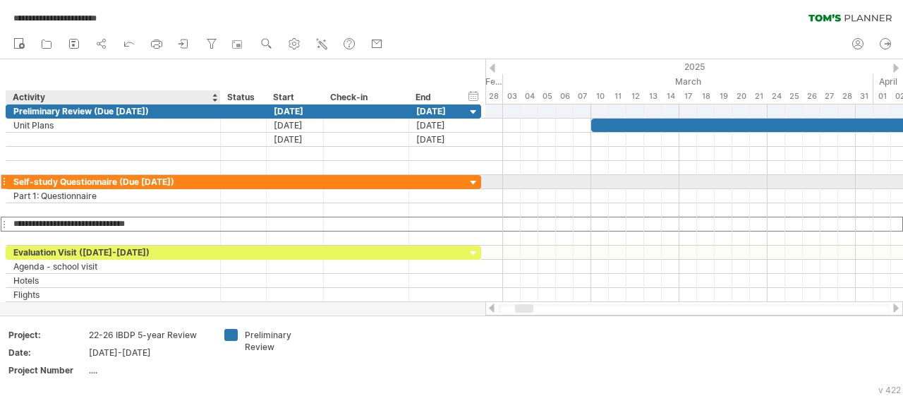
click at [64, 176] on div "Self-study Questionnaire (Due [DATE])" at bounding box center [113, 181] width 200 height 13
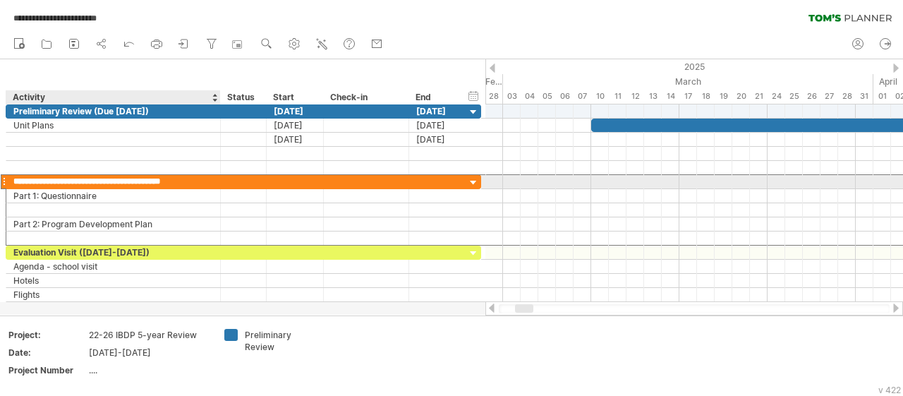
click at [119, 178] on input "**********" at bounding box center [113, 181] width 200 height 13
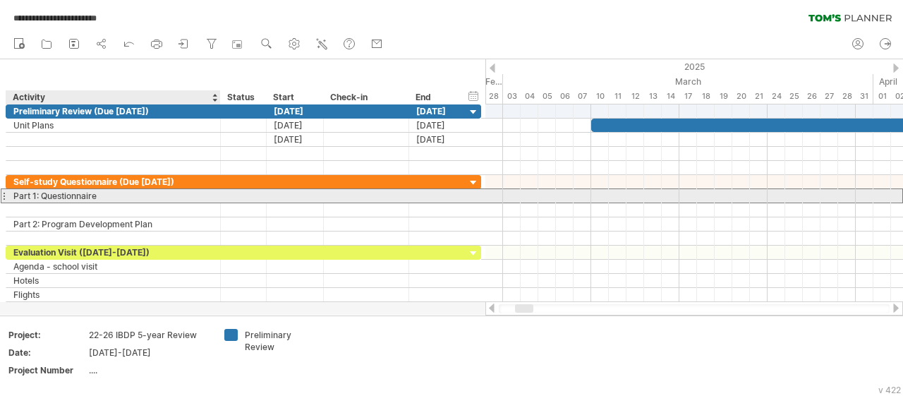
click at [116, 198] on div "Part 1: Questionnaire" at bounding box center [113, 195] width 200 height 13
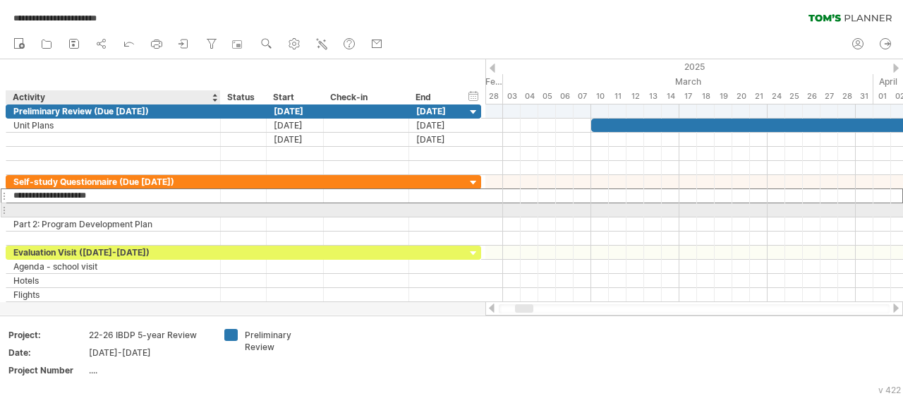
click at [107, 211] on div at bounding box center [113, 209] width 200 height 13
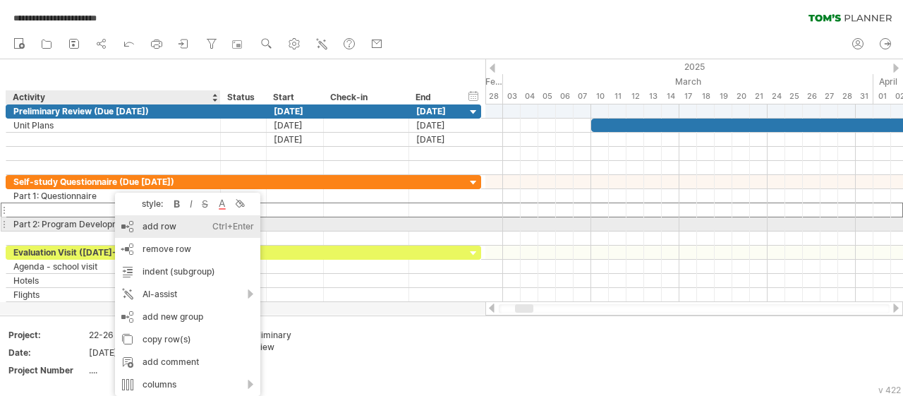
click at [162, 224] on div "add row Ctrl+Enter Cmd+Enter" at bounding box center [187, 226] width 145 height 23
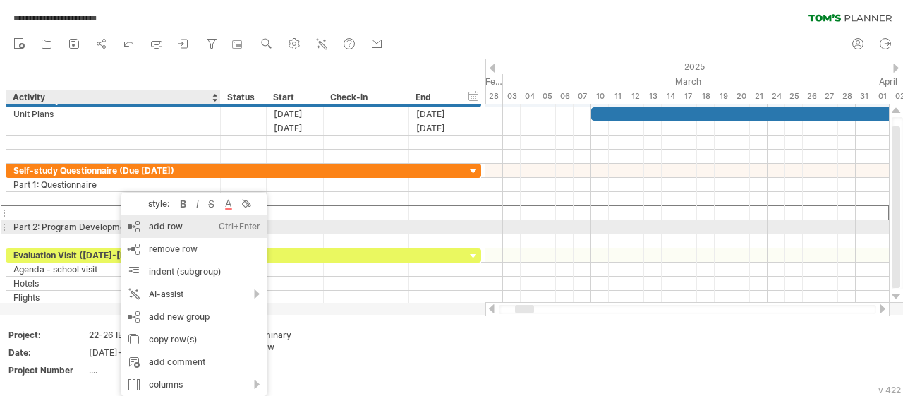
click at [154, 227] on div "add row Ctrl+Enter Cmd+Enter" at bounding box center [193, 226] width 145 height 23
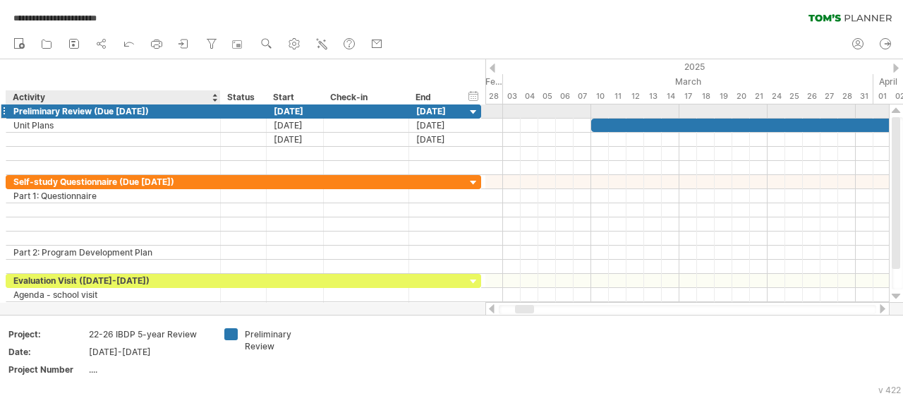
click at [107, 114] on div "Preliminary Review (Due [DATE])" at bounding box center [113, 110] width 200 height 13
click at [140, 109] on div "Preliminary Review (Due [DATE])" at bounding box center [113, 110] width 200 height 13
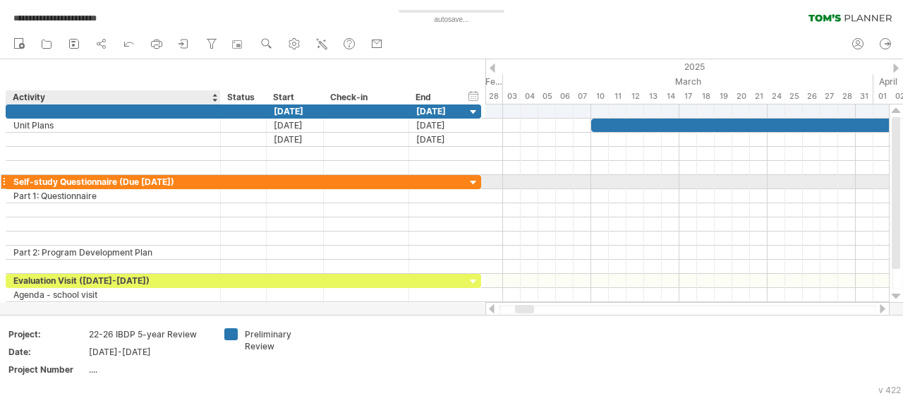
click at [128, 178] on div "Self-study Questionnaire (Due [DATE])" at bounding box center [113, 181] width 200 height 13
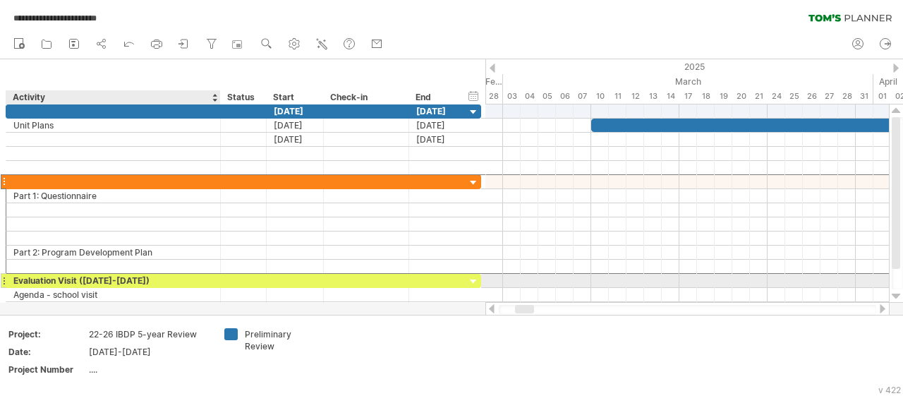
click at [121, 277] on div "Evaluation Visit ([DATE]-[DATE])" at bounding box center [113, 280] width 200 height 13
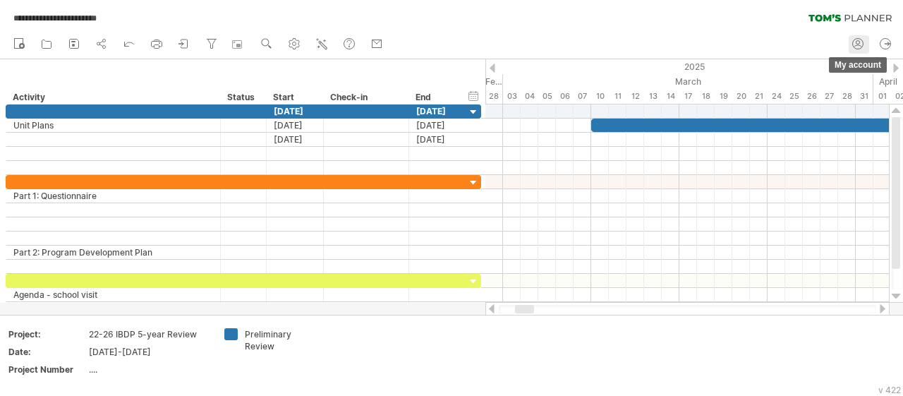
click at [855, 43] on icon at bounding box center [858, 44] width 14 height 14
type input "**********"
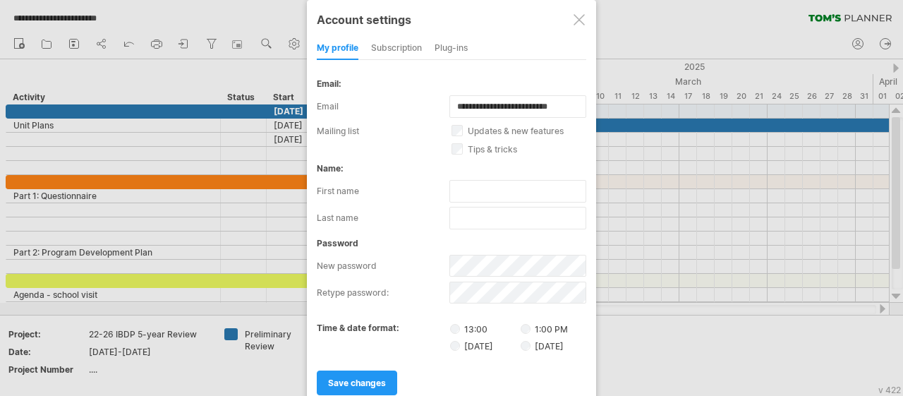
click at [401, 46] on div "subscription" at bounding box center [396, 48] width 51 height 23
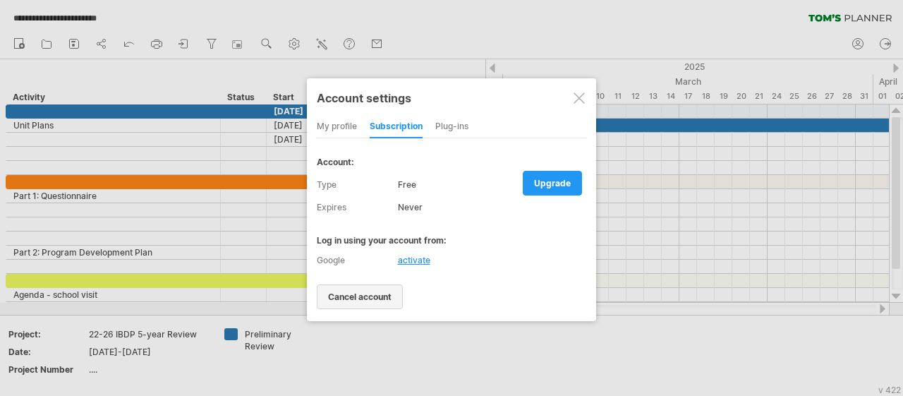
click at [362, 293] on span "cancel account" at bounding box center [359, 296] width 63 height 11
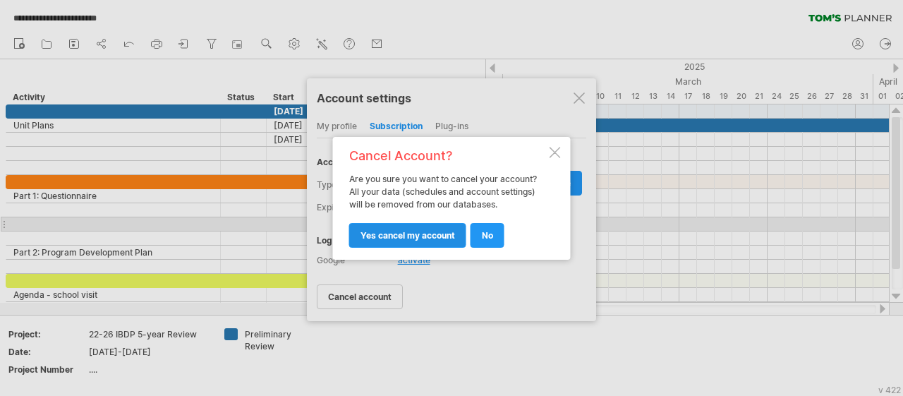
click at [396, 229] on link "yes cancel my account" at bounding box center [407, 235] width 117 height 25
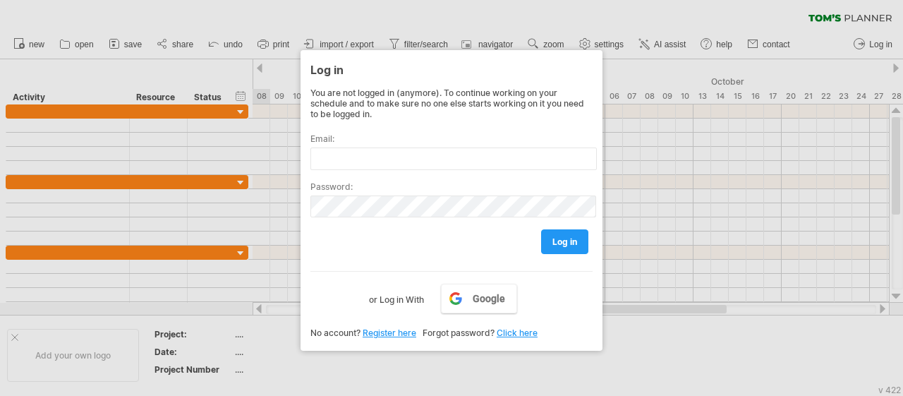
click at [186, 114] on div at bounding box center [451, 198] width 903 height 396
click at [200, 11] on div at bounding box center [451, 198] width 903 height 396
